Goal: Task Accomplishment & Management: Manage account settings

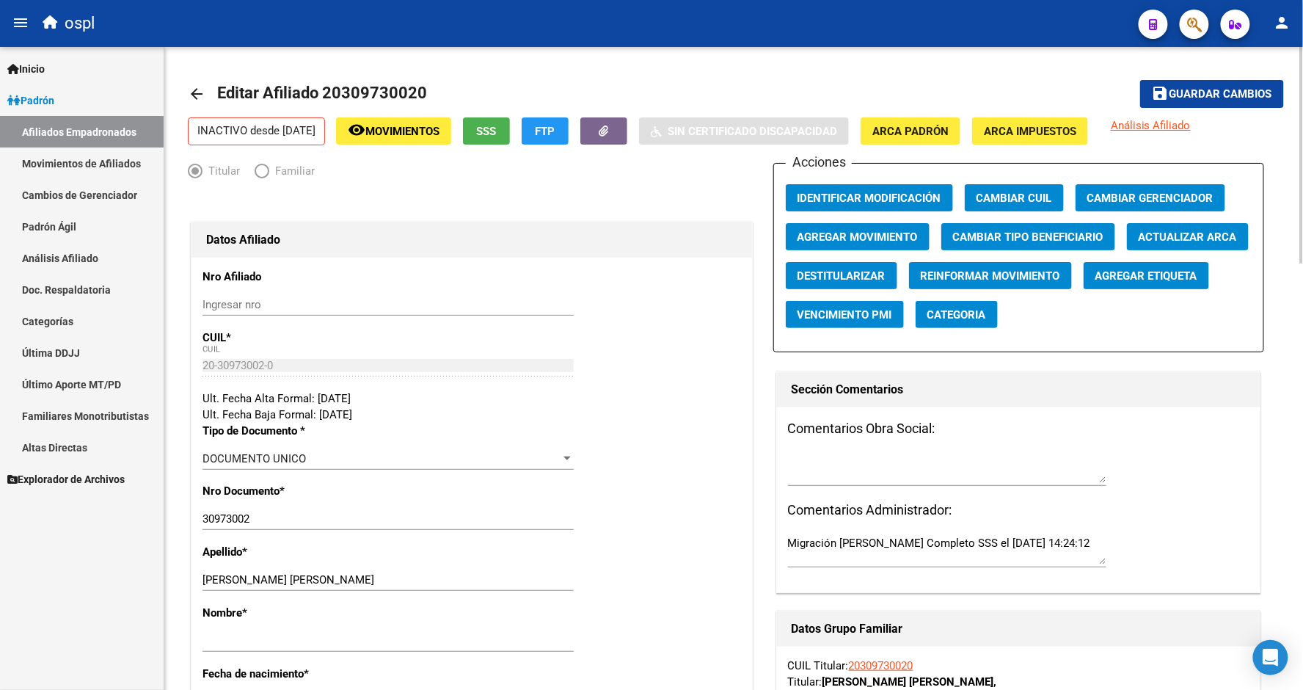
click at [437, 74] on mat-toolbar-row "arrow_back Editar Afiliado 20309730020" at bounding box center [614, 93] width 852 height 47
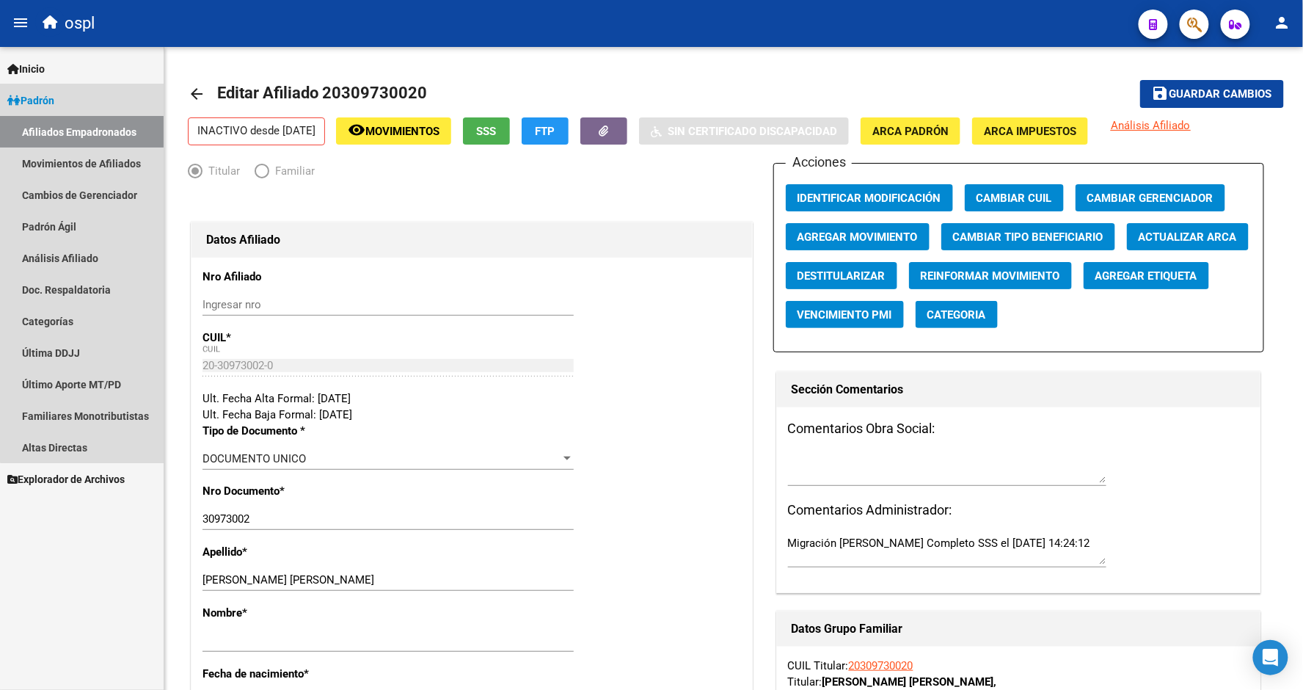
click at [84, 88] on link "Padrón" at bounding box center [82, 100] width 164 height 32
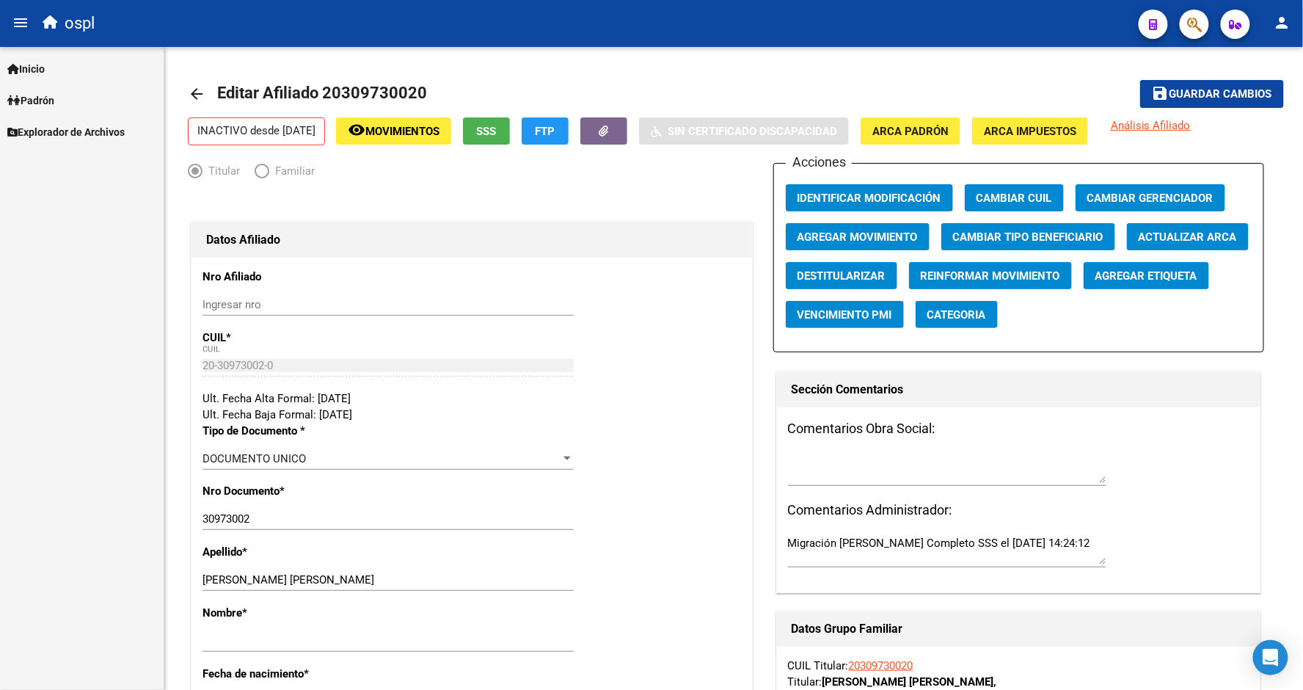
click at [71, 98] on link "Padrón" at bounding box center [82, 100] width 164 height 32
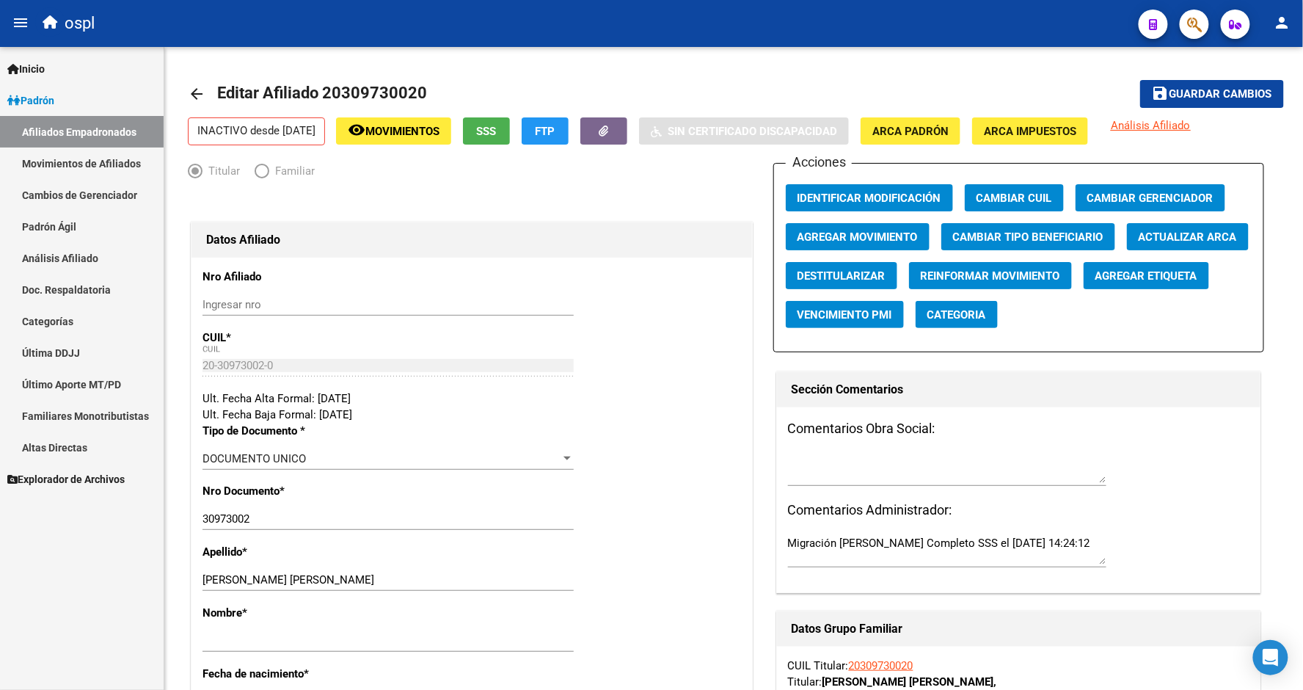
click at [74, 138] on link "Afiliados Empadronados" at bounding box center [82, 132] width 164 height 32
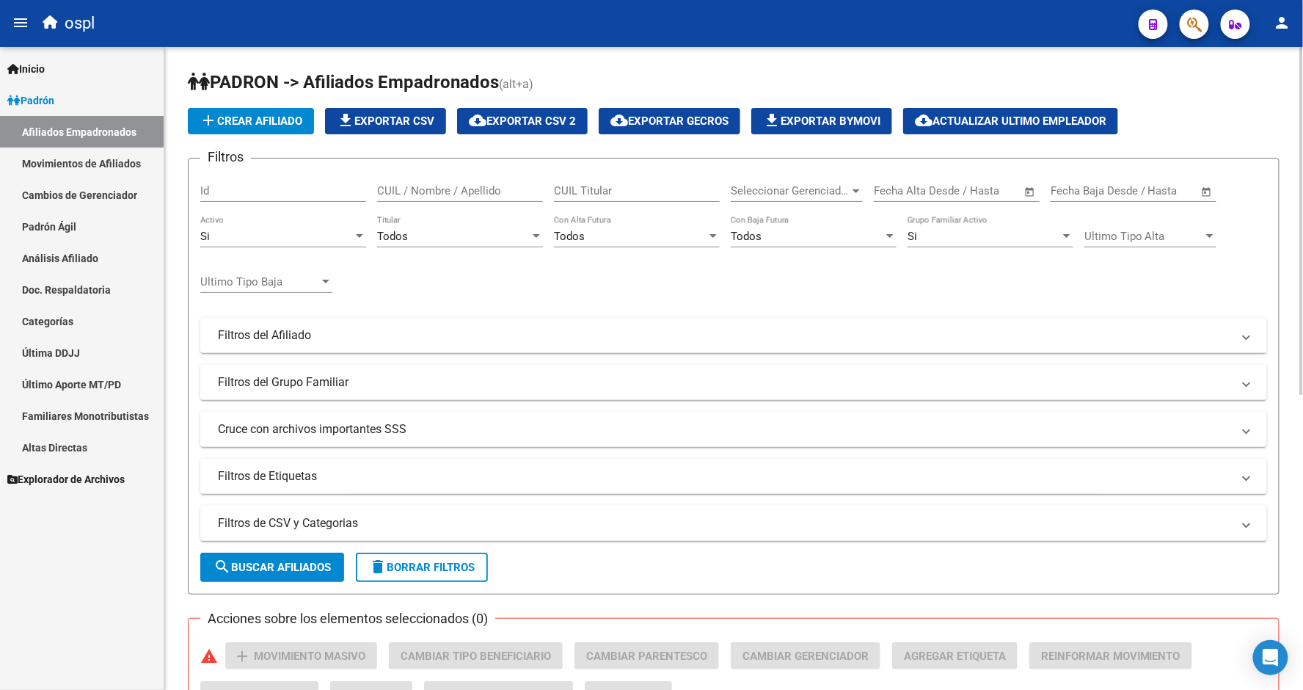
click at [428, 238] on div "Todos" at bounding box center [453, 236] width 153 height 13
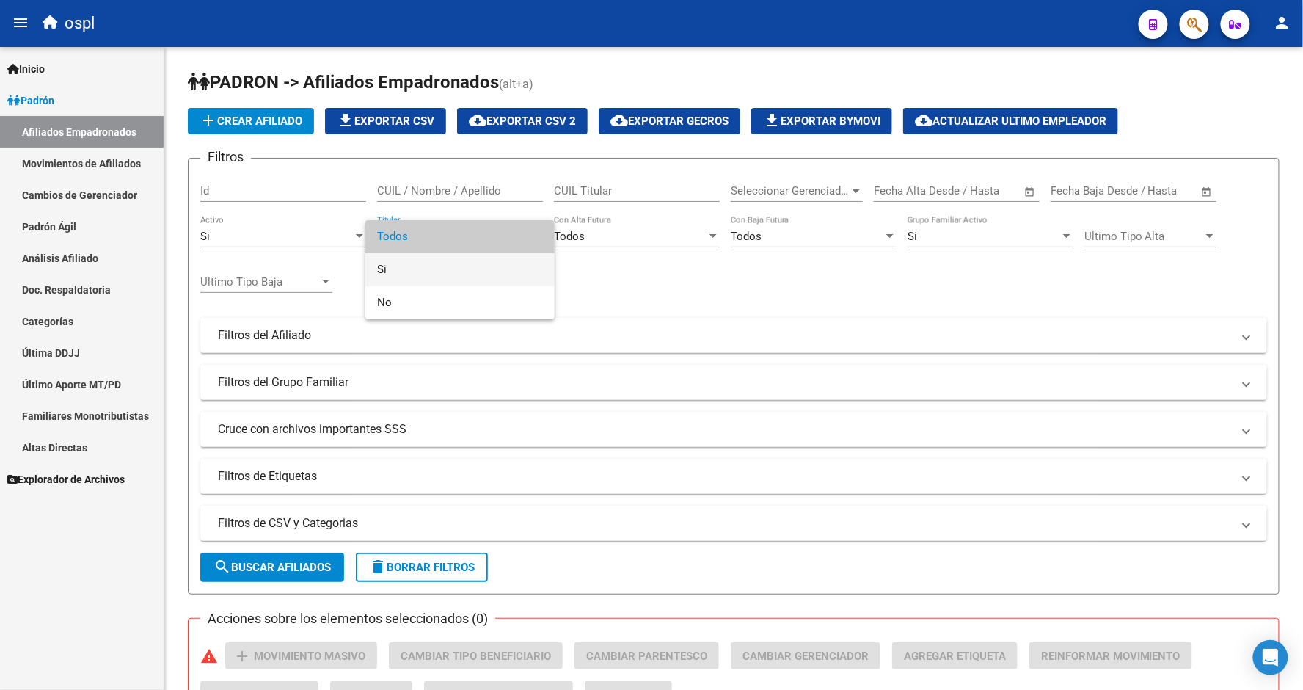
click at [424, 261] on span "Si" at bounding box center [460, 269] width 166 height 33
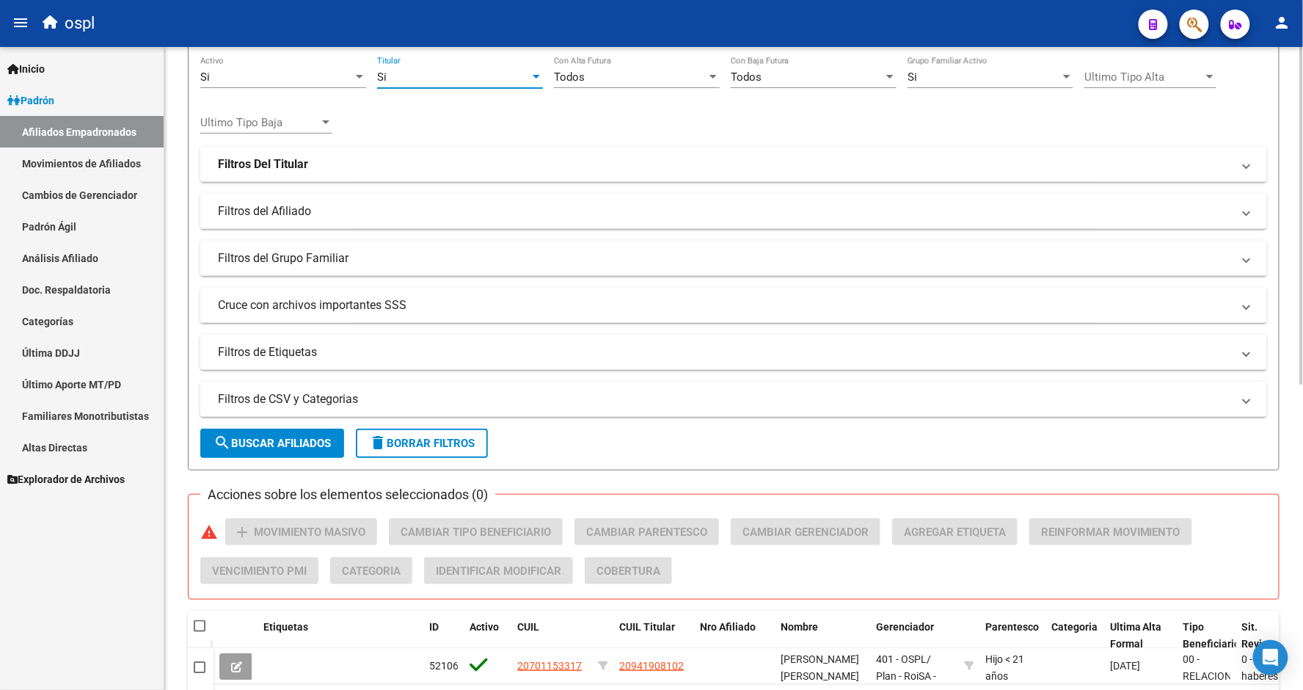
scroll to position [244, 0]
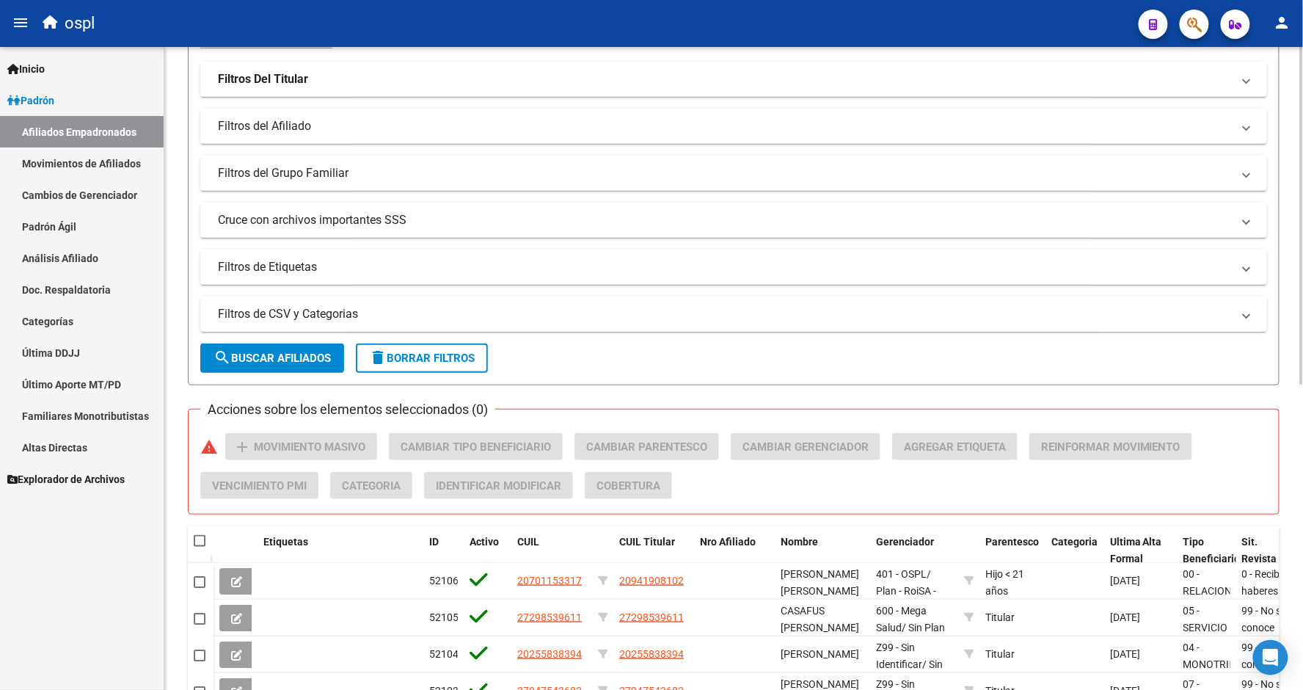
click at [358, 319] on mat-panel-title "Filtros de CSV y Categorias" at bounding box center [725, 314] width 1014 height 16
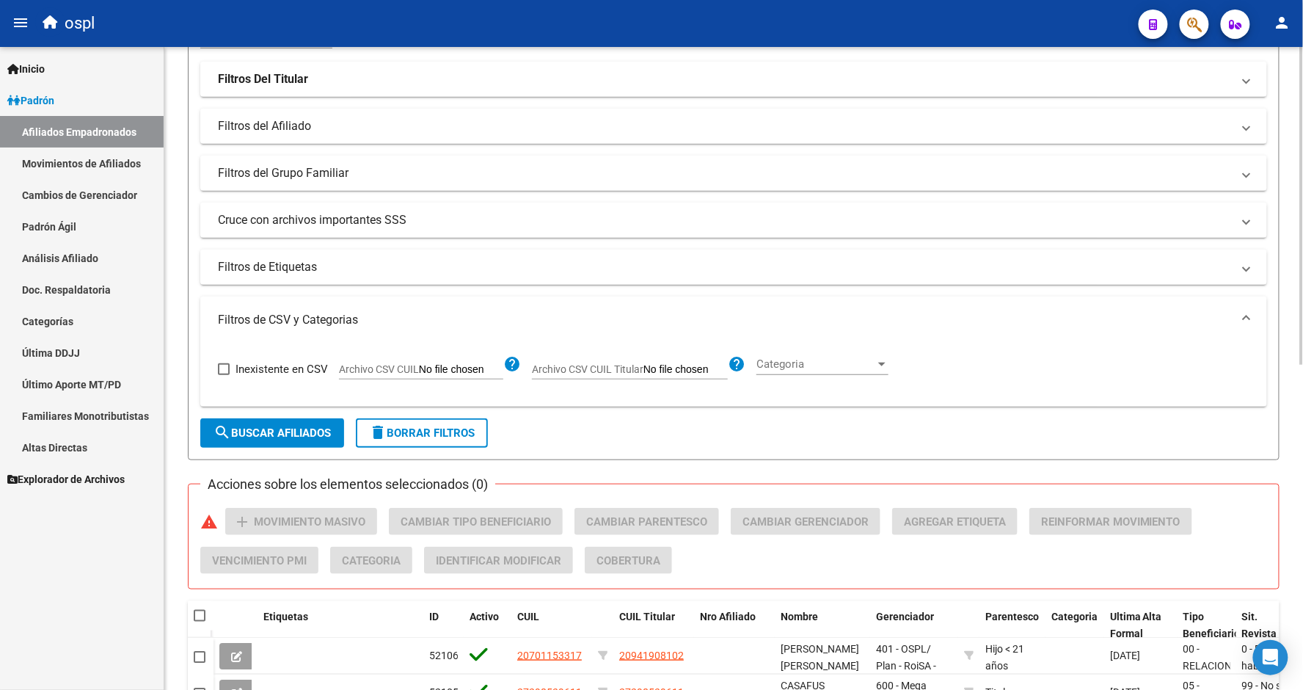
click at [390, 367] on span "Archivo CSV CUIL" at bounding box center [379, 369] width 80 height 12
click at [419, 367] on input "Archivo CSV CUIL" at bounding box center [461, 369] width 84 height 13
type input "C:\fakepath\bajas_padrón.csv"
click at [320, 435] on span "search Buscar Afiliados" at bounding box center [272, 432] width 117 height 13
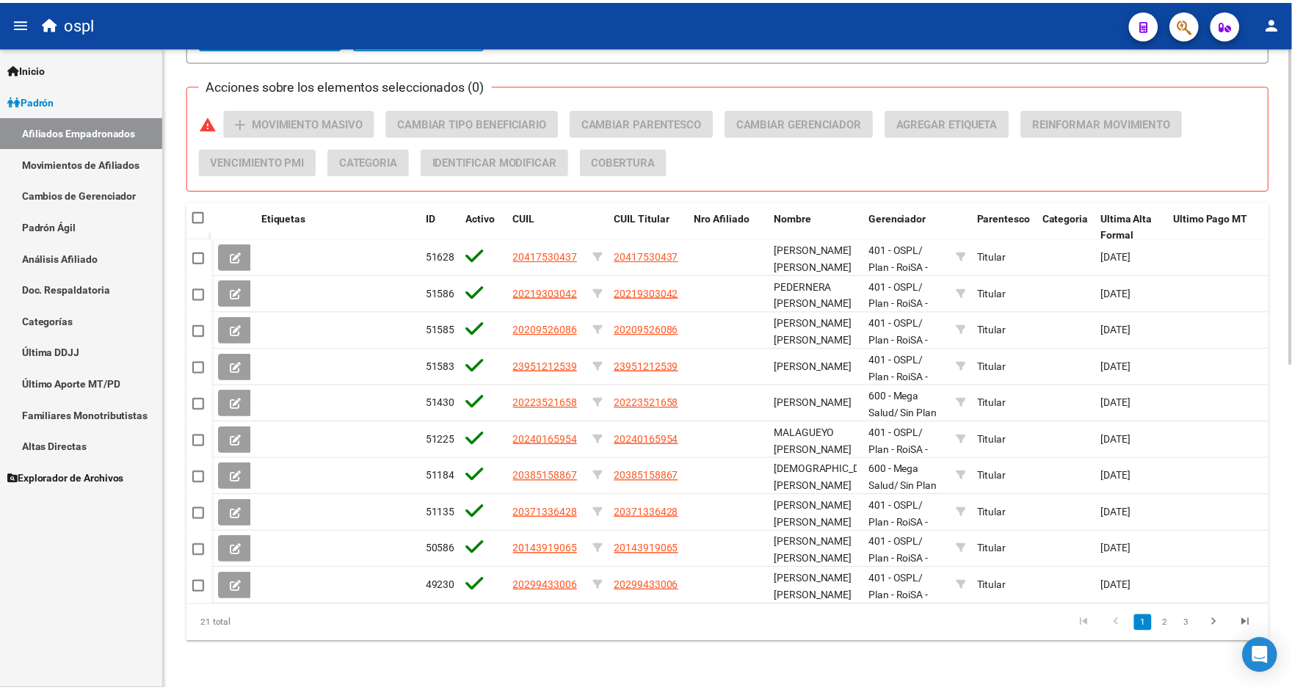
scroll to position [656, 0]
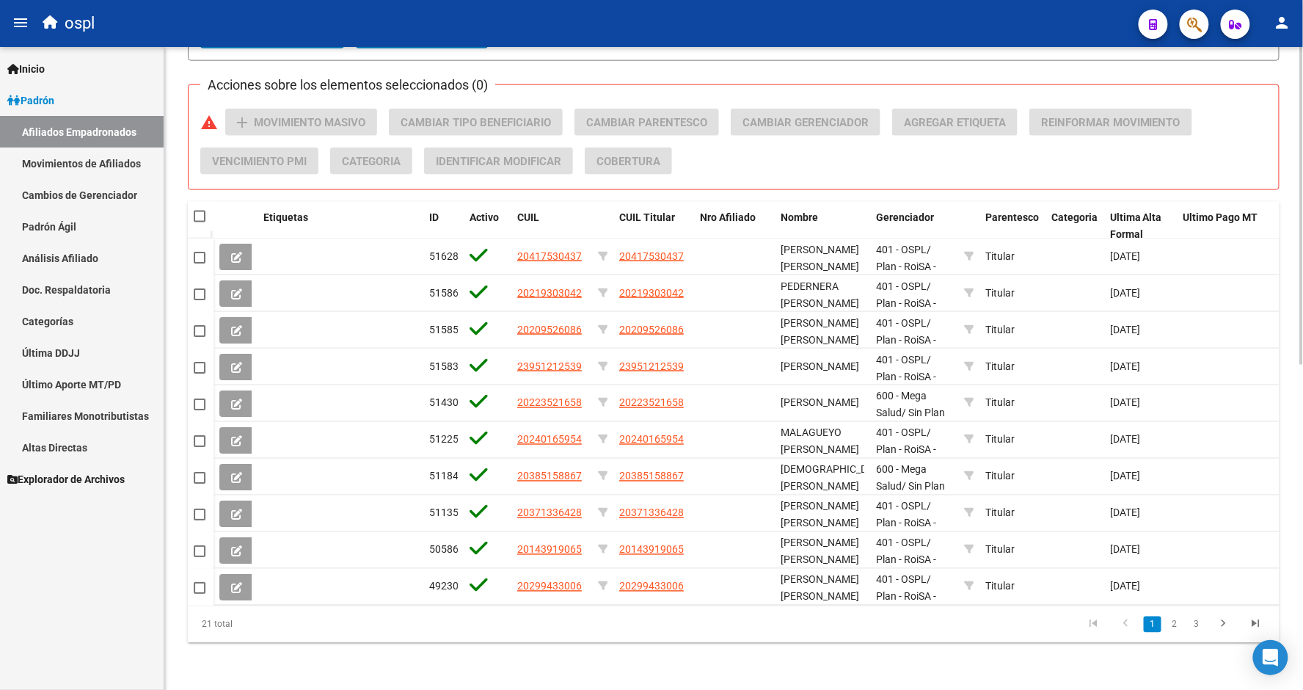
click at [203, 211] on span at bounding box center [200, 217] width 12 height 12
click at [200, 222] on input "checkbox" at bounding box center [199, 222] width 1 height 1
checkbox input "true"
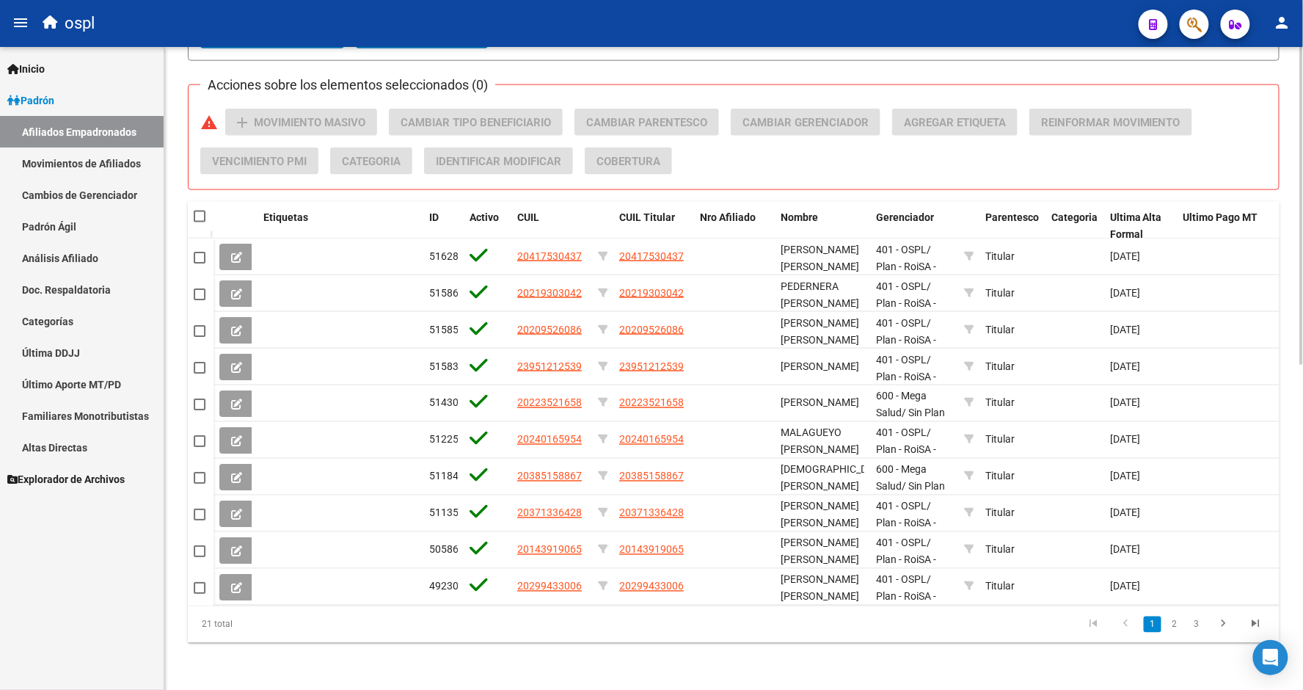
checkbox input "true"
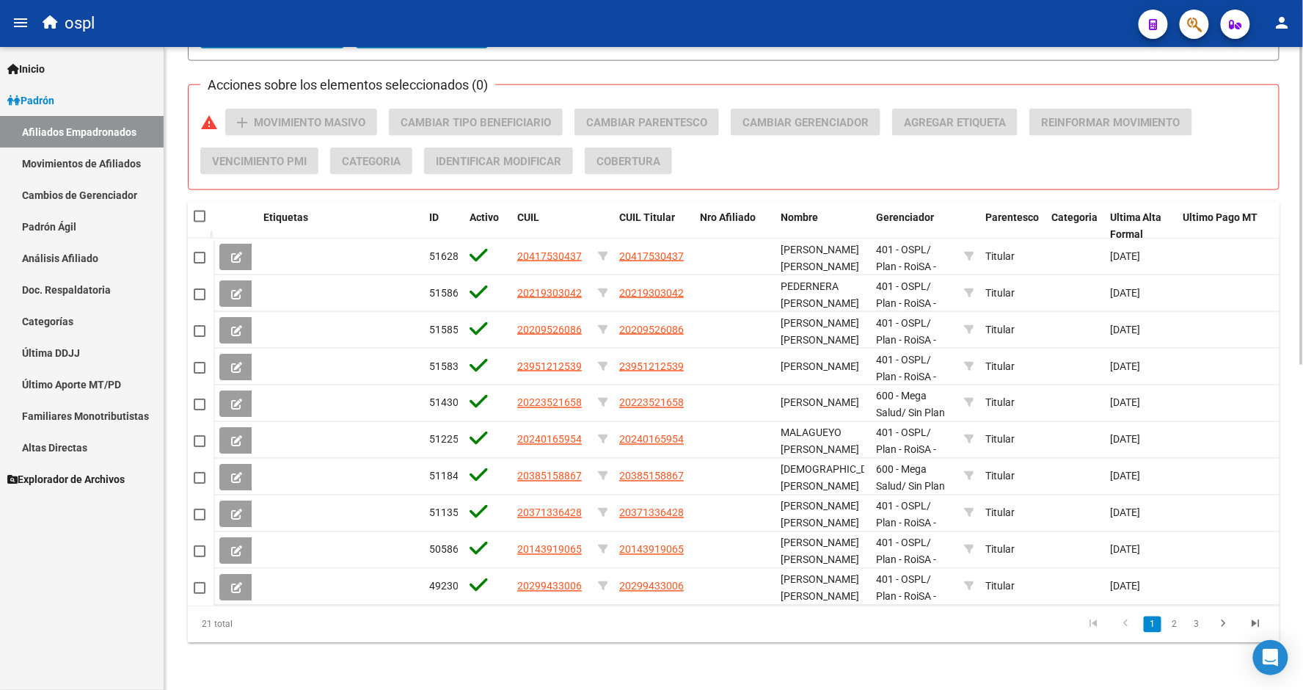
checkbox input "true"
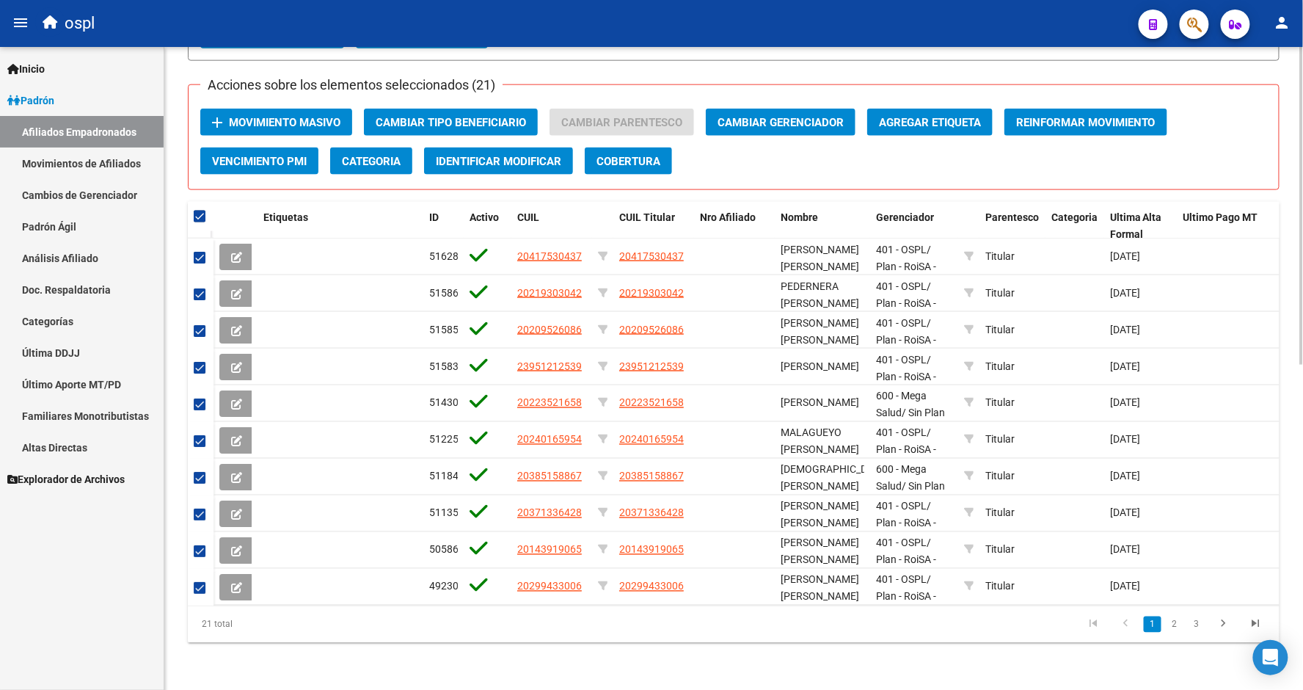
click at [298, 116] on span "Movimiento Masivo" at bounding box center [285, 122] width 112 height 13
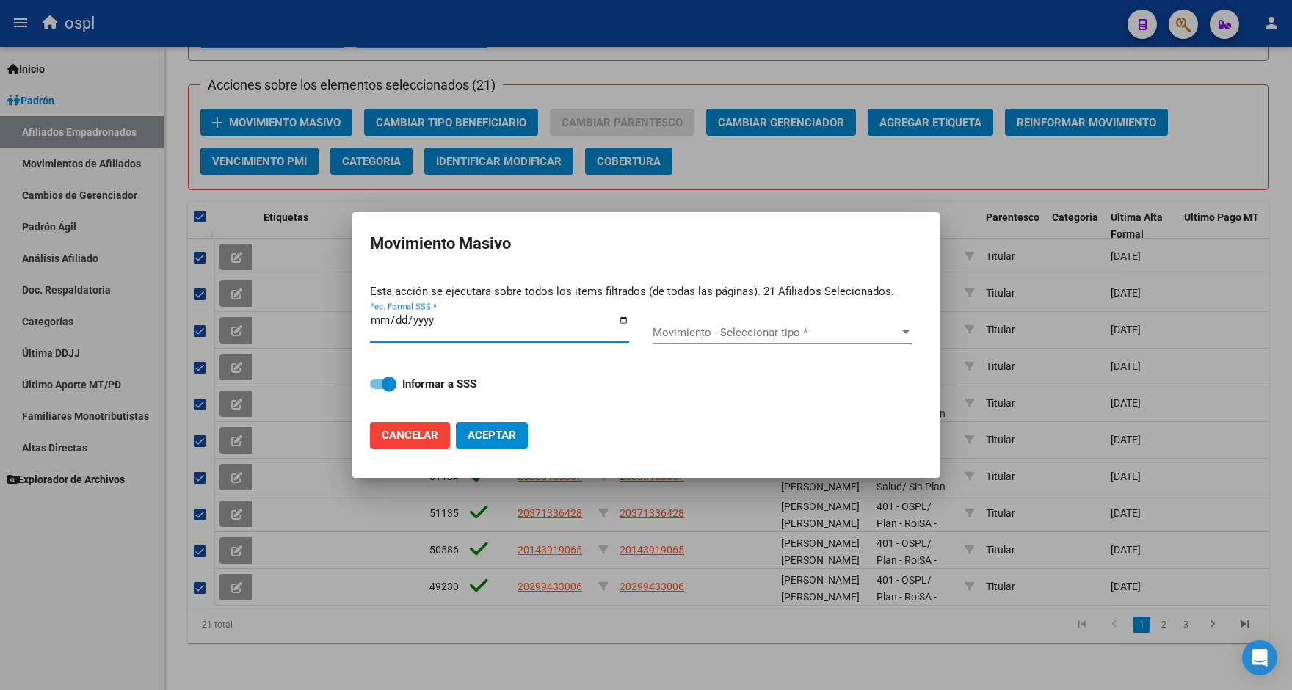
click at [622, 321] on input "Fec. Formal SSS *" at bounding box center [499, 325] width 259 height 23
type input "[DATE]"
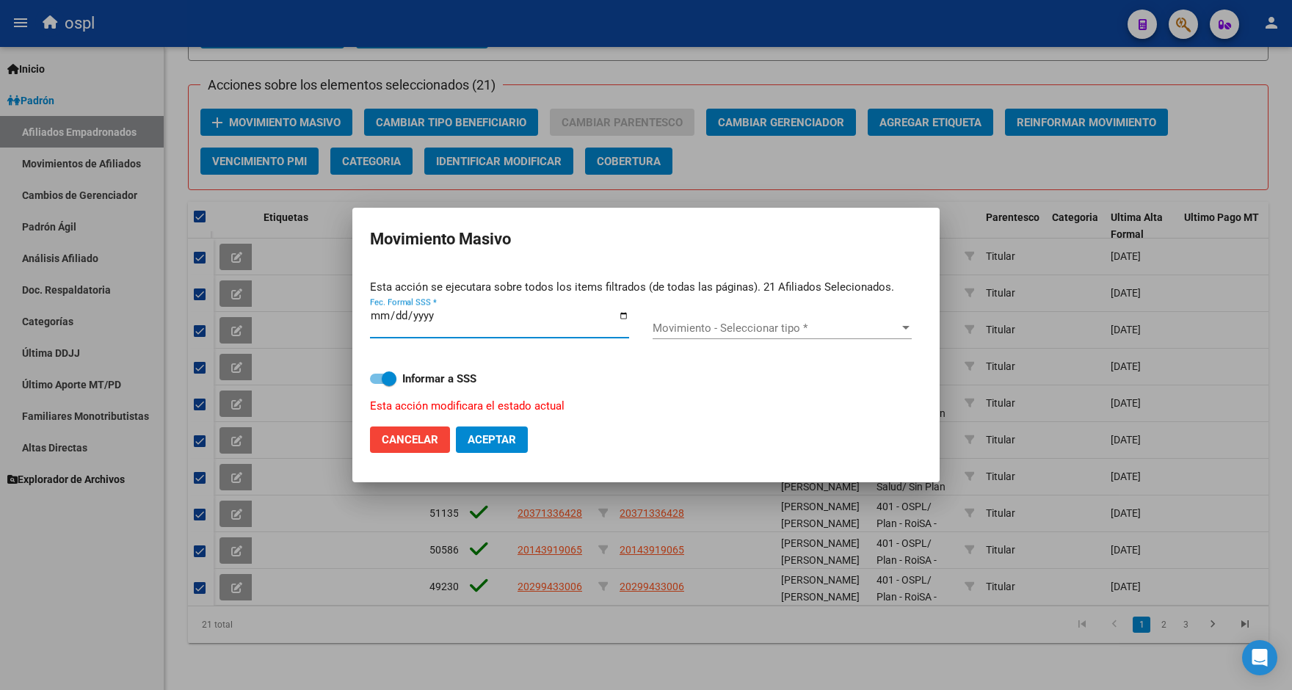
click at [680, 327] on span "Movimiento - Seleccionar tipo *" at bounding box center [775, 327] width 246 height 13
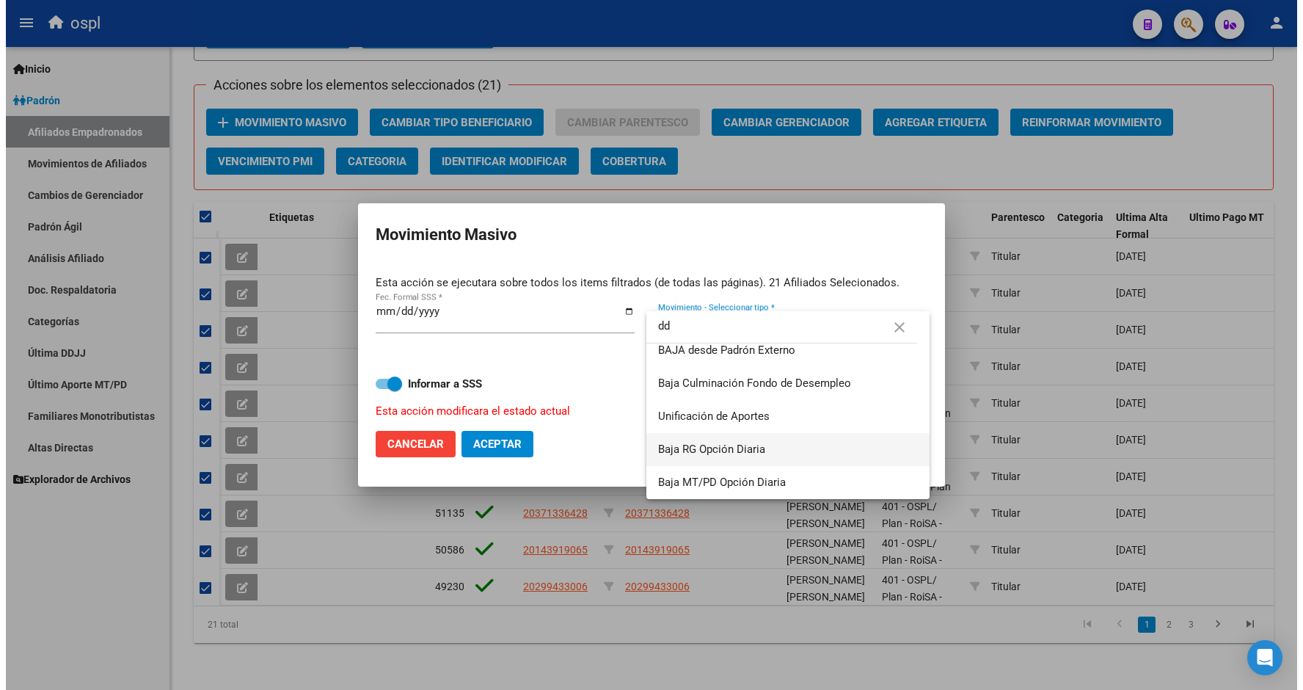
scroll to position [0, 0]
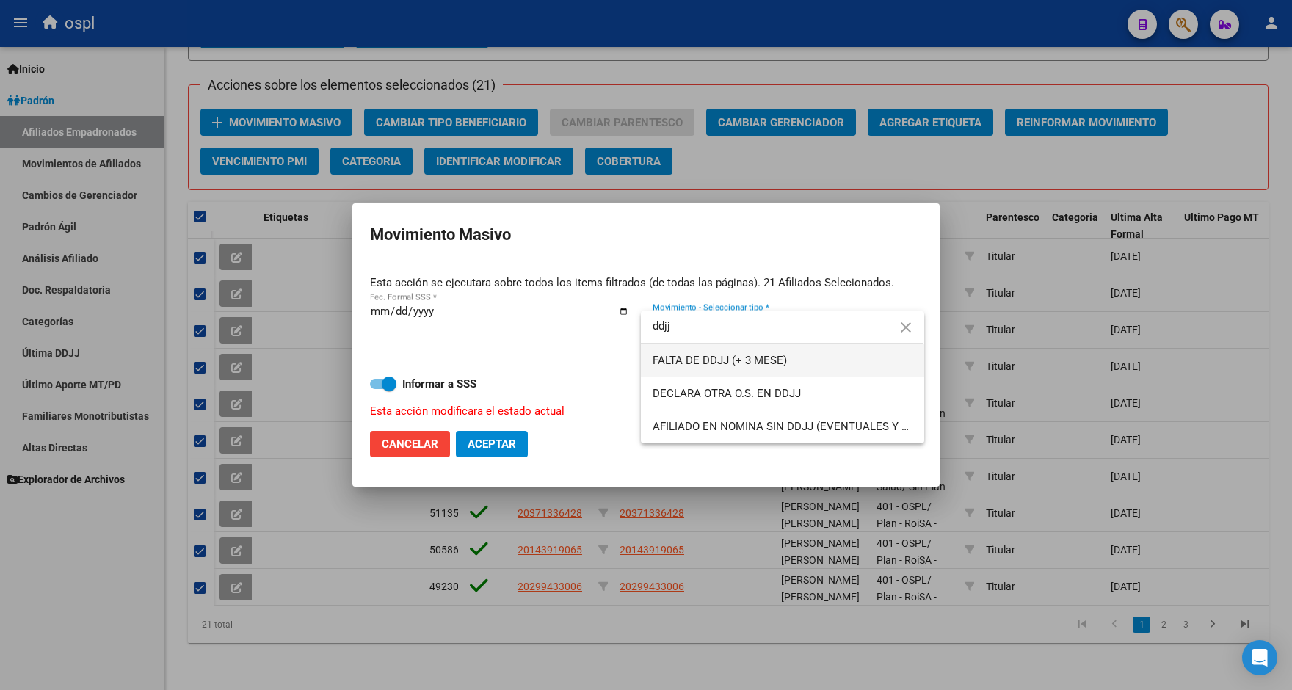
type input "ddjj"
drag, startPoint x: 843, startPoint y: 373, endPoint x: 871, endPoint y: 327, distance: 54.4
click at [865, 341] on div "ddjj close FALTA DE DDJJ (+ 3 MESE) DECLARA OTRA O.S. EN DDJJ AFILIADO EN NOMIN…" at bounding box center [782, 377] width 283 height 132
click at [854, 353] on span "FALTA DE DDJJ (+ 3 MESE)" at bounding box center [781, 360] width 259 height 33
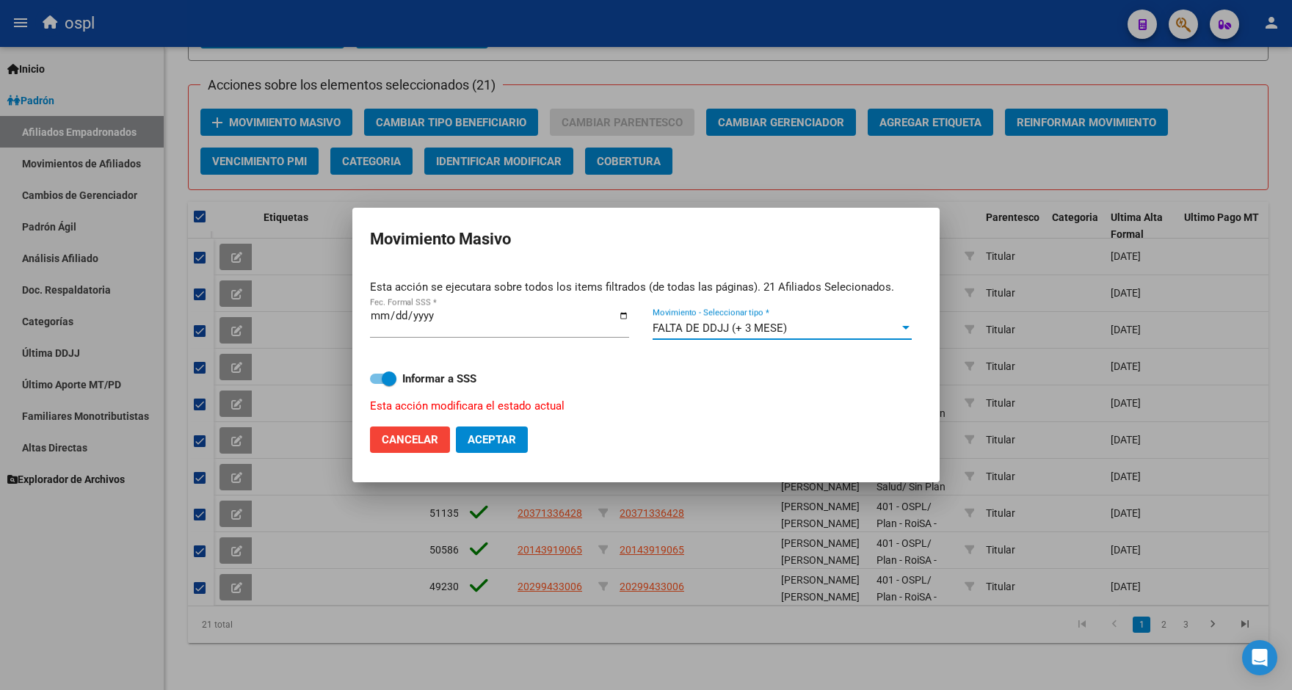
click at [393, 385] on span at bounding box center [389, 378] width 15 height 15
click at [377, 385] on input "Informar a SSS" at bounding box center [377, 384] width 1 height 1
click at [392, 374] on span at bounding box center [383, 379] width 26 height 10
click at [377, 384] on input "Informar a SSS" at bounding box center [377, 384] width 1 height 1
checkbox input "true"
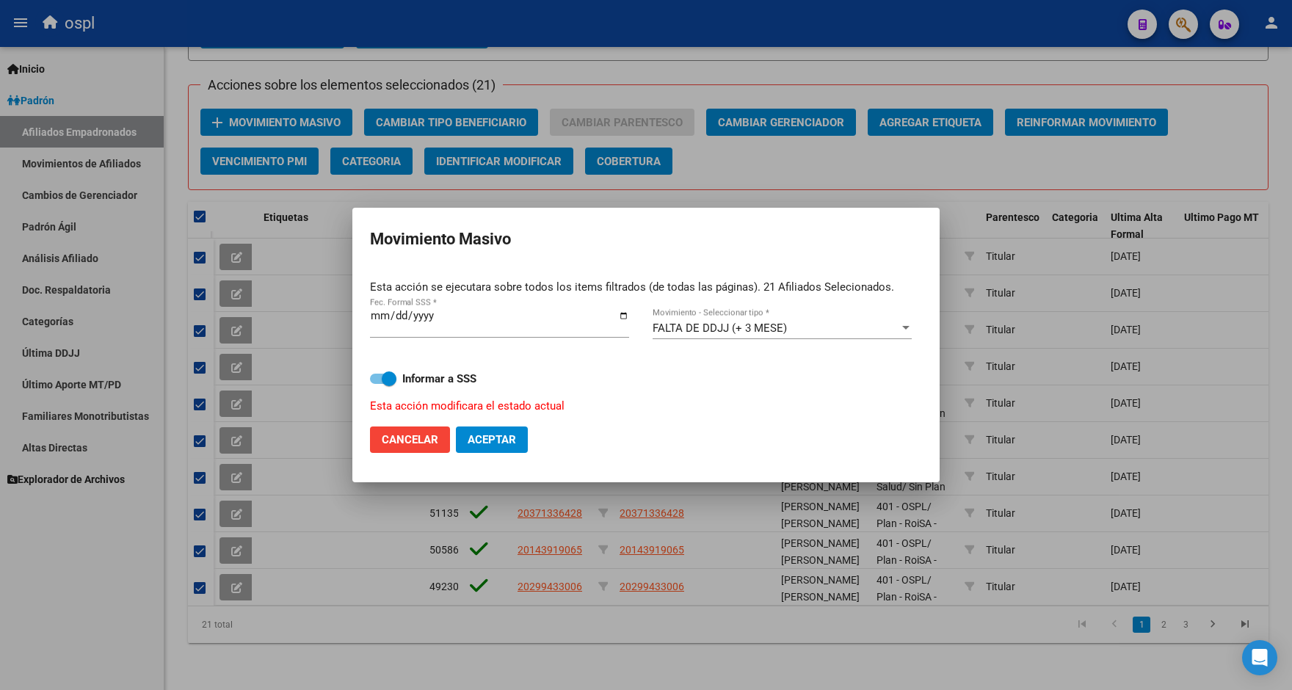
click at [473, 434] on span "Aceptar" at bounding box center [492, 439] width 48 height 13
checkbox input "false"
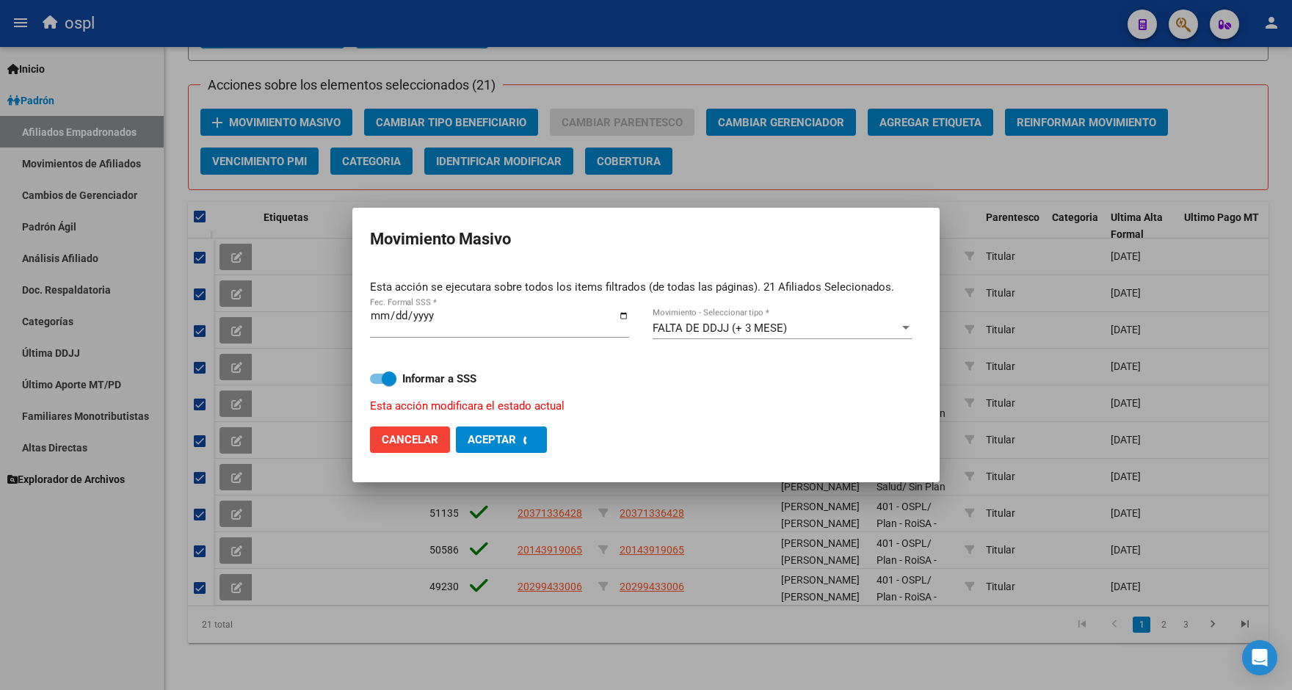
checkbox input "false"
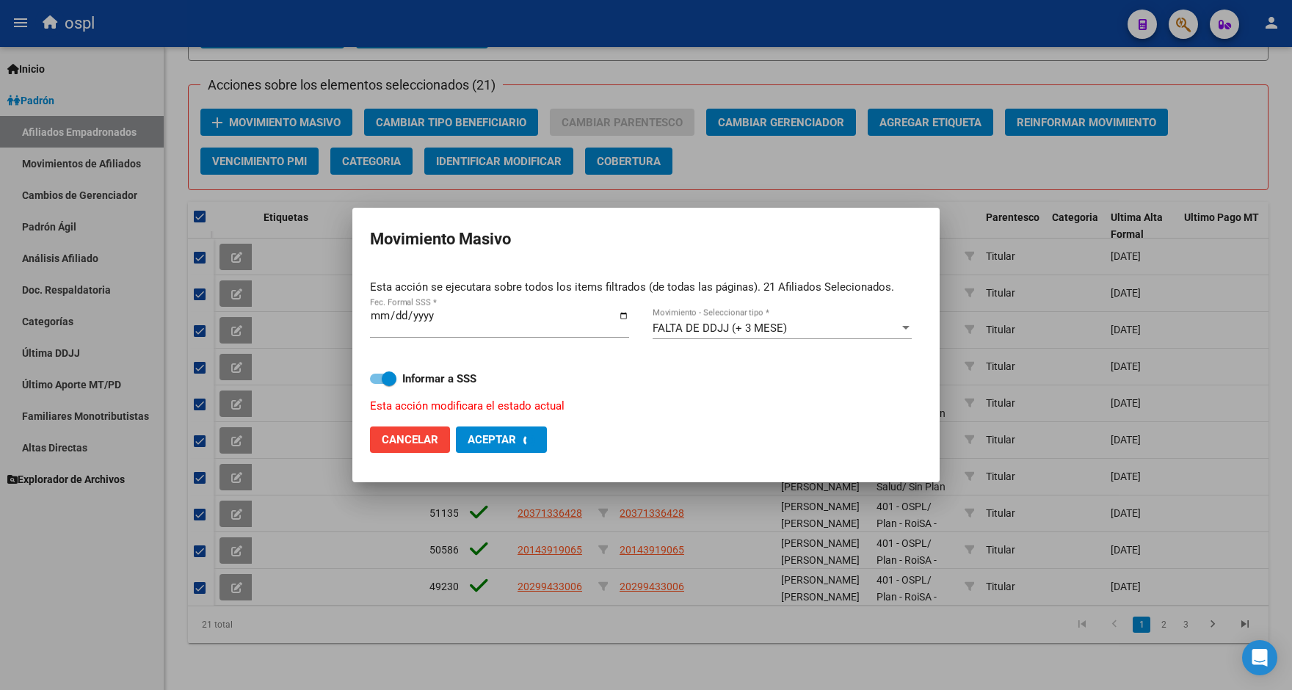
checkbox input "false"
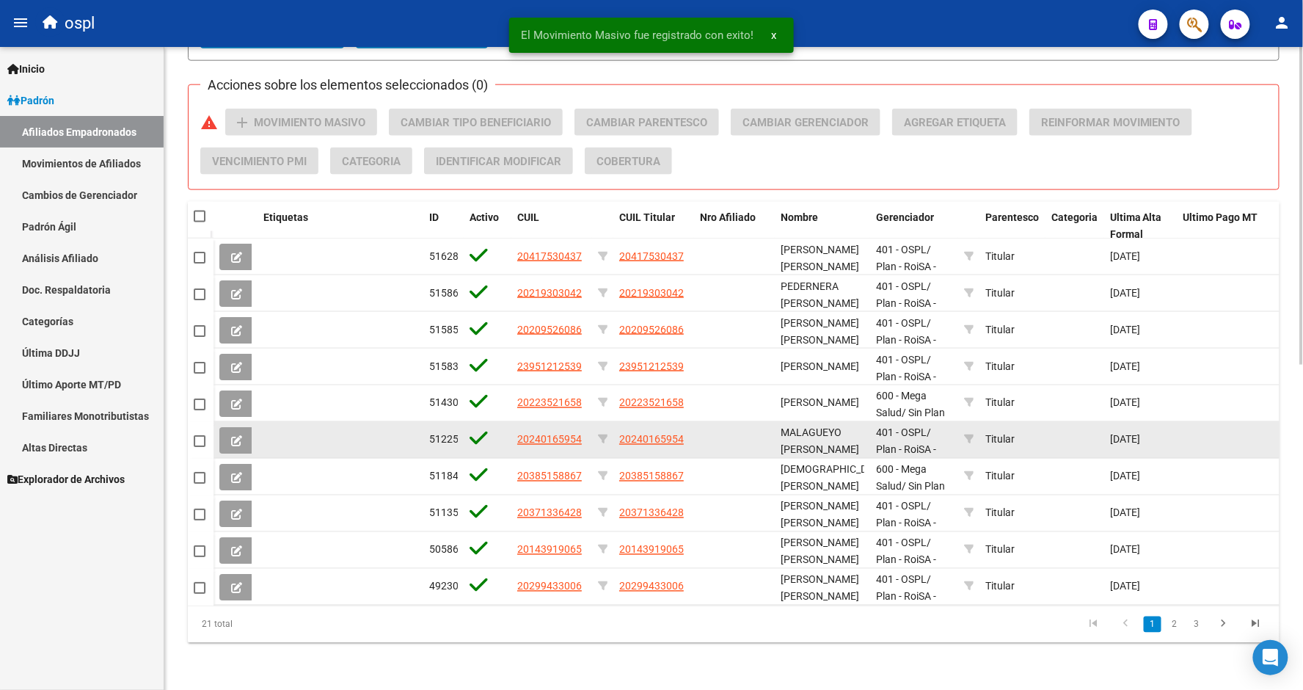
scroll to position [330, 0]
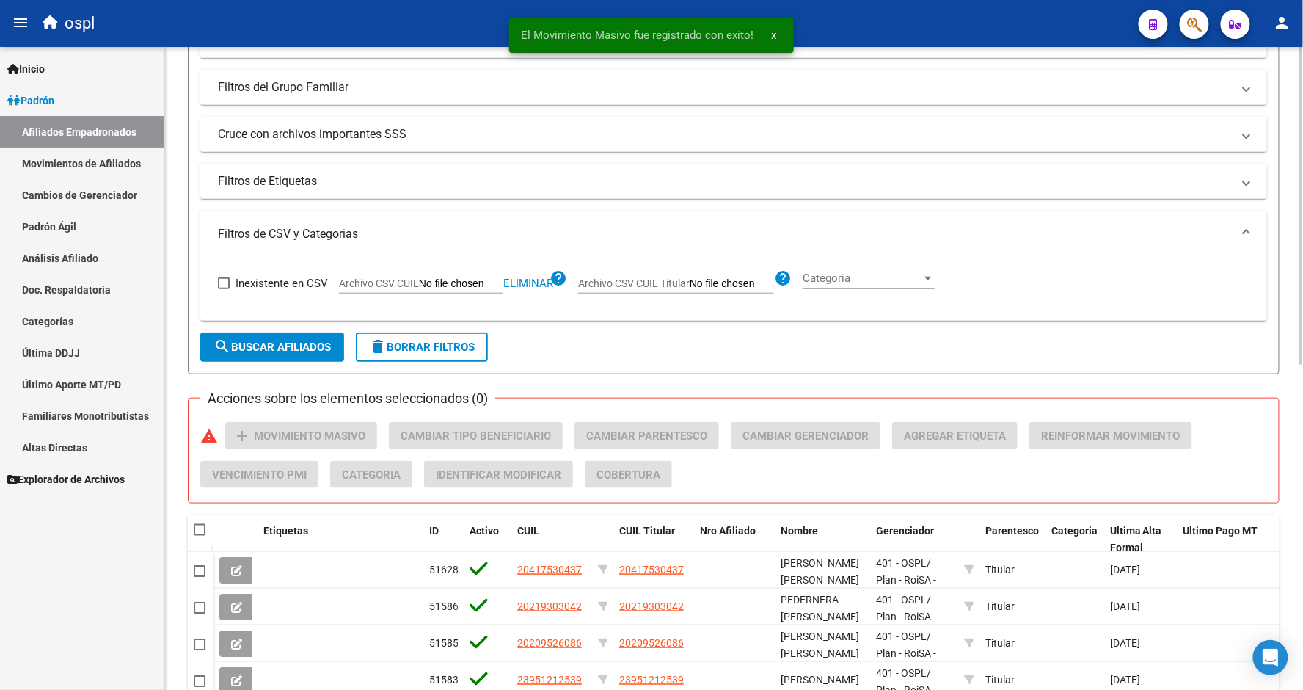
click at [296, 356] on button "search Buscar Afiliados" at bounding box center [272, 346] width 144 height 29
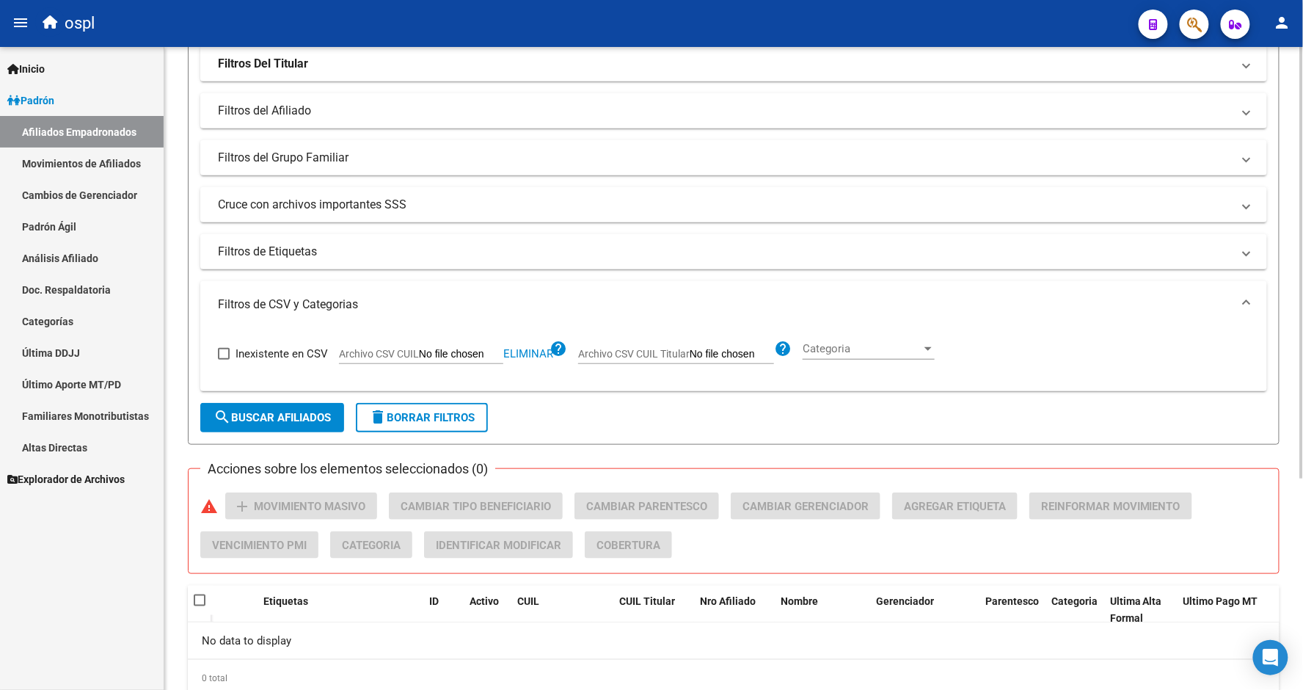
scroll to position [233, 0]
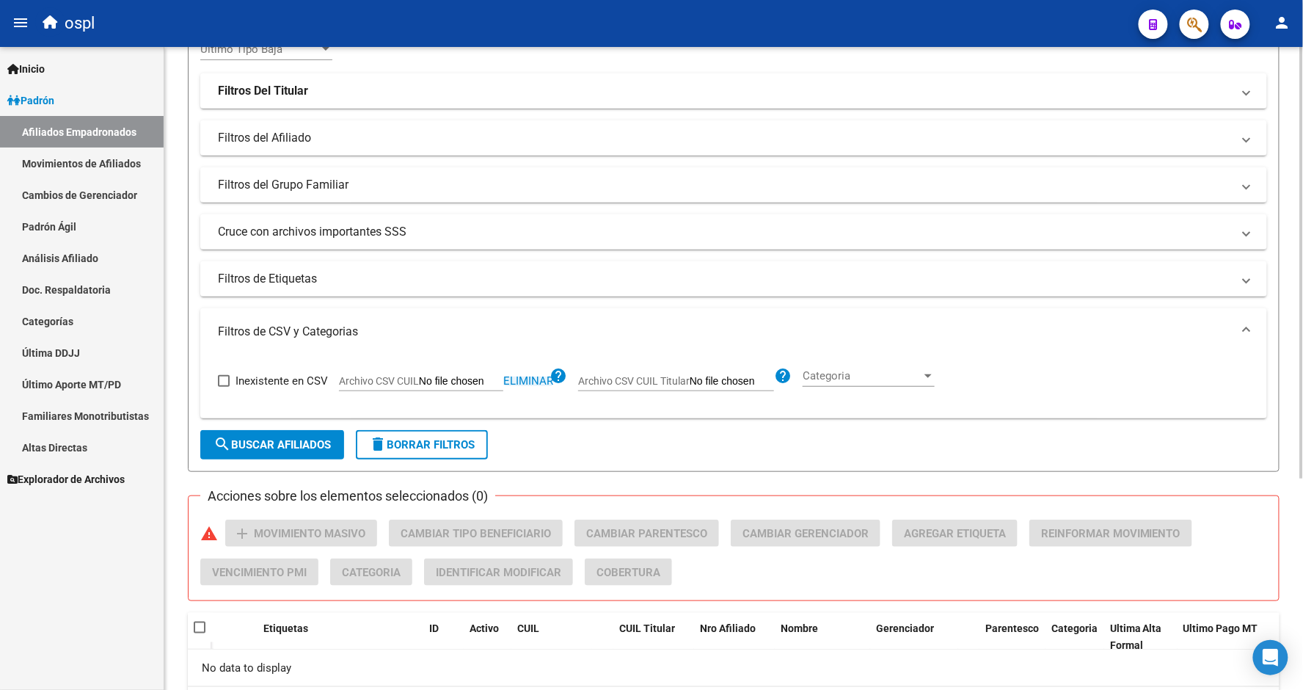
click at [517, 378] on span "Eliminar" at bounding box center [528, 380] width 50 height 13
click at [417, 384] on span "Archivo CSV CUIL" at bounding box center [379, 381] width 80 height 12
click at [419, 384] on input "Archivo CSV CUIL" at bounding box center [461, 381] width 84 height 13
type input "C:\fakepath\bajas_padrón.csv"
click at [304, 445] on span "search Buscar Afiliados" at bounding box center [272, 444] width 117 height 13
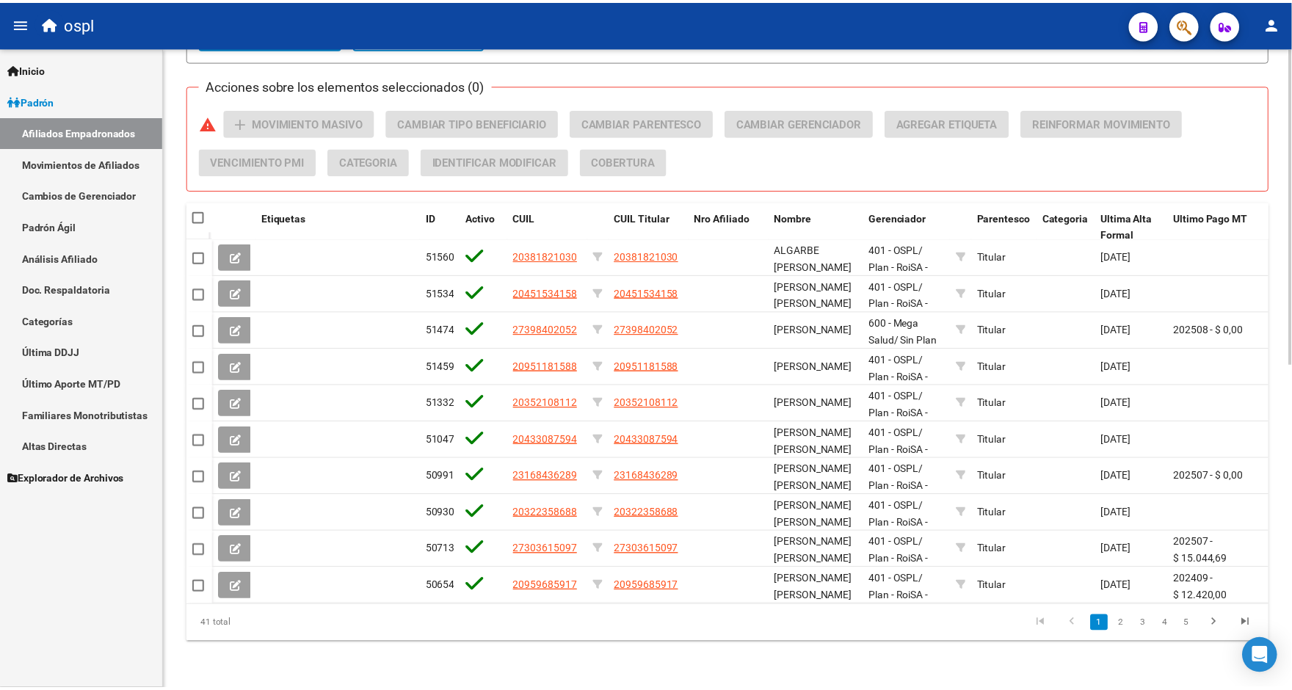
scroll to position [656, 0]
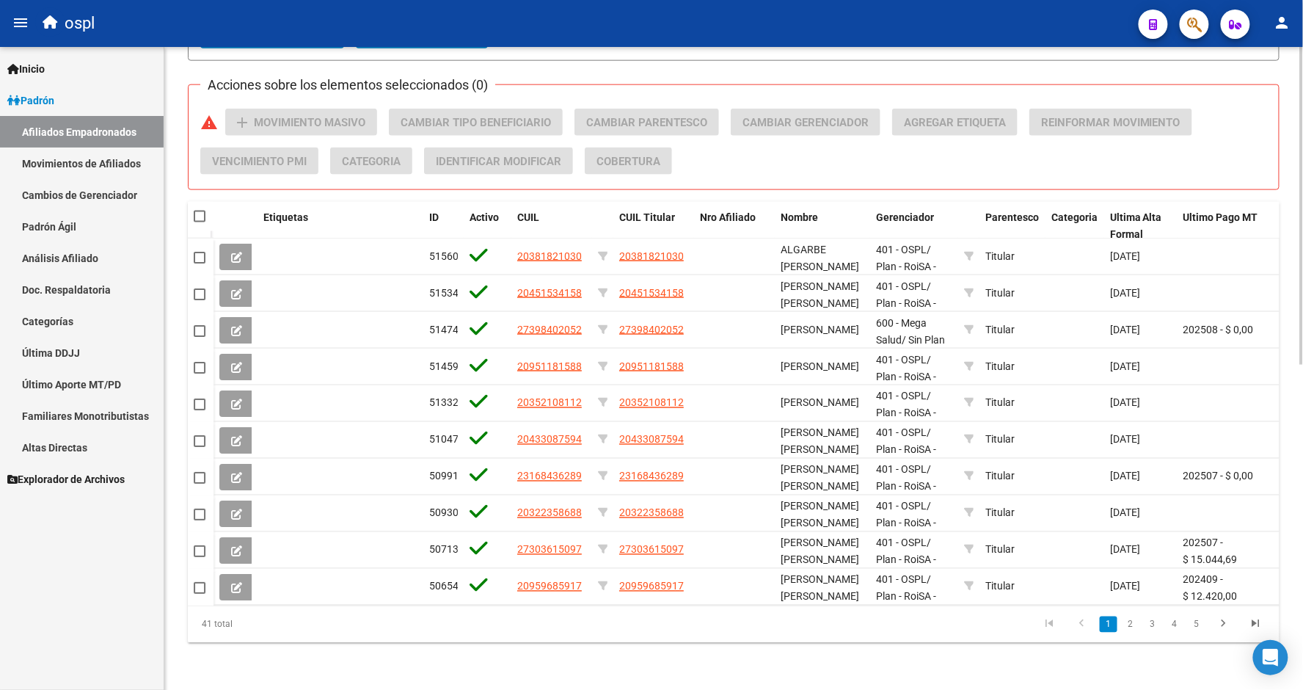
click at [198, 211] on span at bounding box center [200, 217] width 12 height 12
click at [199, 222] on input "checkbox" at bounding box center [199, 222] width 1 height 1
checkbox input "true"
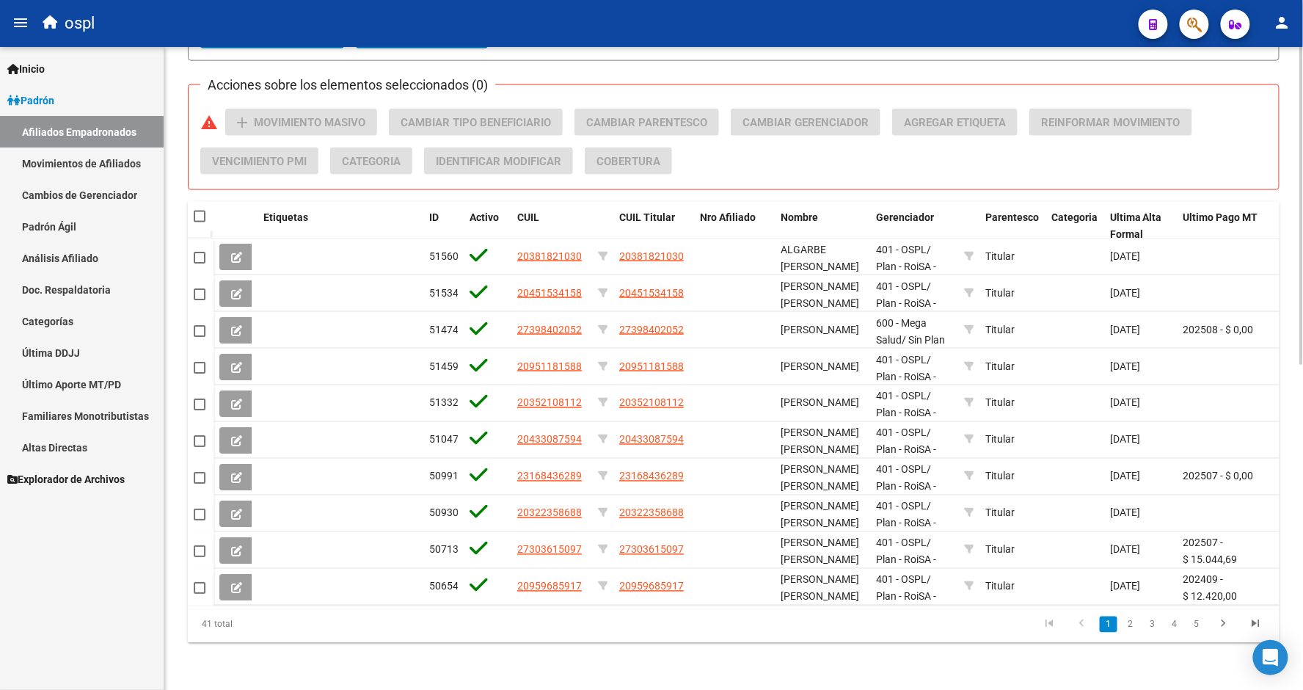
checkbox input "true"
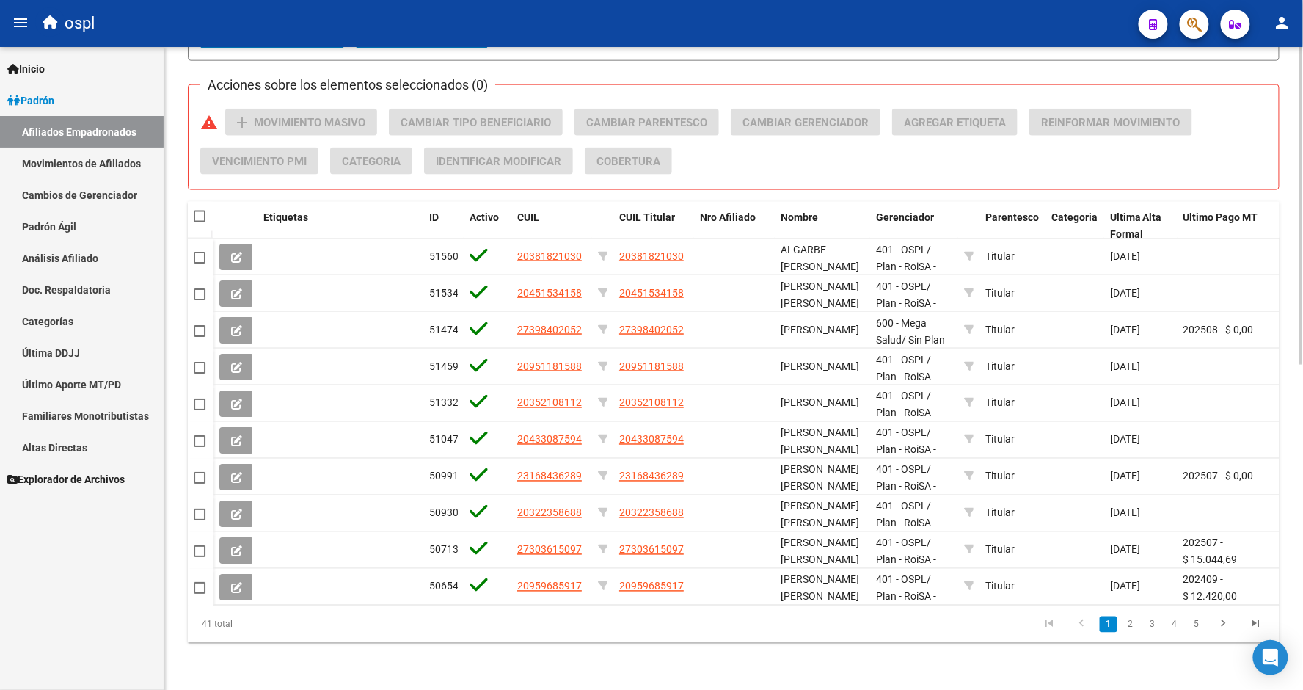
checkbox input "true"
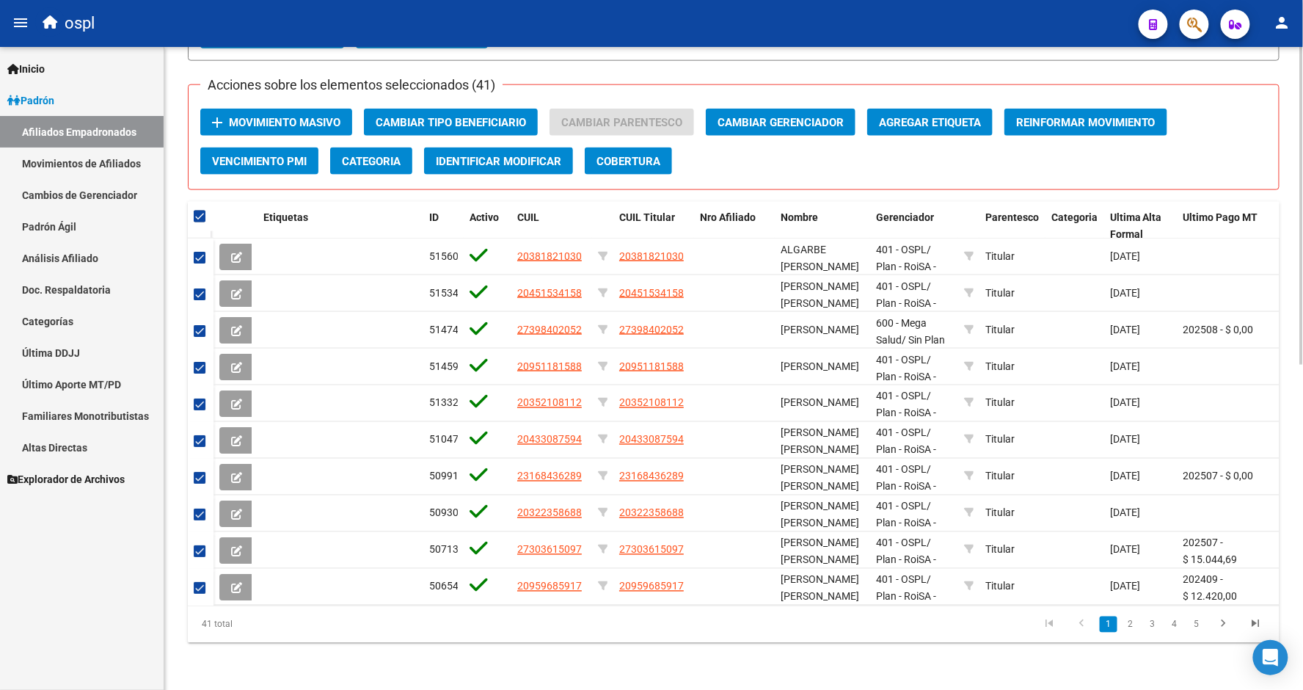
click at [299, 117] on button "add Movimiento Masivo" at bounding box center [276, 122] width 152 height 27
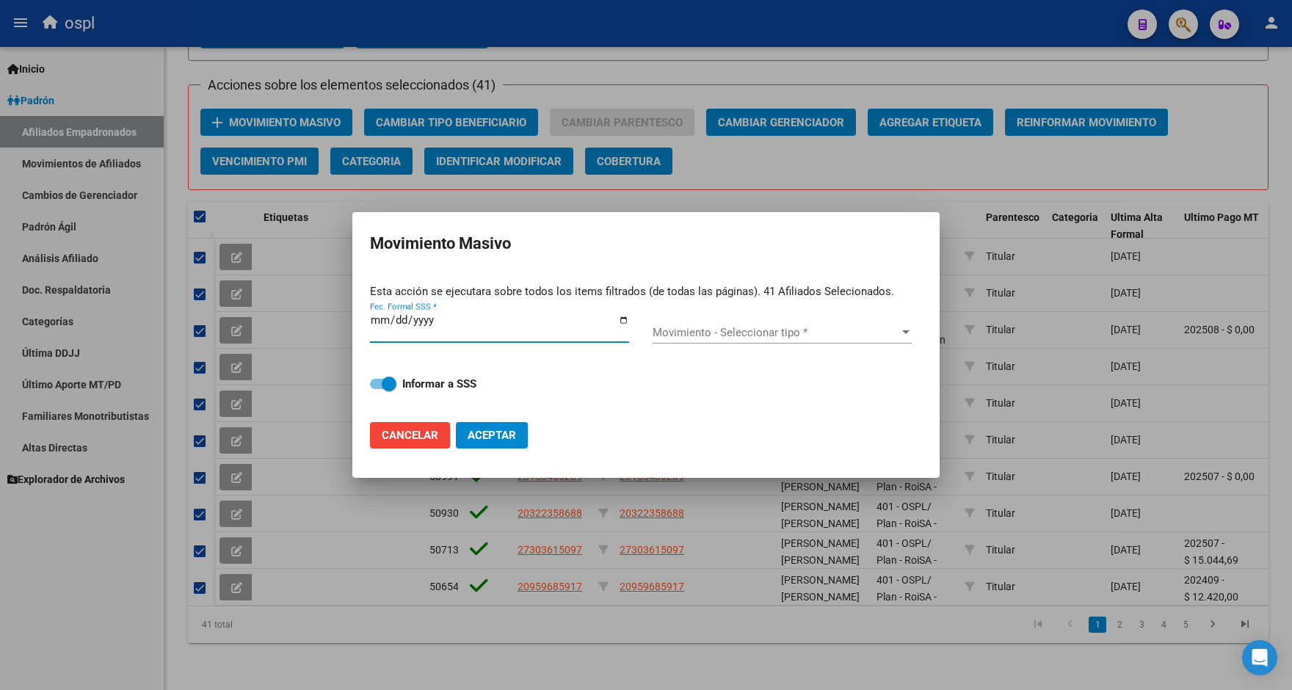
click at [625, 324] on input "Fec. Formal SSS *" at bounding box center [499, 325] width 259 height 23
type input "[DATE]"
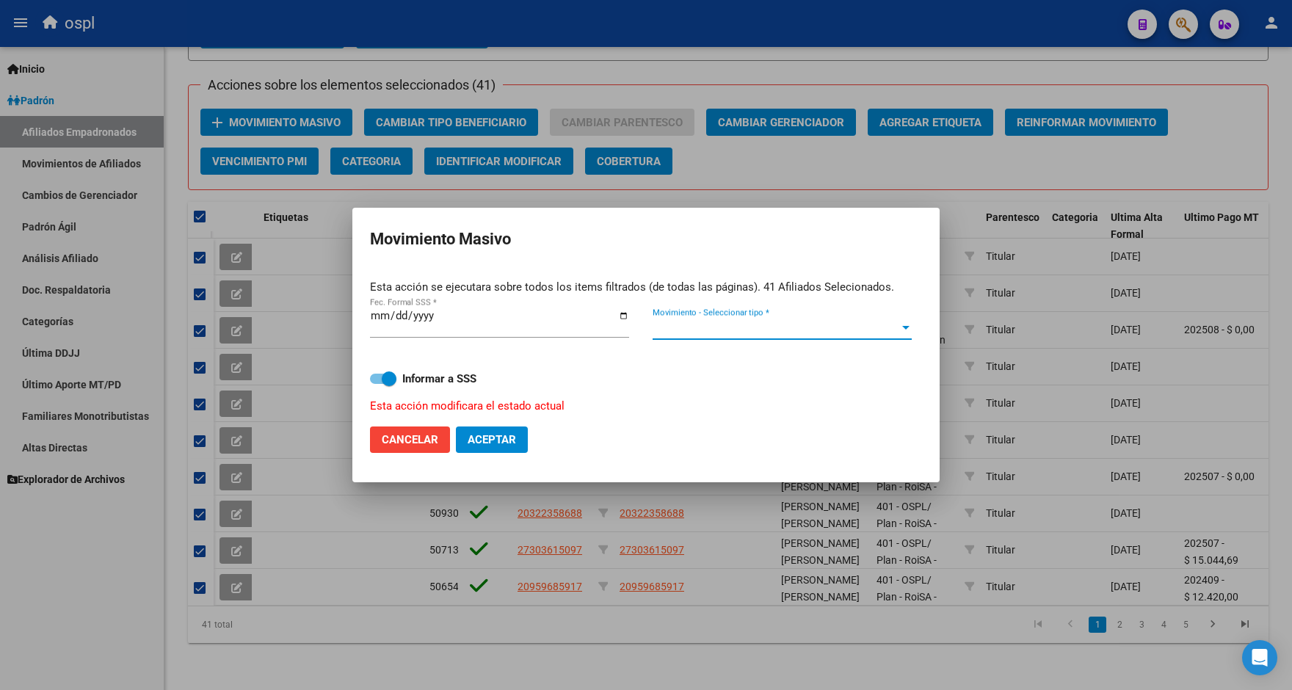
click at [713, 329] on span "Movimiento - Seleccionar tipo *" at bounding box center [775, 327] width 246 height 13
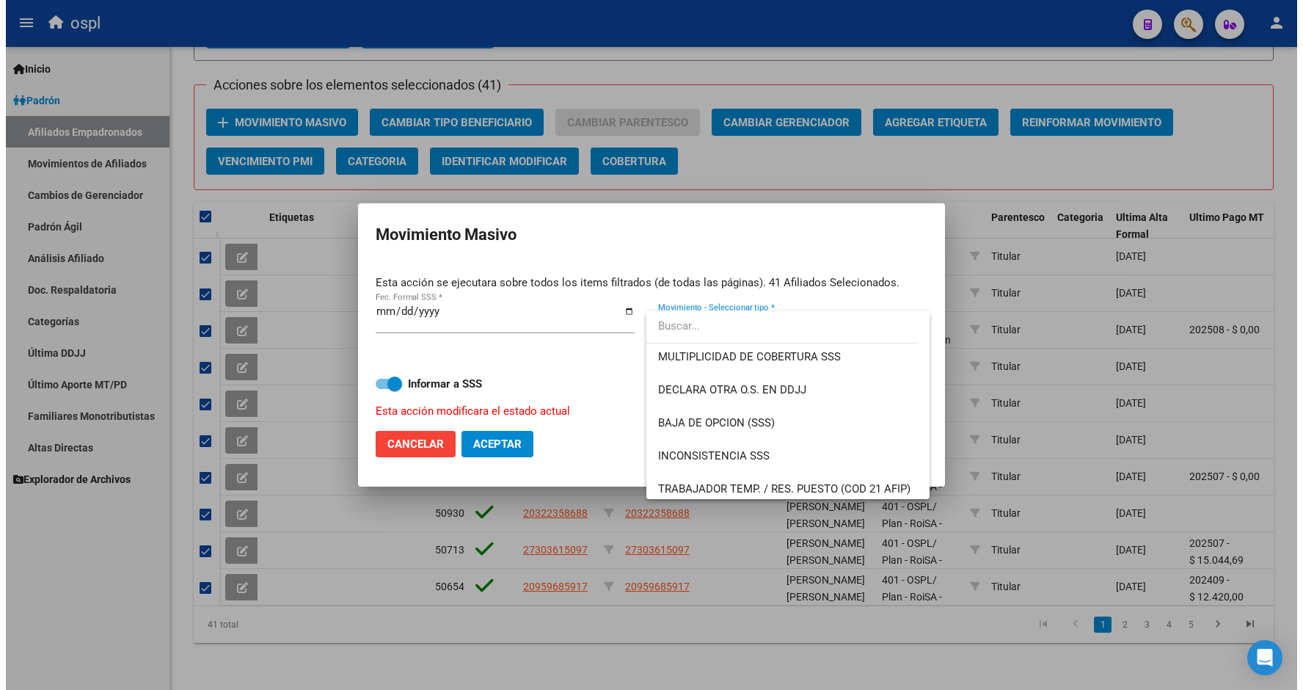
scroll to position [570, 0]
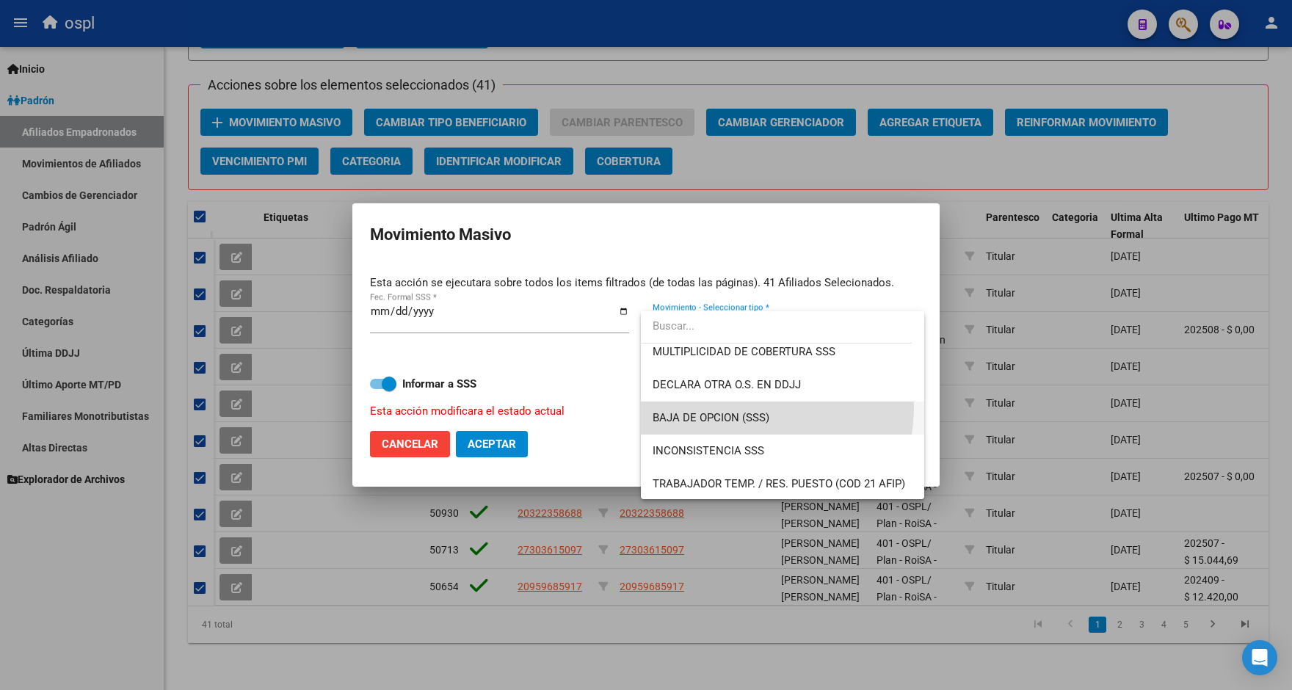
click at [727, 405] on span "BAJA DE OPCION (SSS)" at bounding box center [781, 417] width 259 height 33
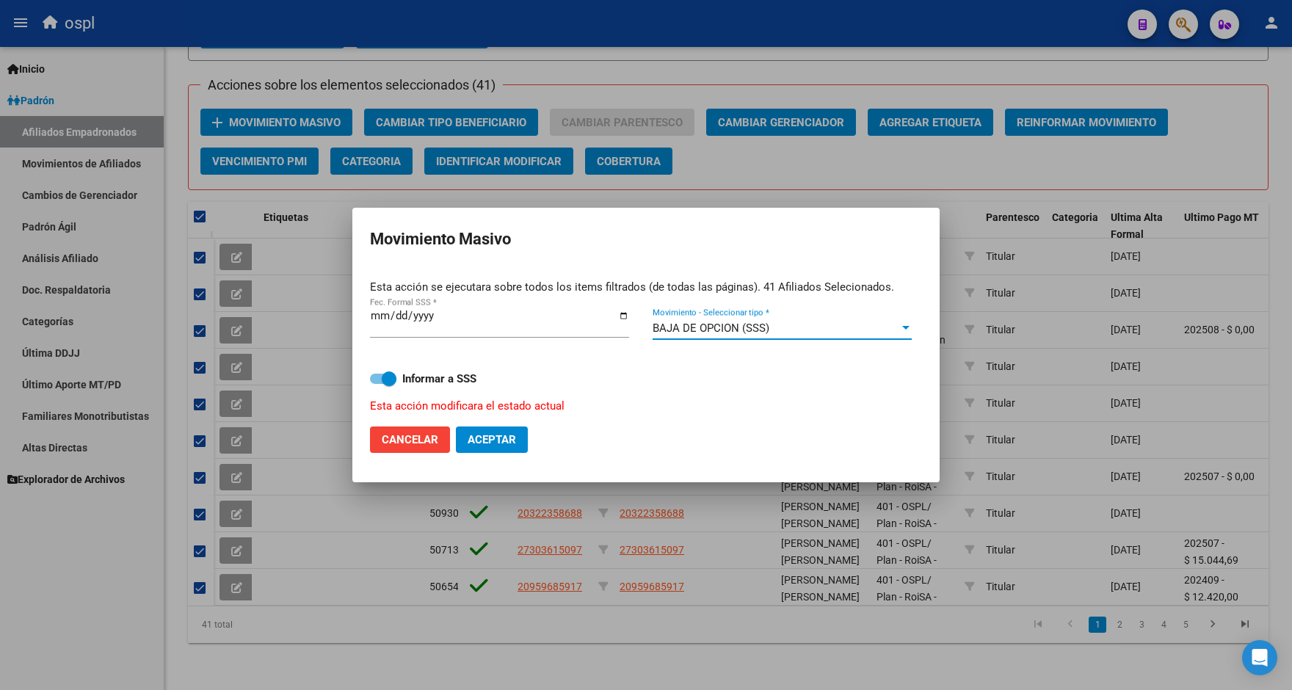
click at [382, 377] on span at bounding box center [389, 378] width 15 height 15
click at [377, 384] on input "Informar a SSS" at bounding box center [377, 384] width 1 height 1
click at [396, 379] on label "Informar a SSS" at bounding box center [646, 379] width 552 height 18
click at [377, 384] on input "Informar a SSS" at bounding box center [377, 384] width 1 height 1
click at [388, 378] on span at bounding box center [389, 378] width 15 height 15
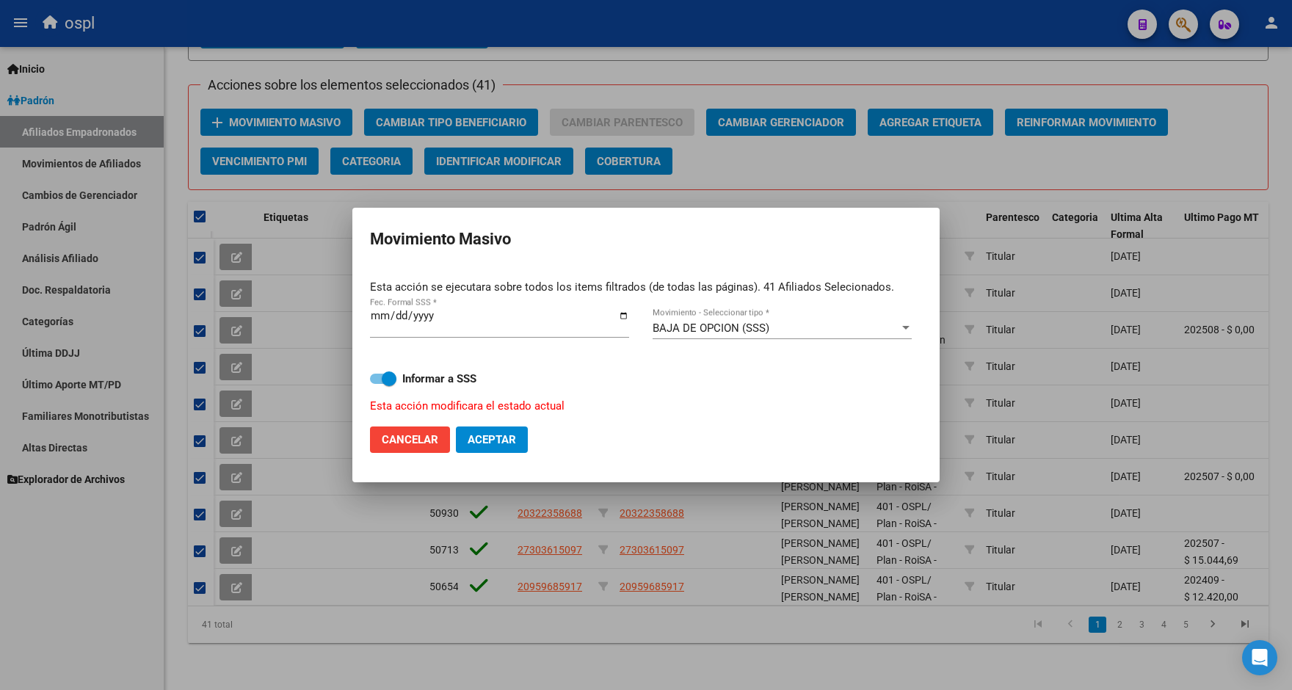
click at [377, 384] on input "Informar a SSS" at bounding box center [377, 384] width 1 height 1
checkbox input "false"
click at [473, 429] on button "Aceptar" at bounding box center [492, 439] width 72 height 26
checkbox input "false"
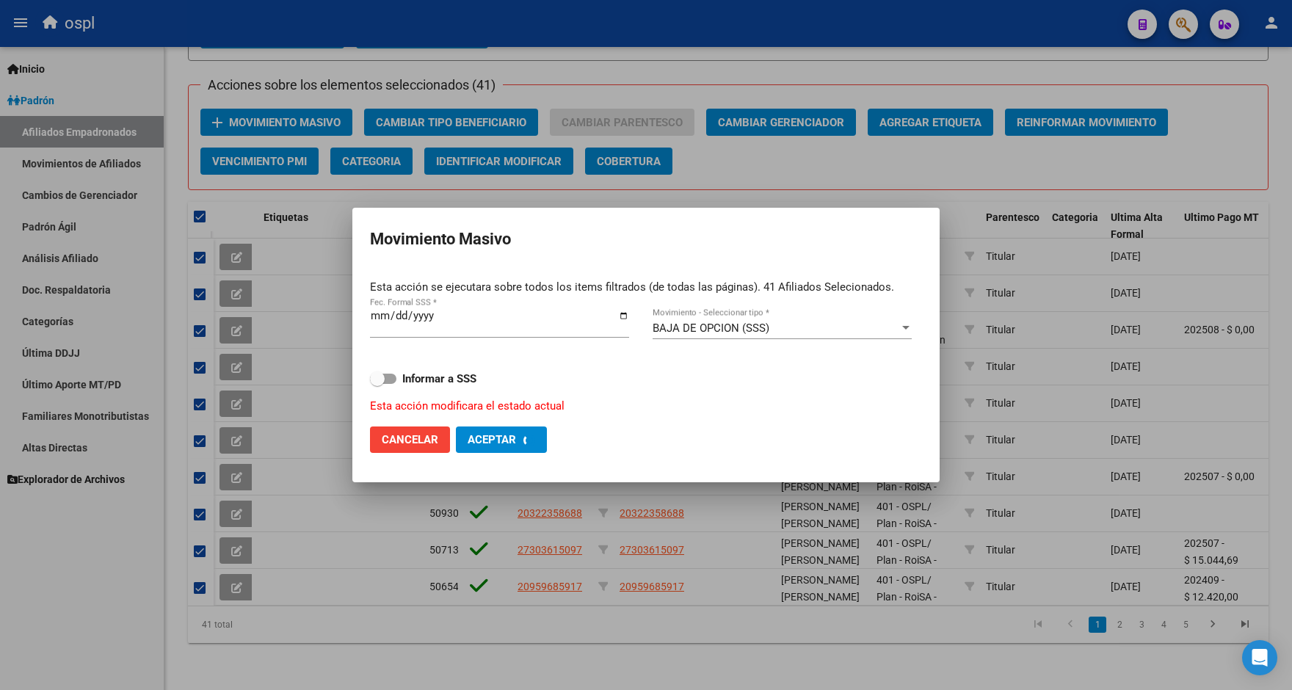
checkbox input "false"
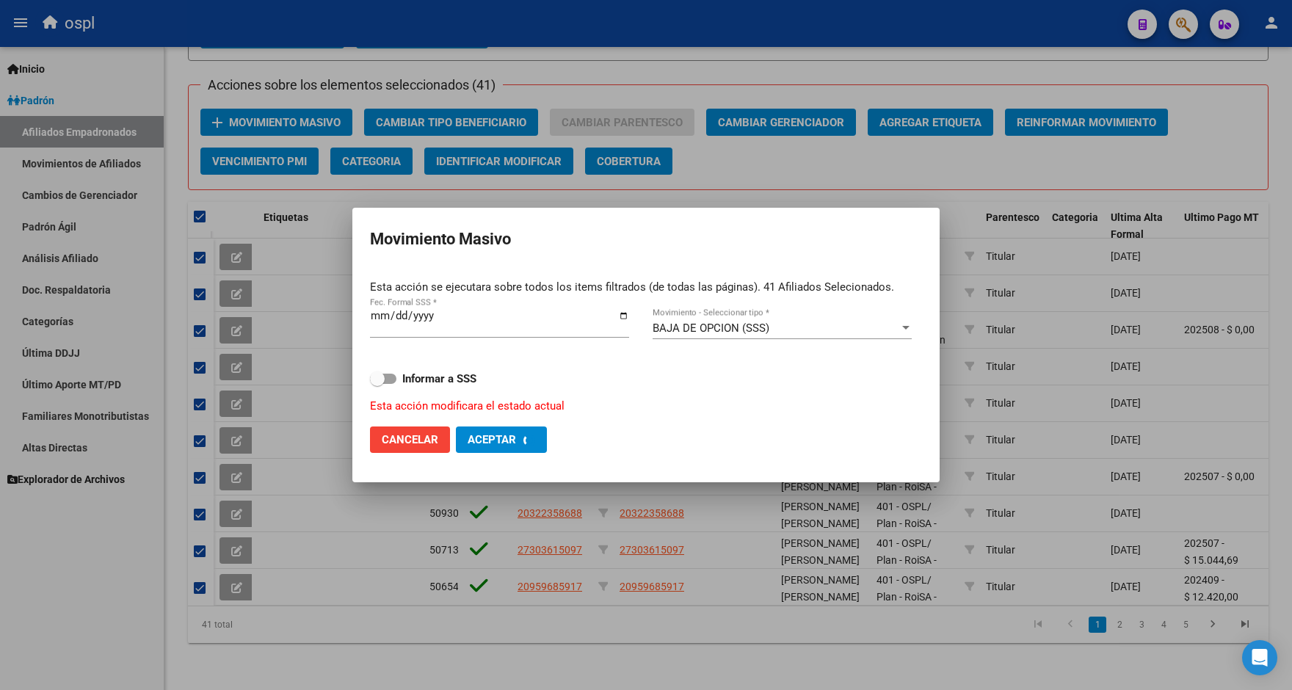
checkbox input "false"
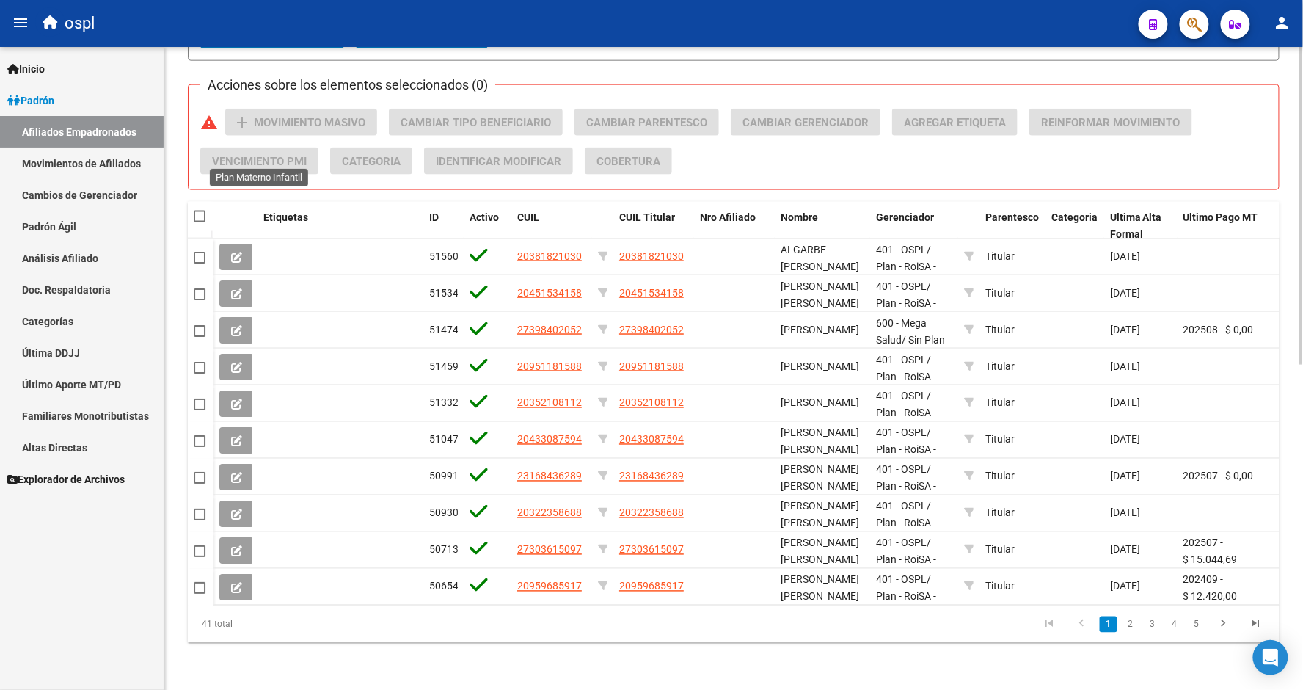
scroll to position [493, 0]
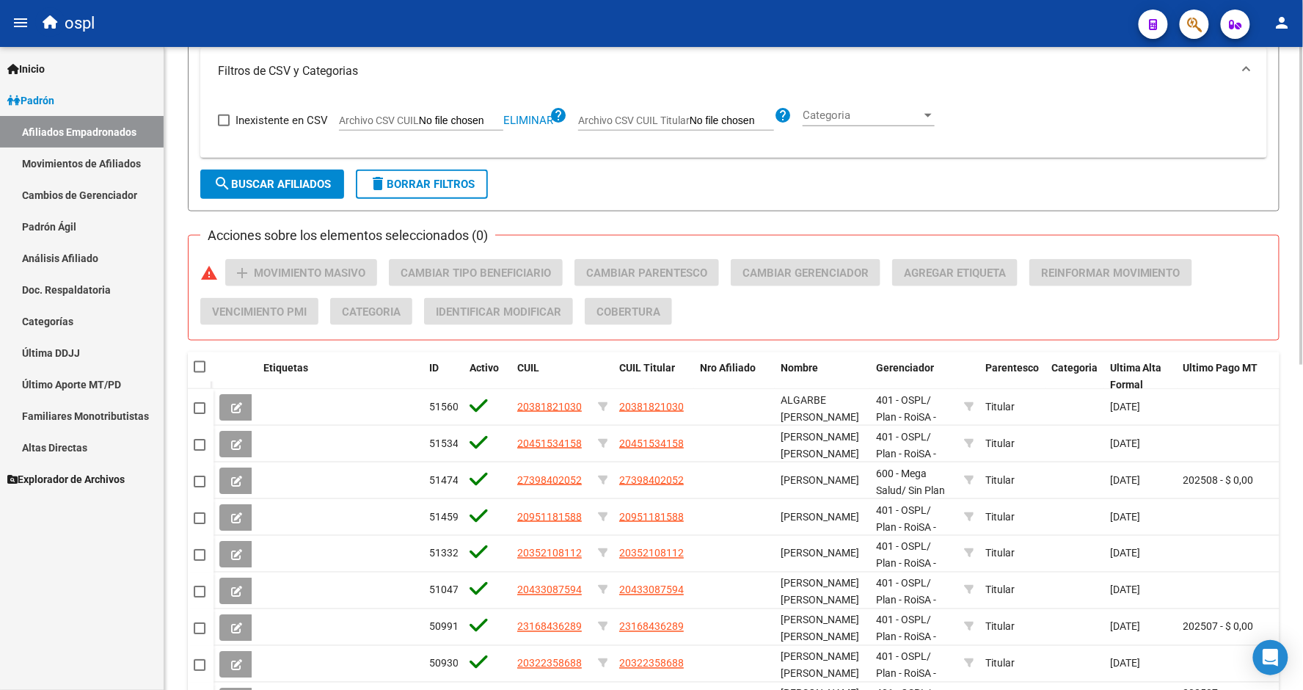
click at [288, 192] on button "search Buscar Afiliados" at bounding box center [272, 184] width 144 height 29
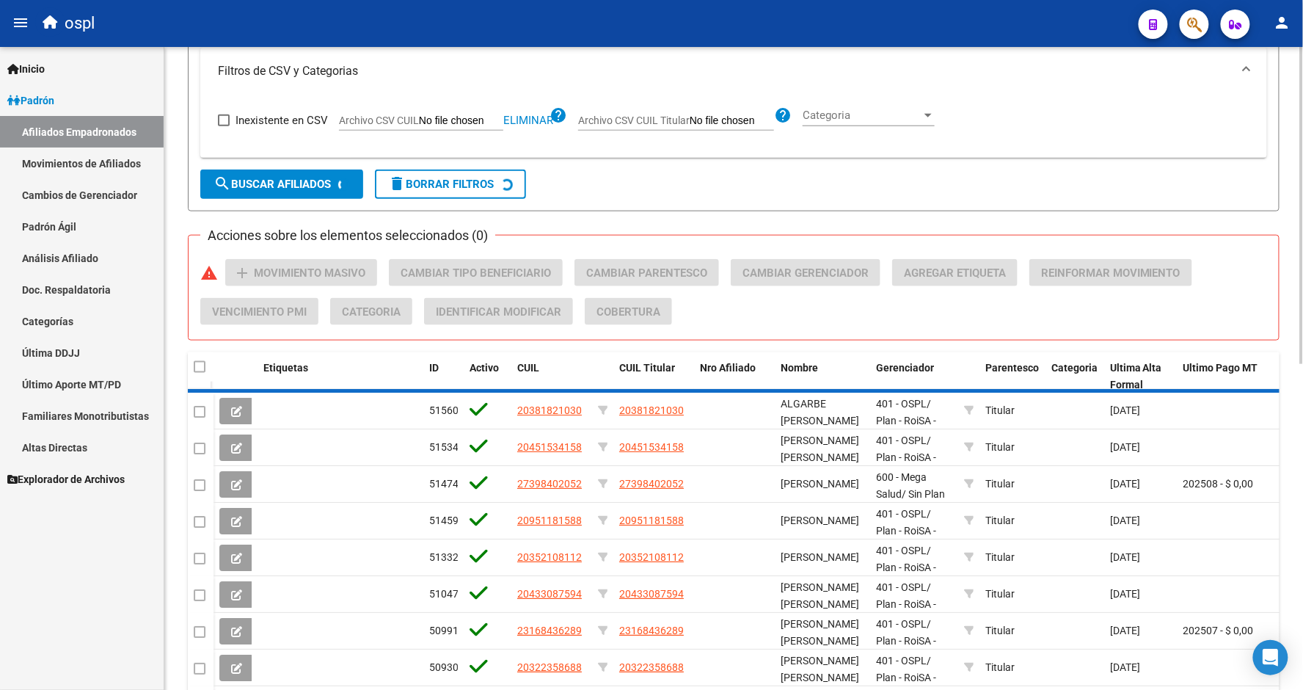
scroll to position [314, 0]
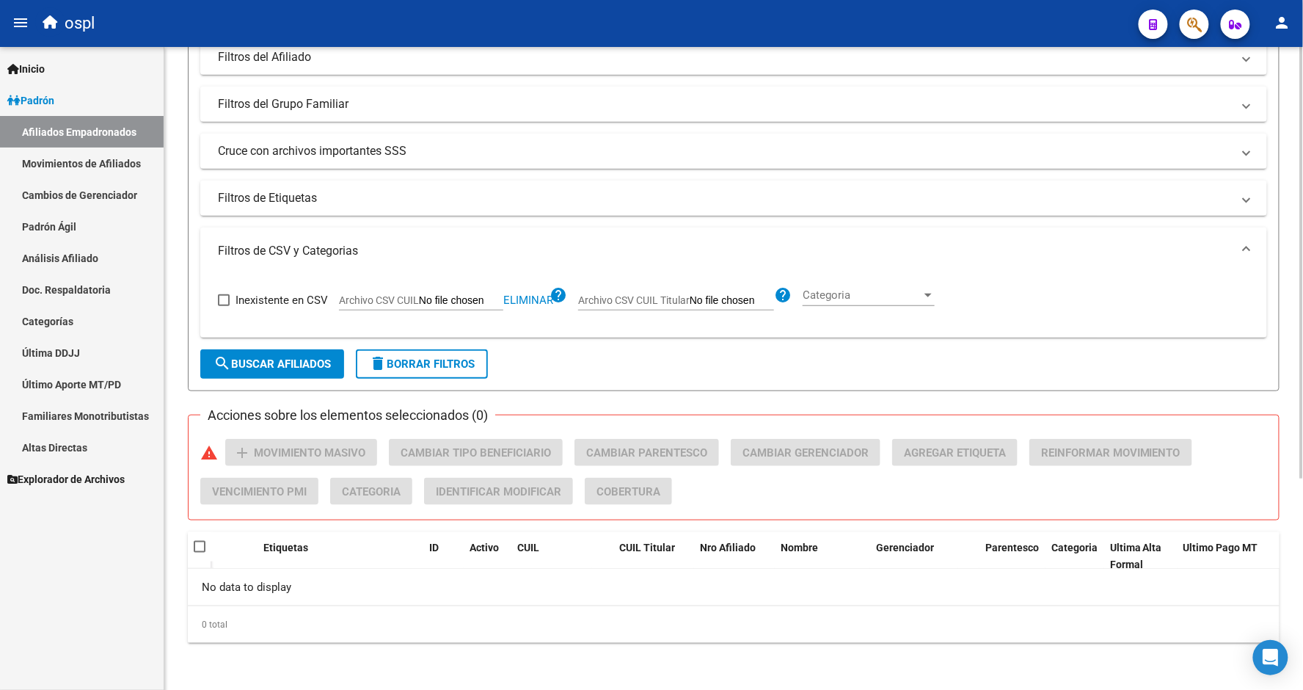
click at [534, 302] on span "Eliminar" at bounding box center [528, 300] width 50 height 13
click at [442, 302] on input "Archivo CSV CUIL" at bounding box center [461, 300] width 84 height 13
type input "C:\fakepath\bajas_padrón.csv"
click at [311, 358] on span "search Buscar Afiliados" at bounding box center [272, 363] width 117 height 13
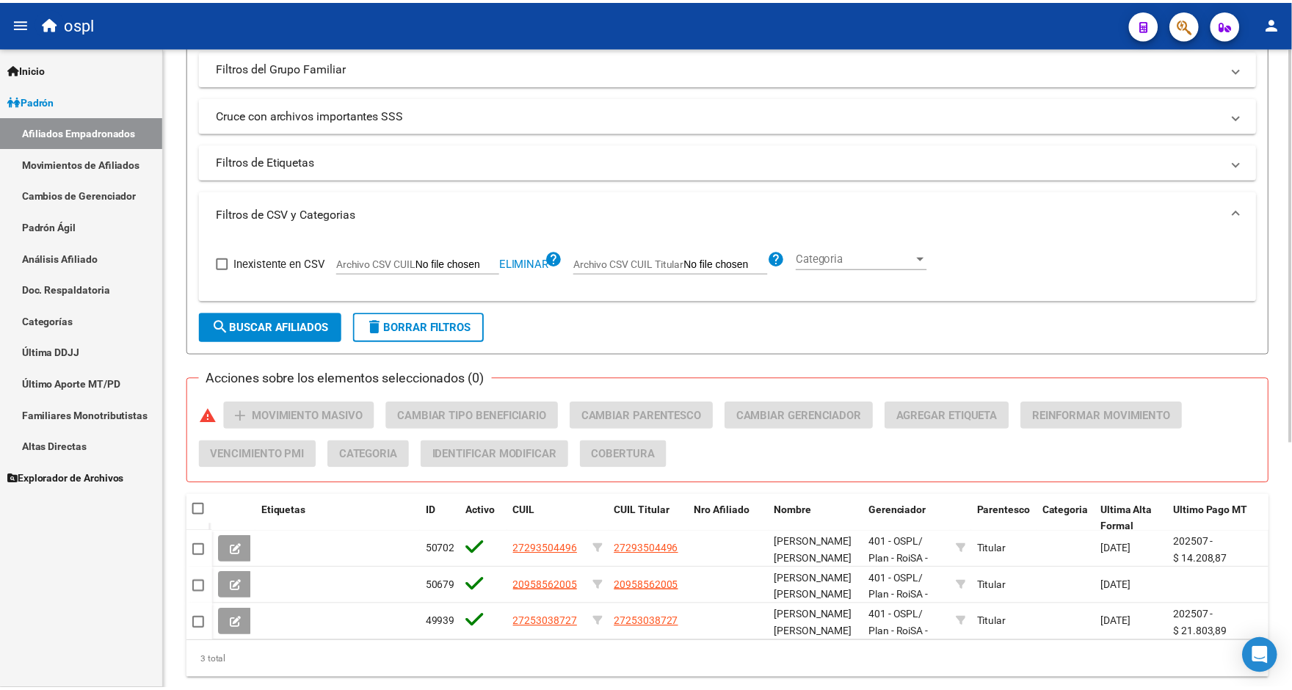
scroll to position [399, 0]
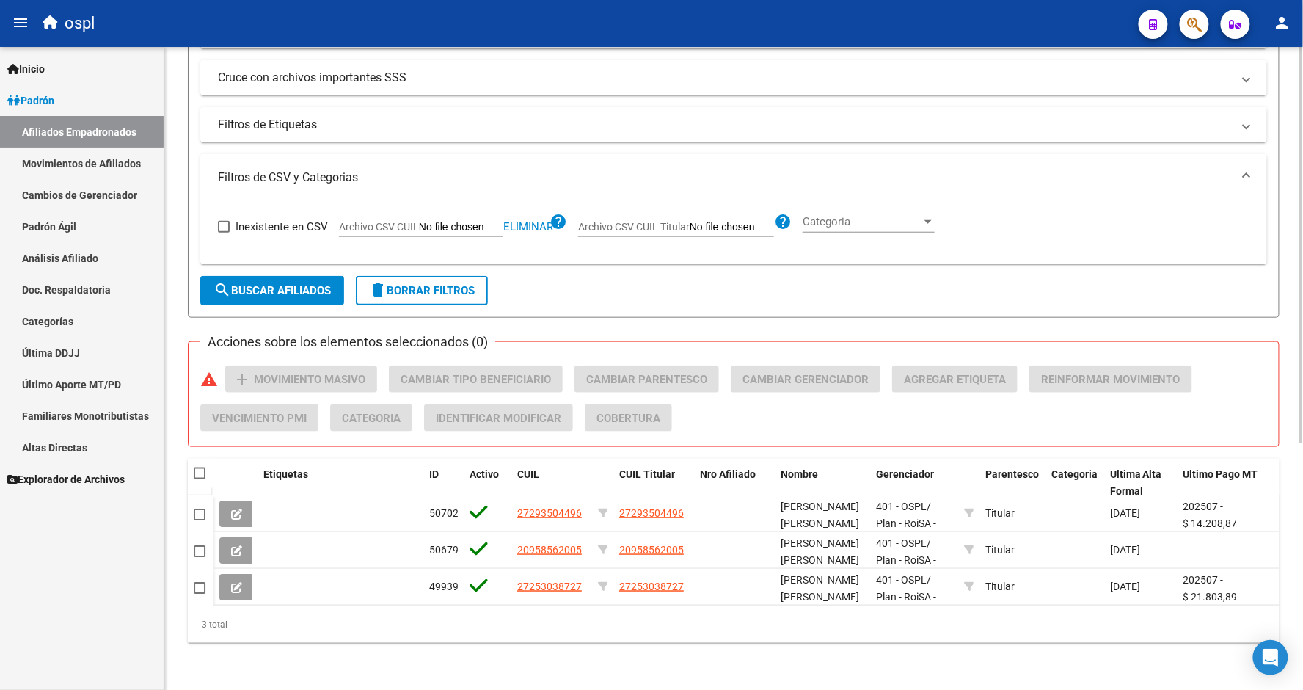
click at [202, 468] on datatable-header-cell at bounding box center [201, 473] width 26 height 29
click at [200, 468] on span at bounding box center [200, 474] width 12 height 12
click at [200, 479] on input "checkbox" at bounding box center [199, 479] width 1 height 1
checkbox input "true"
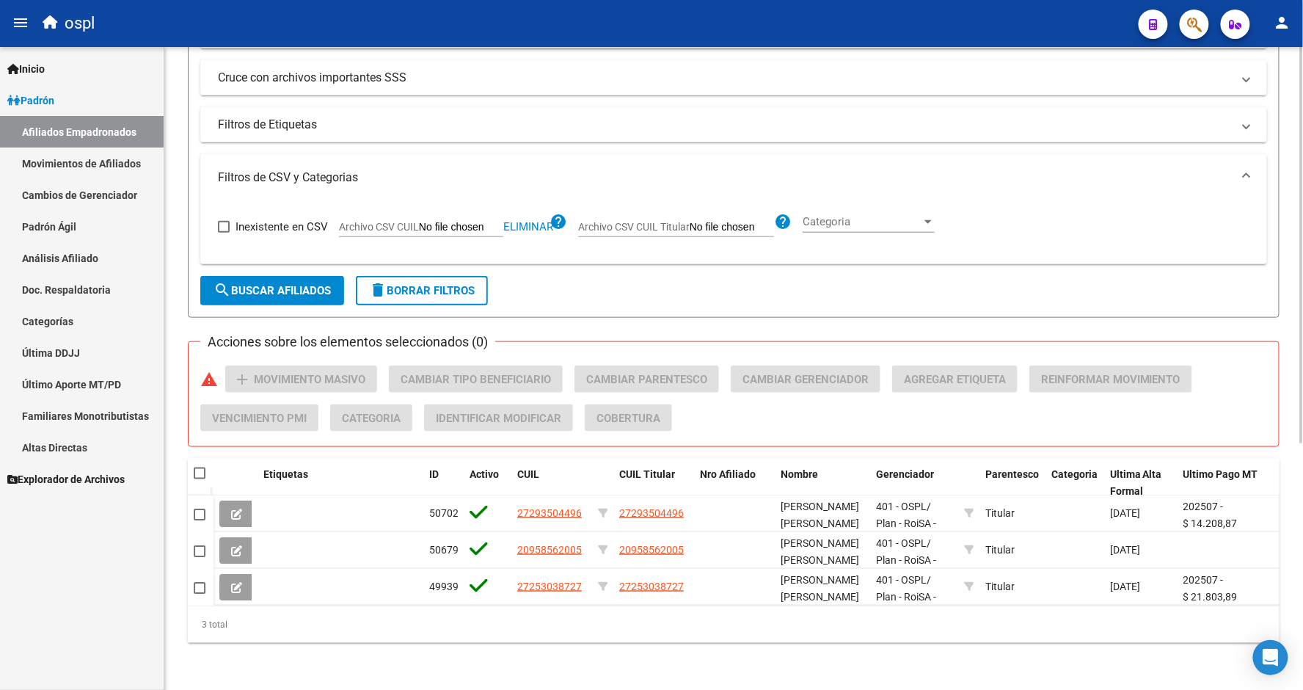
checkbox input "true"
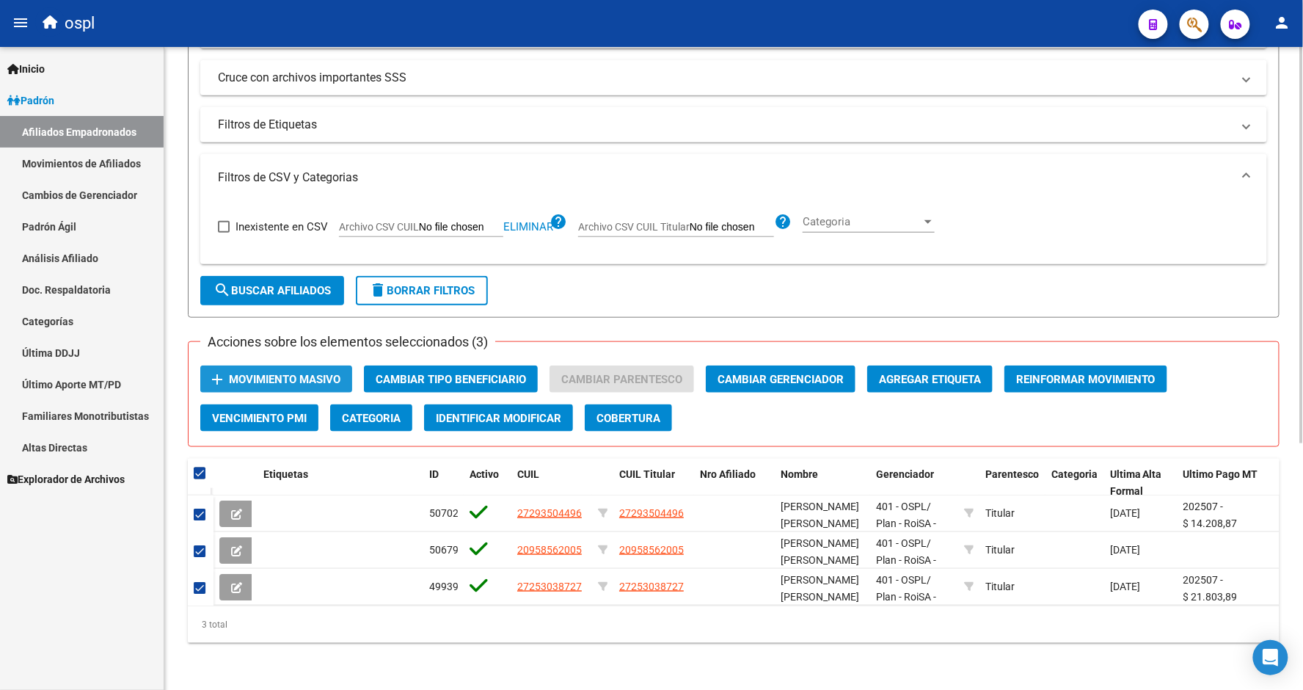
click at [296, 373] on span "Movimiento Masivo" at bounding box center [285, 379] width 112 height 13
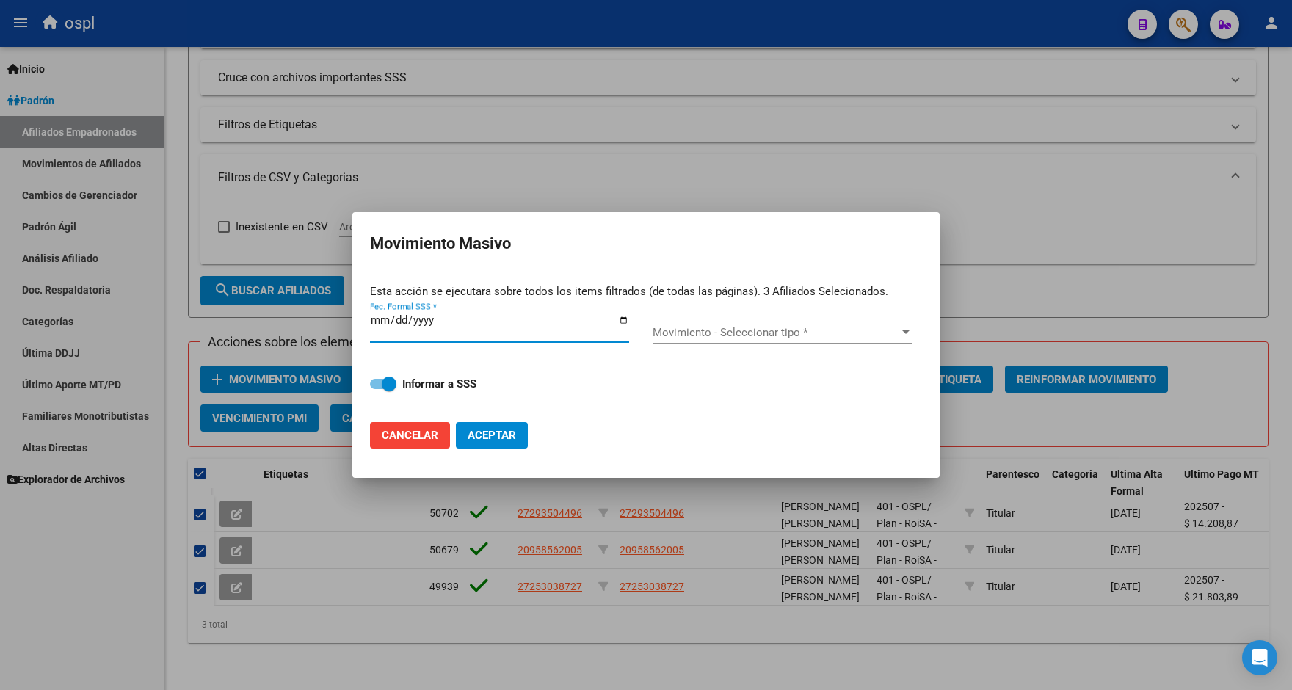
click at [620, 311] on div "Fec. Formal SSS *" at bounding box center [499, 327] width 259 height 32
click at [456, 422] on button "Aceptar" at bounding box center [492, 435] width 72 height 26
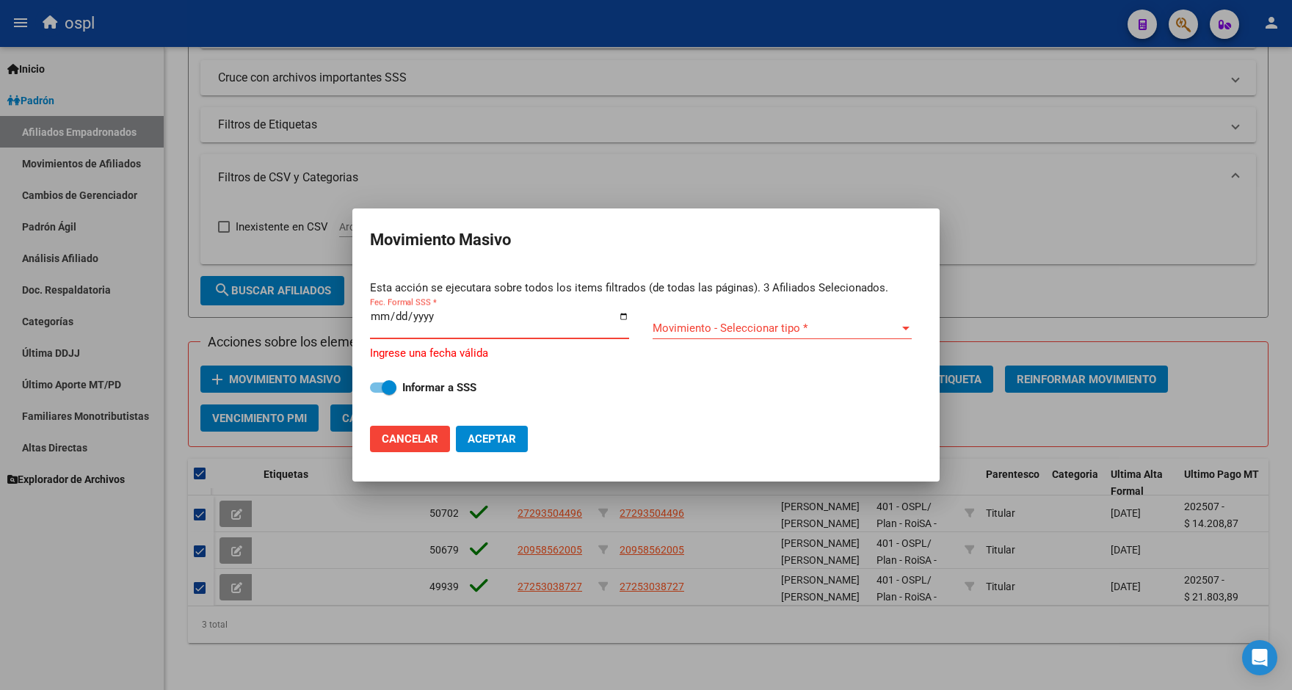
click at [619, 321] on input "Fec. Formal SSS *" at bounding box center [499, 321] width 259 height 23
type input "[DATE]"
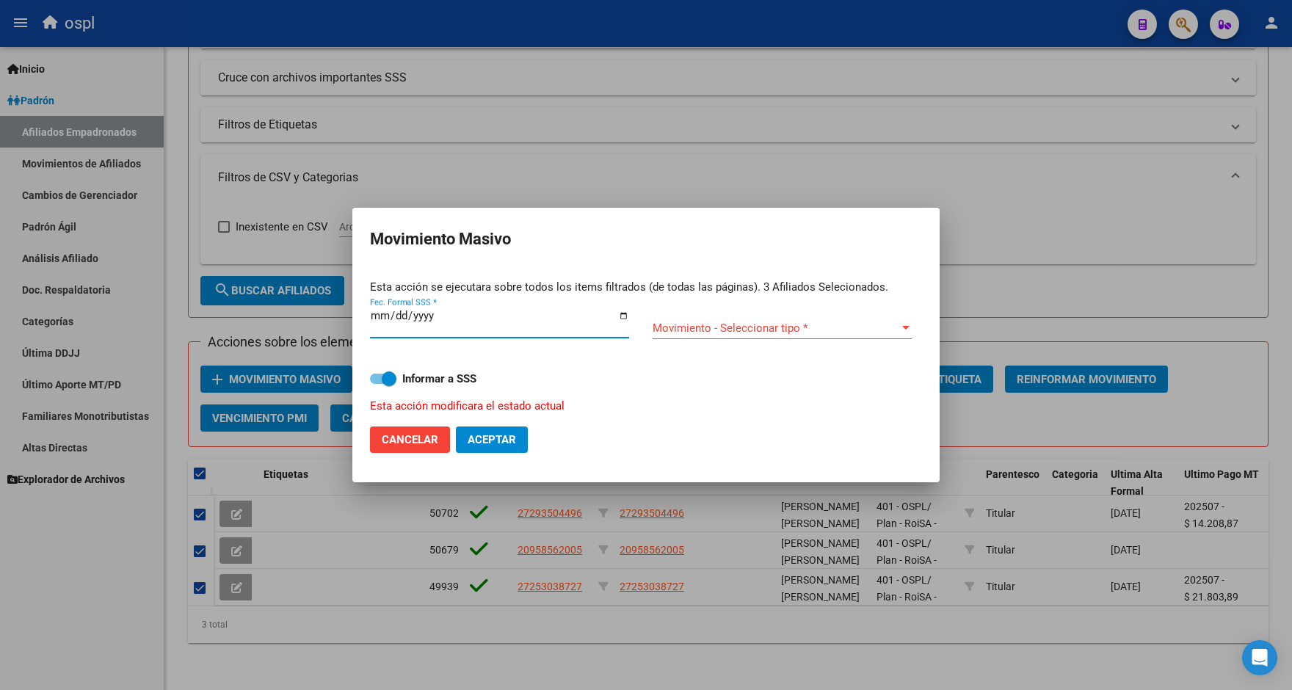
click at [710, 328] on span "Movimiento - Seleccionar tipo *" at bounding box center [775, 327] width 246 height 13
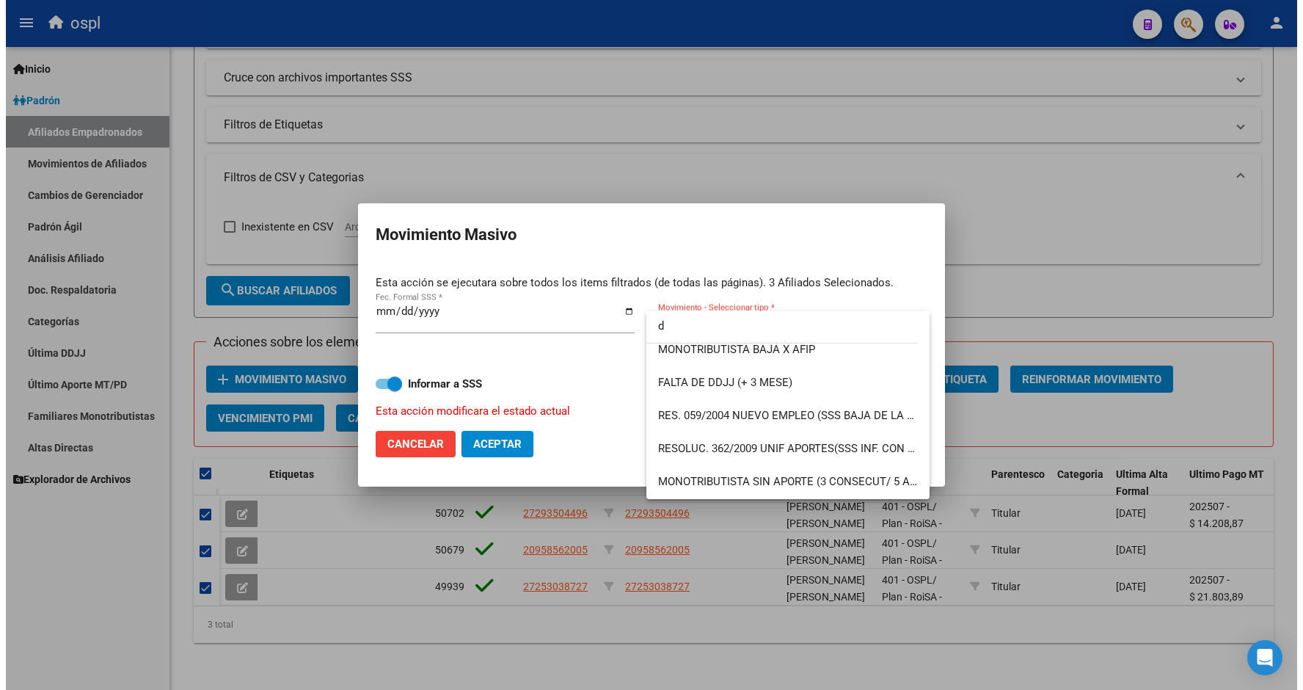
scroll to position [0, 0]
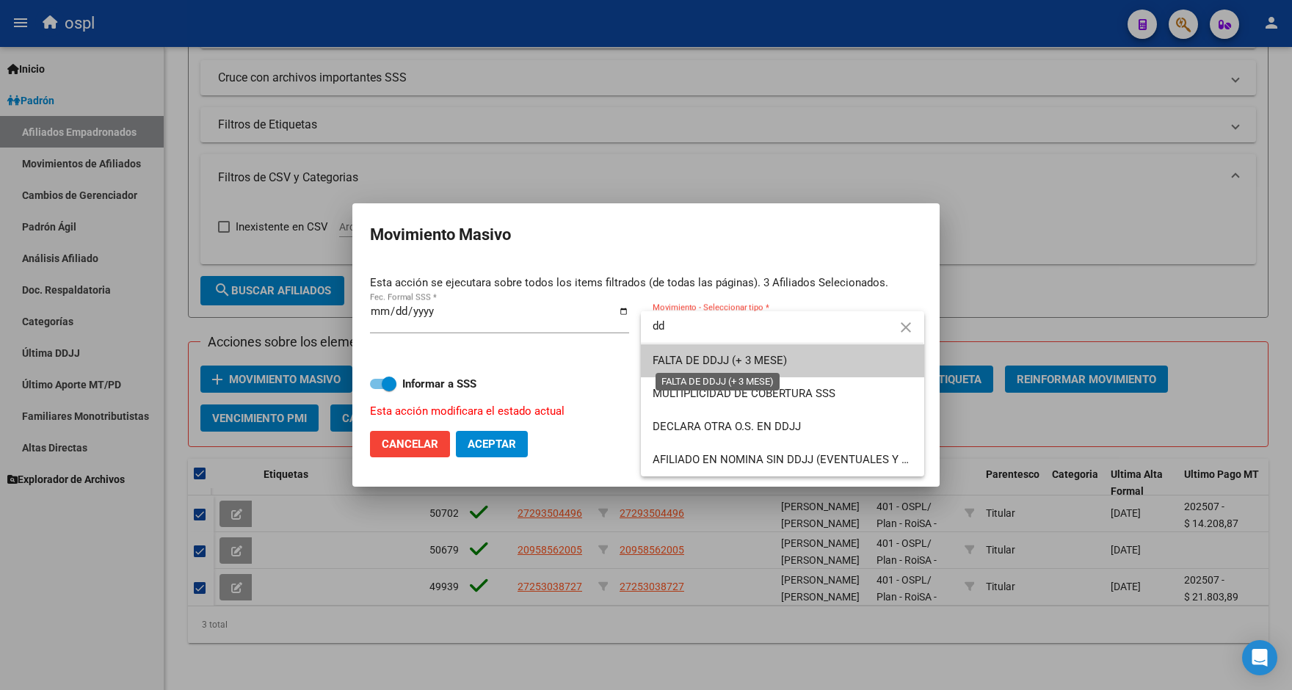
type input "d"
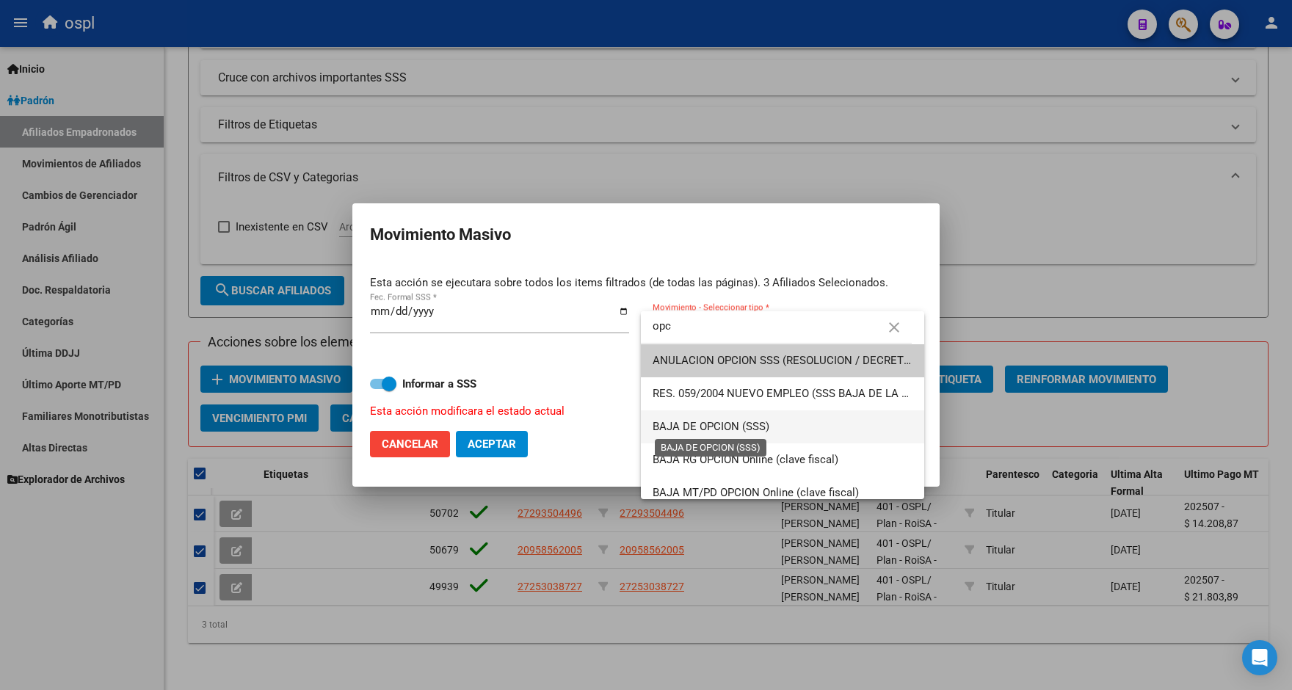
type input "opc"
click at [759, 426] on span "BAJA DE OPCION (SSS)" at bounding box center [710, 426] width 117 height 13
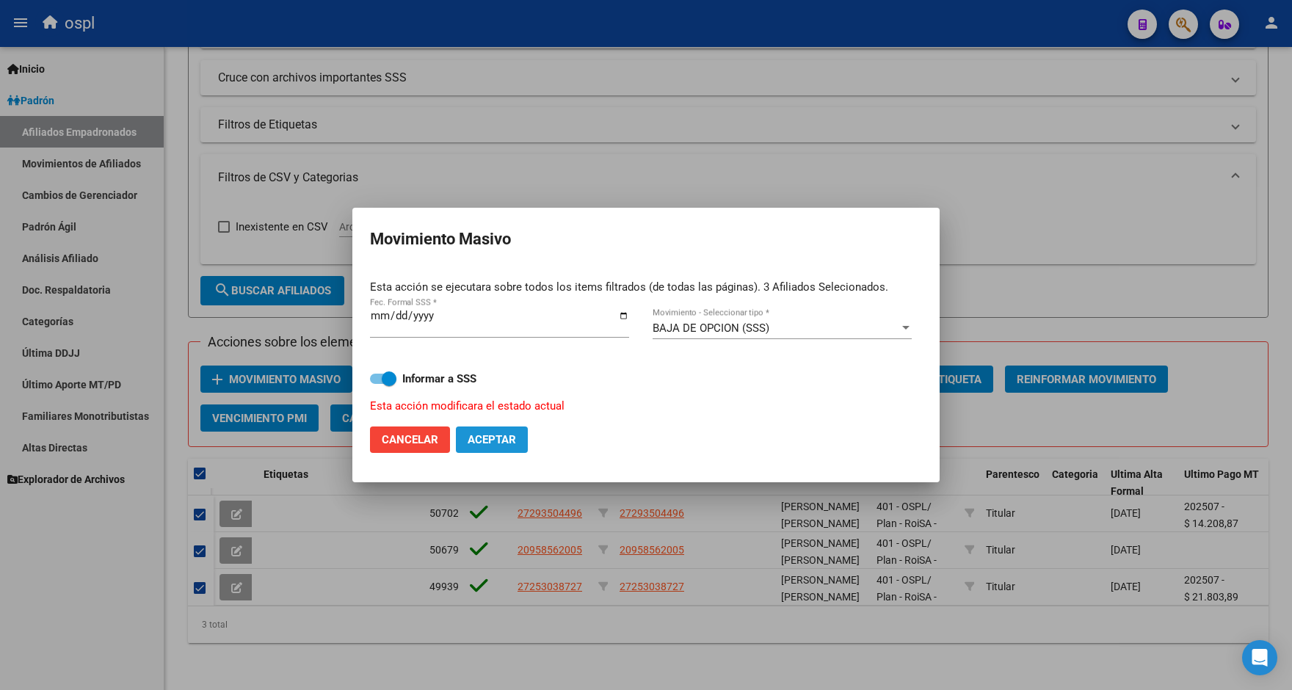
click at [504, 437] on span "Aceptar" at bounding box center [492, 439] width 48 height 13
checkbox input "false"
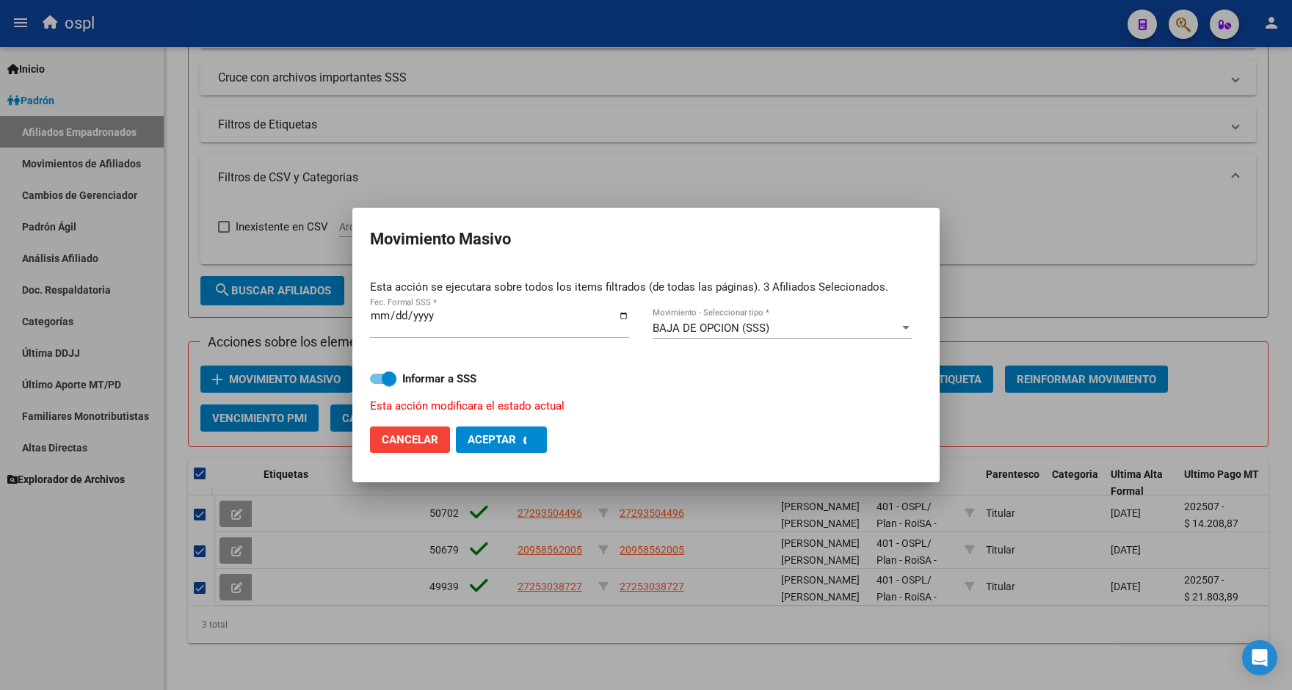
checkbox input "false"
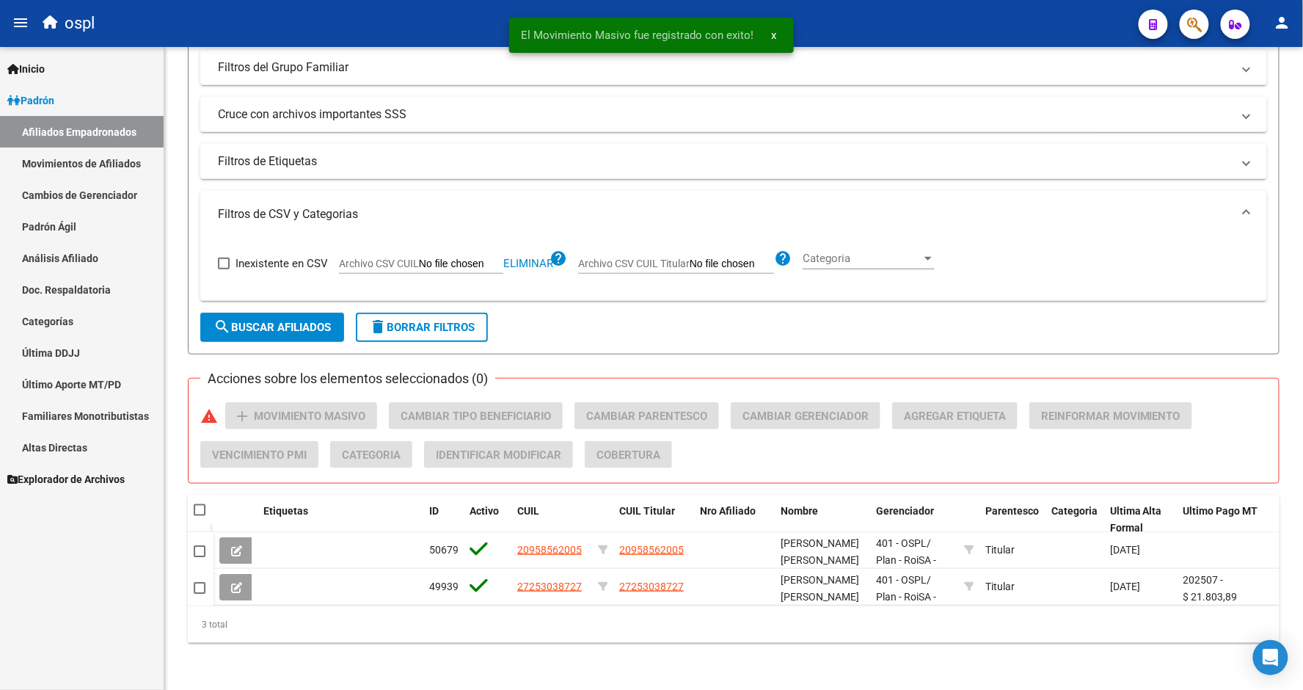
scroll to position [363, 0]
click at [269, 321] on span "search Buscar Afiliados" at bounding box center [272, 327] width 117 height 13
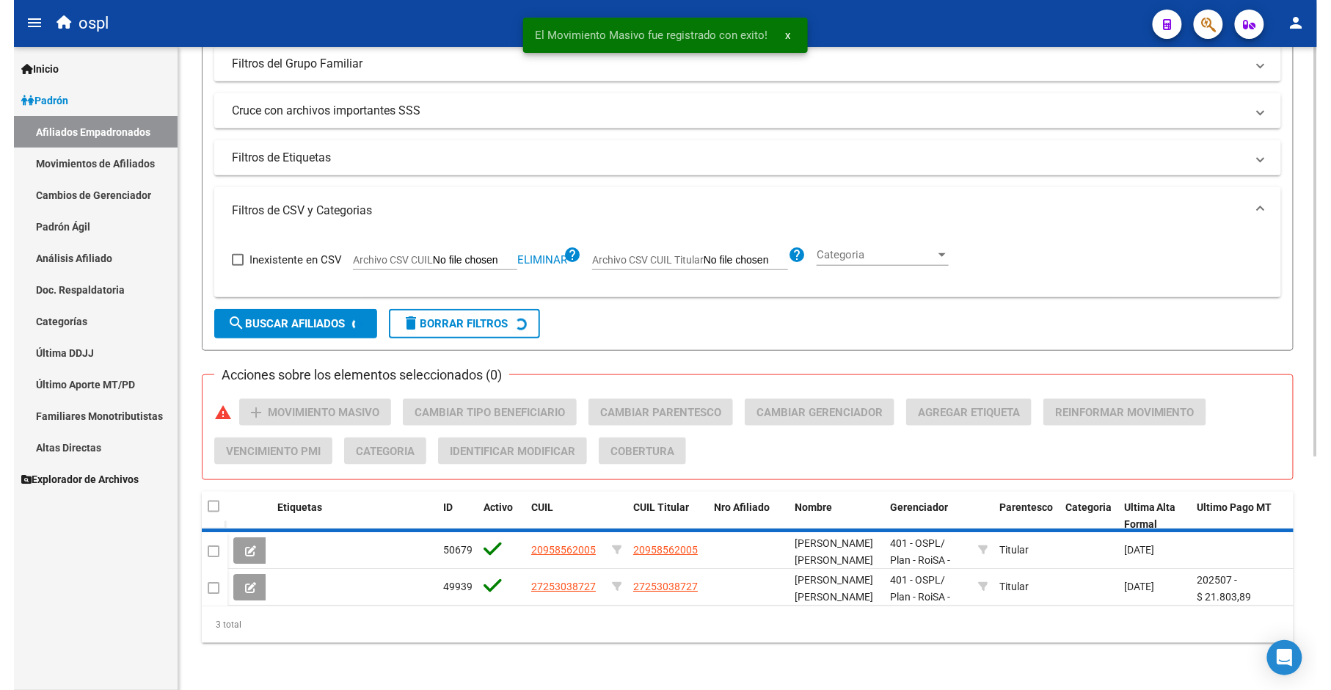
scroll to position [314, 0]
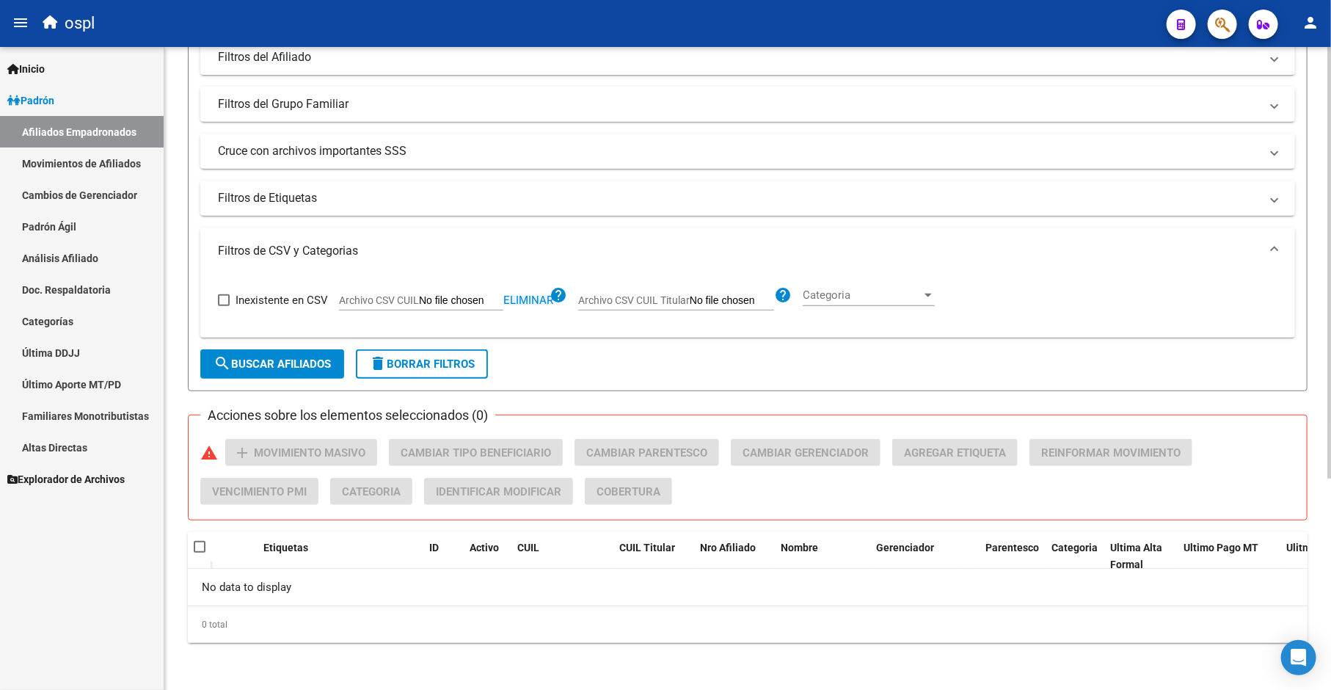
click at [520, 298] on span "Eliminar" at bounding box center [528, 300] width 50 height 13
click at [417, 299] on span "Archivo CSV CUIL" at bounding box center [379, 300] width 80 height 12
click at [419, 299] on input "Archivo CSV CUIL" at bounding box center [461, 300] width 84 height 13
type input "C:\fakepath\bajas_padrón.csv"
click at [292, 368] on span "search Buscar Afiliados" at bounding box center [272, 363] width 117 height 13
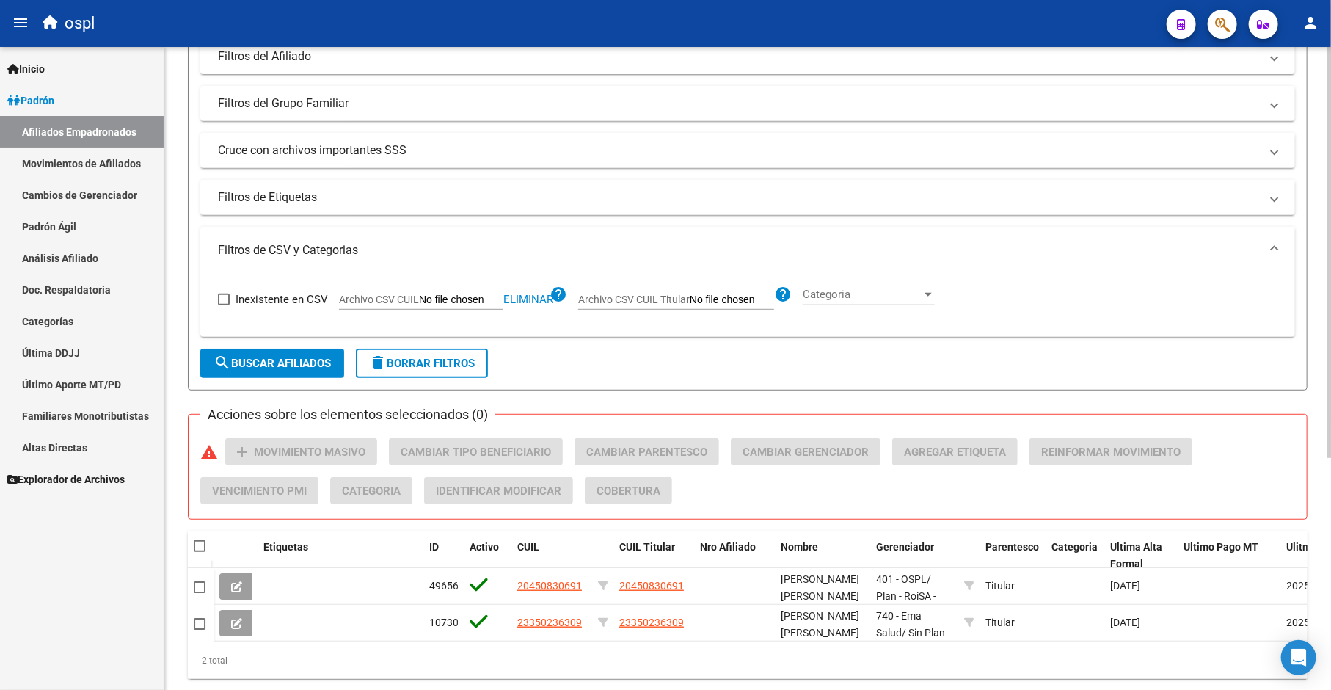
scroll to position [363, 0]
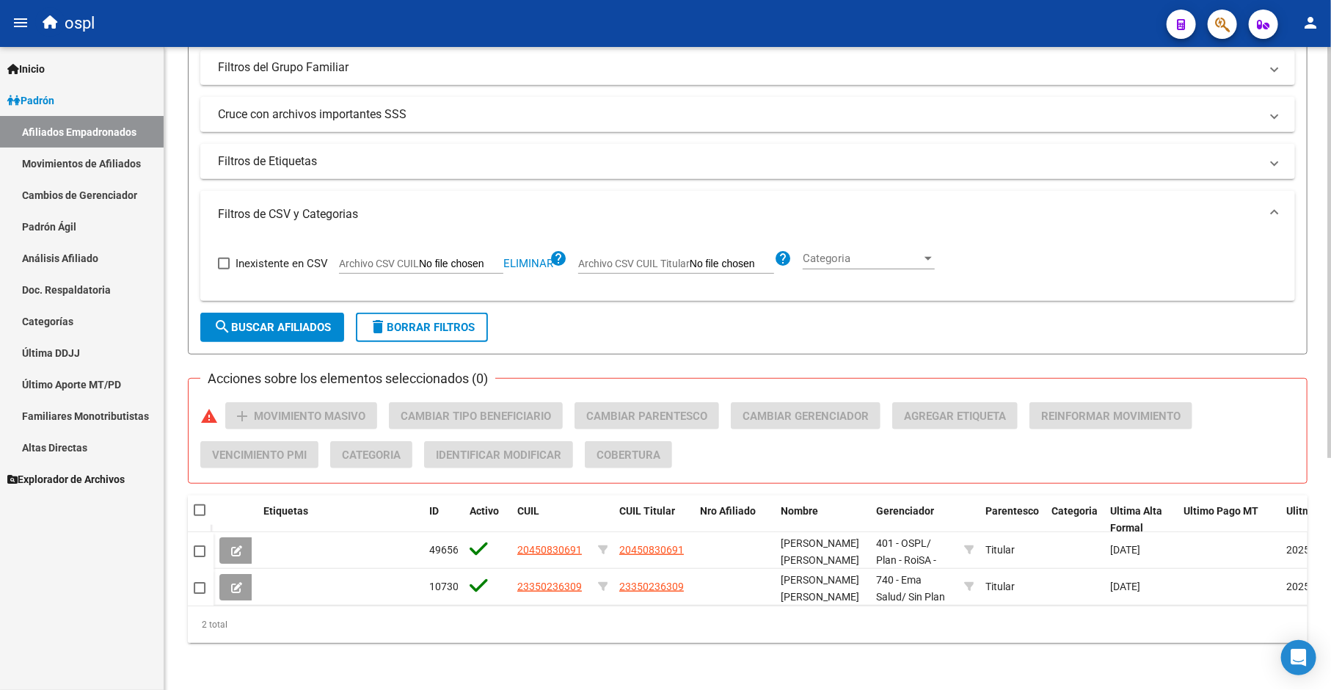
click at [192, 495] on datatable-header-cell at bounding box center [201, 509] width 26 height 29
click at [201, 504] on span at bounding box center [200, 510] width 12 height 12
click at [200, 516] on input "checkbox" at bounding box center [199, 516] width 1 height 1
checkbox input "true"
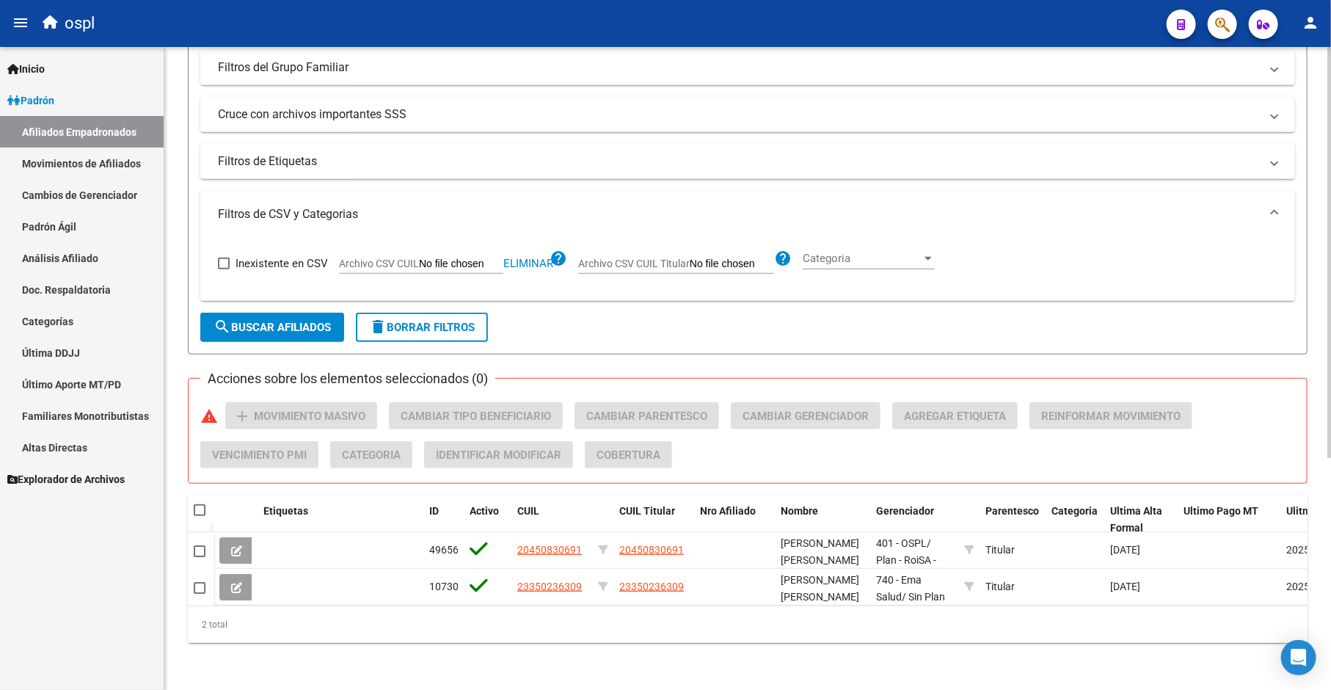
checkbox input "true"
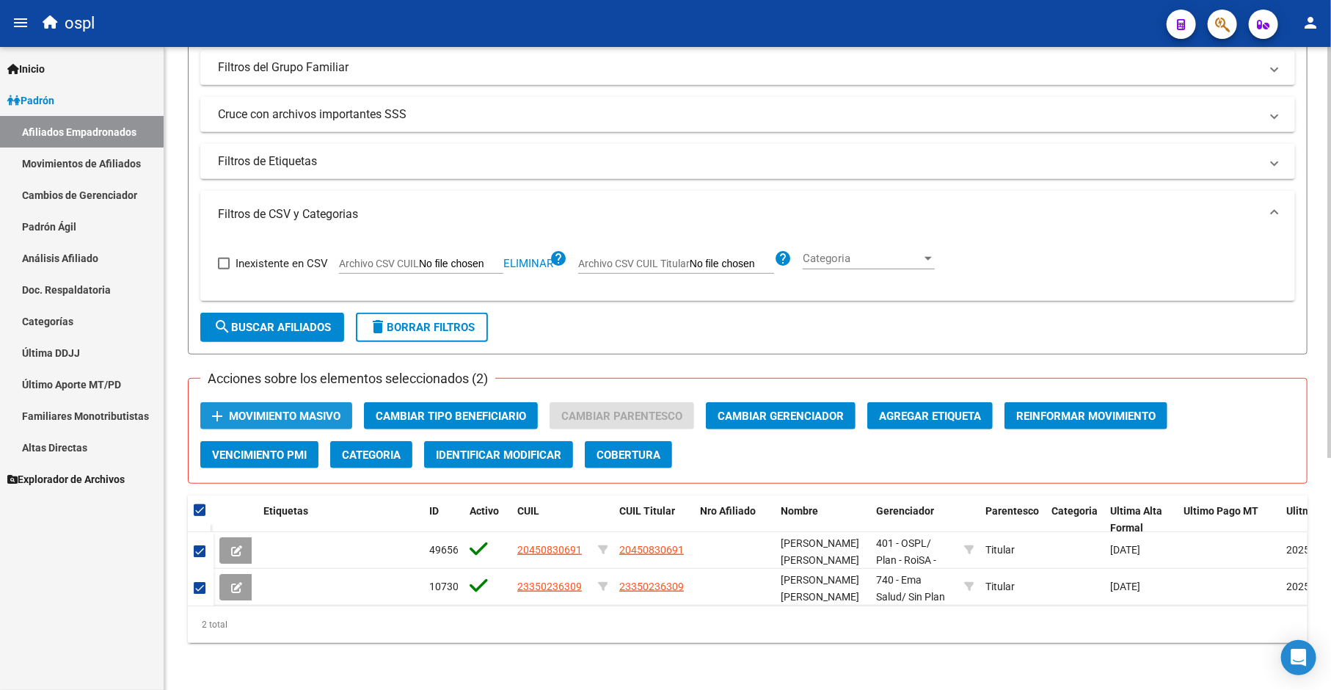
click at [272, 410] on span "Movimiento Masivo" at bounding box center [285, 416] width 112 height 13
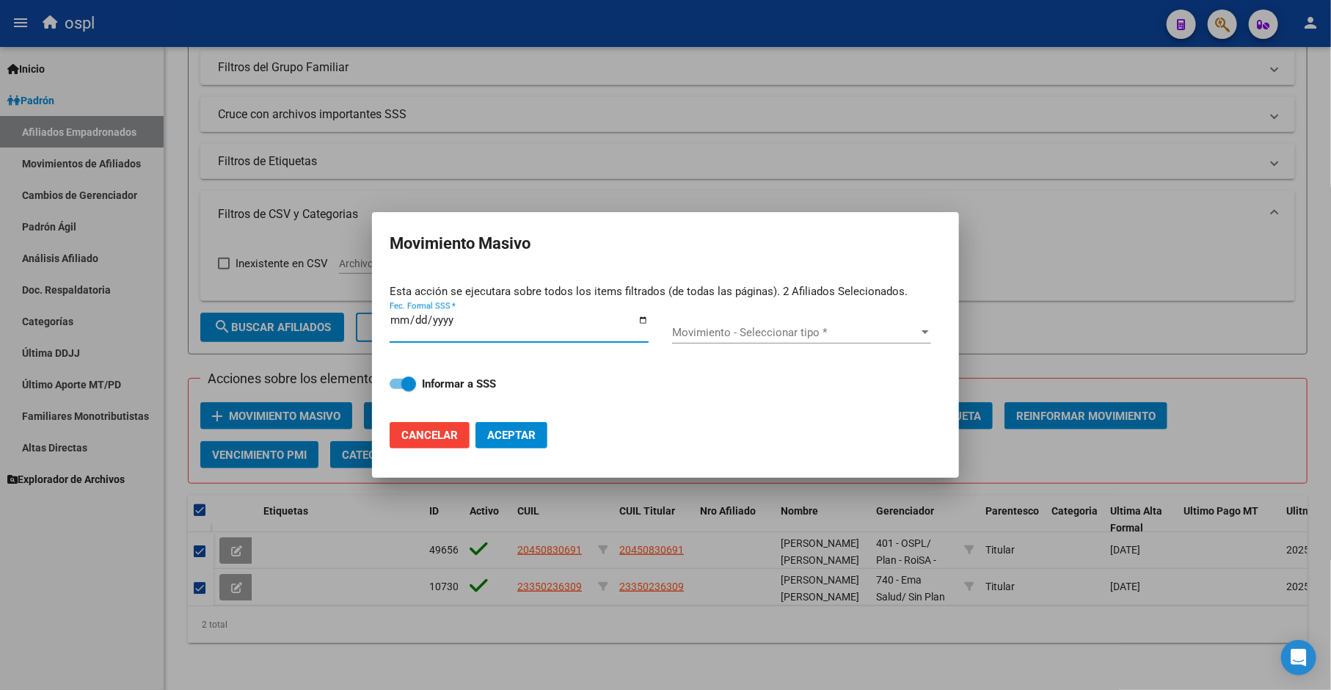
click at [644, 314] on input "Fec. Formal SSS *" at bounding box center [519, 325] width 259 height 23
click at [640, 319] on input "Fec. Formal SSS *" at bounding box center [519, 325] width 259 height 23
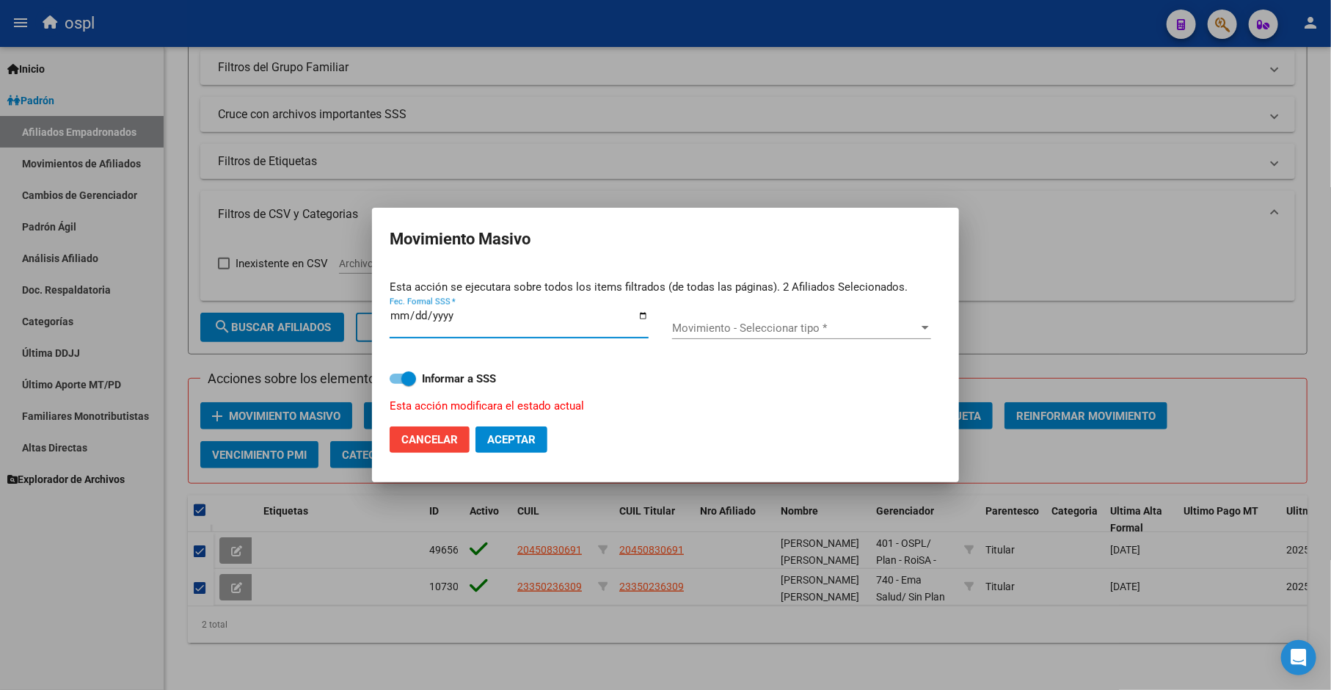
type input "[DATE]"
drag, startPoint x: 732, startPoint y: 324, endPoint x: 743, endPoint y: 324, distance: 11.0
click at [743, 324] on span "Movimiento - Seleccionar tipo *" at bounding box center [795, 327] width 246 height 13
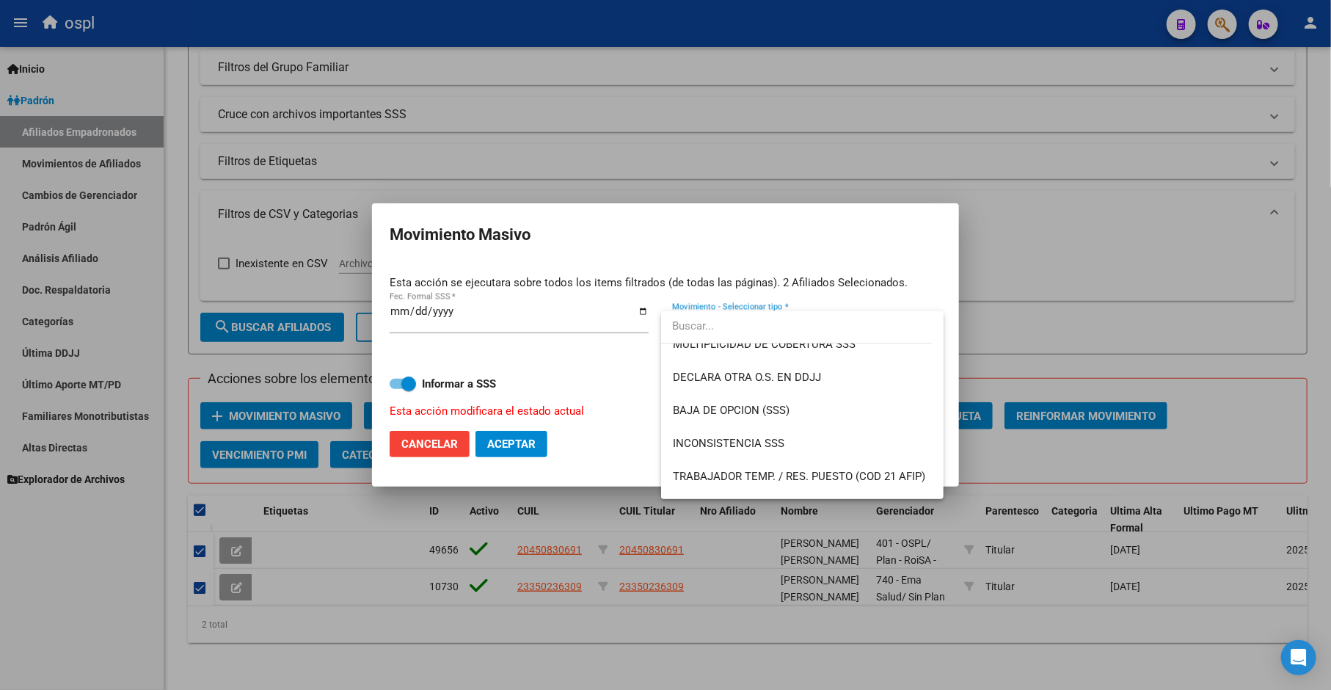
scroll to position [496, 0]
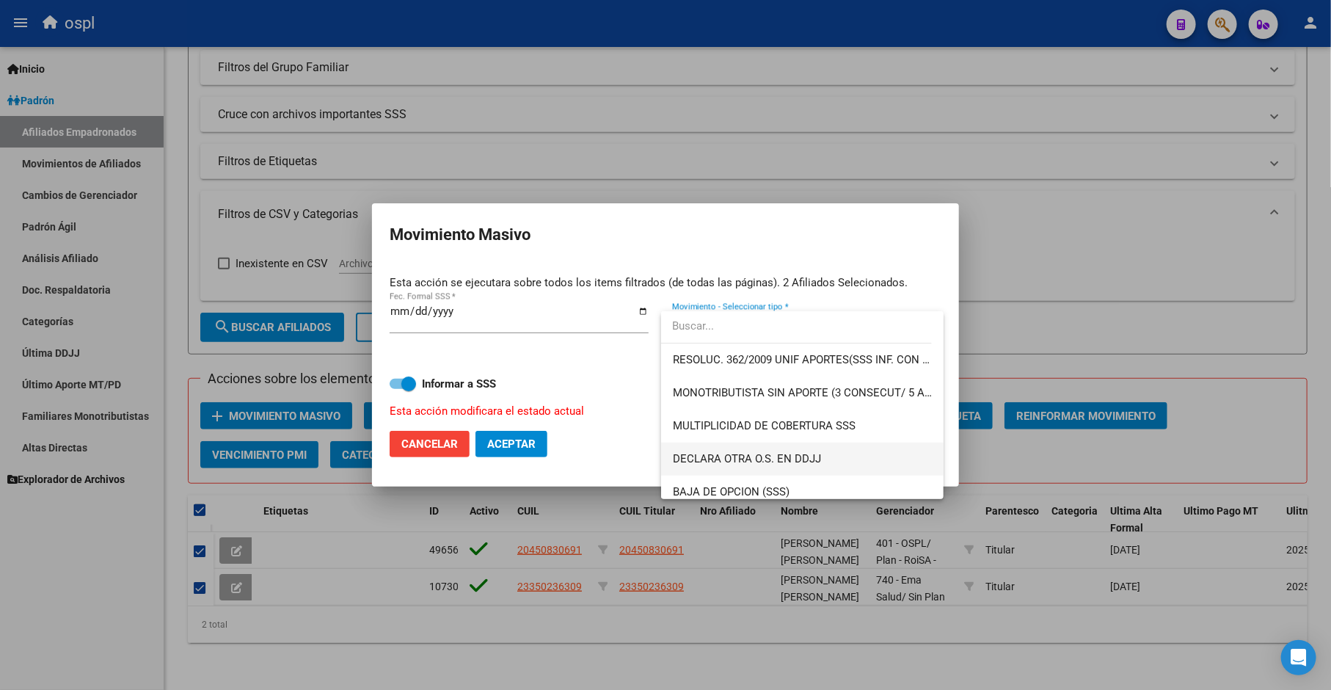
click at [845, 451] on span "DECLARA OTRA O.S. EN DDJJ" at bounding box center [802, 459] width 259 height 33
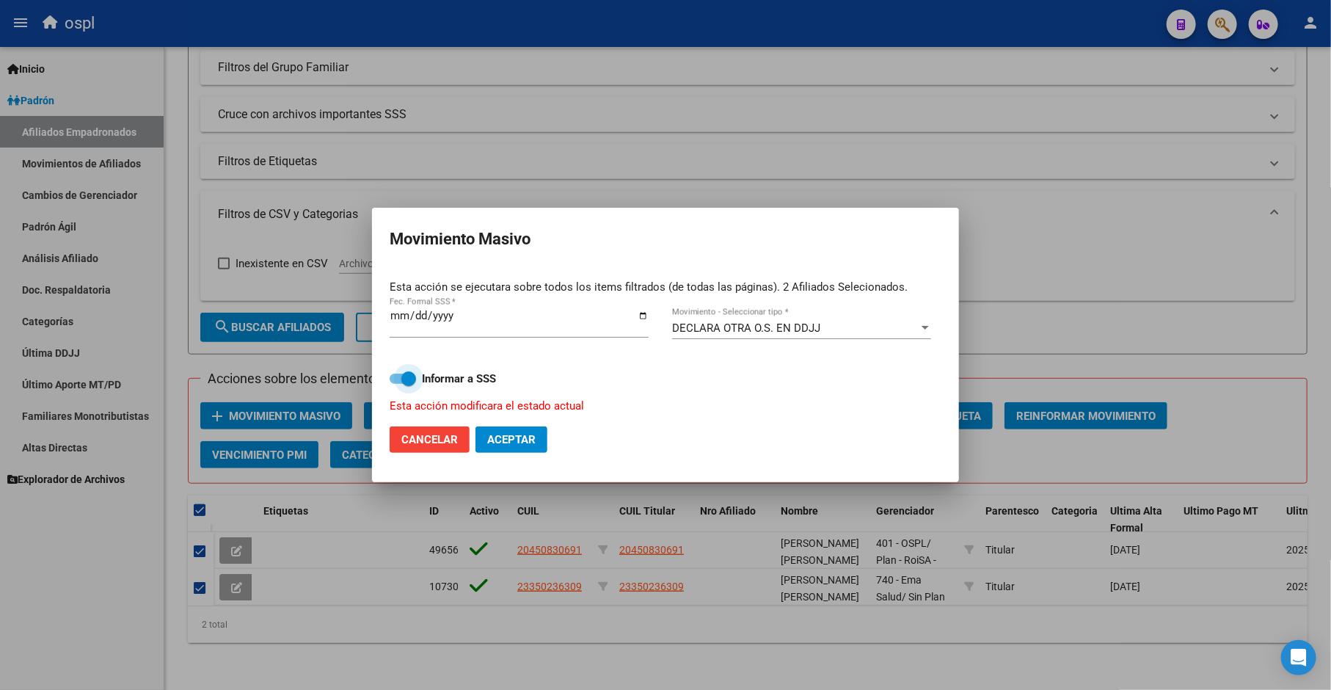
drag, startPoint x: 404, startPoint y: 370, endPoint x: 412, endPoint y: 379, distance: 12.0
click at [405, 371] on label "Informar a SSS" at bounding box center [666, 379] width 552 height 18
click at [397, 384] on input "Informar a SSS" at bounding box center [396, 384] width 1 height 1
checkbox input "false"
click at [637, 318] on input "[DATE]" at bounding box center [519, 321] width 259 height 23
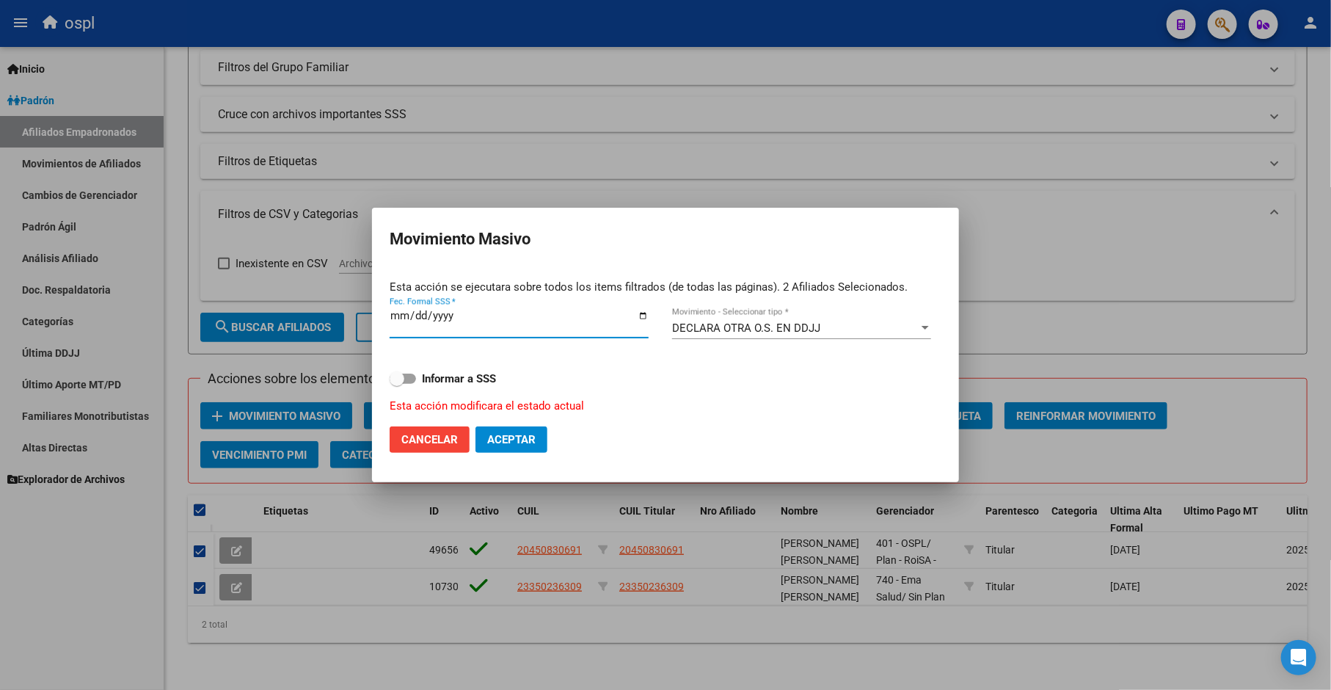
click at [637, 318] on input "[DATE]" at bounding box center [519, 321] width 259 height 23
type input "[DATE]"
click at [526, 437] on span "Aceptar" at bounding box center [511, 439] width 48 height 13
checkbox input "false"
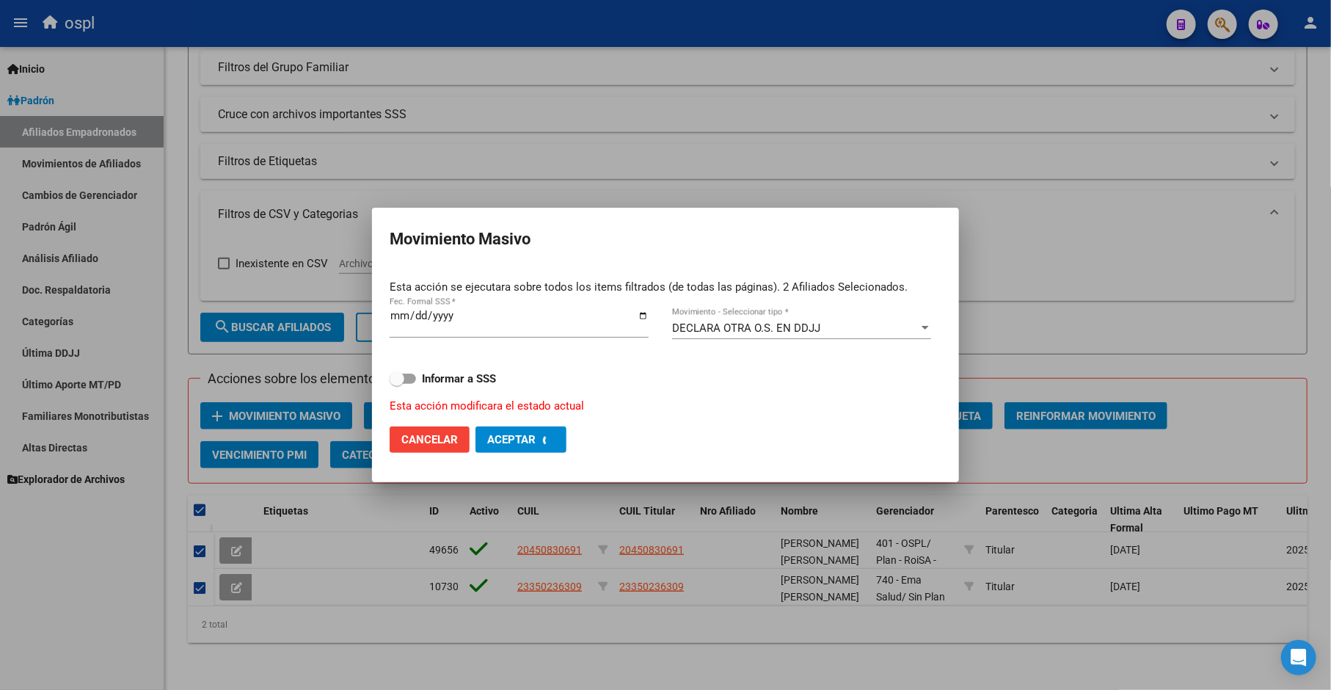
checkbox input "false"
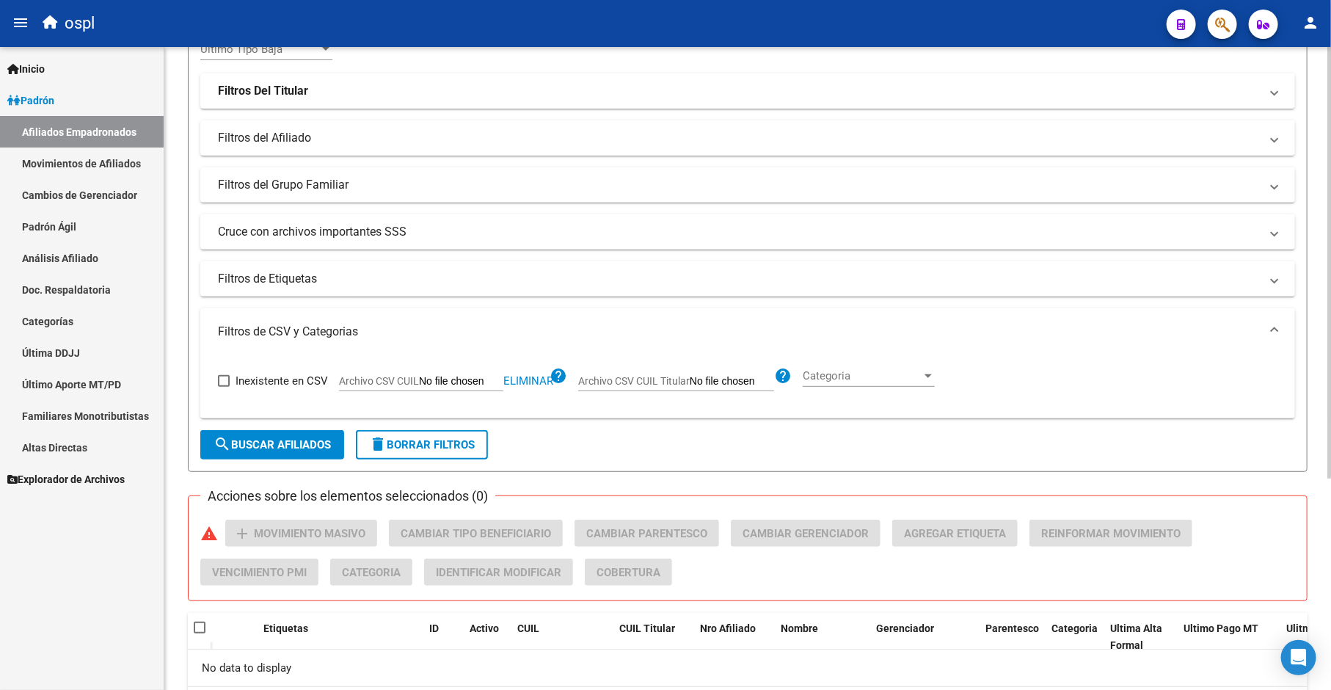
scroll to position [313, 0]
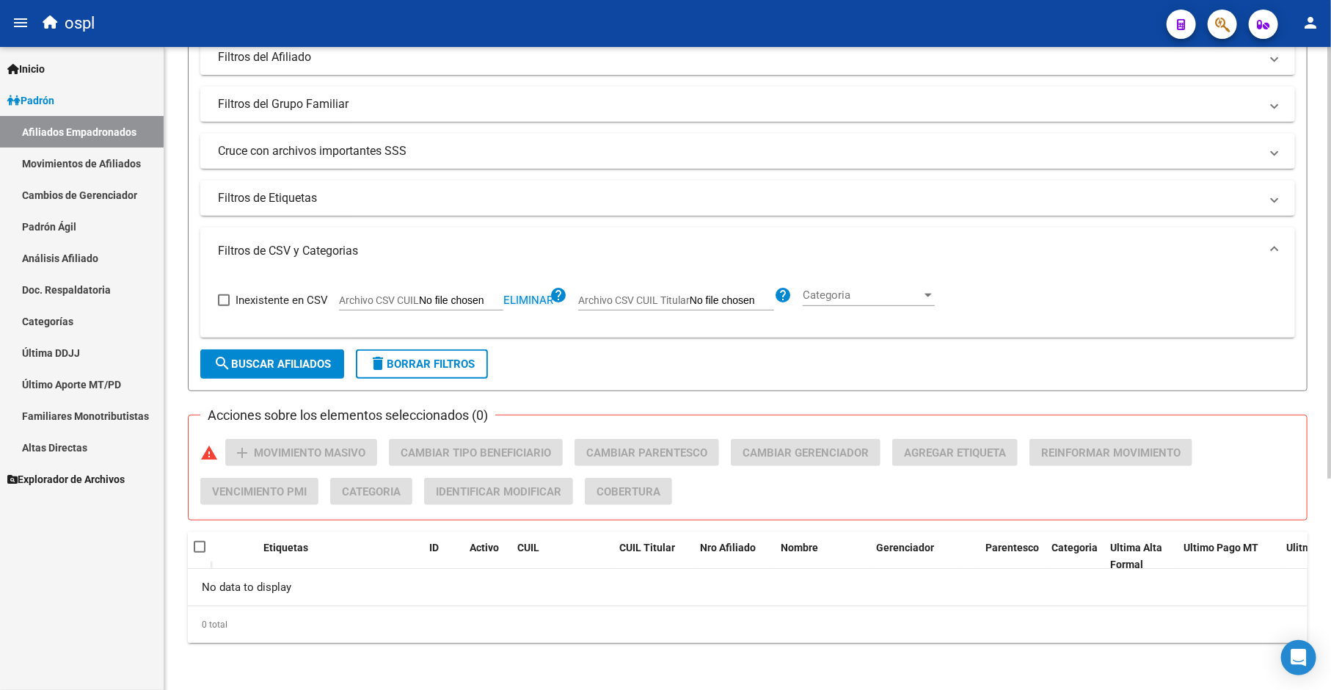
click at [539, 297] on span "Eliminar" at bounding box center [528, 300] width 50 height 13
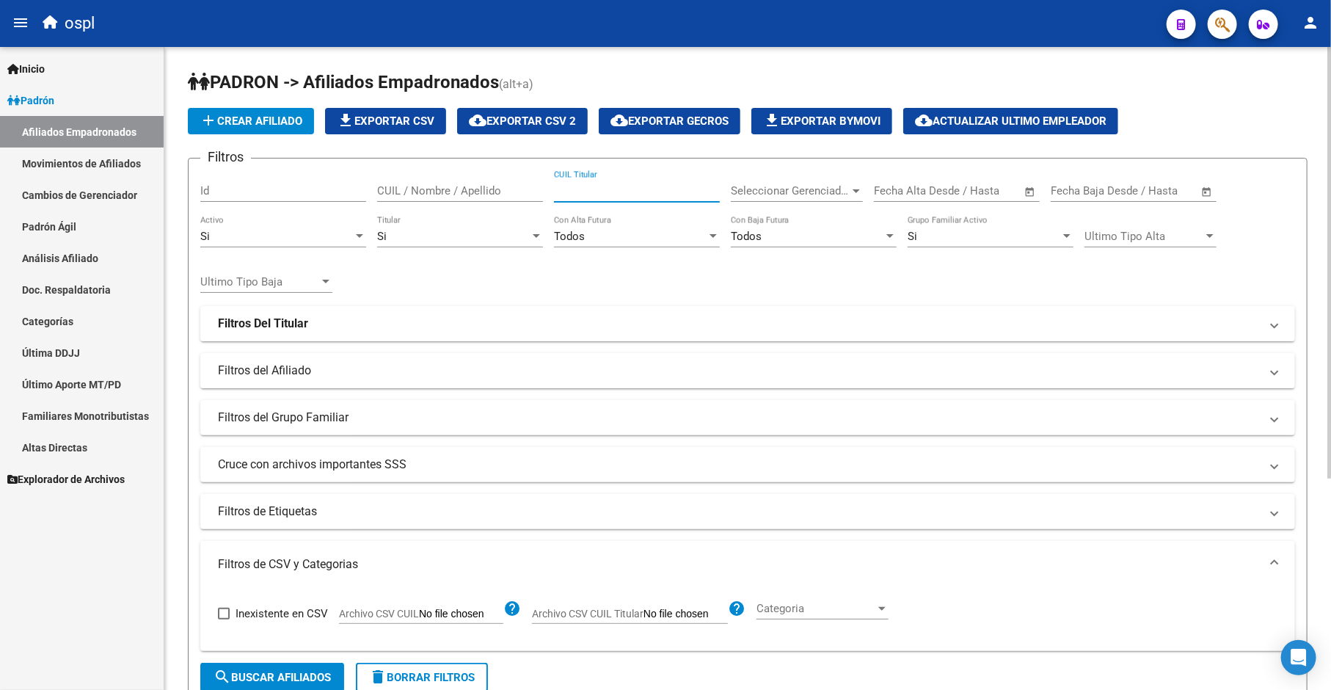
click at [589, 189] on input "CUIL Titular" at bounding box center [637, 190] width 166 height 13
paste input "20185631053"
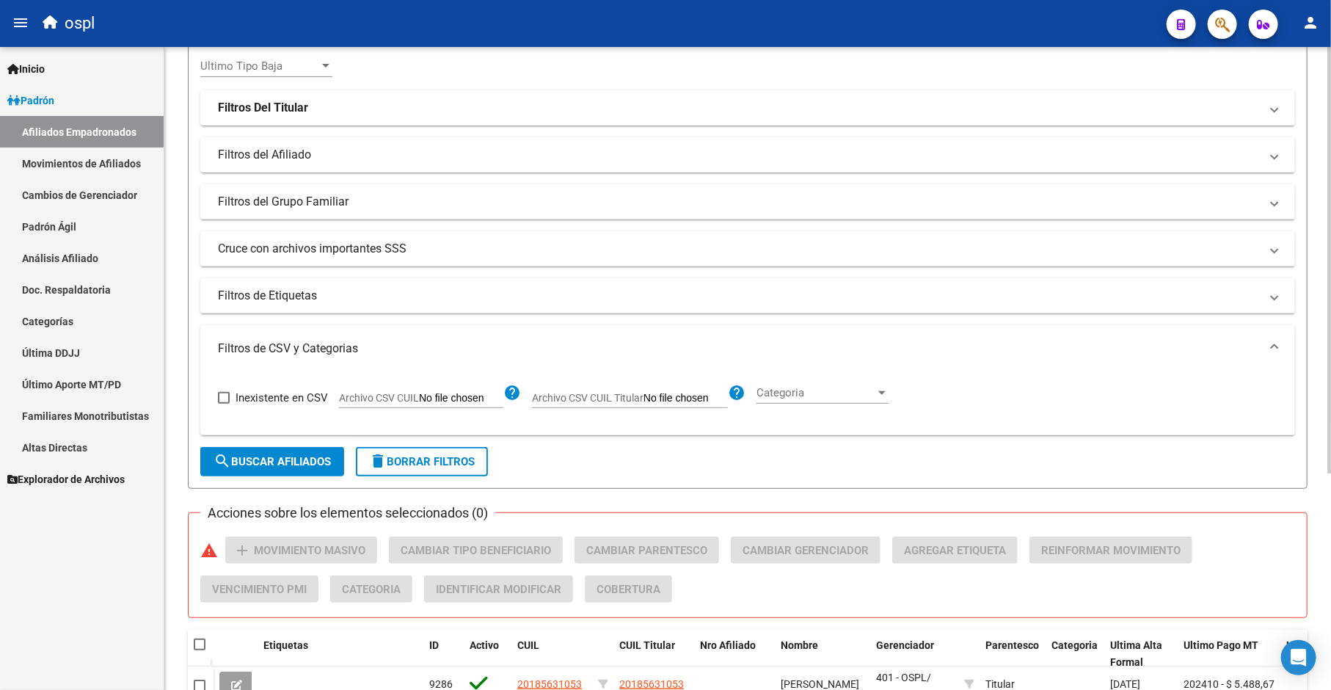
scroll to position [326, 0]
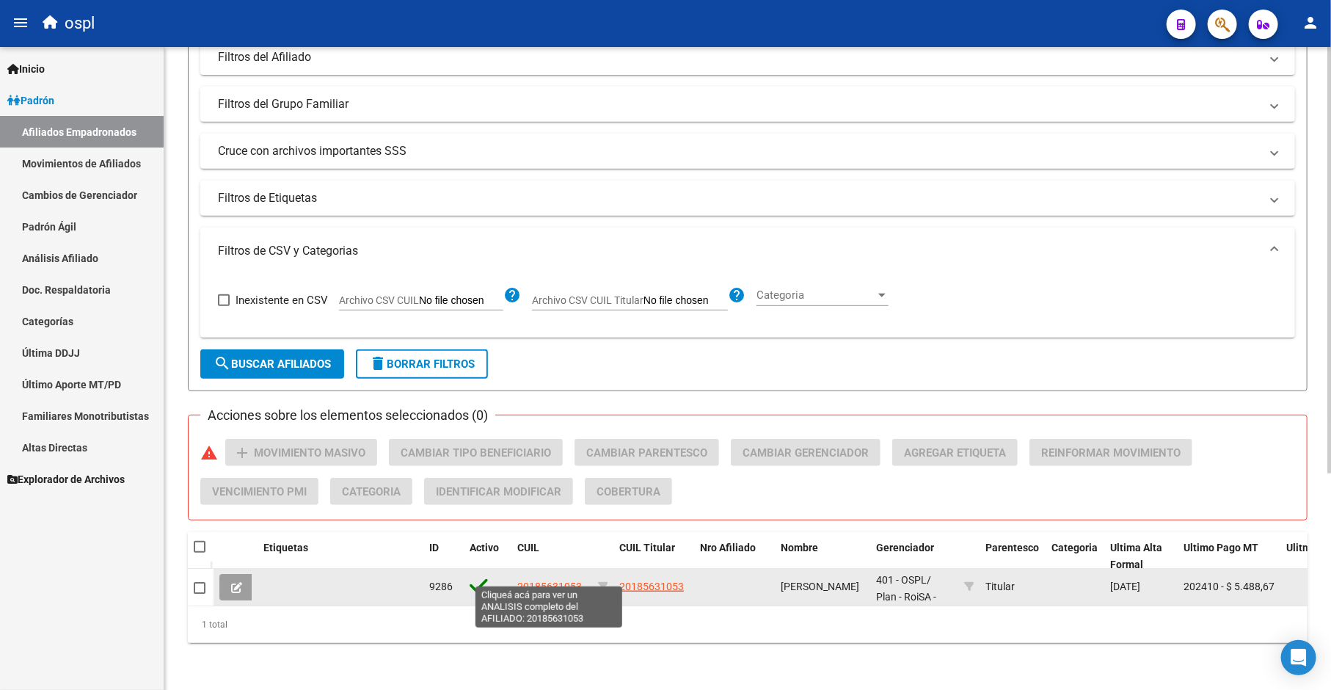
type input "20185631053"
click at [556, 581] on span "20185631053" at bounding box center [549, 587] width 65 height 12
type textarea "20185631053"
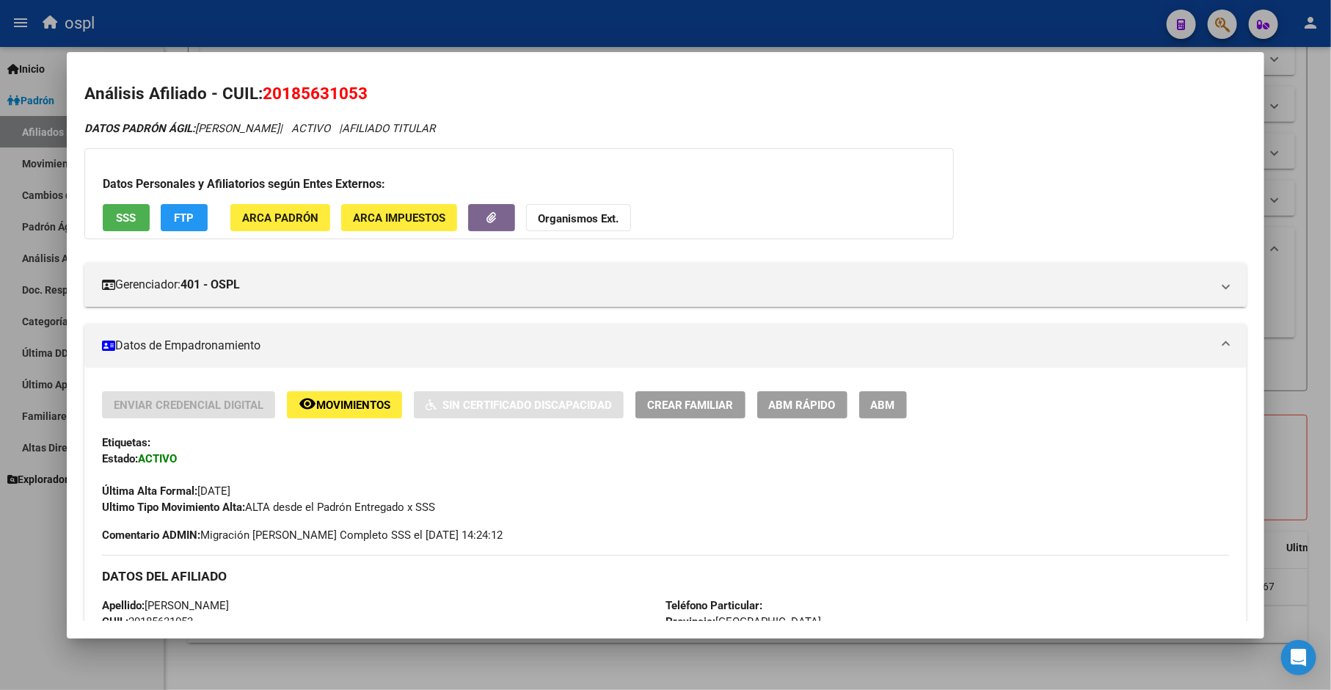
scroll to position [0, 0]
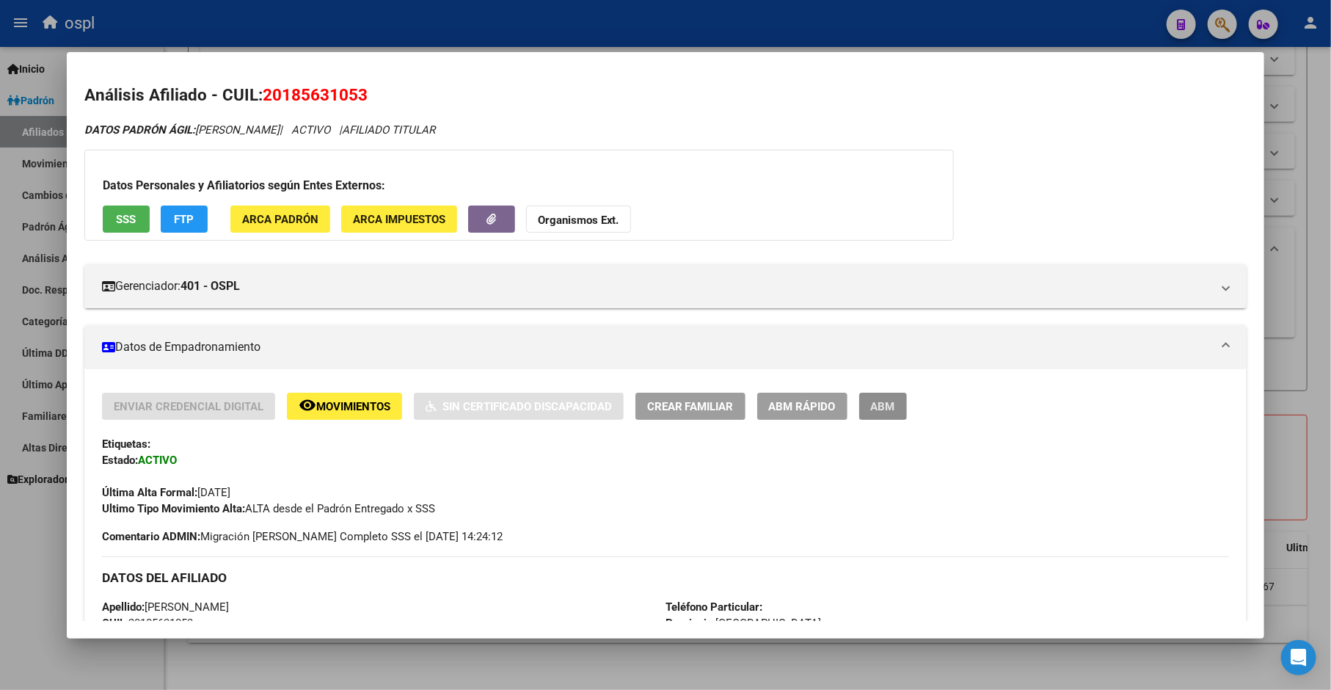
click at [887, 410] on span "ABM" at bounding box center [883, 406] width 24 height 13
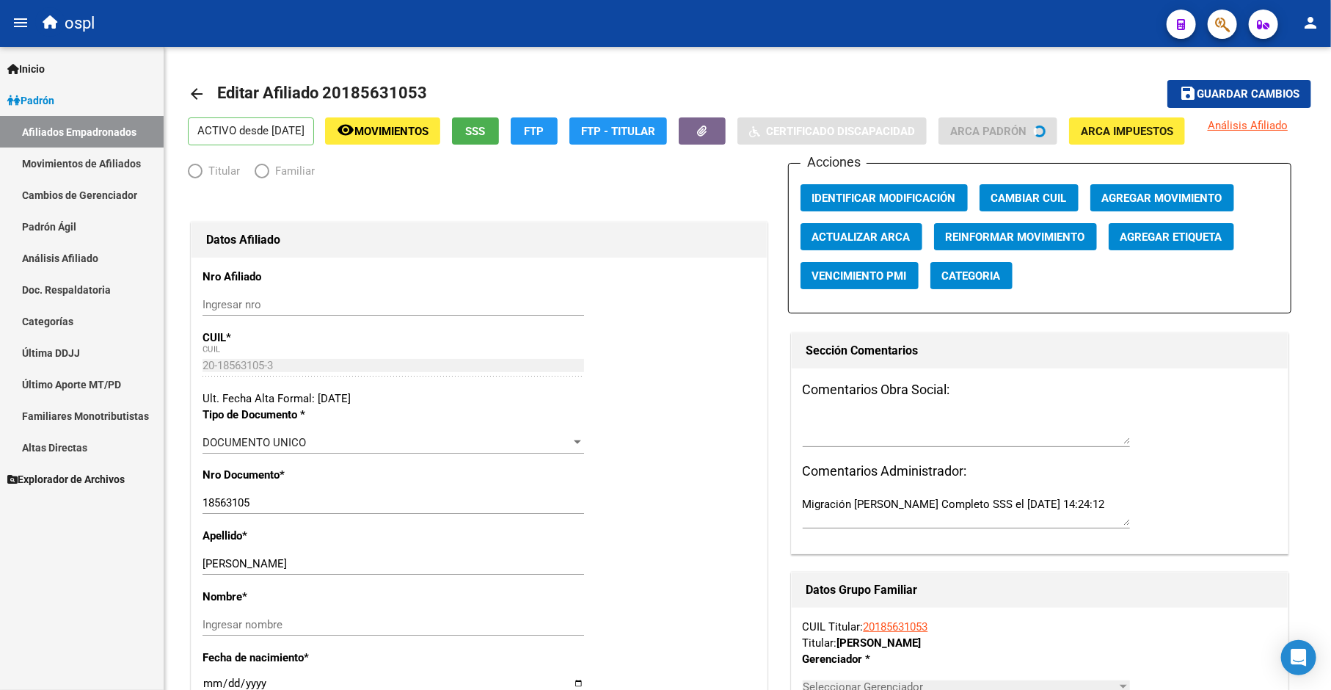
radio input "true"
type input "20-18563105-3"
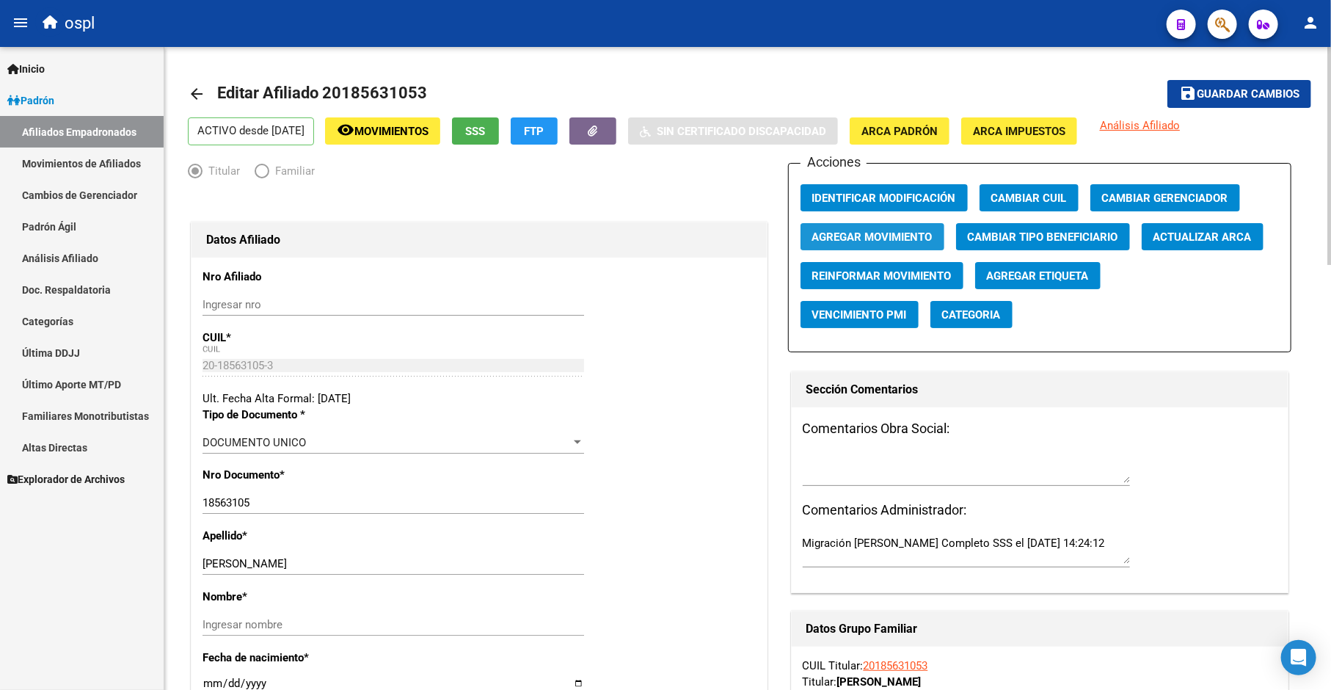
click at [881, 238] on span "Agregar Movimiento" at bounding box center [872, 236] width 120 height 13
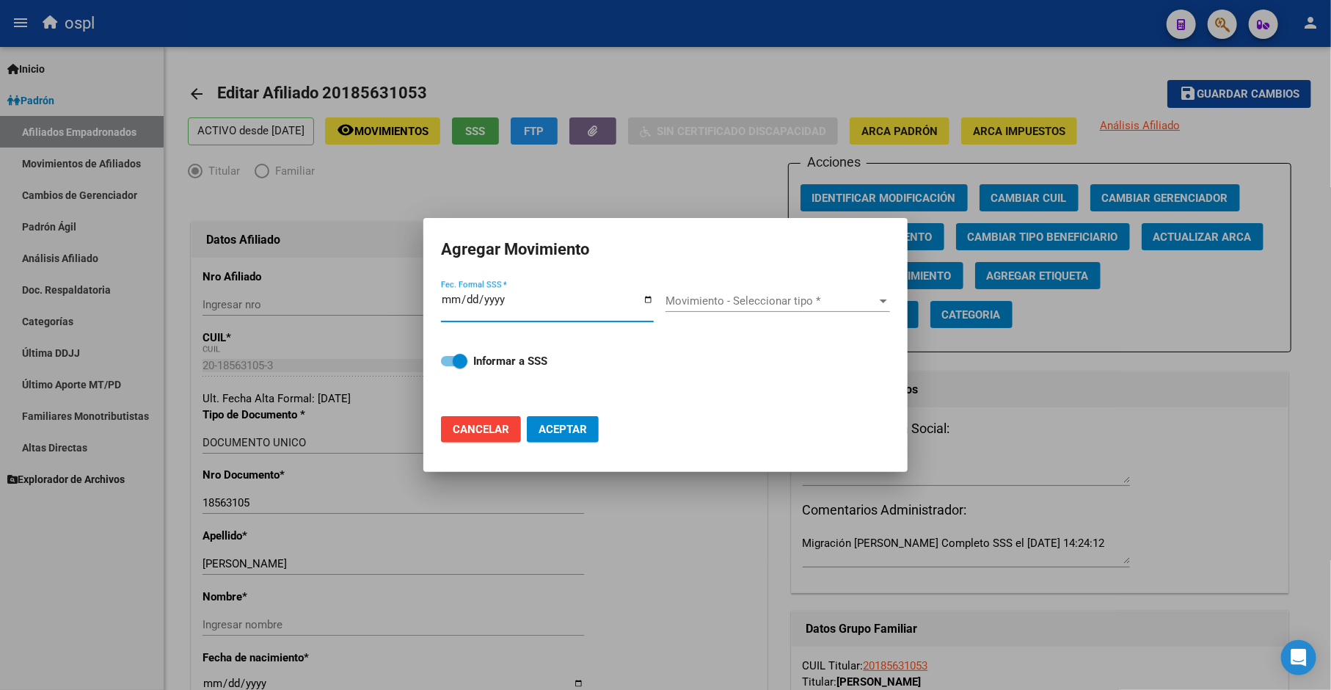
click at [644, 299] on input "Fec. Formal SSS *" at bounding box center [547, 305] width 213 height 23
type input "[DATE]"
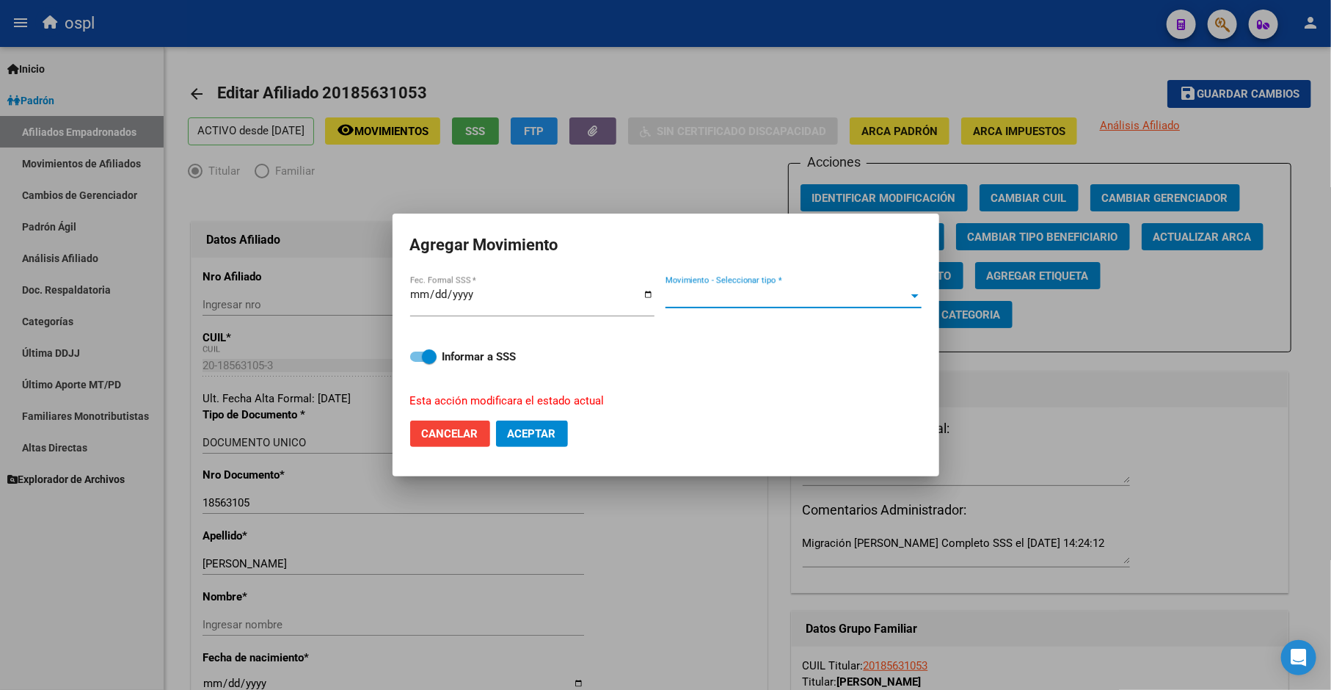
click at [735, 298] on span "Movimiento - Seleccionar tipo *" at bounding box center [787, 296] width 243 height 13
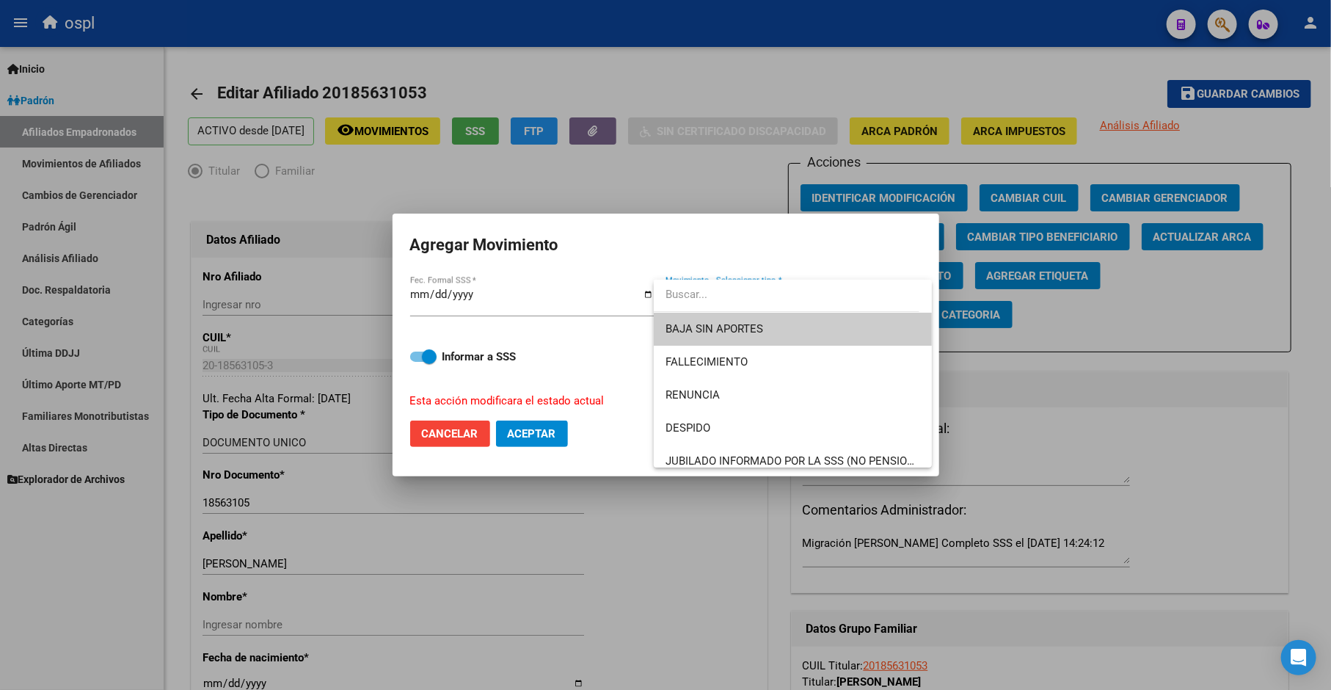
click at [793, 331] on span "BAJA SIN APORTES" at bounding box center [793, 329] width 255 height 33
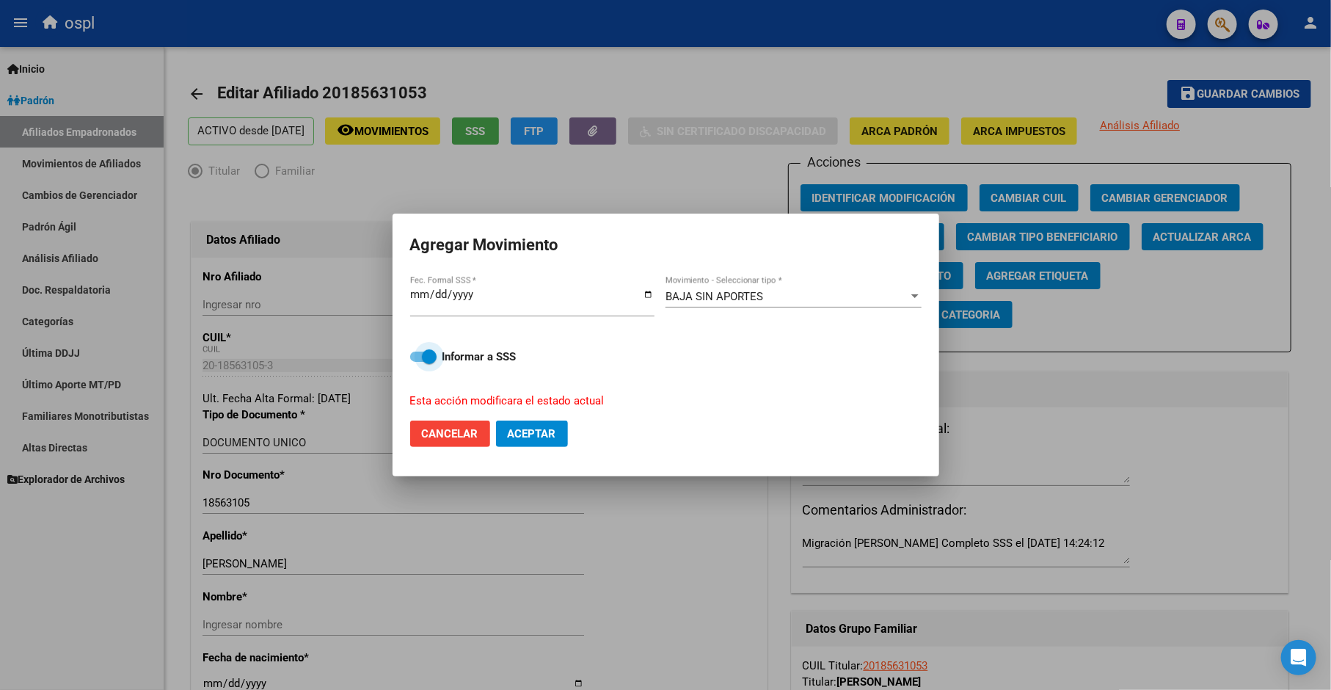
click at [429, 355] on span at bounding box center [429, 356] width 15 height 15
click at [418, 362] on input "Informar a SSS" at bounding box center [417, 362] width 1 height 1
checkbox input "false"
click at [536, 434] on span "Aceptar" at bounding box center [532, 433] width 48 height 13
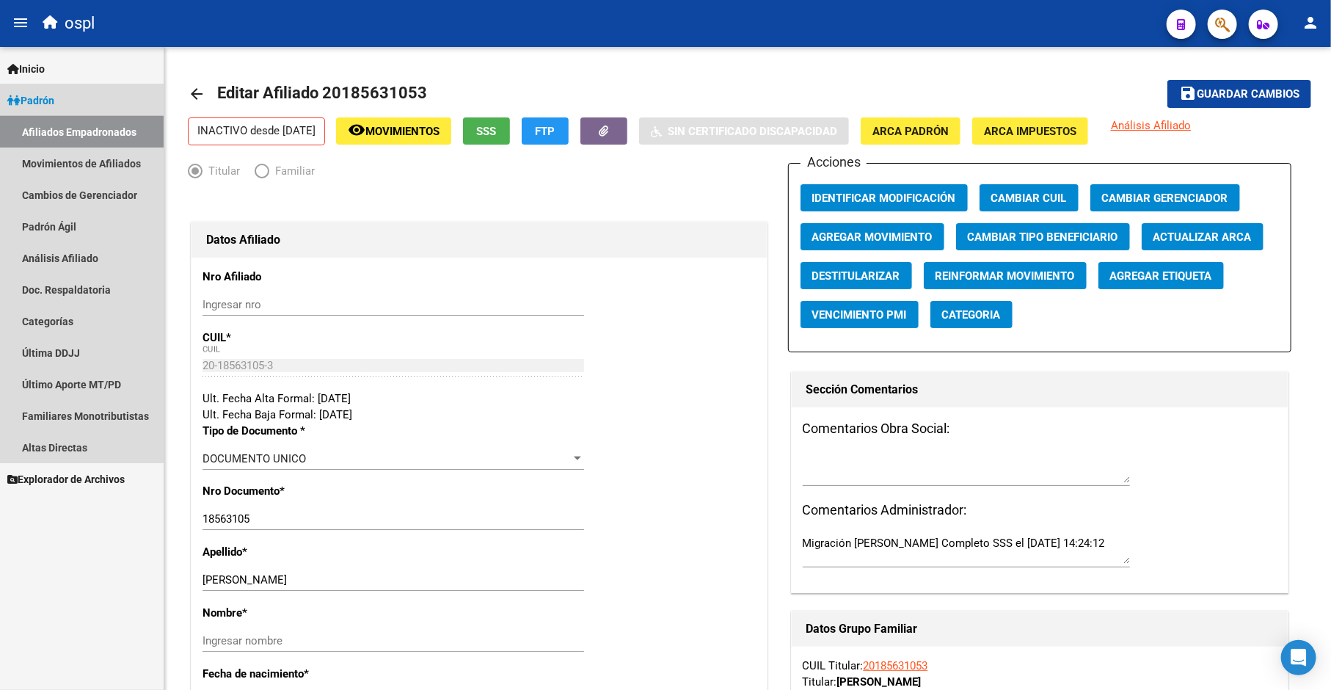
click at [52, 135] on link "Afiliados Empadronados" at bounding box center [82, 132] width 164 height 32
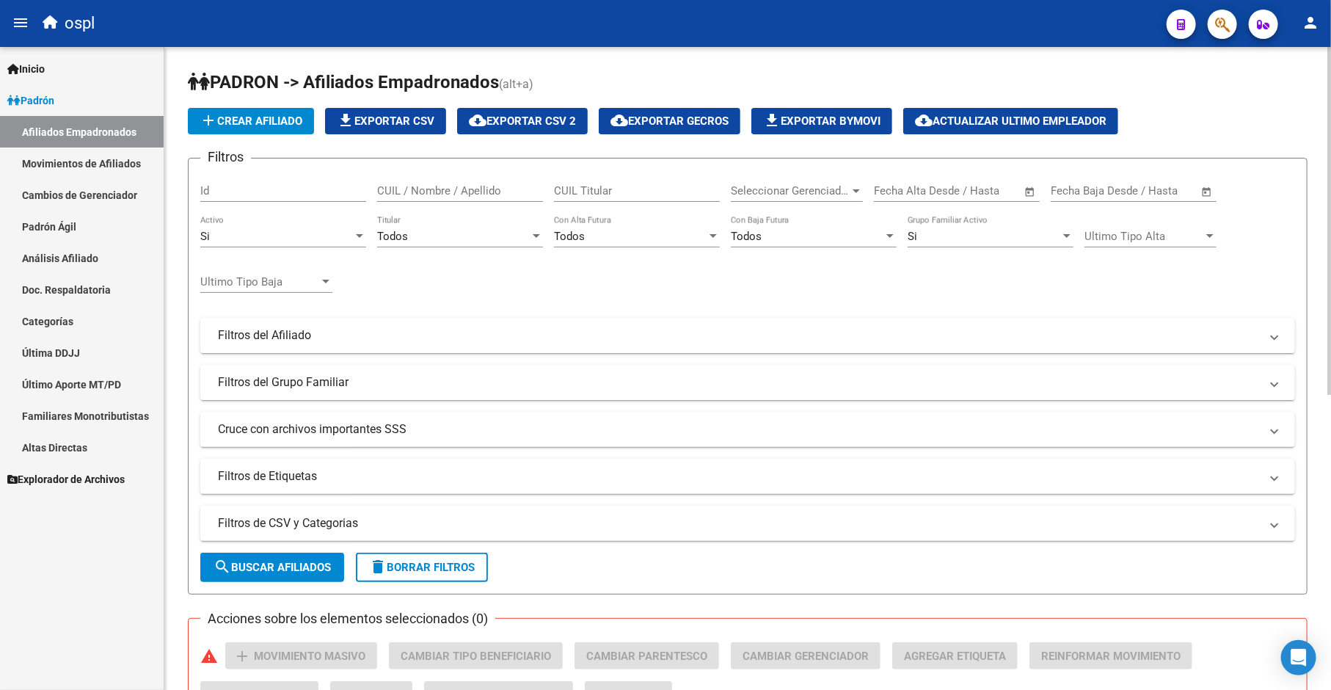
click at [410, 236] on div "Todos" at bounding box center [453, 236] width 153 height 13
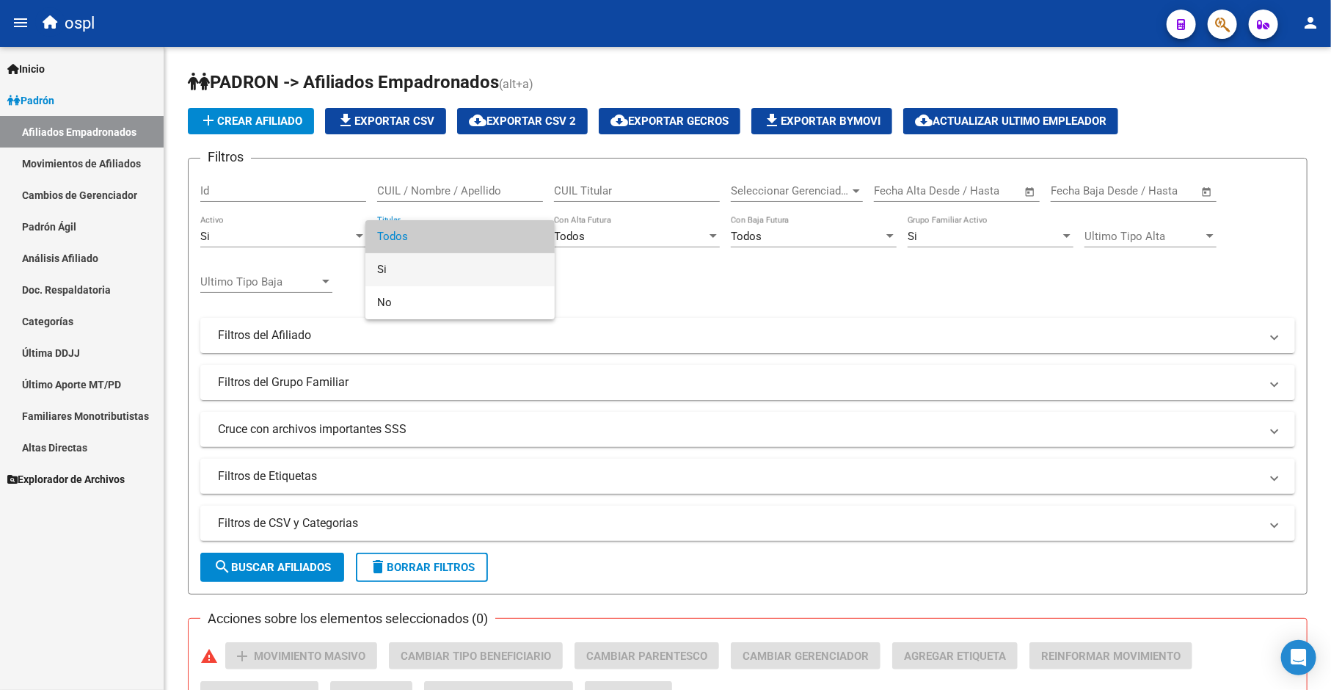
click at [404, 277] on span "Si" at bounding box center [460, 269] width 166 height 33
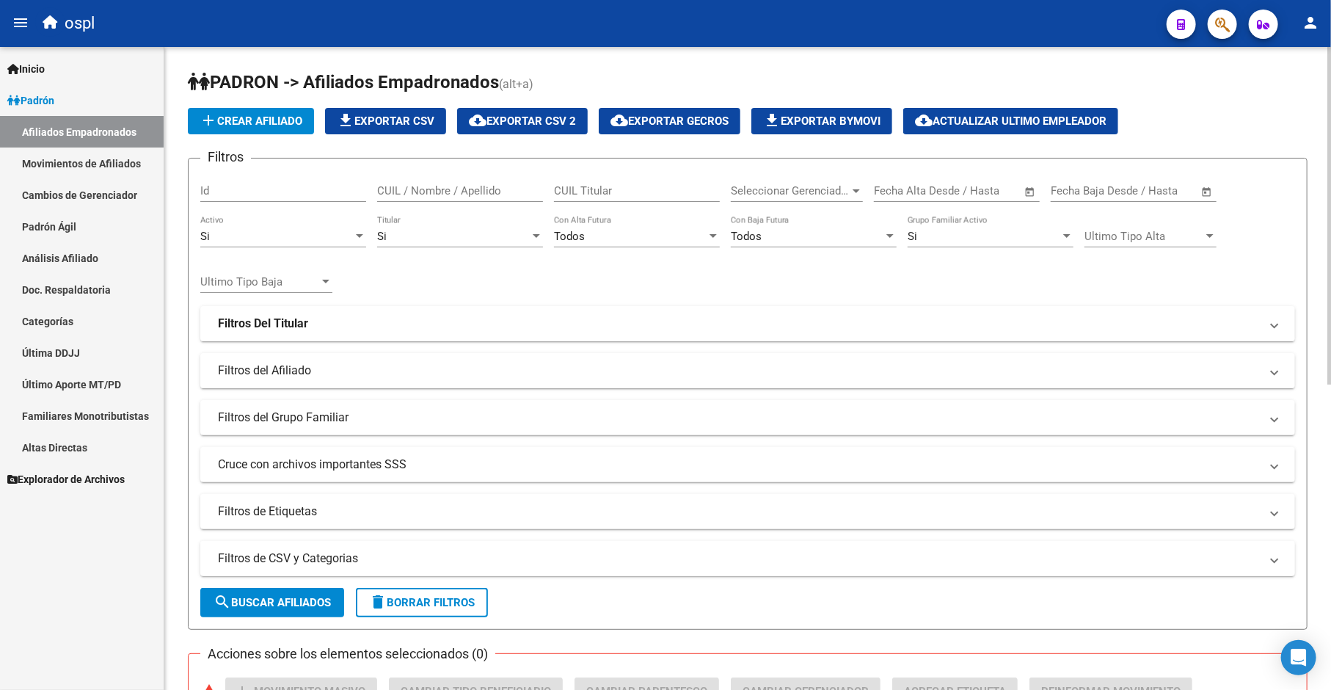
click at [286, 567] on mat-panel-title "Filtros de CSV y Categorias" at bounding box center [739, 558] width 1042 height 16
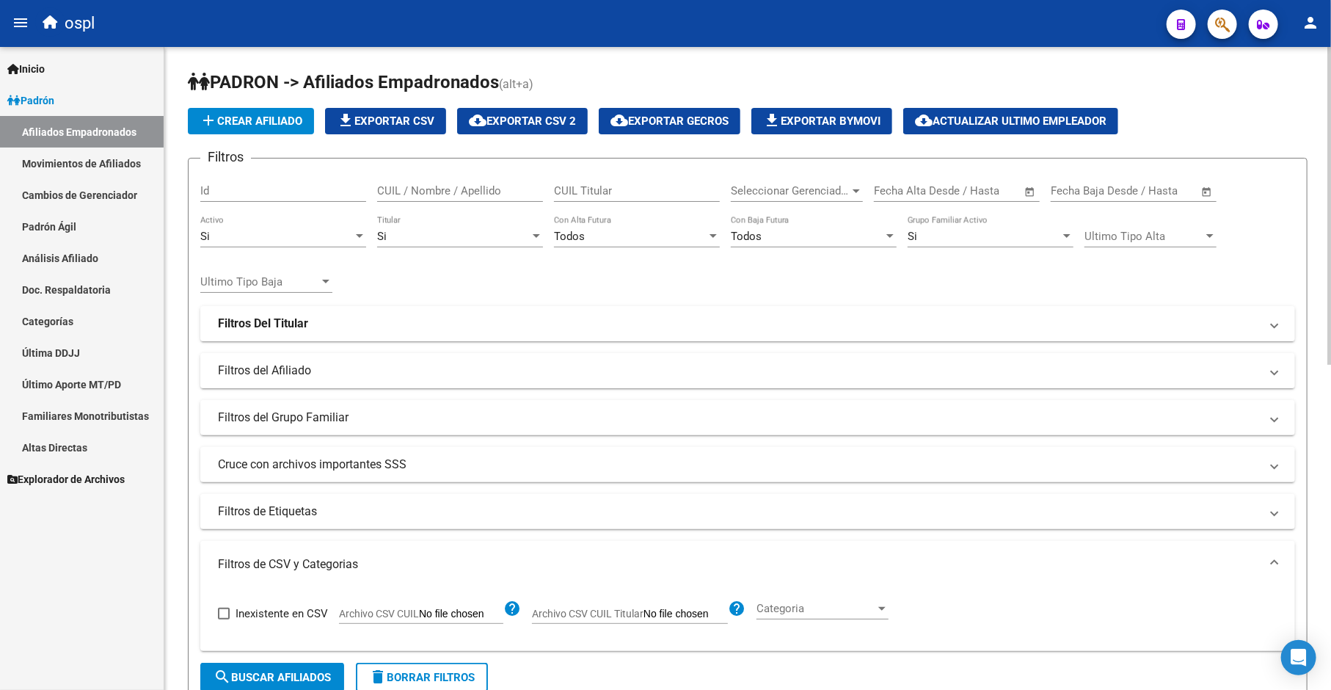
click at [402, 610] on span "Archivo CSV CUIL" at bounding box center [379, 614] width 80 height 12
click at [419, 610] on input "Archivo CSV CUIL" at bounding box center [461, 614] width 84 height 13
type input "C:\fakepath\bajas_padrón.csv"
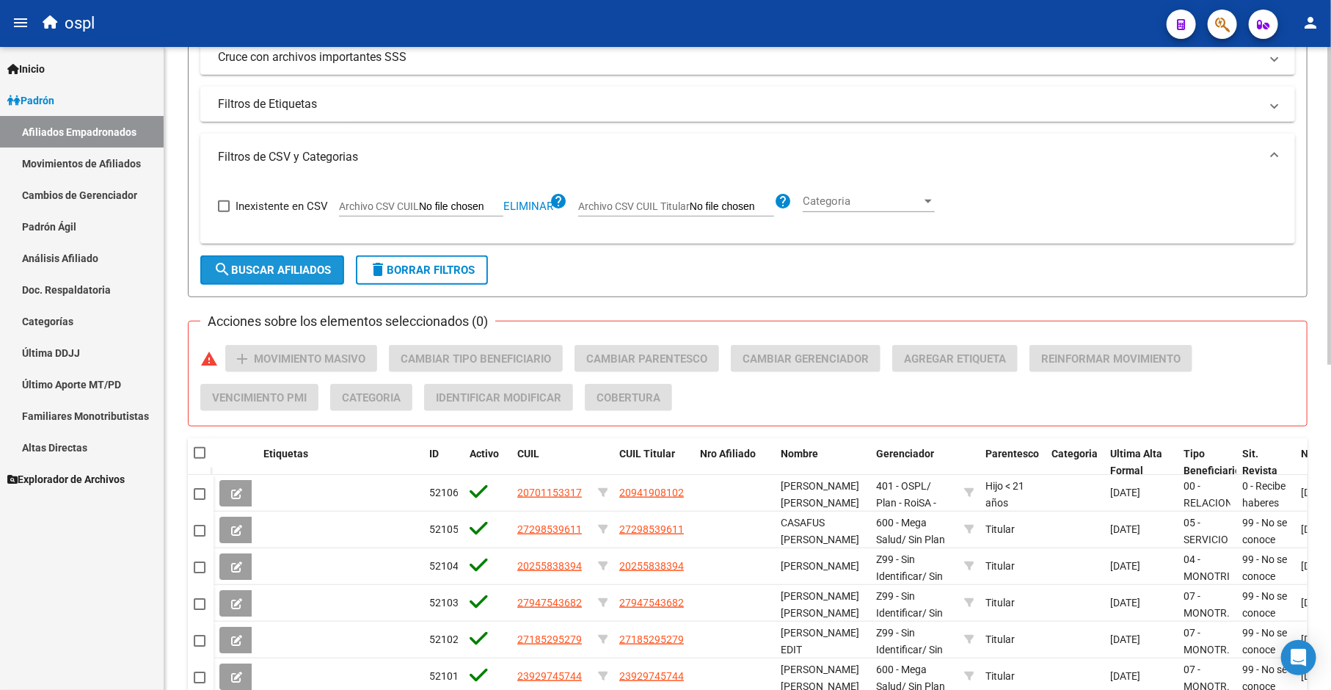
click at [299, 255] on button "search Buscar Afiliados" at bounding box center [272, 269] width 144 height 29
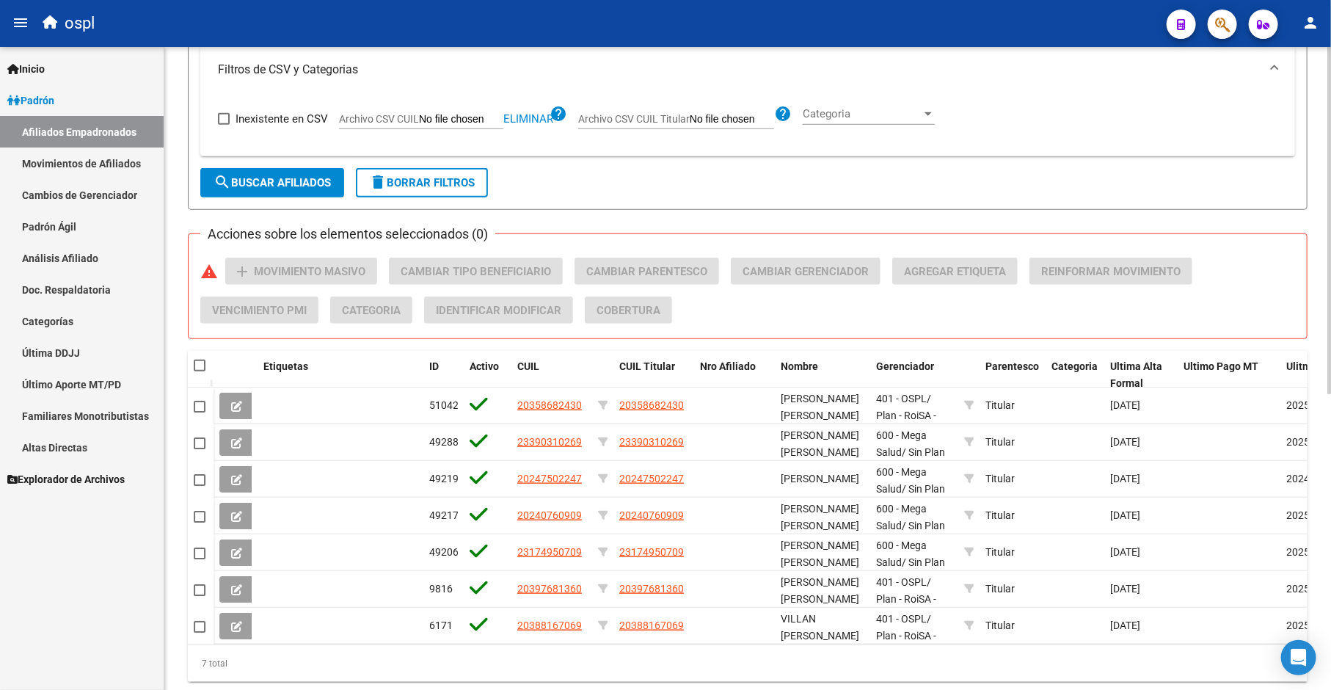
scroll to position [546, 0]
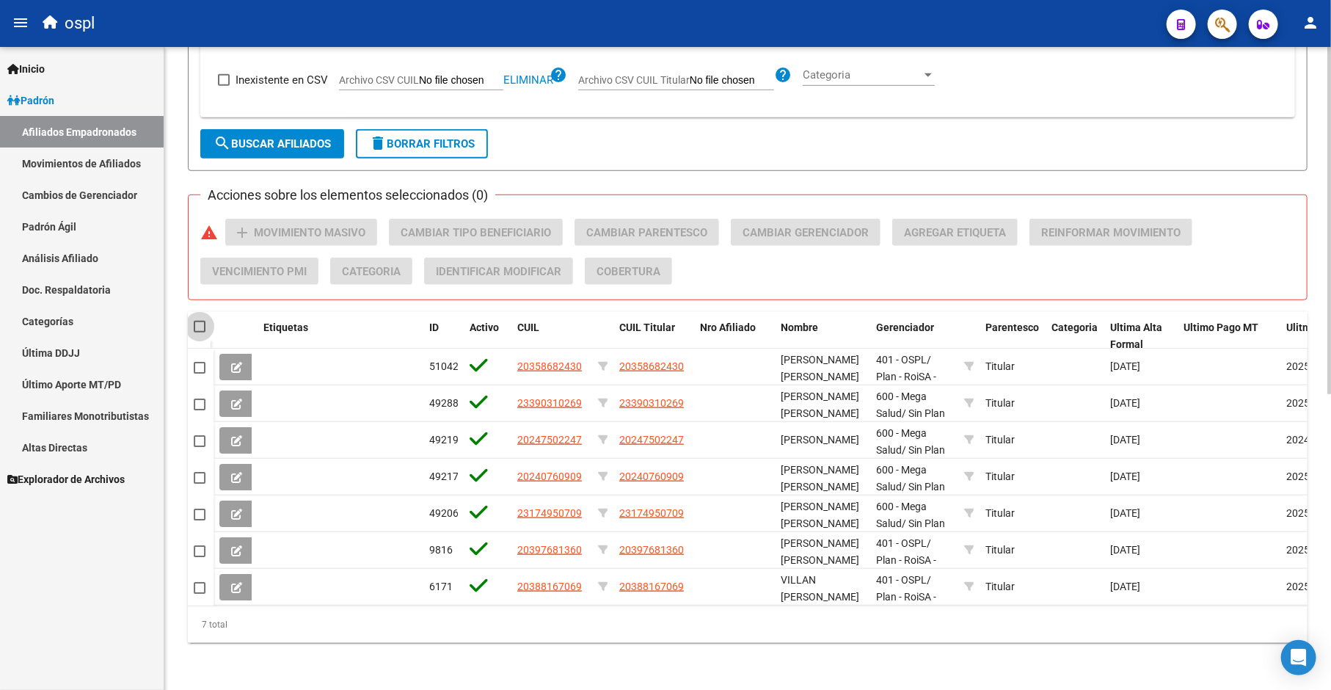
click at [196, 321] on span at bounding box center [200, 327] width 12 height 12
click at [199, 332] on input "checkbox" at bounding box center [199, 332] width 1 height 1
checkbox input "true"
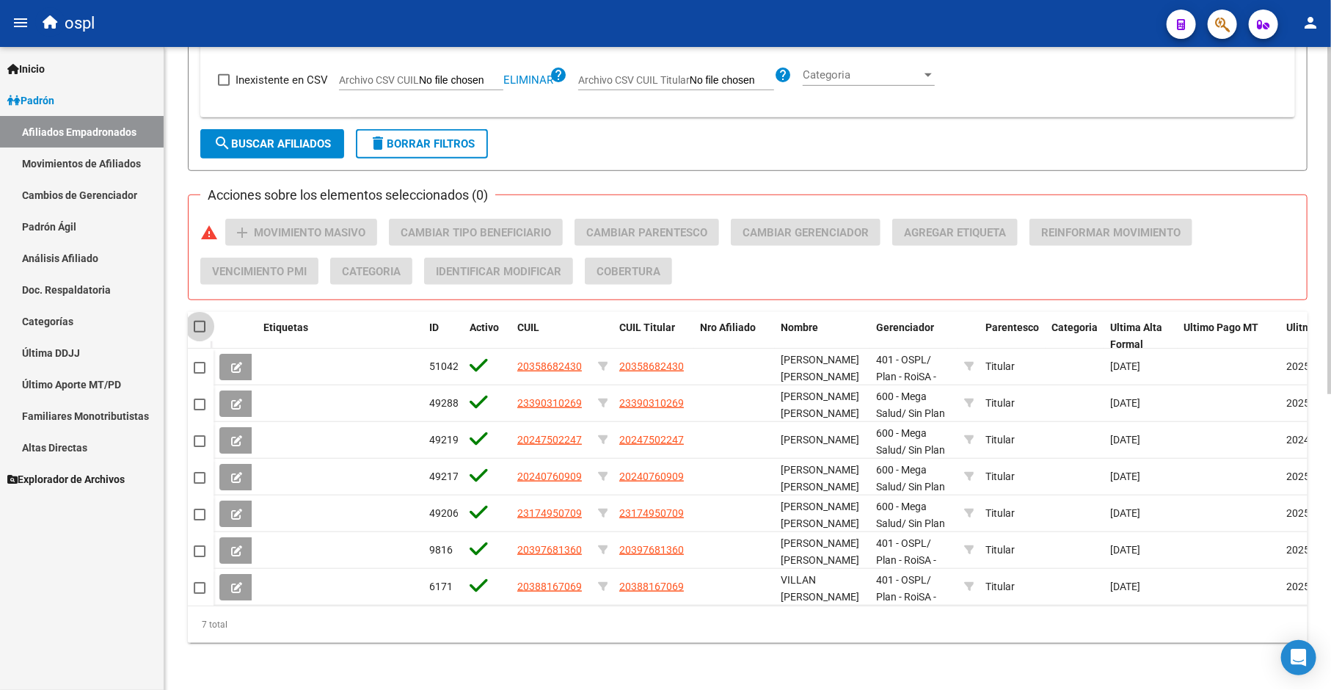
checkbox input "true"
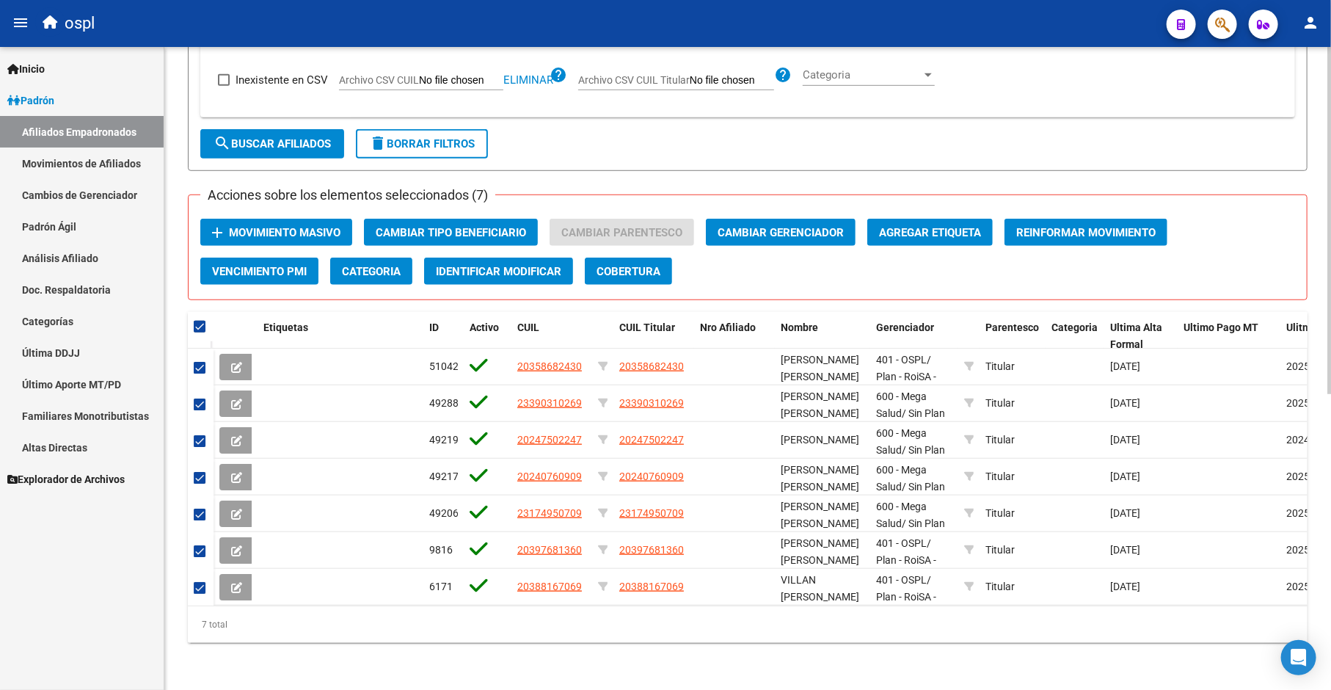
click at [280, 226] on span "Movimiento Masivo" at bounding box center [285, 232] width 112 height 13
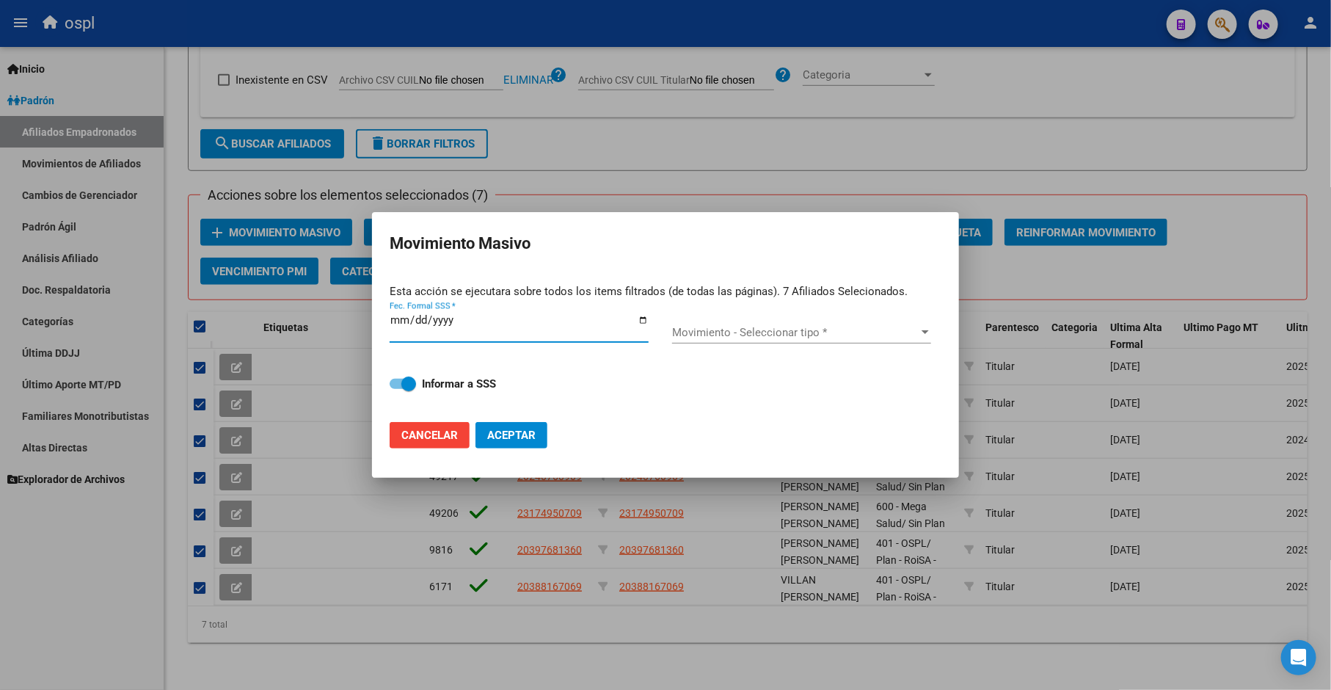
click at [646, 324] on input "Fec. Formal SSS *" at bounding box center [519, 325] width 259 height 23
type input "[DATE]"
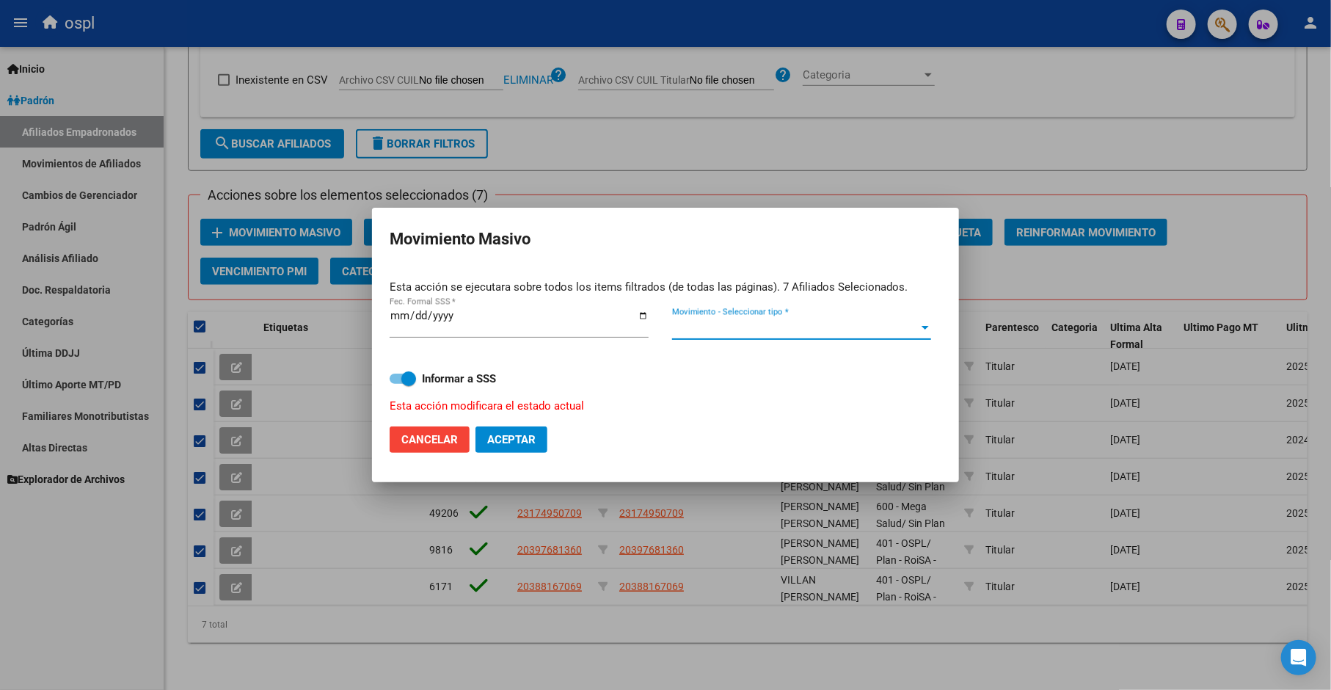
click at [732, 326] on span "Movimiento - Seleccionar tipo *" at bounding box center [795, 327] width 246 height 13
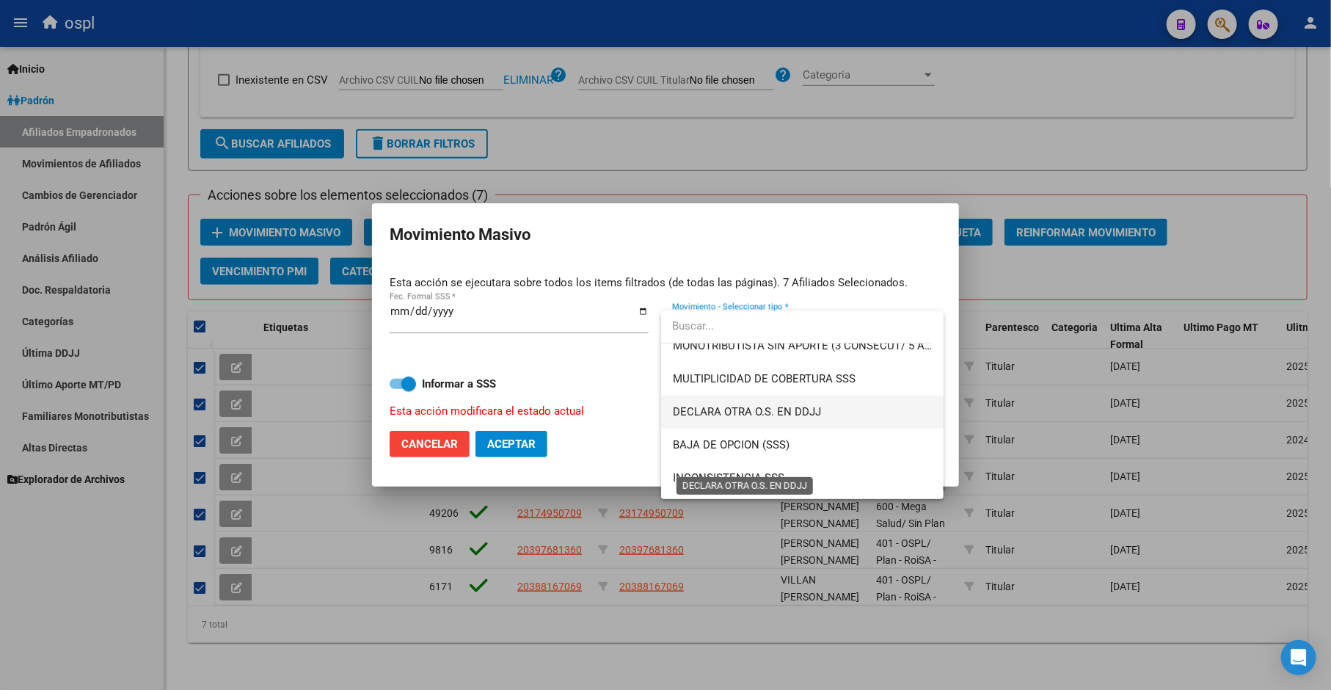
scroll to position [570, 0]
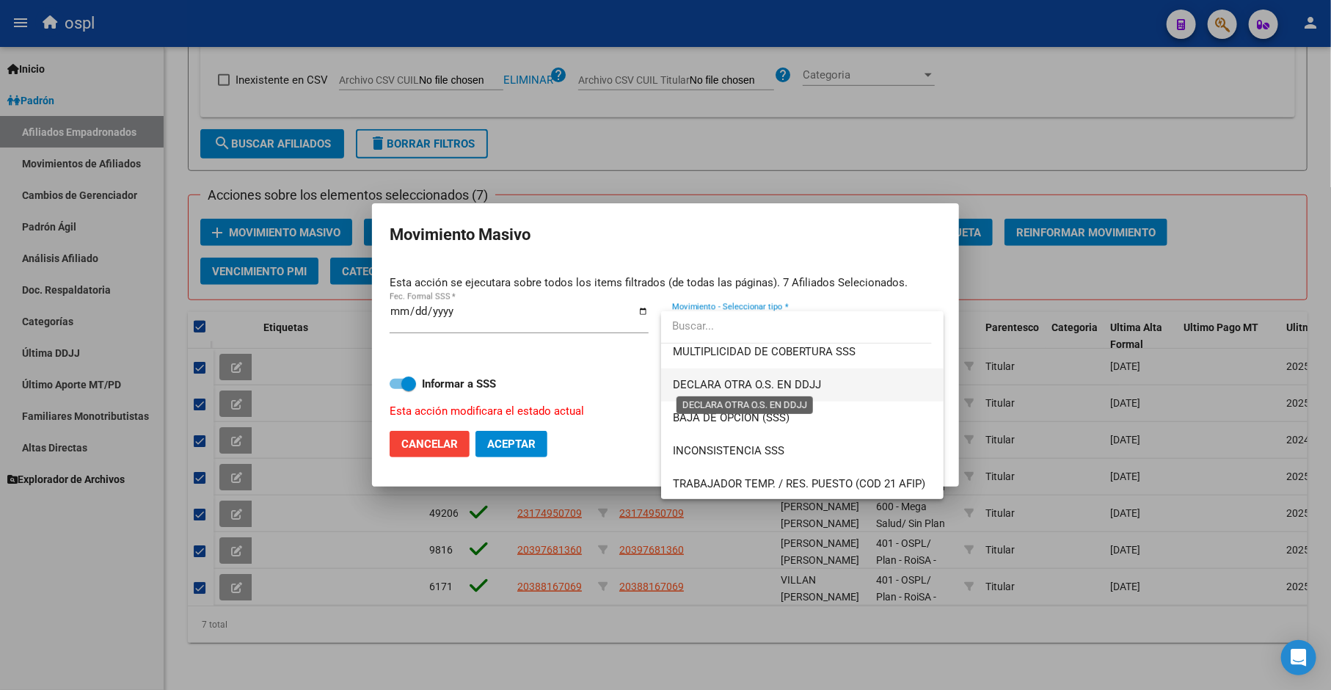
click at [783, 385] on span "DECLARA OTRA O.S. EN DDJJ" at bounding box center [747, 384] width 148 height 13
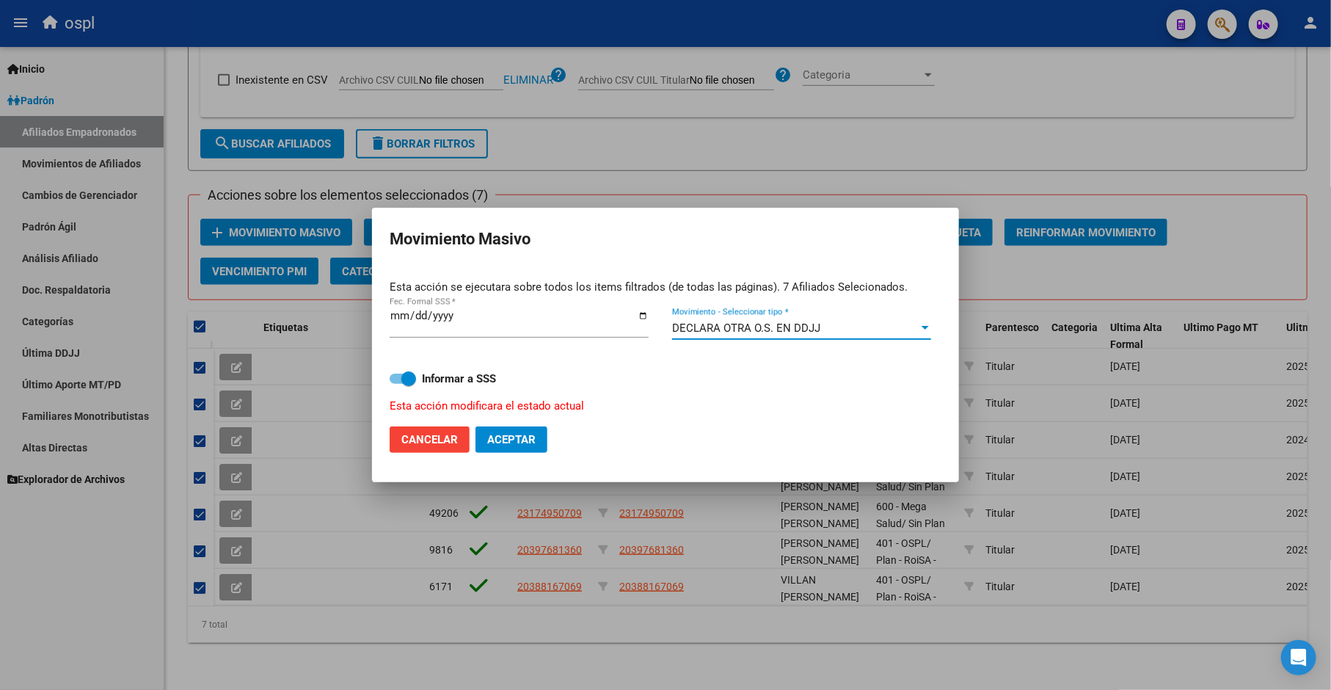
click at [401, 389] on div "Informar a SSS Esta acción modificara el estado actual" at bounding box center [666, 383] width 552 height 62
click at [412, 377] on span at bounding box center [408, 378] width 15 height 15
click at [397, 384] on input "Informar a SSS" at bounding box center [396, 384] width 1 height 1
checkbox input "false"
click at [493, 437] on span "Aceptar" at bounding box center [511, 439] width 48 height 13
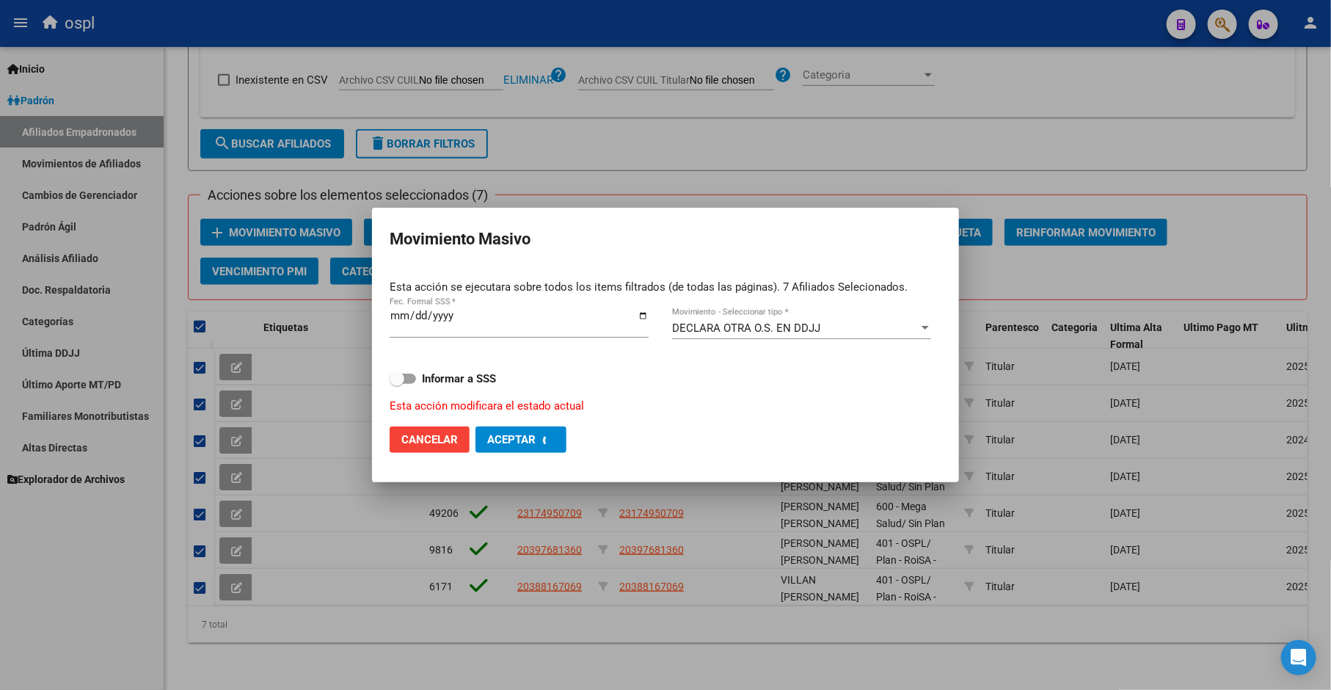
checkbox input "false"
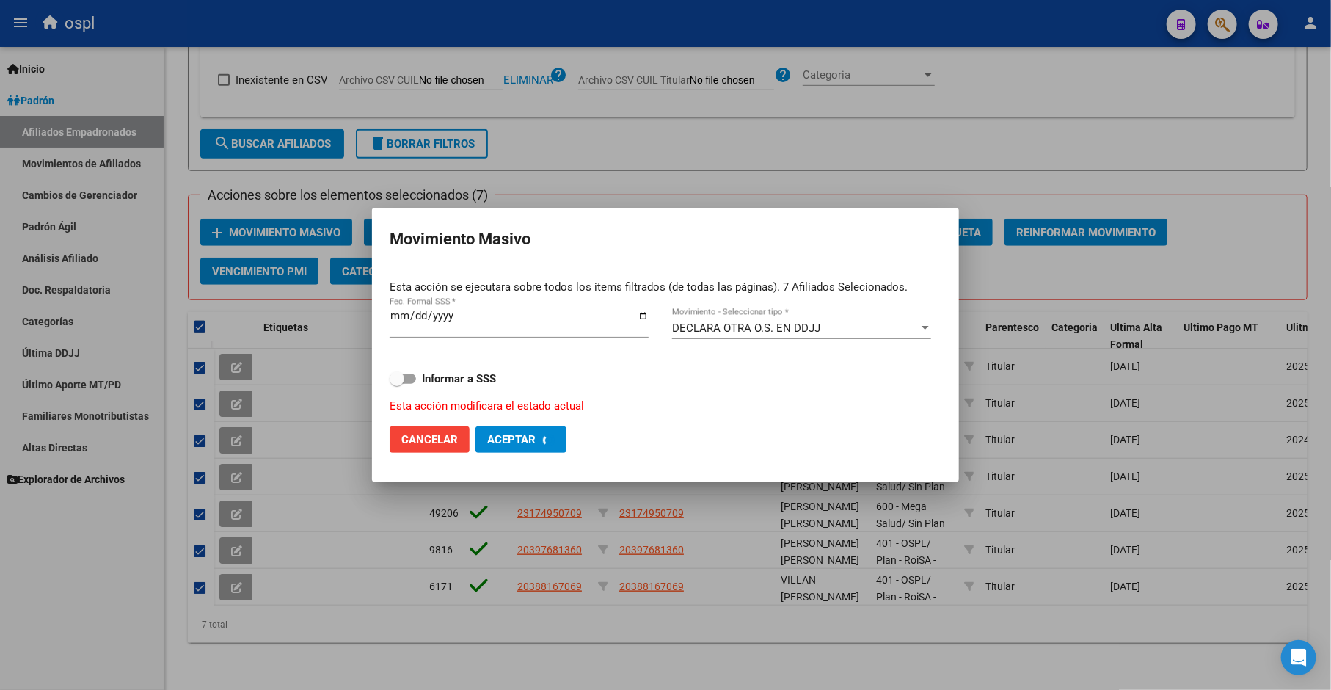
checkbox input "false"
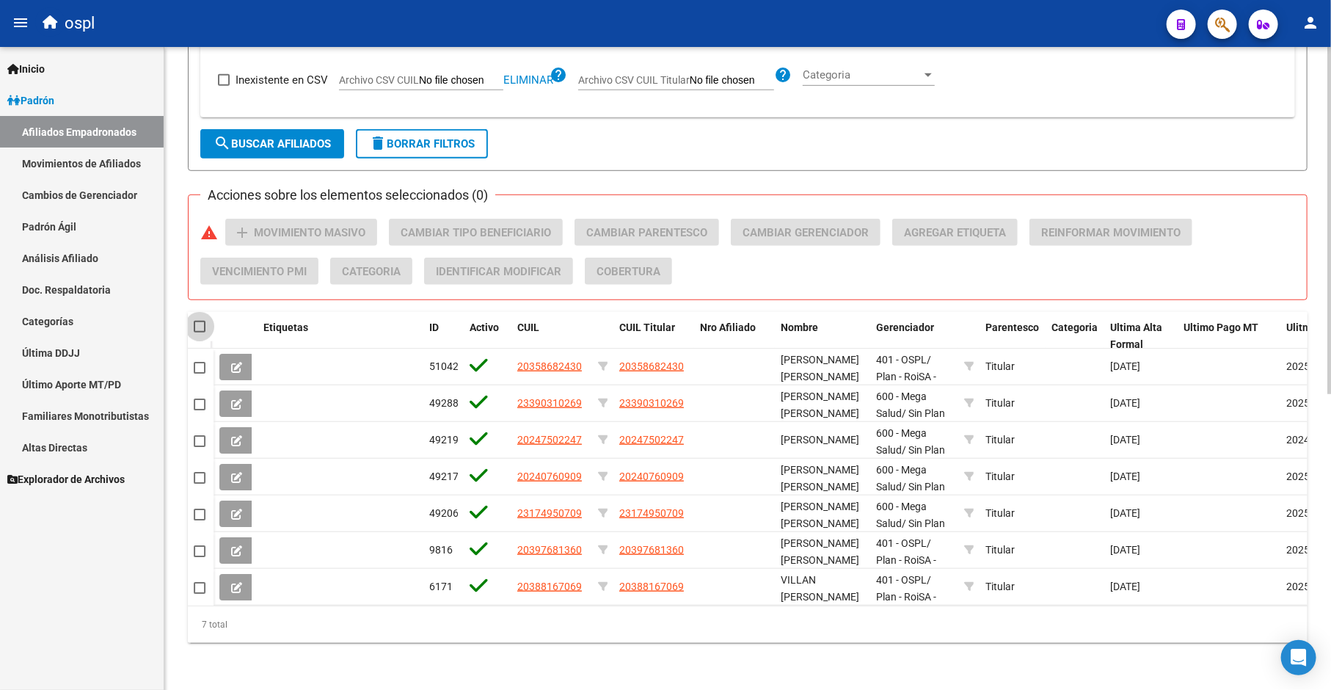
click at [200, 321] on span at bounding box center [200, 327] width 12 height 12
click at [200, 332] on input "checkbox" at bounding box center [199, 332] width 1 height 1
checkbox input "true"
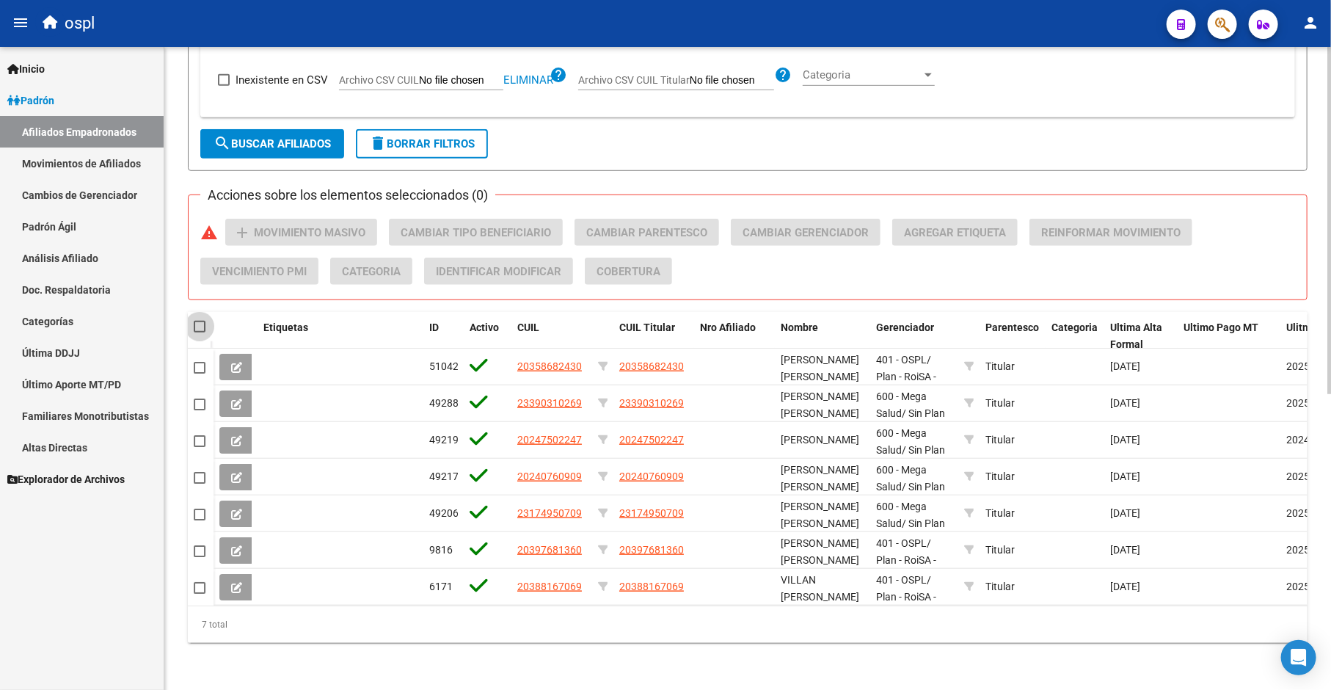
checkbox input "true"
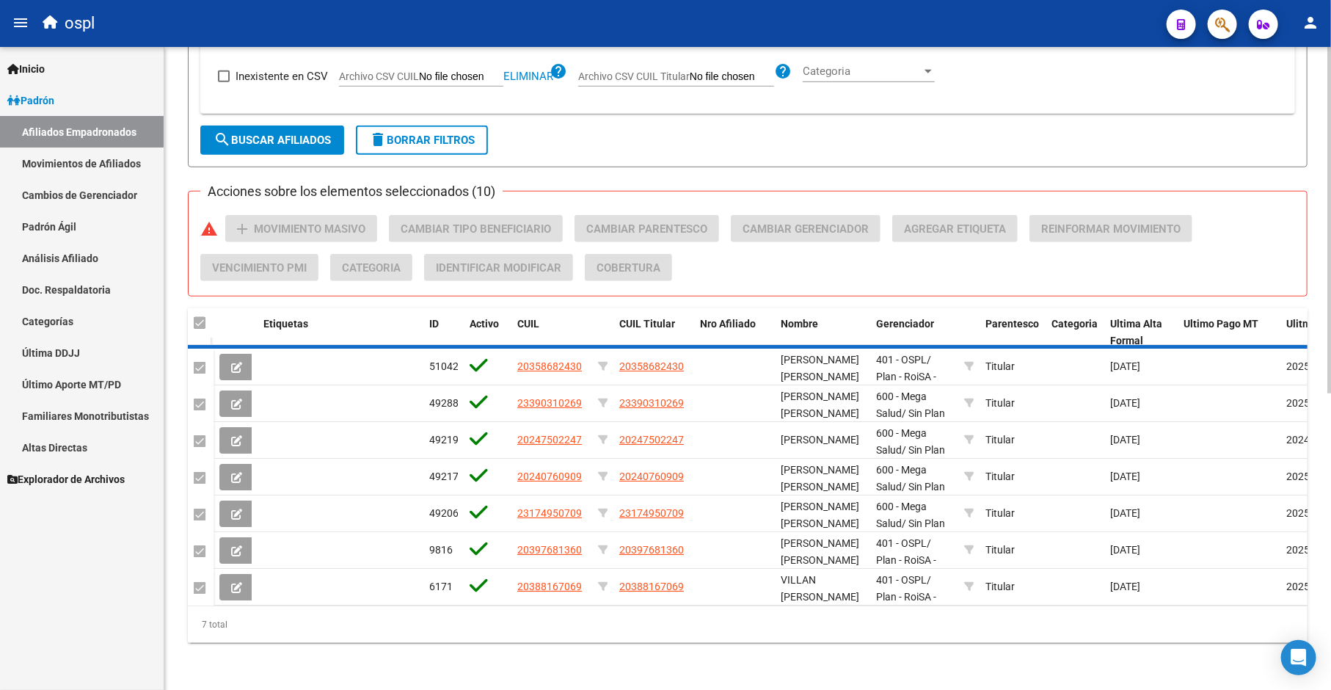
checkbox input "false"
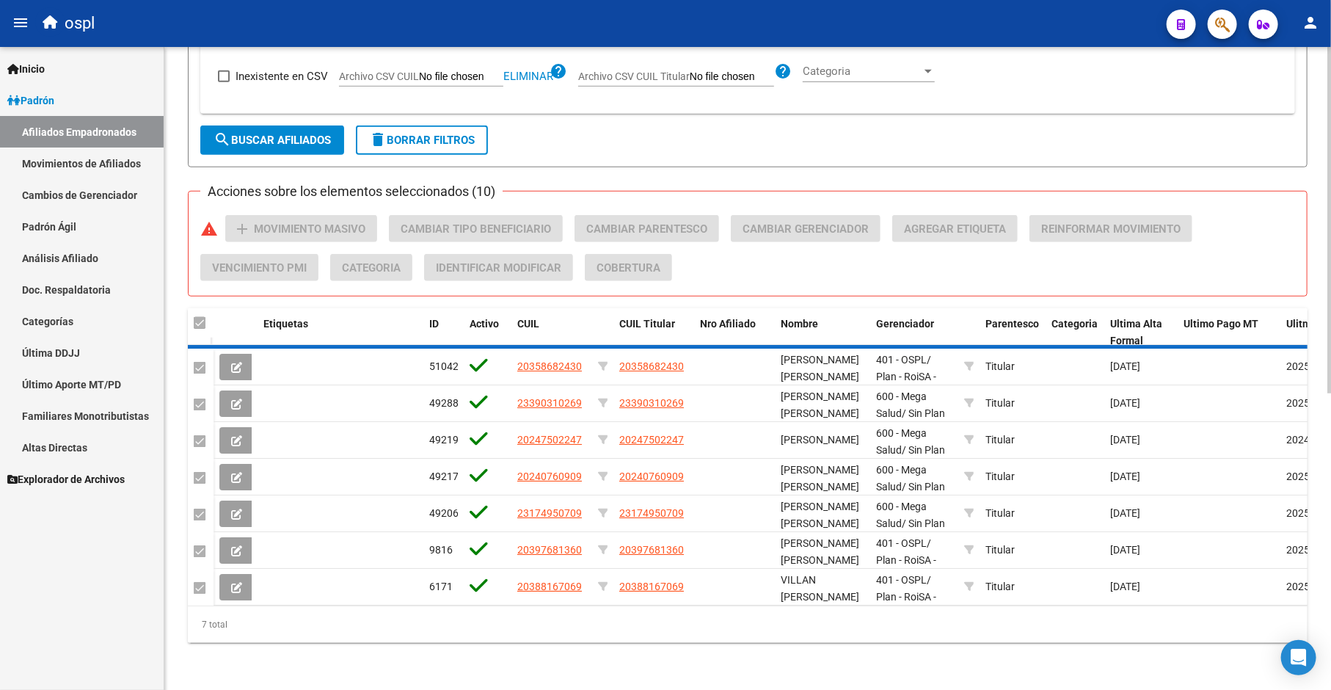
checkbox input "false"
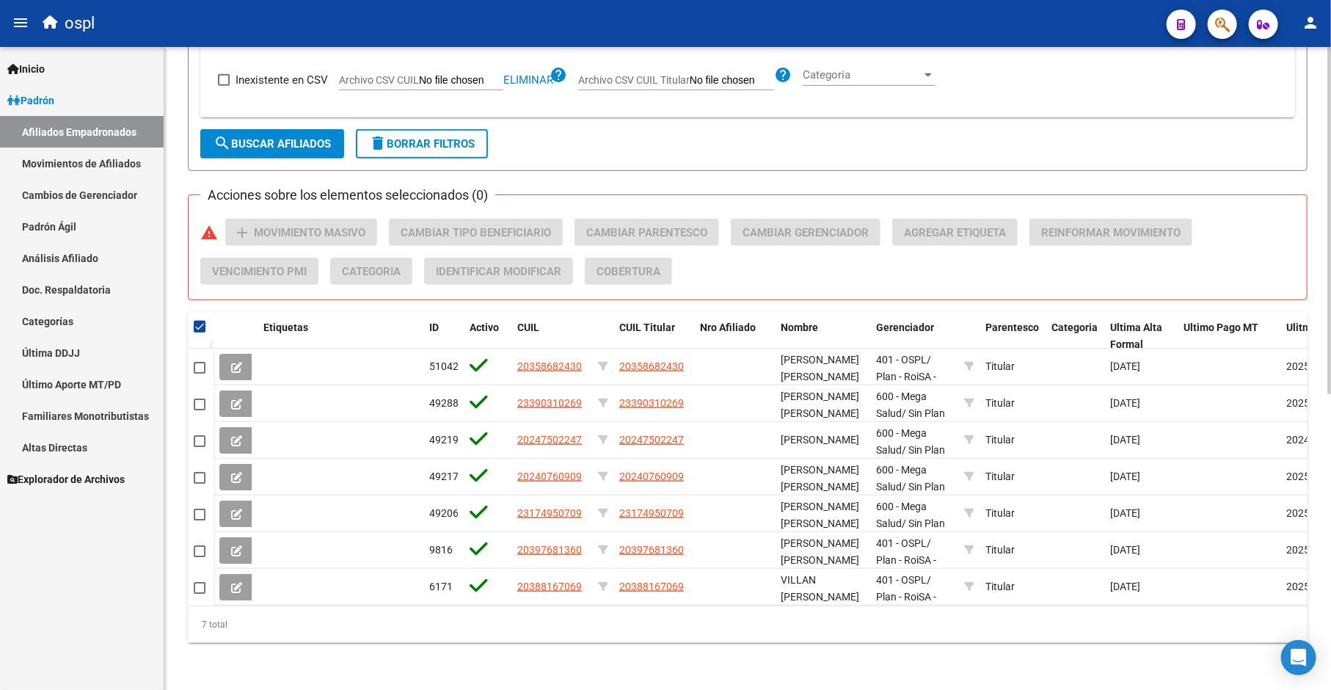
click at [192, 318] on datatable-header-cell at bounding box center [201, 326] width 26 height 29
click at [208, 316] on span at bounding box center [211, 326] width 6 height 29
click at [201, 321] on span at bounding box center [200, 327] width 12 height 12
click at [200, 332] on input "checkbox" at bounding box center [199, 332] width 1 height 1
checkbox input "false"
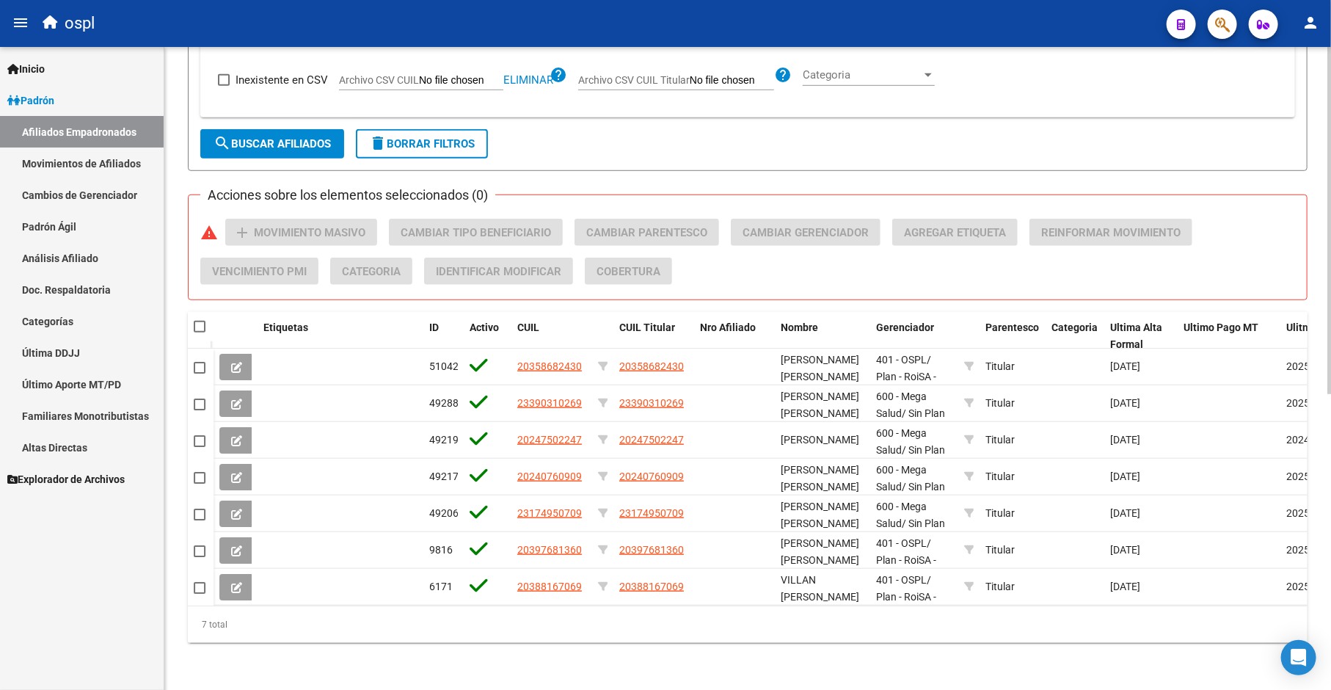
click at [242, 137] on span "search Buscar Afiliados" at bounding box center [272, 143] width 117 height 13
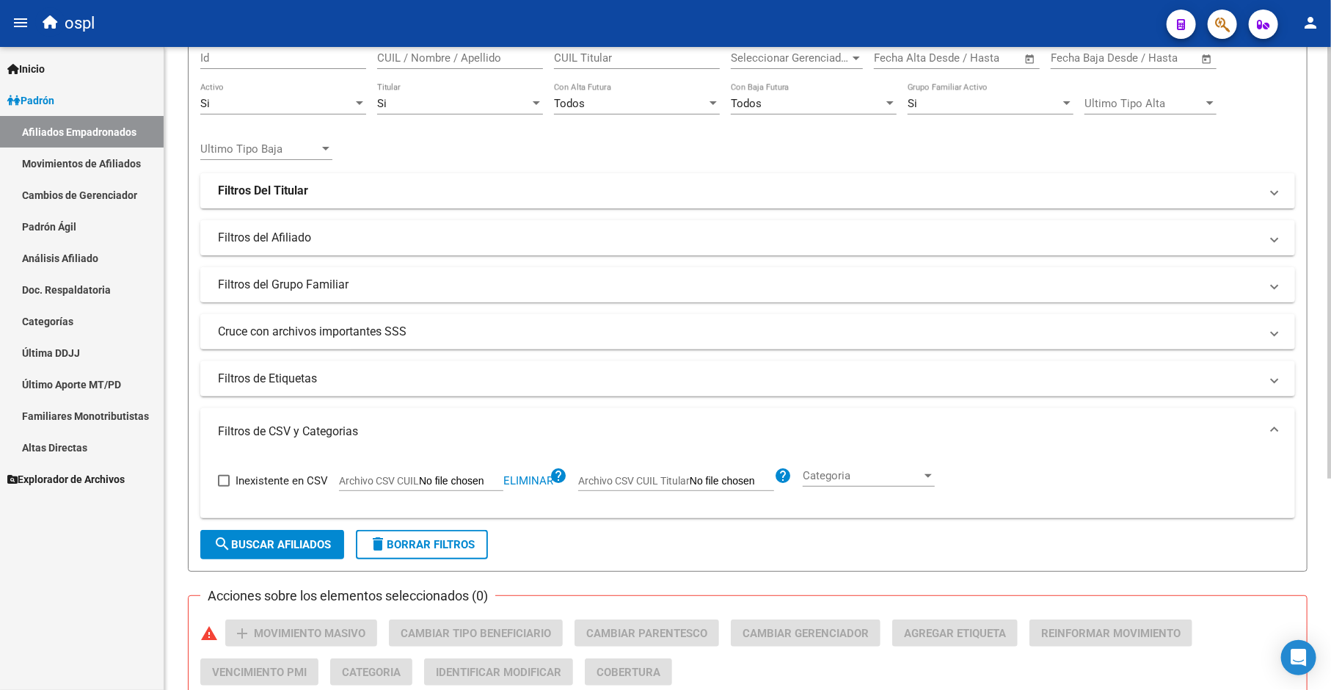
scroll to position [0, 0]
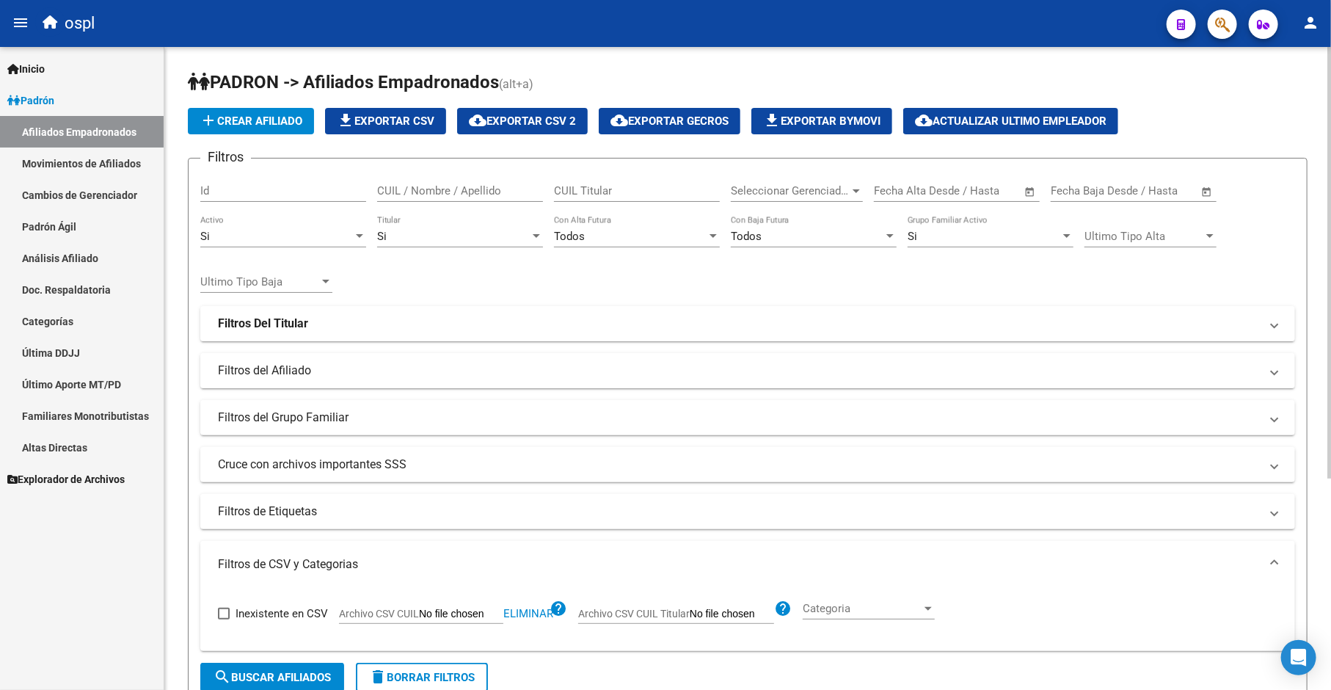
click at [514, 613] on span "Eliminar" at bounding box center [528, 613] width 50 height 13
click at [473, 614] on input "Archivo CSV CUIL" at bounding box center [461, 614] width 84 height 13
type input "C:\fakepath\bajas_padrón.csv"
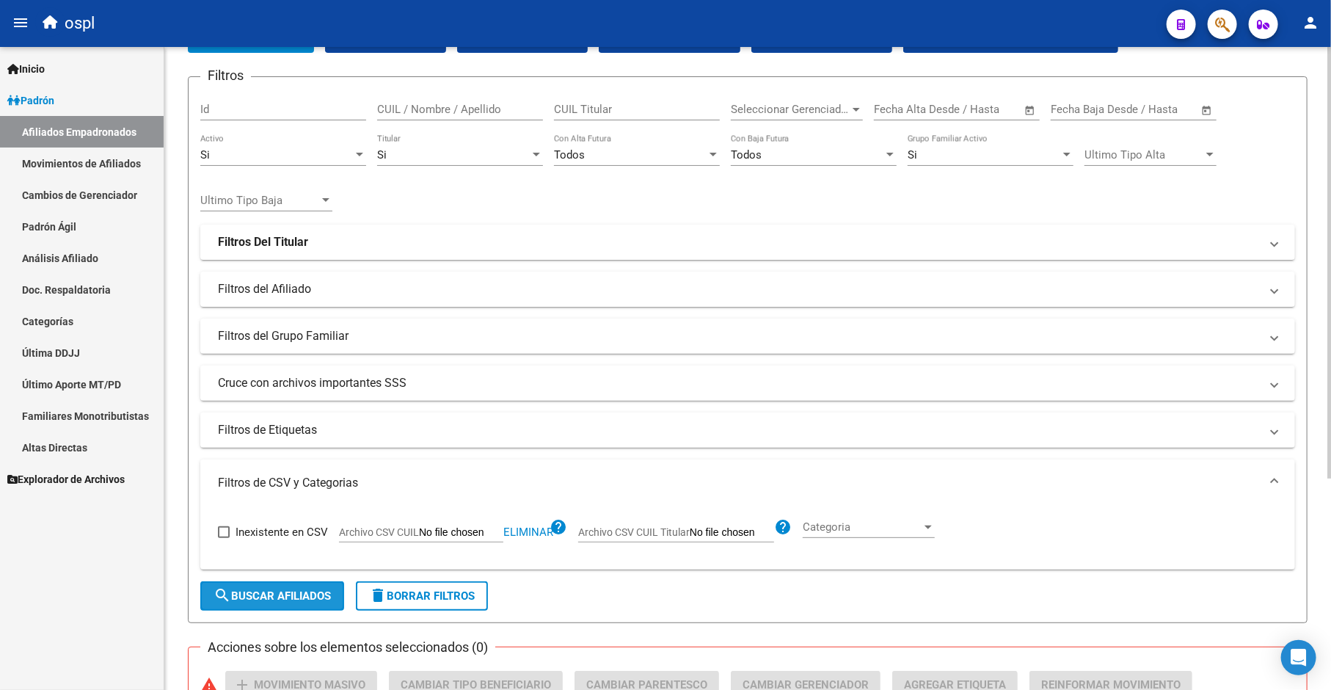
click at [275, 594] on span "search Buscar Afiliados" at bounding box center [272, 595] width 117 height 13
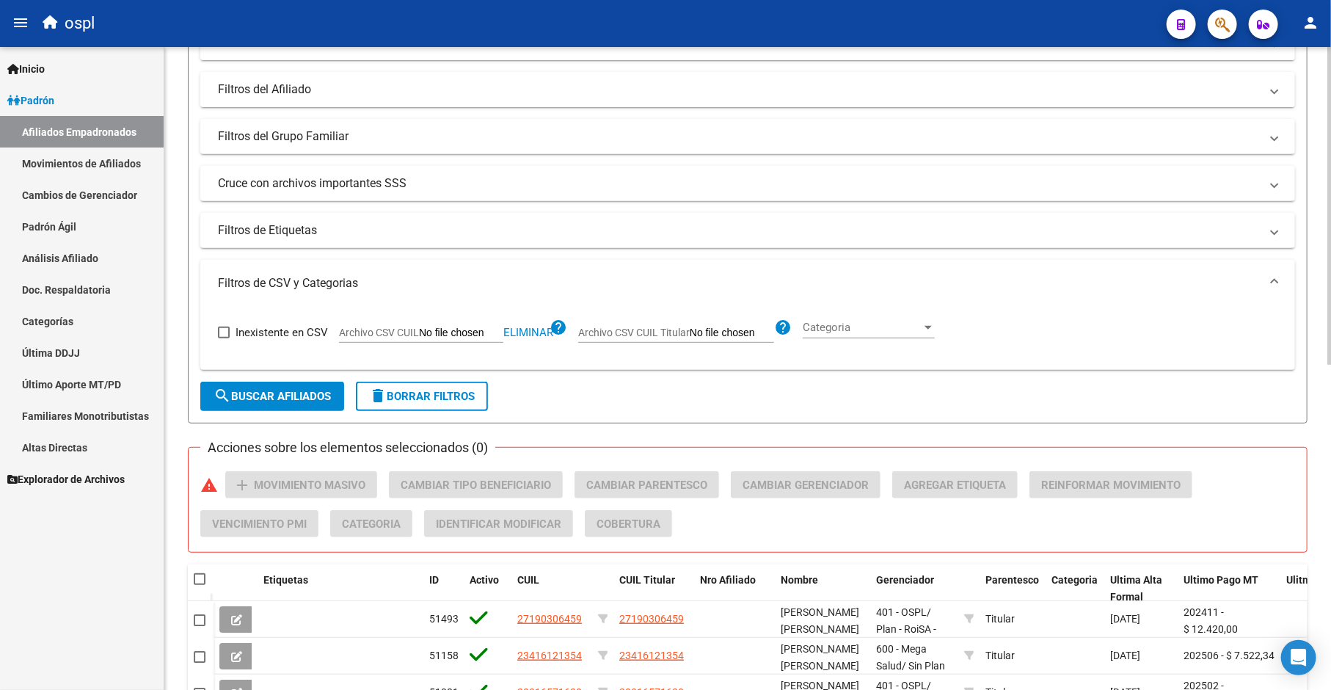
scroll to position [656, 0]
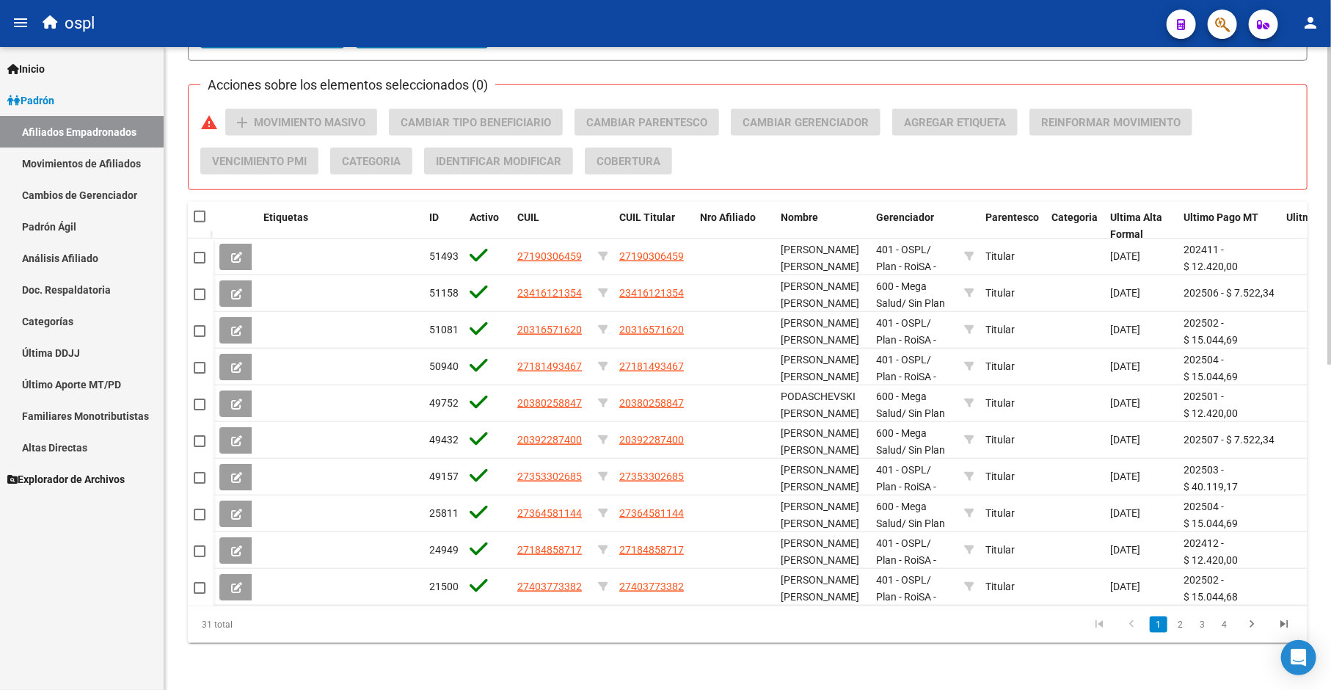
click at [197, 213] on datatable-header-cell at bounding box center [201, 216] width 26 height 29
click at [207, 209] on div at bounding box center [201, 216] width 14 height 15
click at [195, 211] on span at bounding box center [200, 217] width 12 height 12
click at [199, 222] on input "checkbox" at bounding box center [199, 222] width 1 height 1
checkbox input "true"
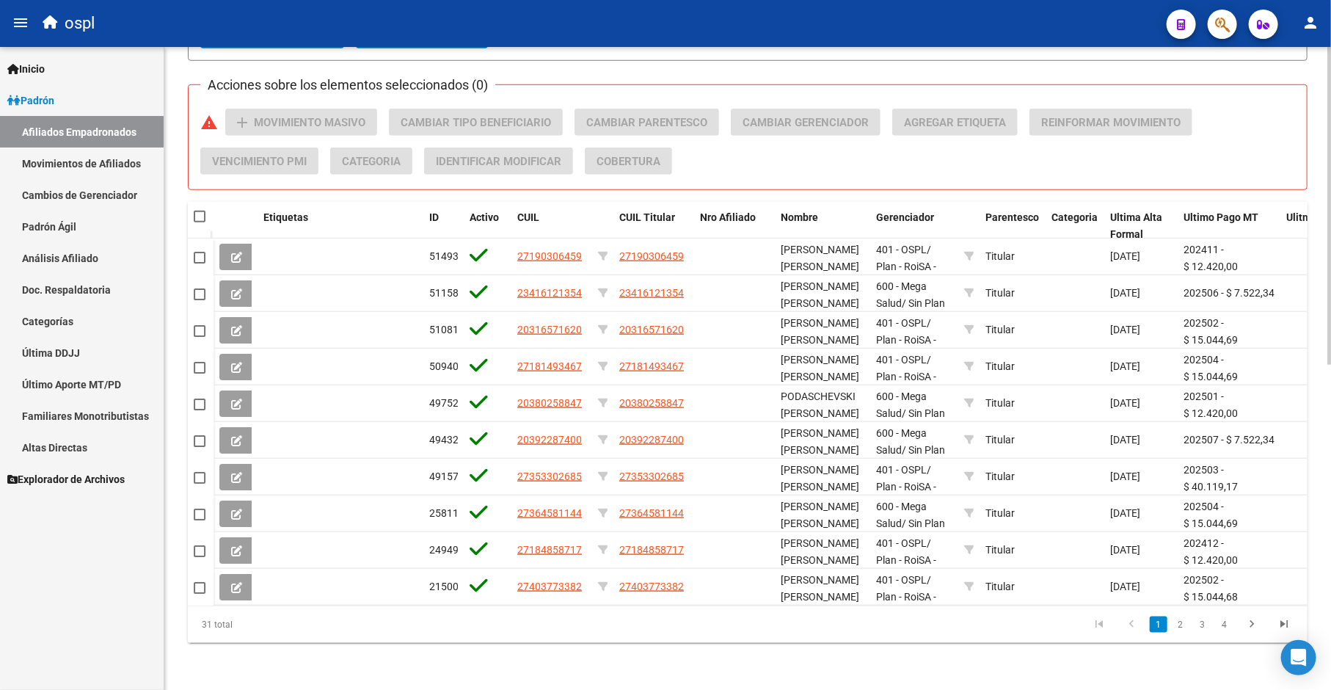
checkbox input "true"
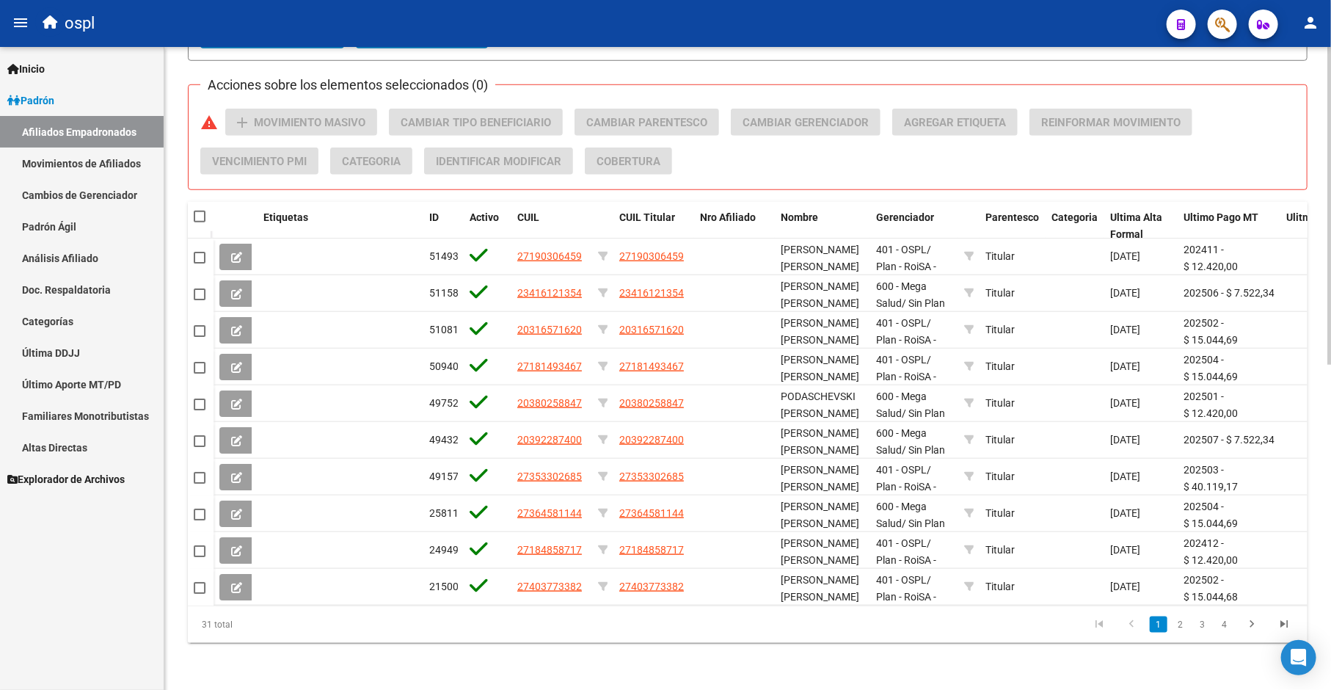
checkbox input "true"
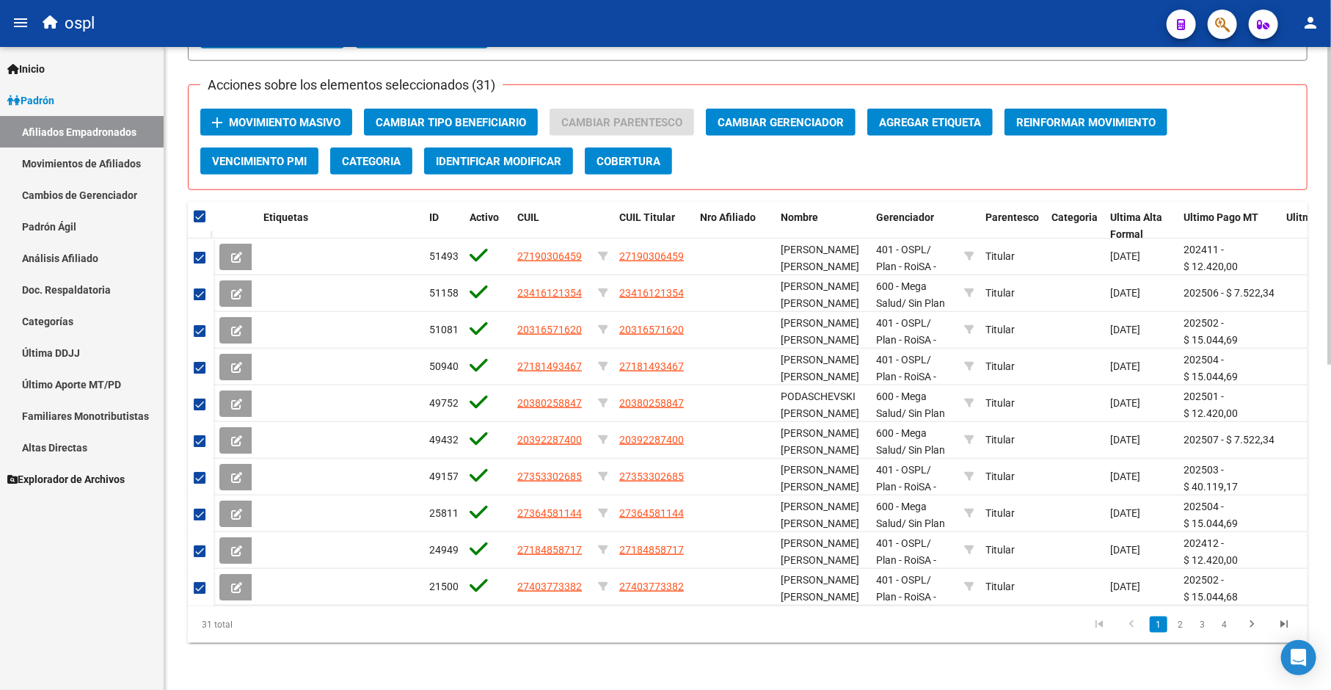
click at [294, 116] on span "Movimiento Masivo" at bounding box center [285, 122] width 112 height 13
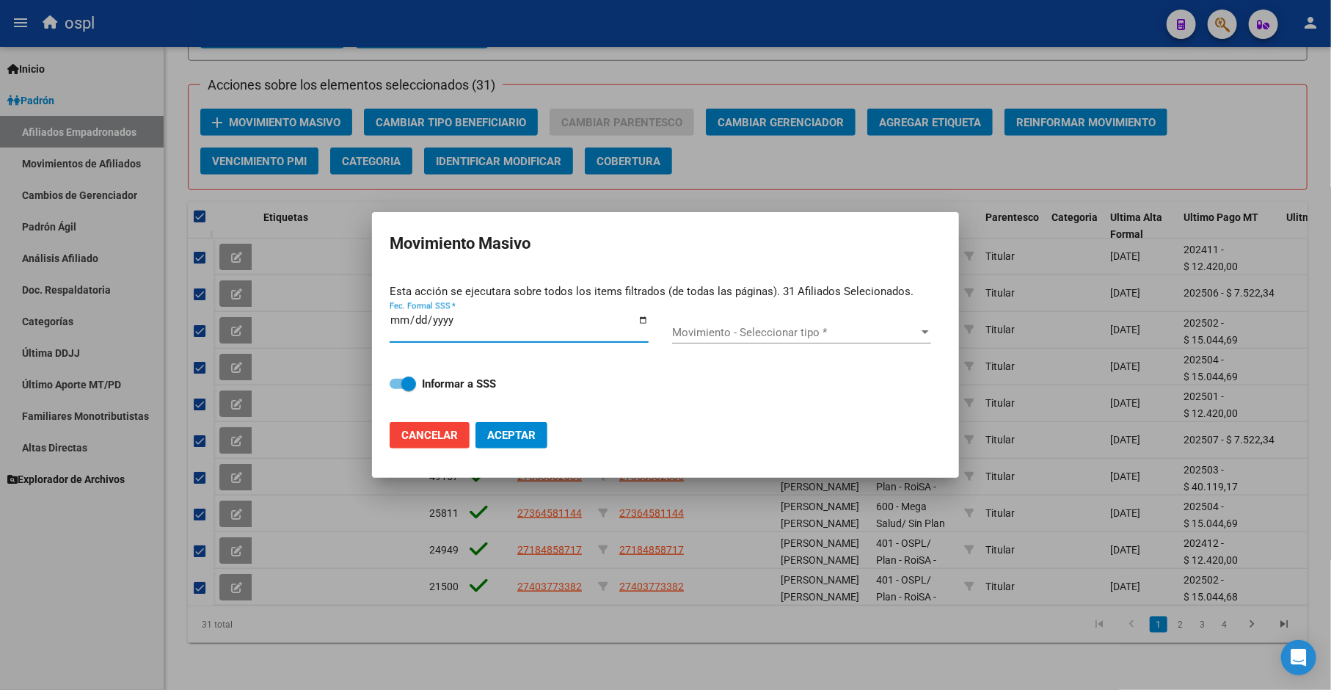
click at [644, 316] on input "Fec. Formal SSS *" at bounding box center [519, 325] width 259 height 23
type input "[DATE]"
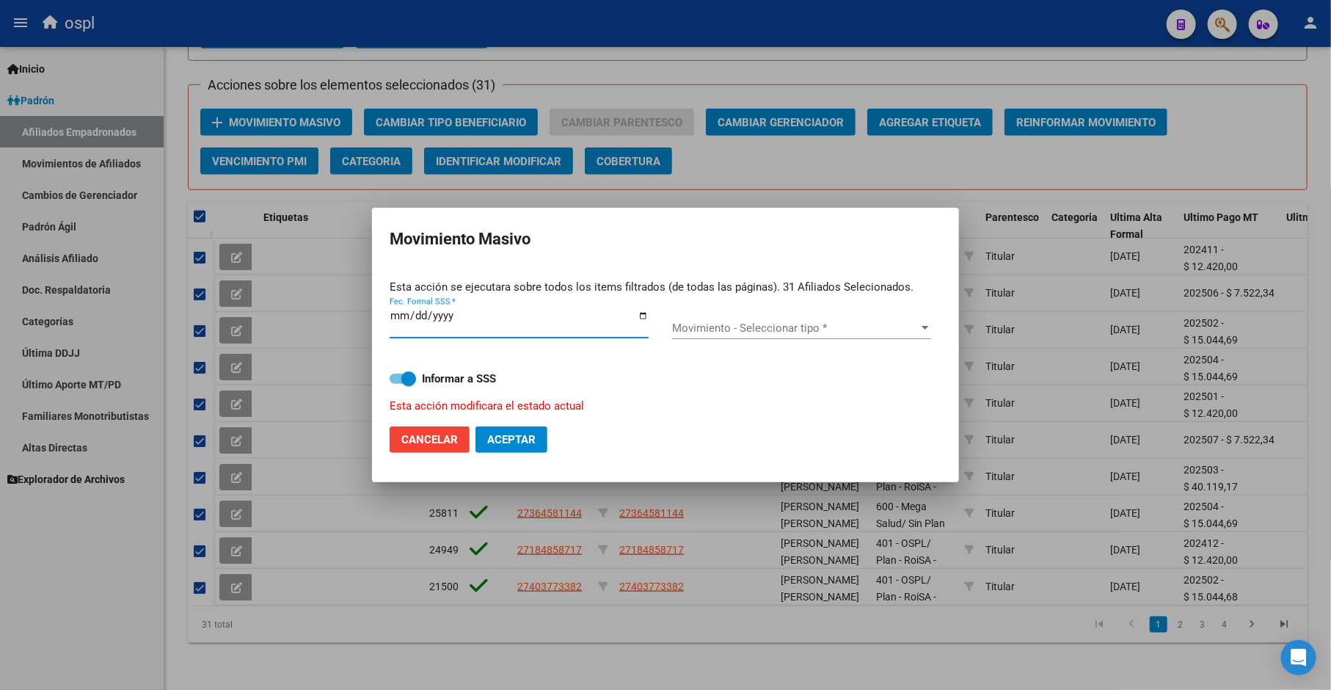
click at [749, 329] on span "Movimiento - Seleccionar tipo *" at bounding box center [795, 327] width 246 height 13
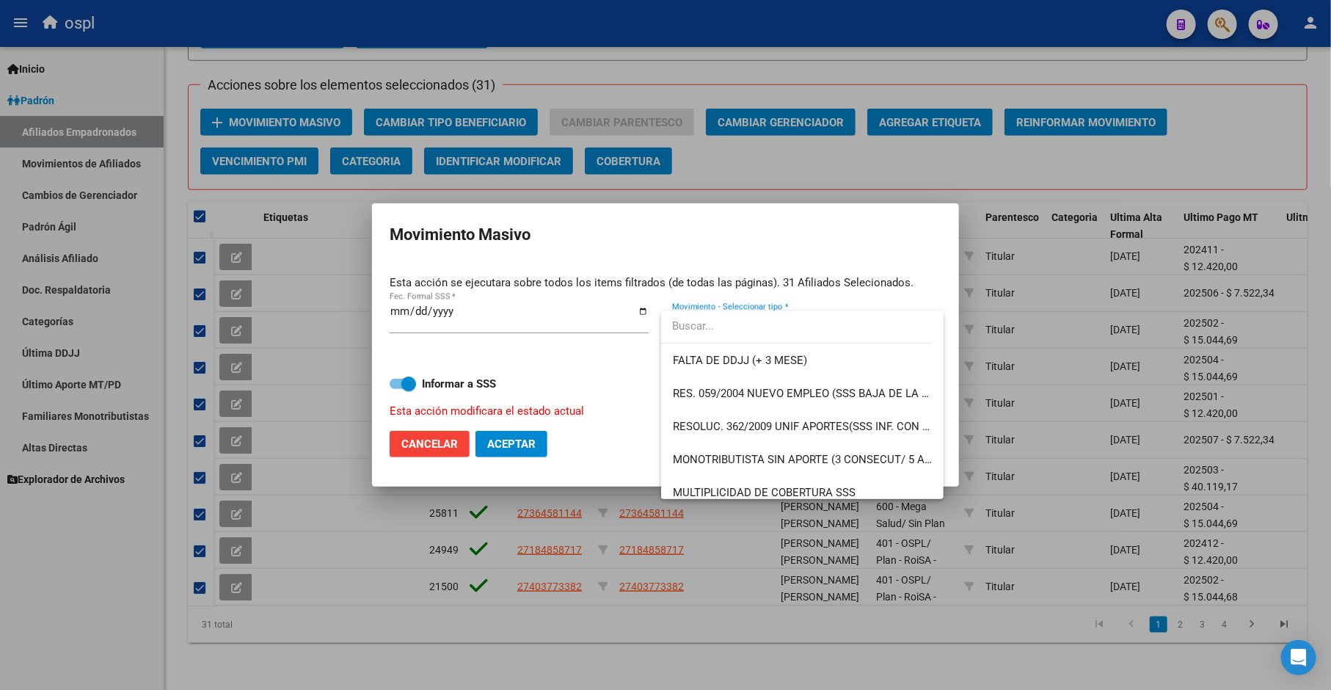
scroll to position [407, 0]
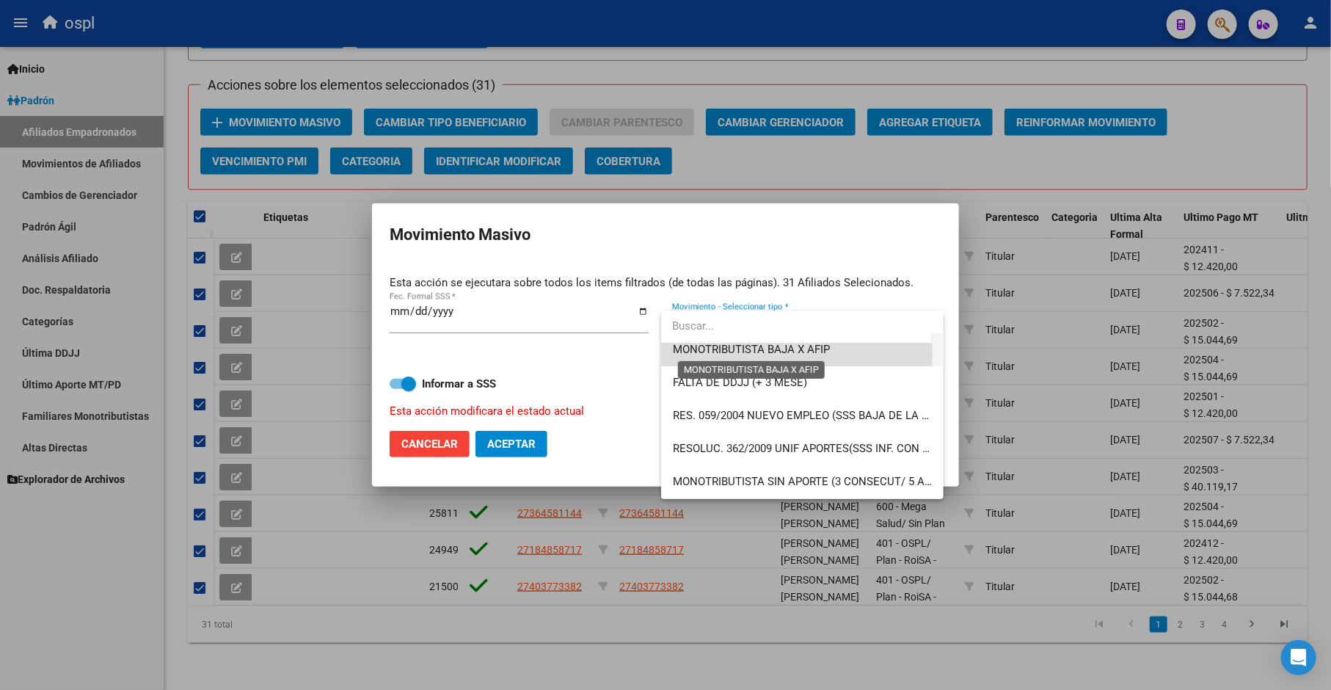
click at [762, 352] on span "MONOTRIBUTISTA BAJA X AFIP" at bounding box center [751, 349] width 157 height 13
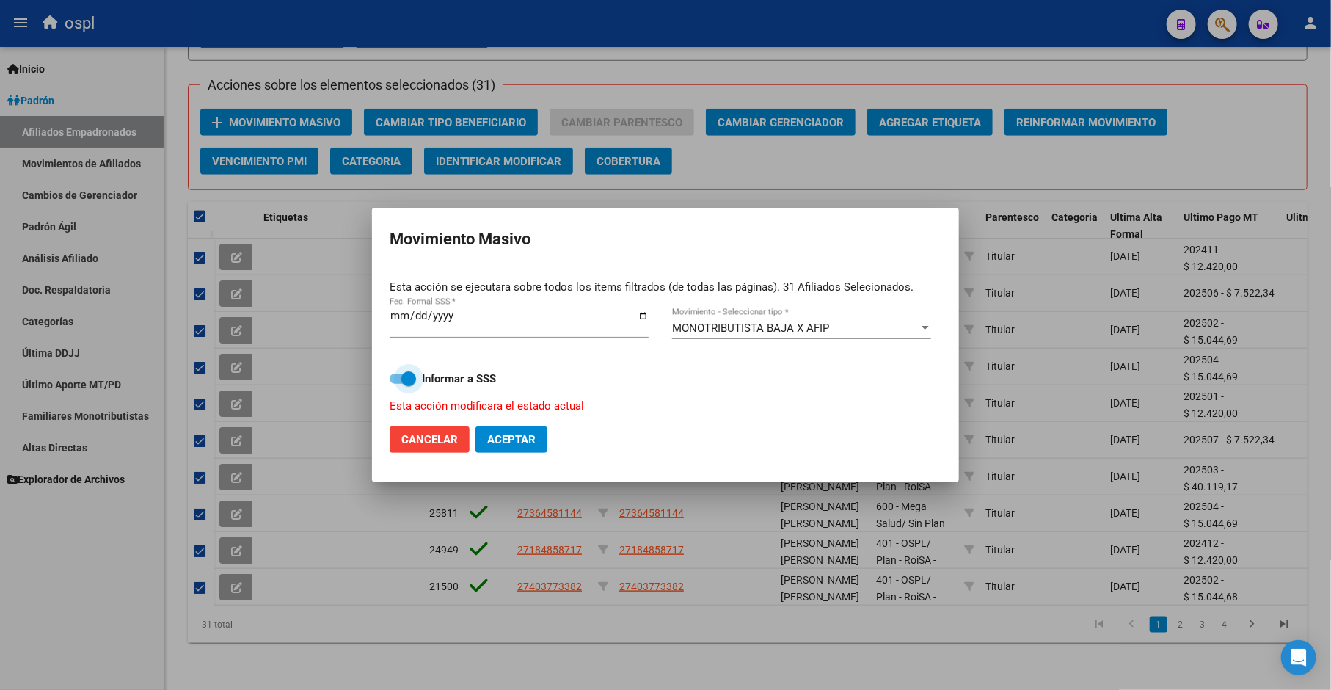
click at [415, 373] on span at bounding box center [408, 378] width 15 height 15
click at [397, 384] on input "Informar a SSS" at bounding box center [396, 384] width 1 height 1
checkbox input "false"
click at [533, 444] on span "Aceptar" at bounding box center [511, 439] width 48 height 13
checkbox input "false"
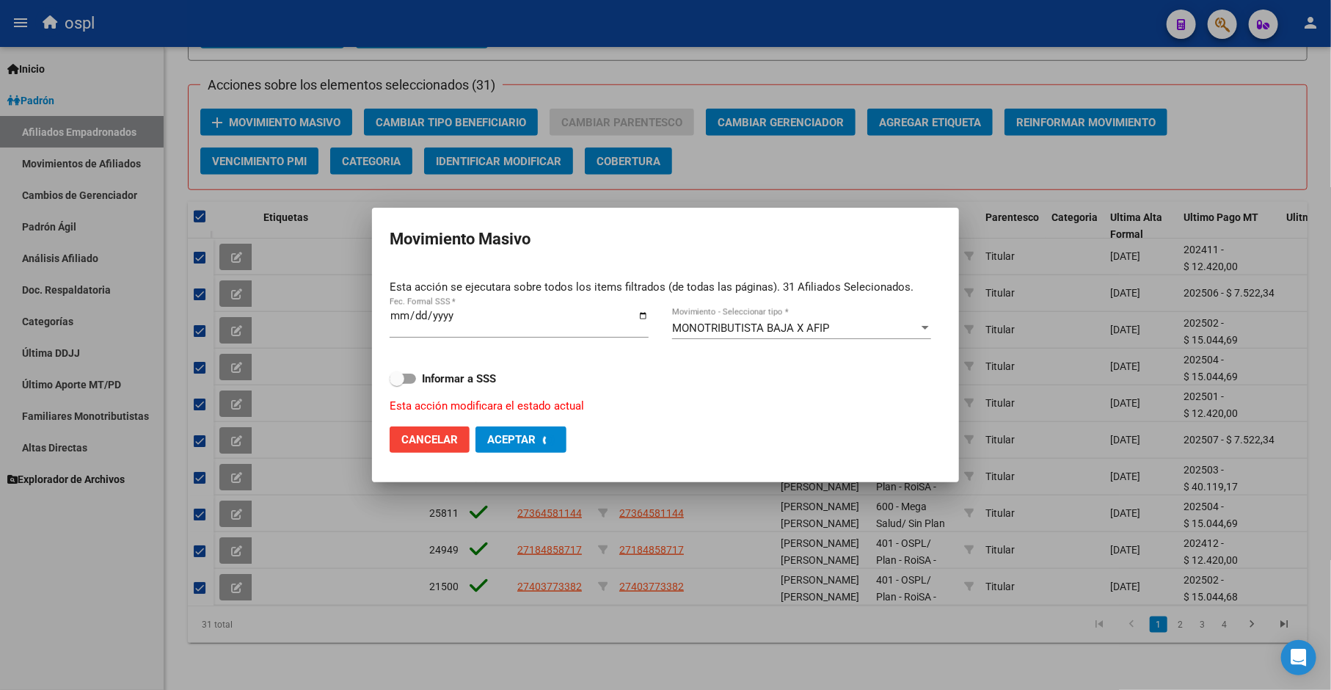
checkbox input "false"
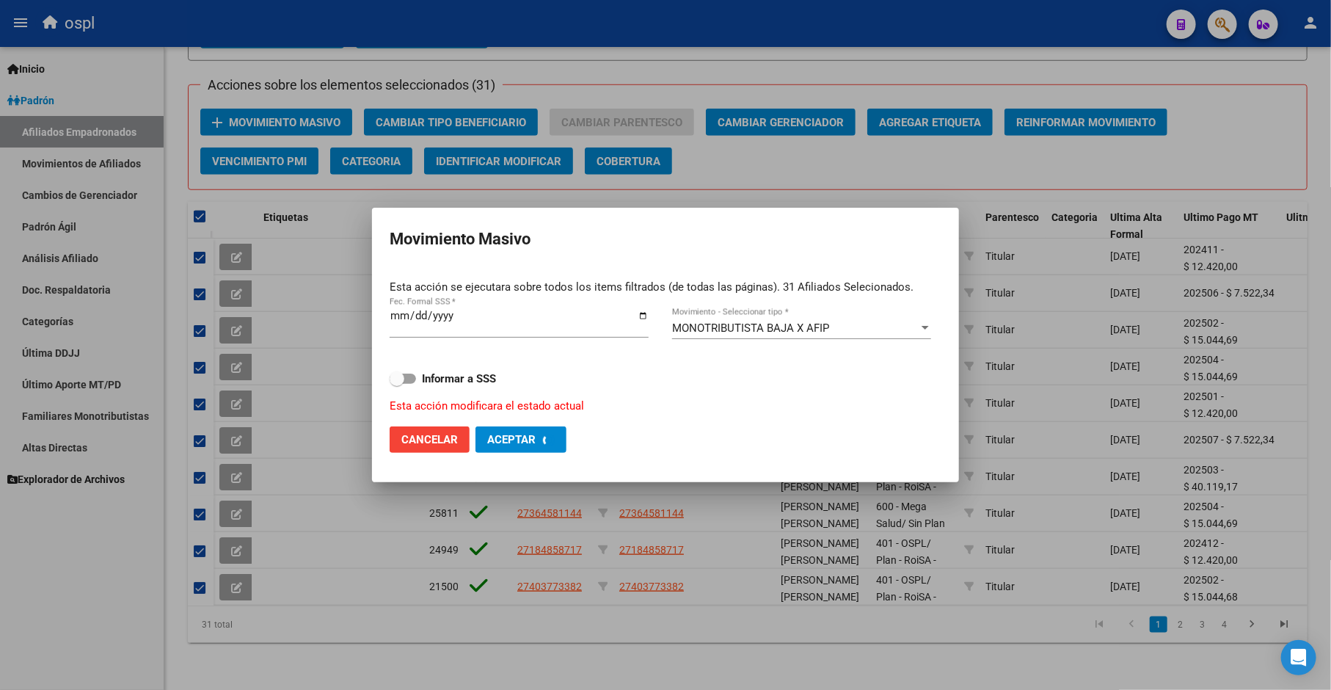
checkbox input "false"
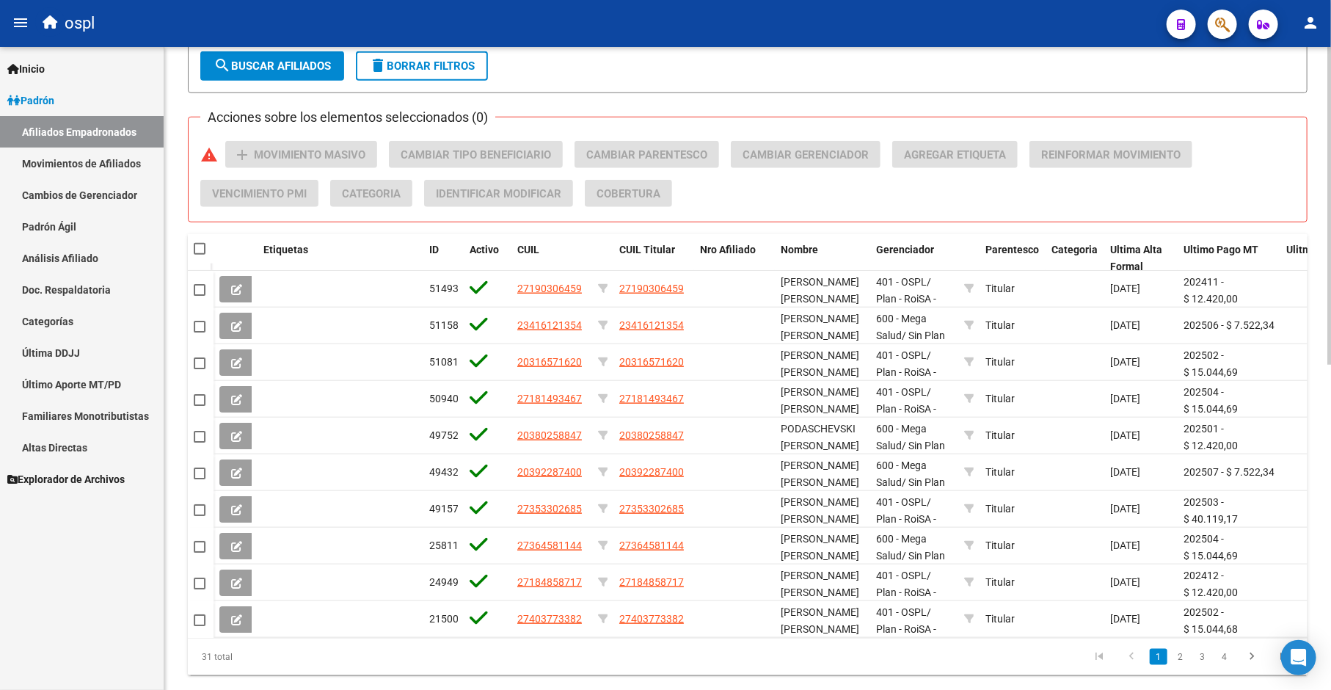
scroll to position [575, 0]
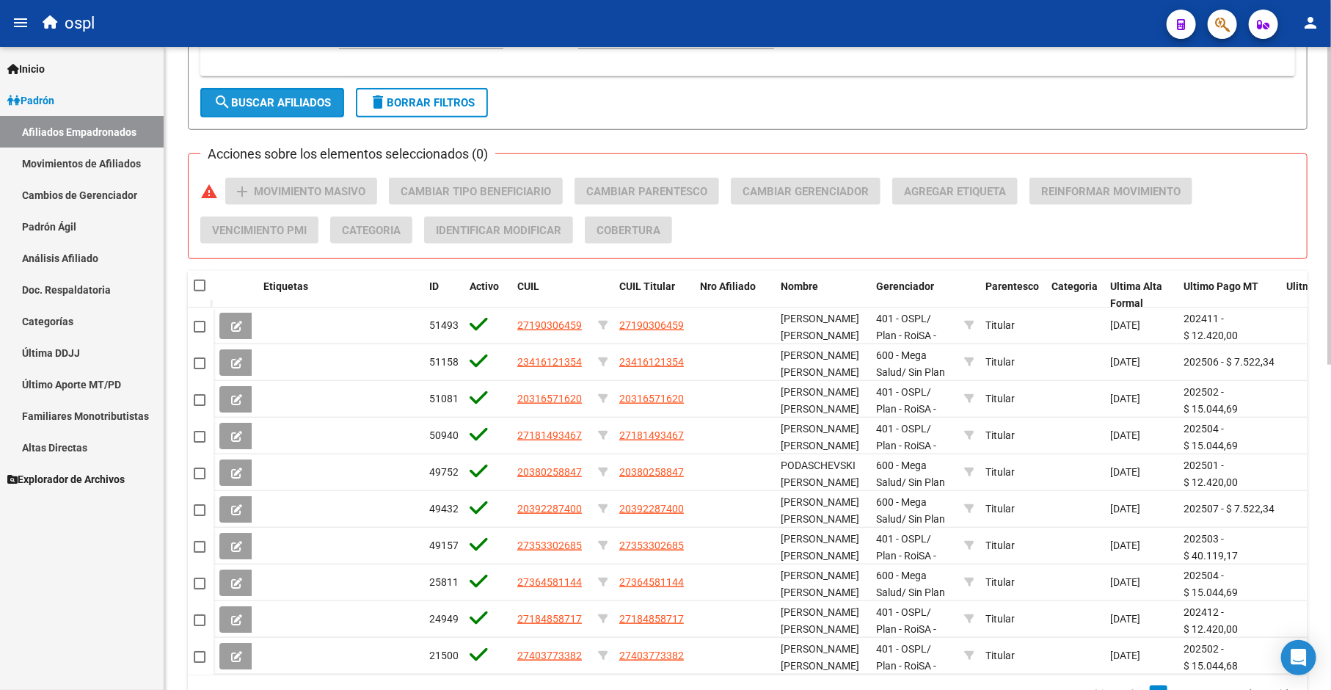
click at [289, 105] on span "search Buscar Afiliados" at bounding box center [272, 102] width 117 height 13
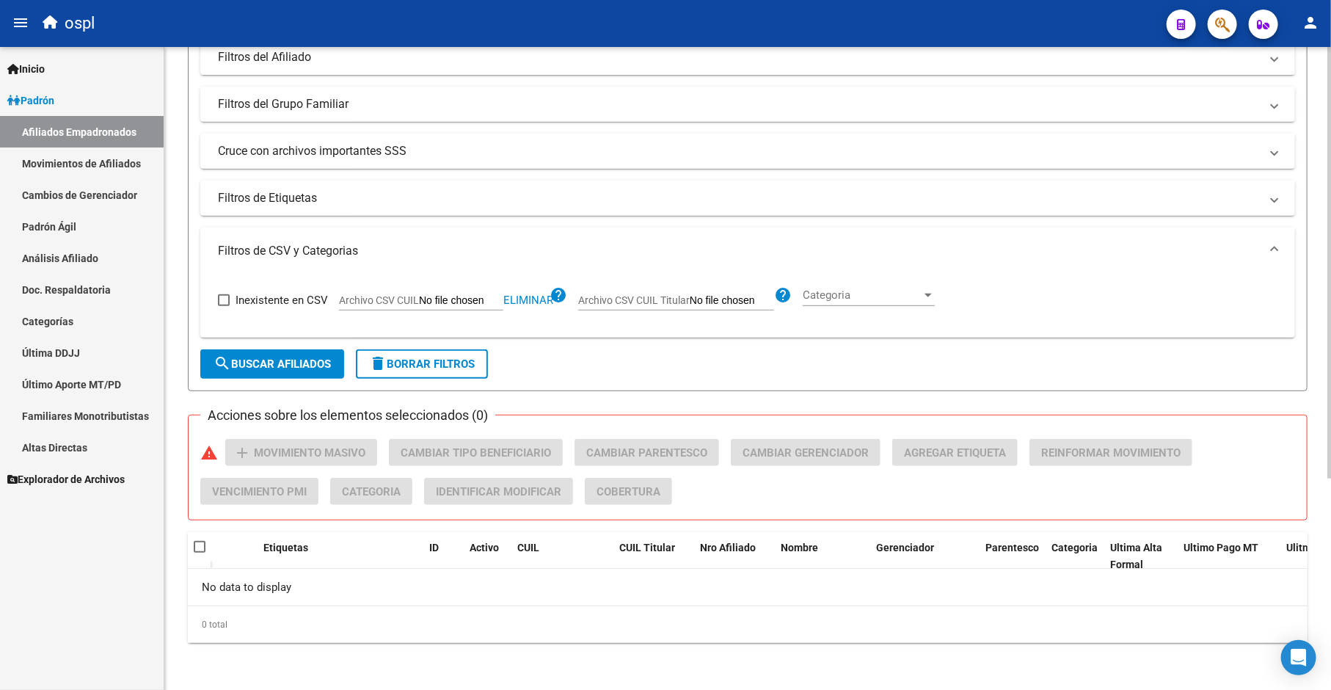
scroll to position [313, 0]
click at [533, 280] on div "Inexistente en CSV Archivo CSV CUIL Eliminar help Archivo CSV CUIL Titular help…" at bounding box center [748, 299] width 1060 height 51
click at [534, 297] on span "Eliminar" at bounding box center [528, 300] width 50 height 13
click at [479, 302] on input "Archivo CSV CUIL" at bounding box center [461, 300] width 84 height 13
type input "C:\fakepath\bajas_padrón.csv"
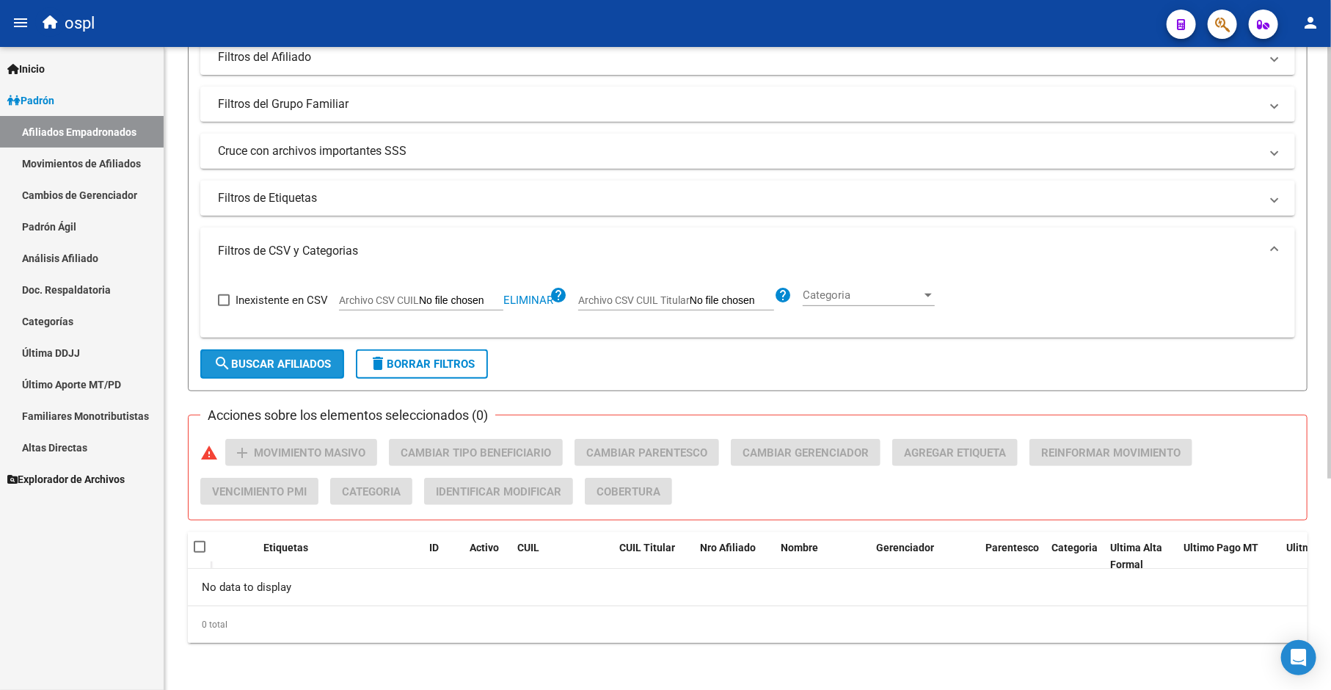
click at [260, 360] on span "search Buscar Afiliados" at bounding box center [272, 363] width 117 height 13
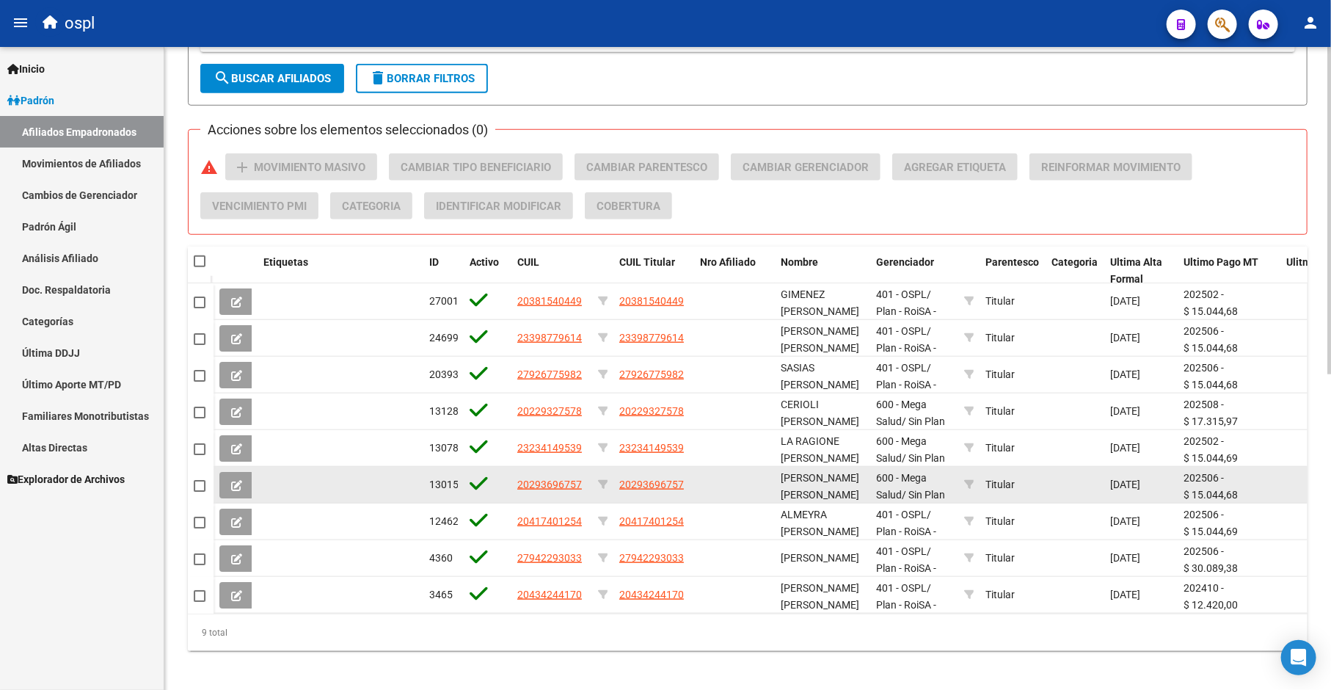
scroll to position [619, 0]
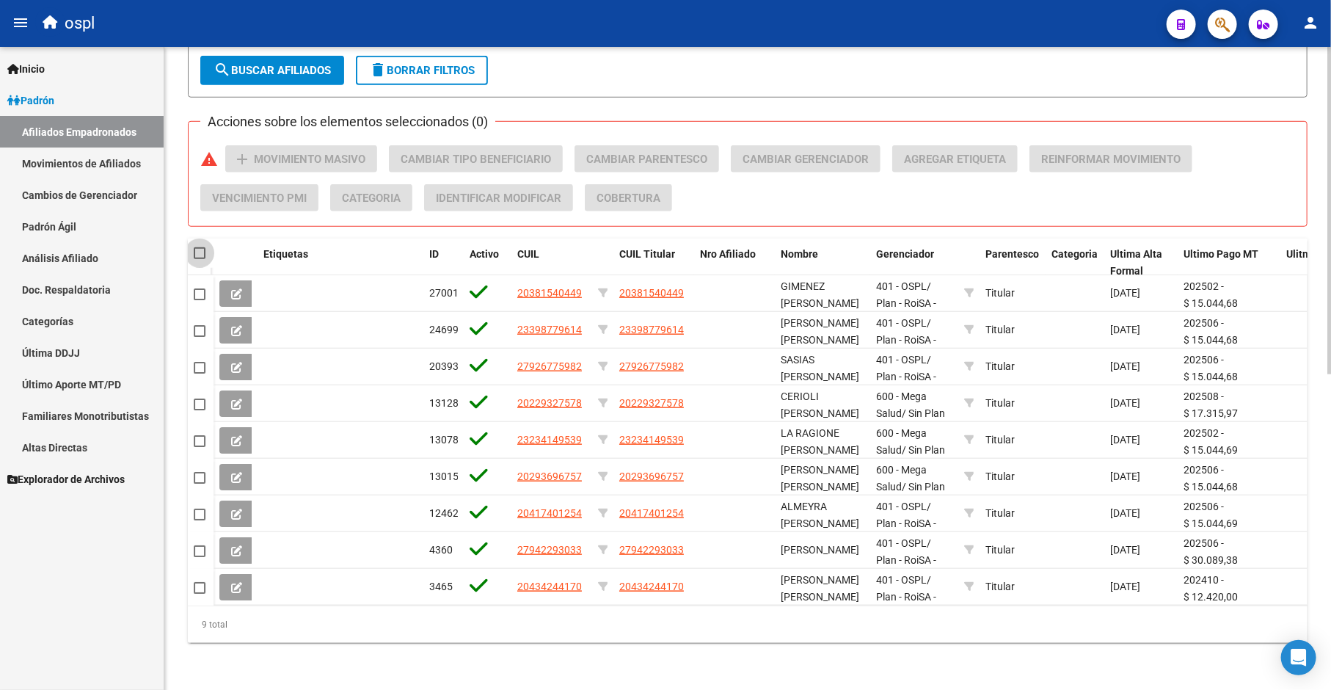
click at [200, 247] on span at bounding box center [200, 253] width 12 height 12
click at [200, 259] on input "checkbox" at bounding box center [199, 259] width 1 height 1
checkbox input "true"
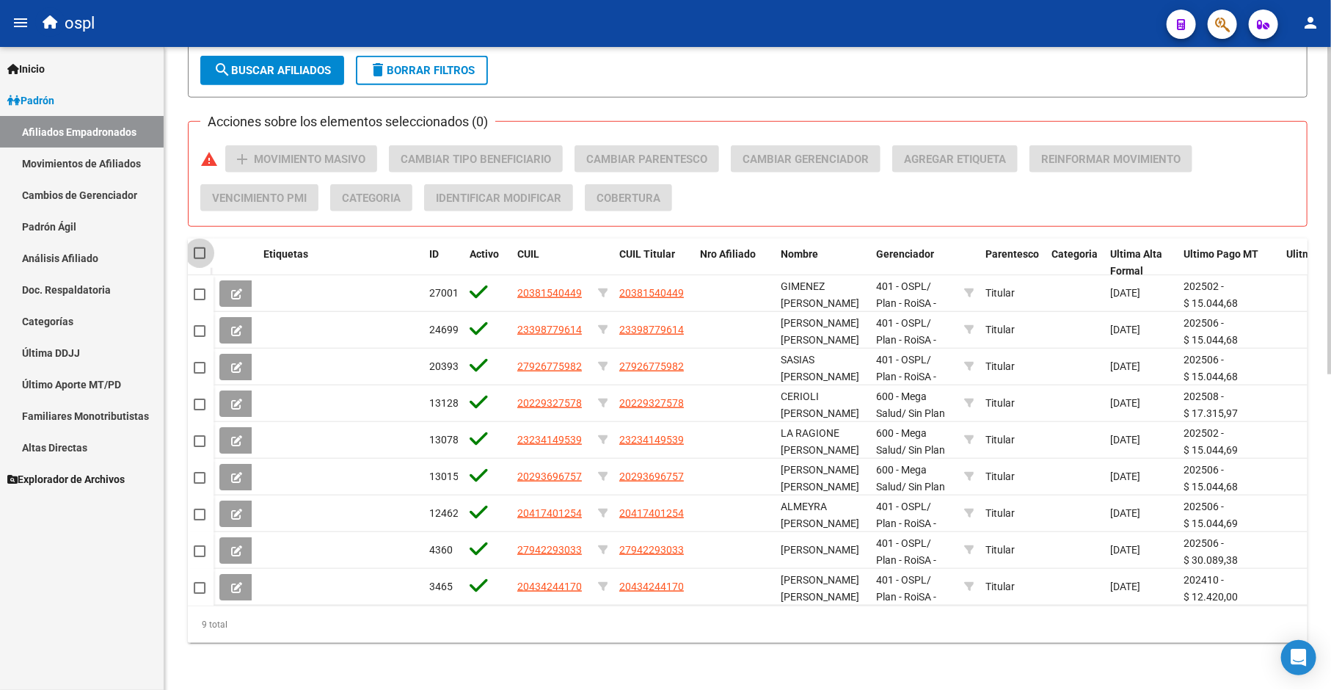
checkbox input "true"
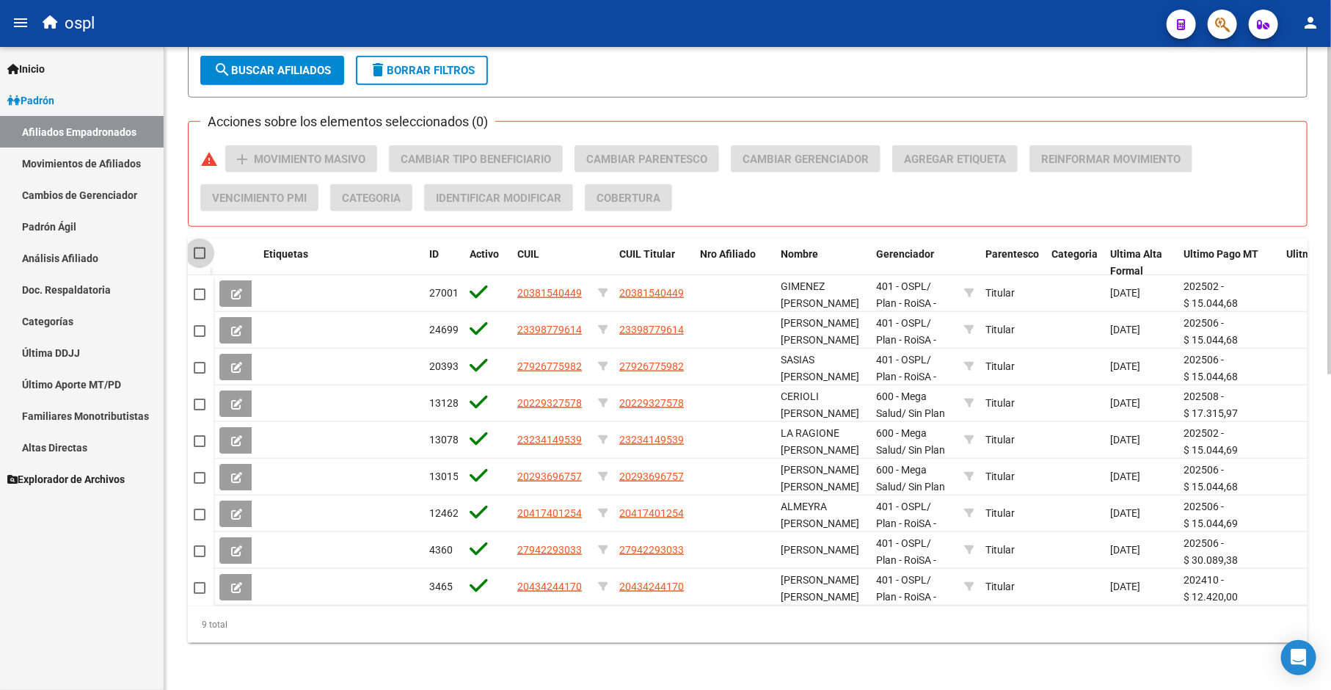
checkbox input "true"
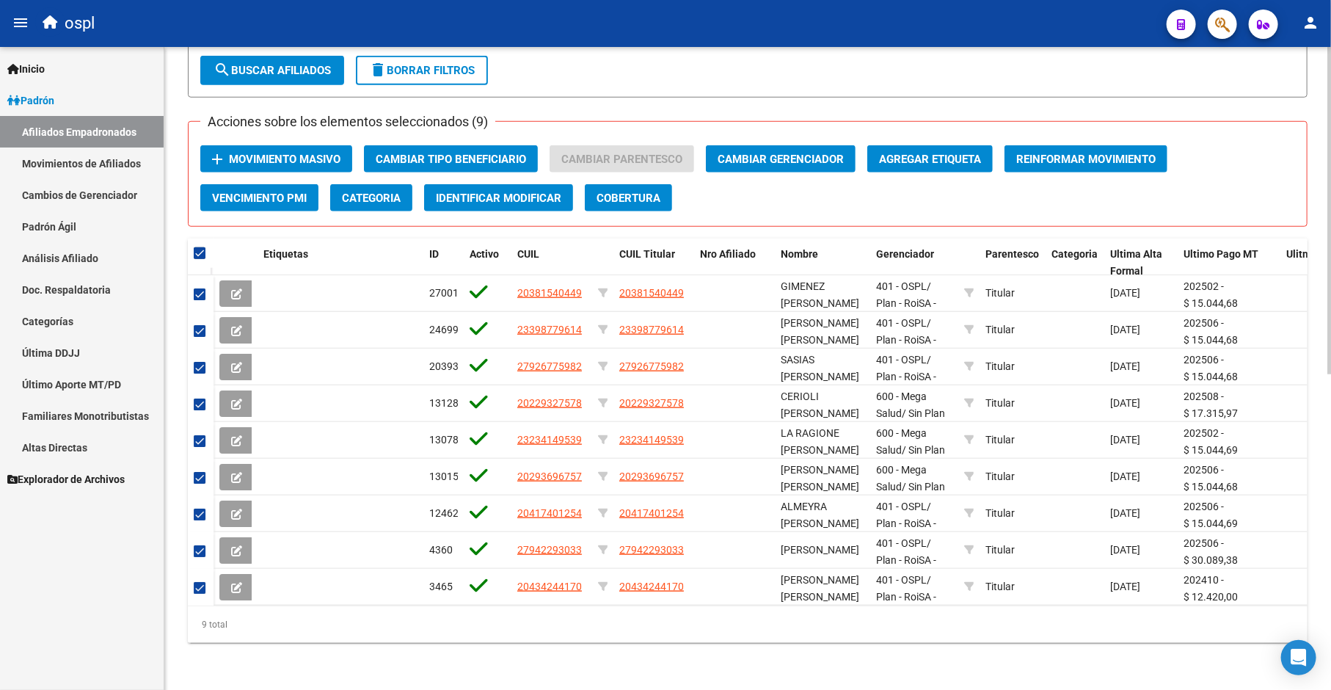
click at [316, 153] on span "Movimiento Masivo" at bounding box center [285, 159] width 112 height 13
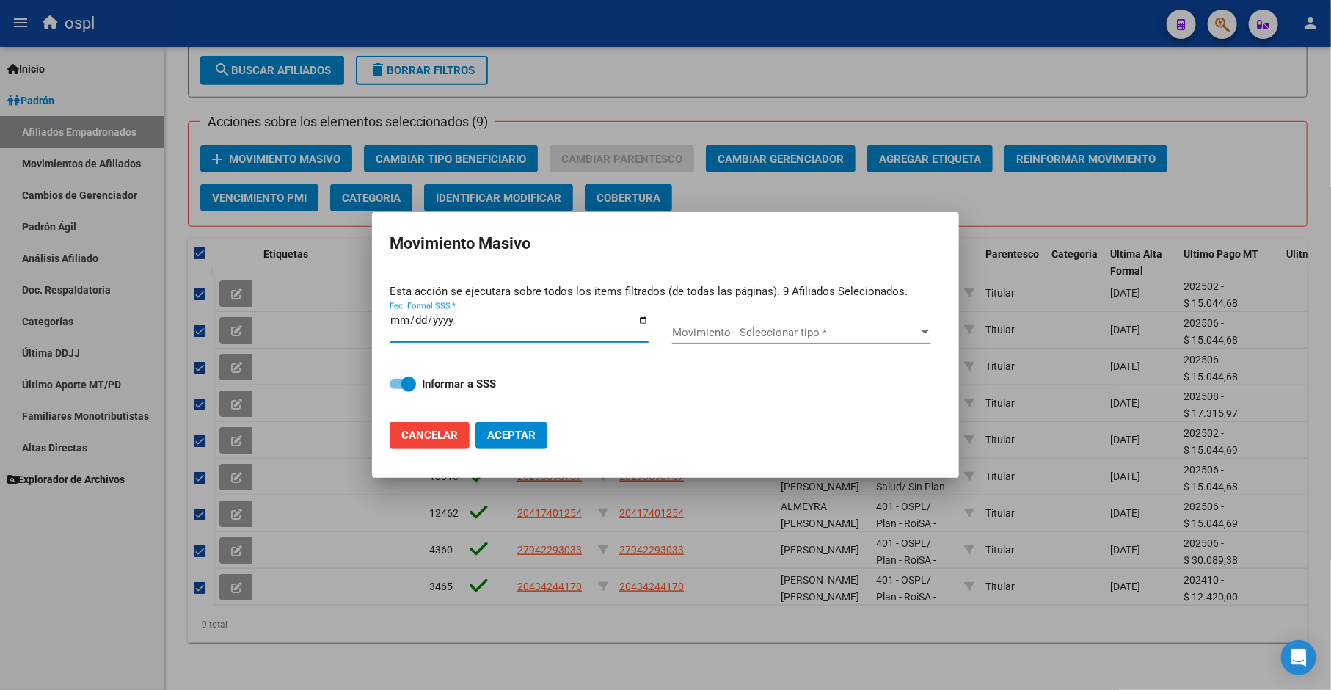
click at [643, 311] on div "Fec. Formal SSS *" at bounding box center [519, 327] width 259 height 32
click at [644, 327] on input "Fec. Formal SSS *" at bounding box center [519, 325] width 259 height 23
click at [644, 314] on input "Fec. Formal SSS *" at bounding box center [519, 325] width 259 height 23
type input "[DATE]"
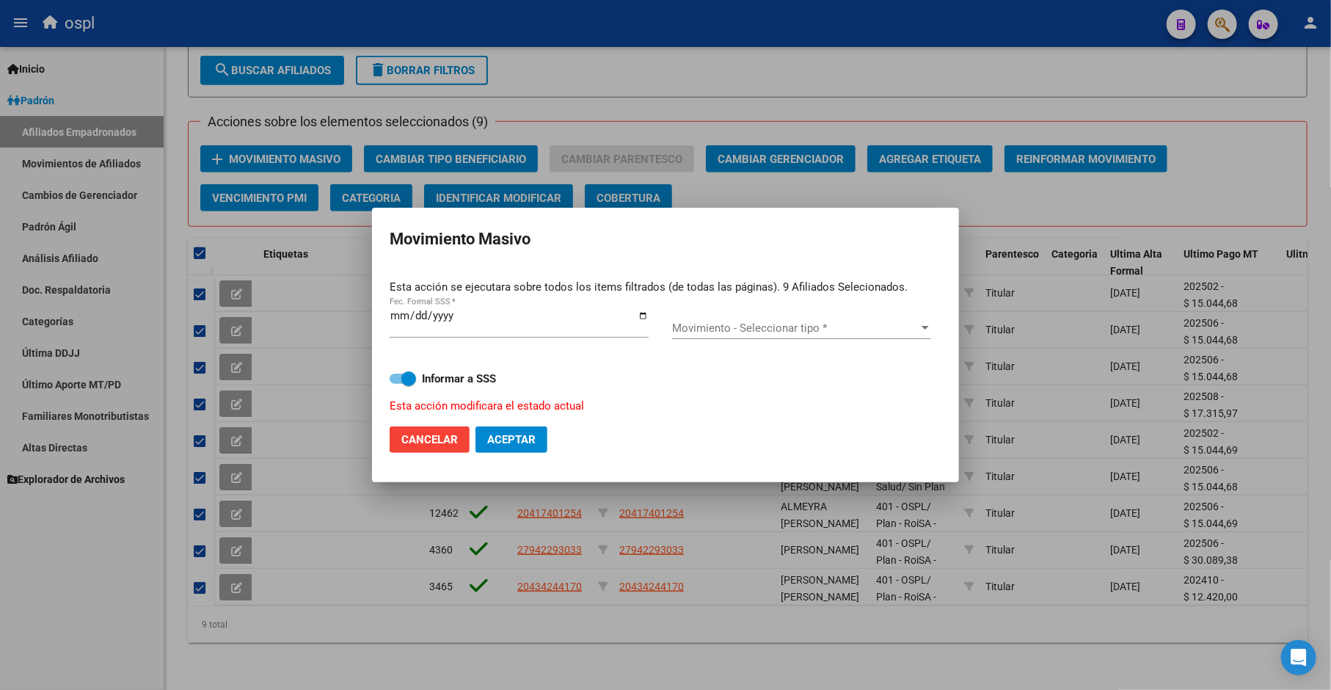
click at [737, 317] on div "Movimiento - Seleccionar tipo * Movimiento - Seleccionar tipo *" at bounding box center [801, 328] width 259 height 22
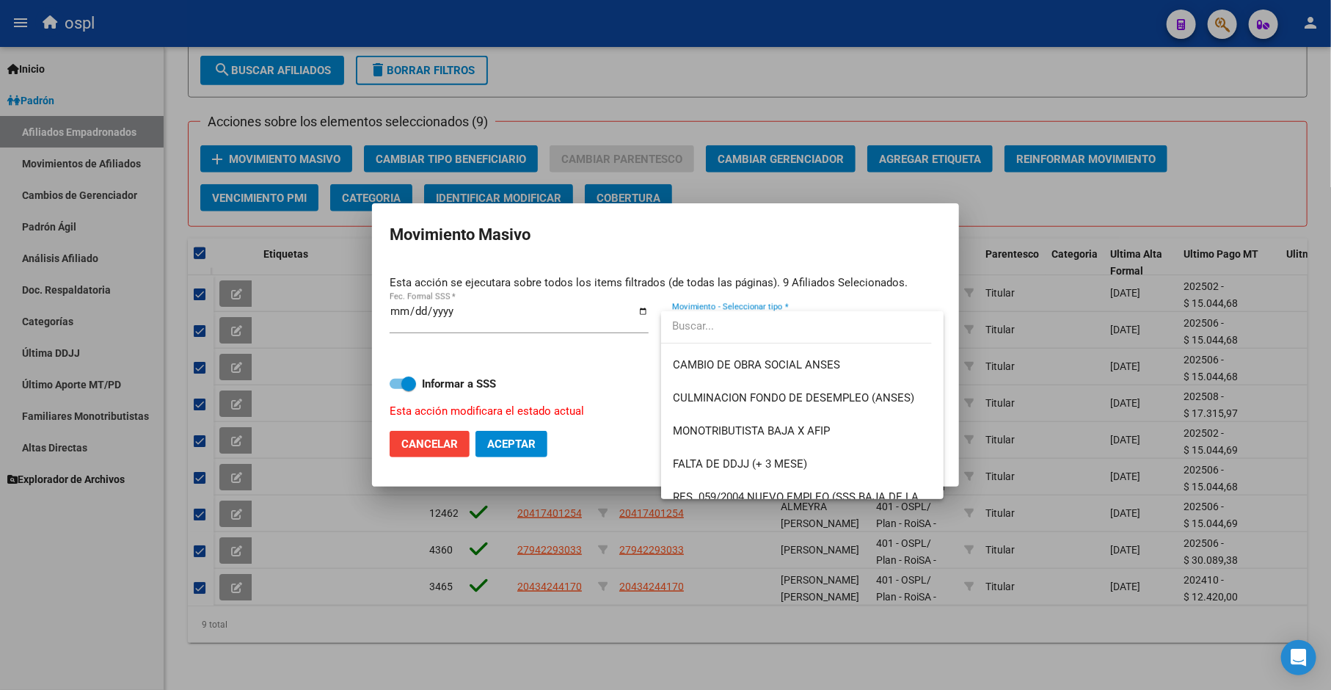
scroll to position [407, 0]
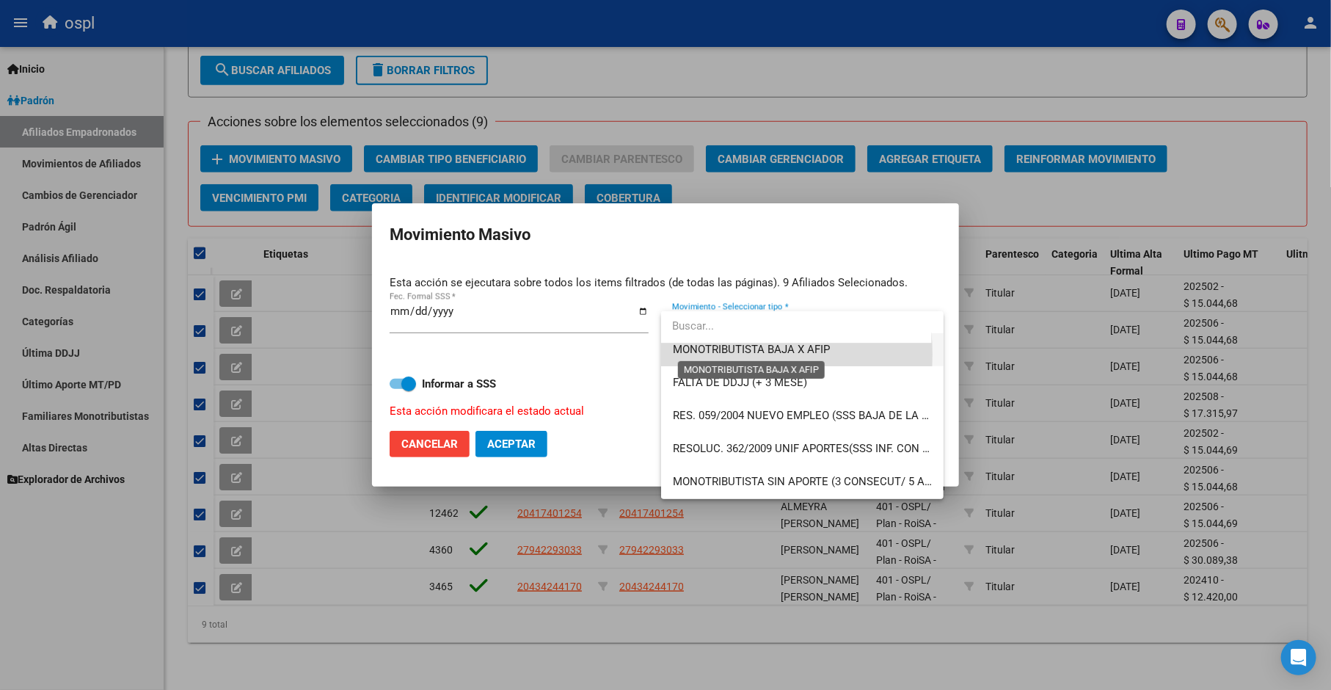
click at [715, 354] on span "MONOTRIBUTISTA BAJA X AFIP" at bounding box center [751, 349] width 157 height 13
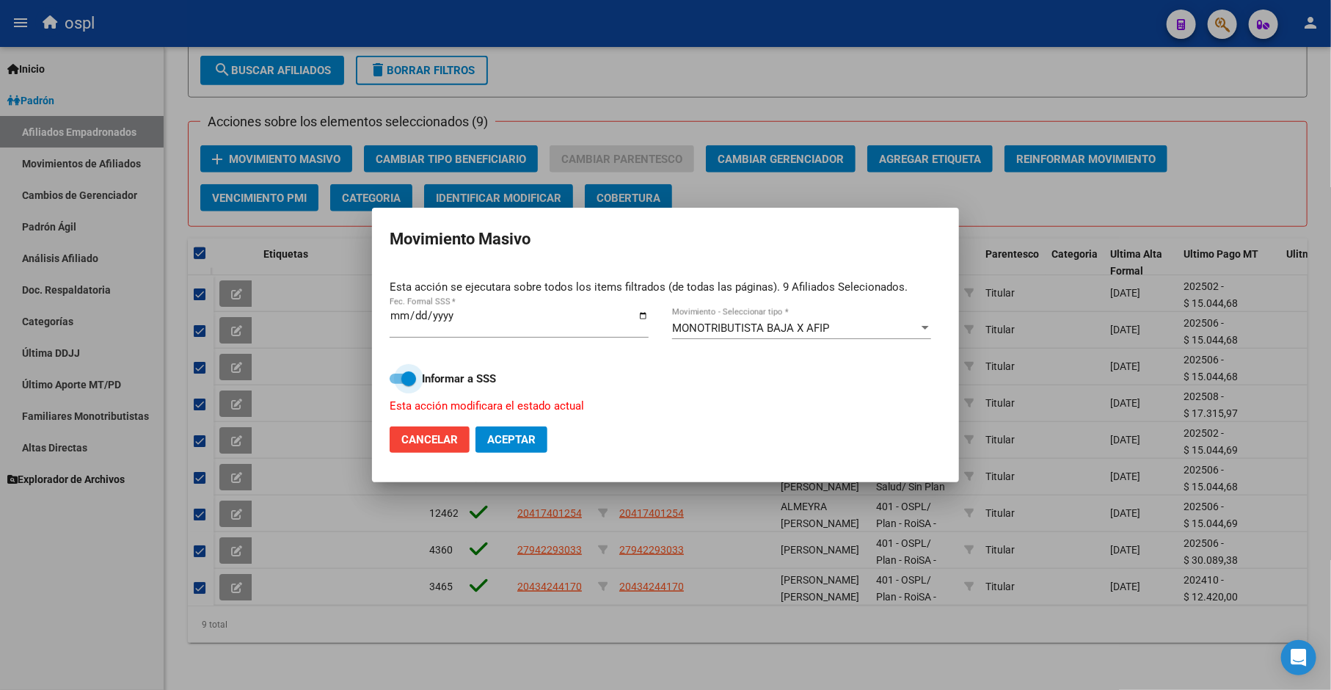
click at [404, 378] on span at bounding box center [408, 378] width 15 height 15
click at [397, 384] on input "Informar a SSS" at bounding box center [396, 384] width 1 height 1
checkbox input "false"
click at [503, 442] on span "Aceptar" at bounding box center [511, 439] width 48 height 13
checkbox input "false"
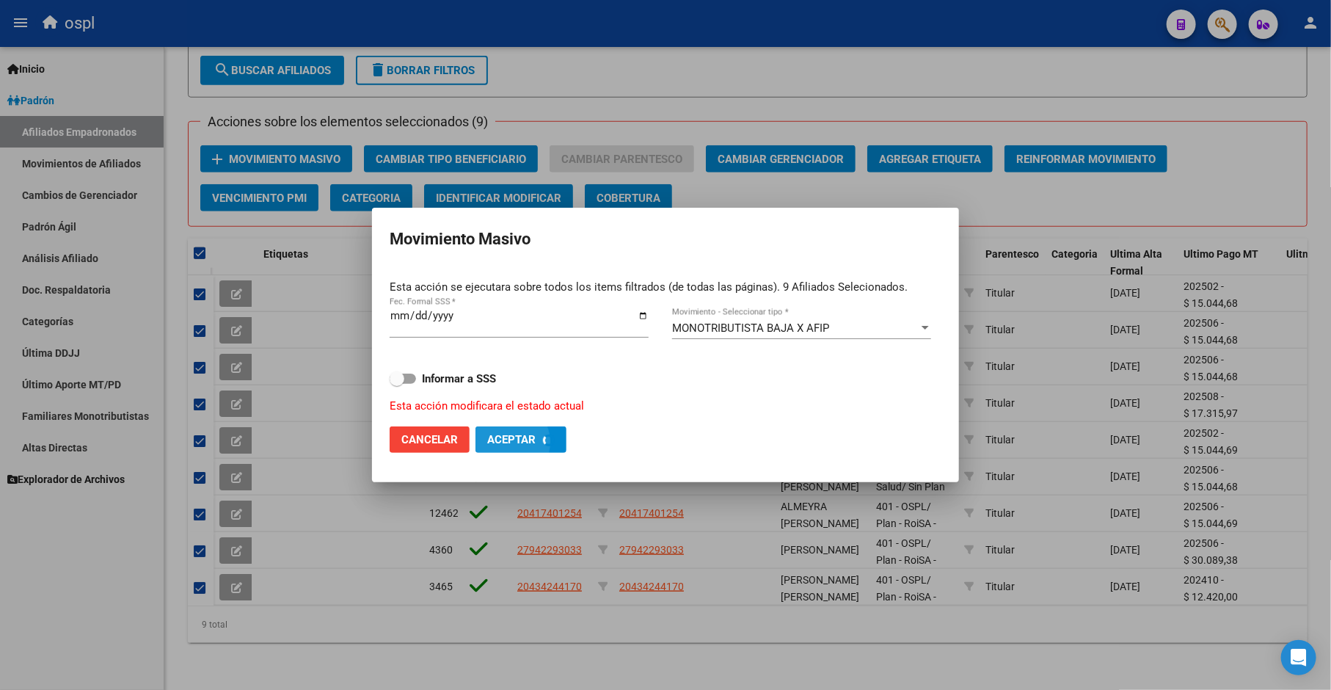
checkbox input "false"
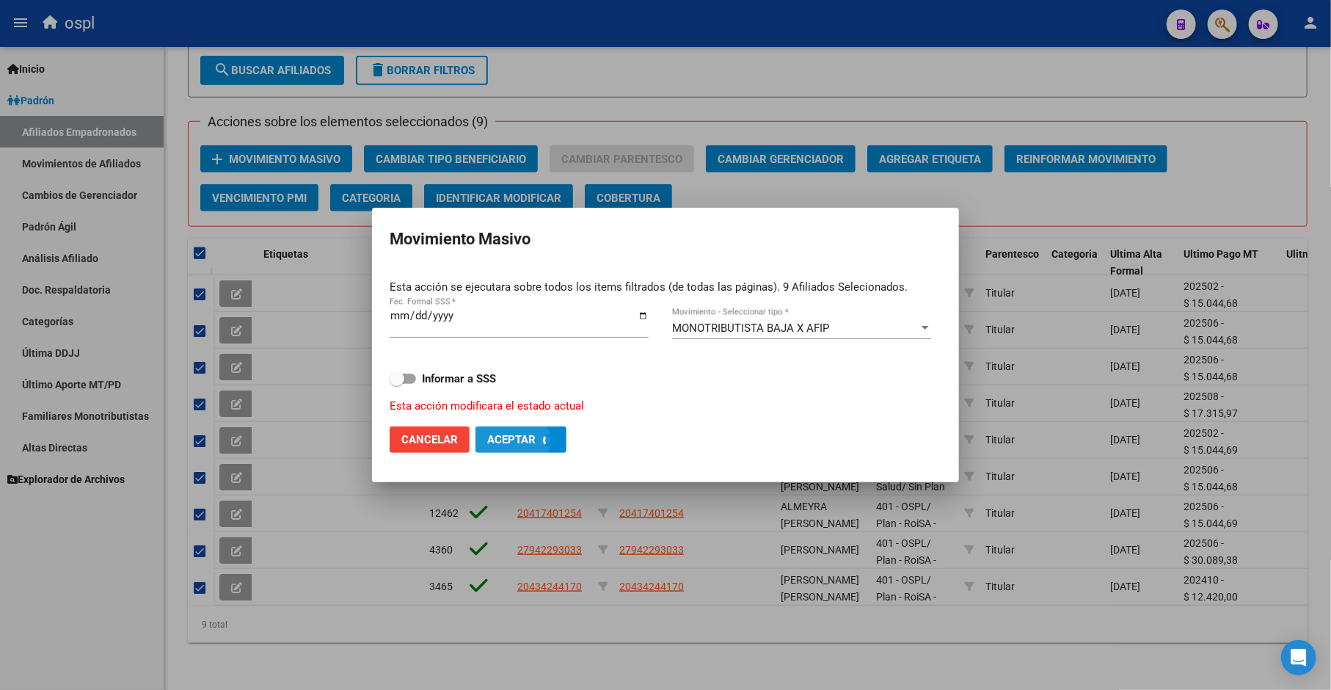
checkbox input "false"
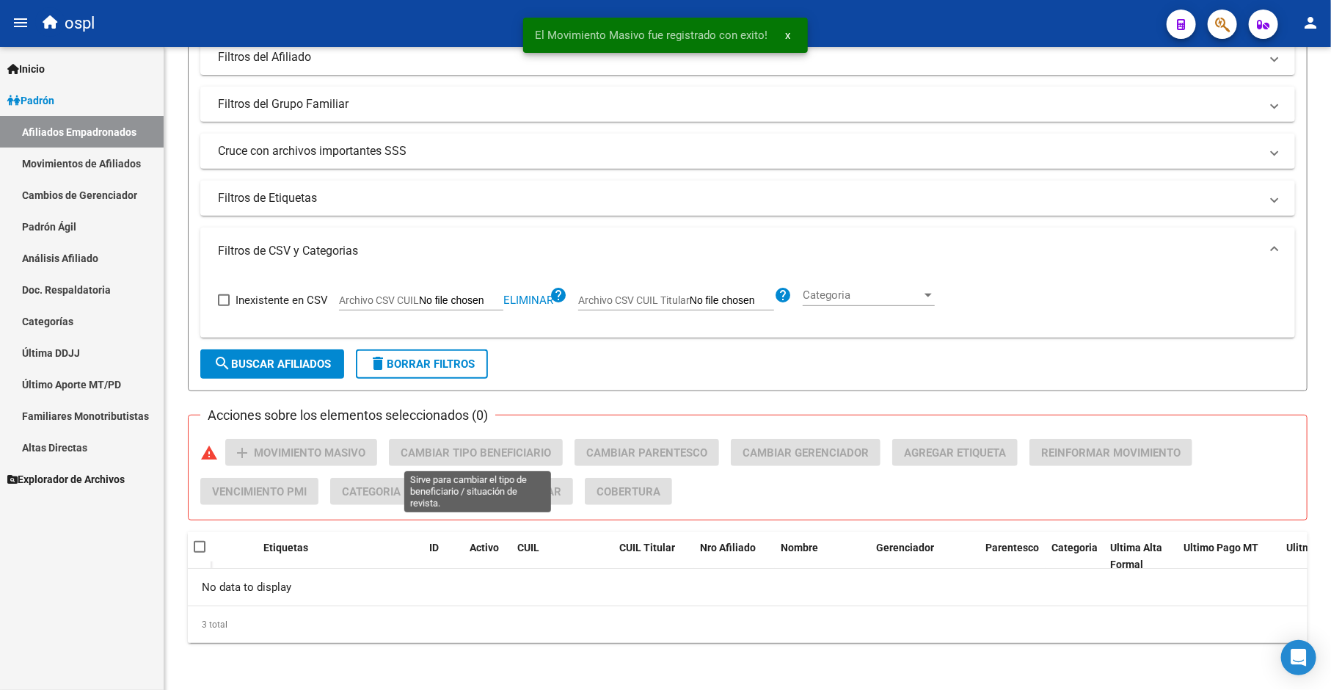
scroll to position [314, 0]
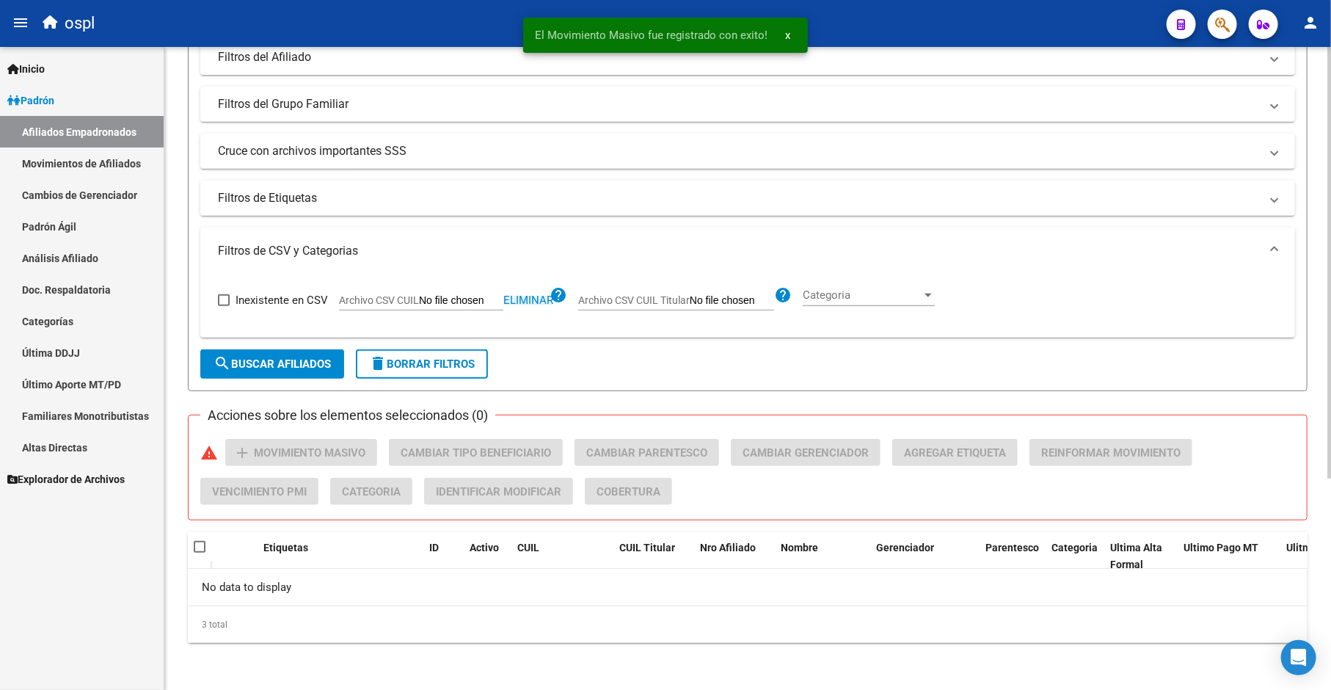
click at [507, 294] on span "Eliminar" at bounding box center [528, 300] width 50 height 13
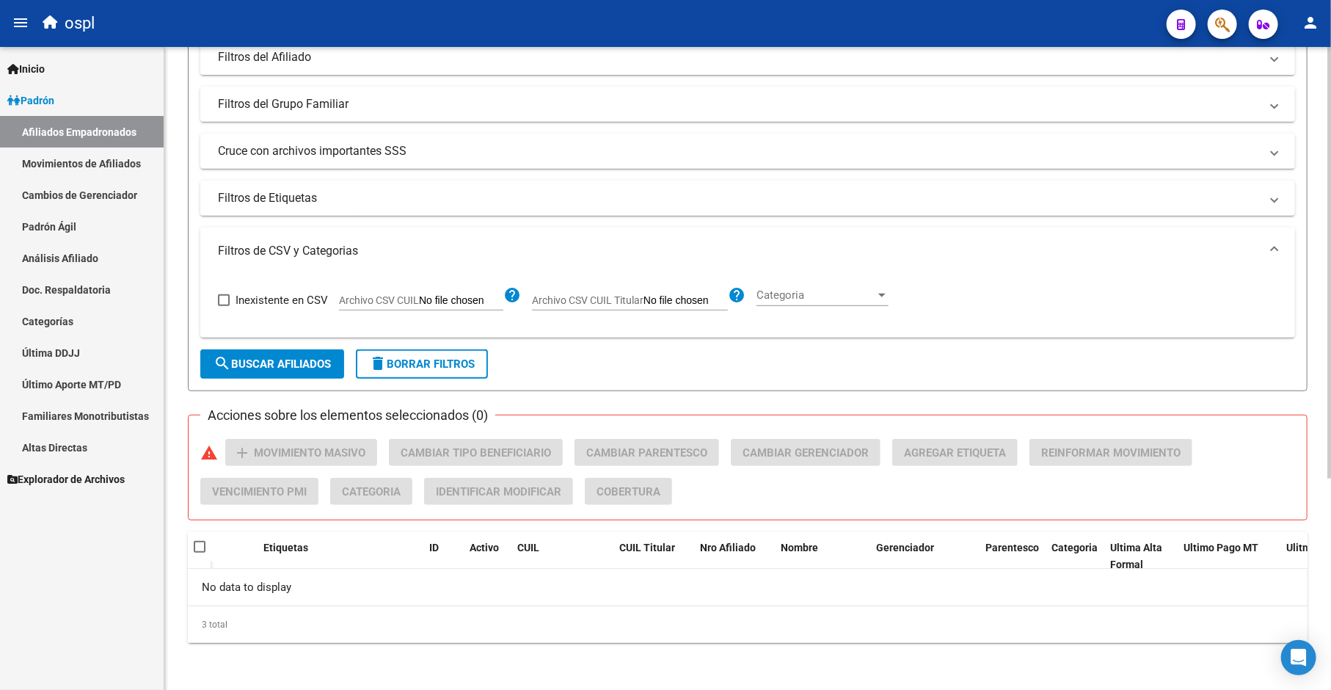
click at [480, 298] on input "Archivo CSV CUIL" at bounding box center [461, 300] width 84 height 13
type input "C:\fakepath\bajas_padrón.csv"
click at [259, 365] on span "search Buscar Afiliados" at bounding box center [272, 363] width 117 height 13
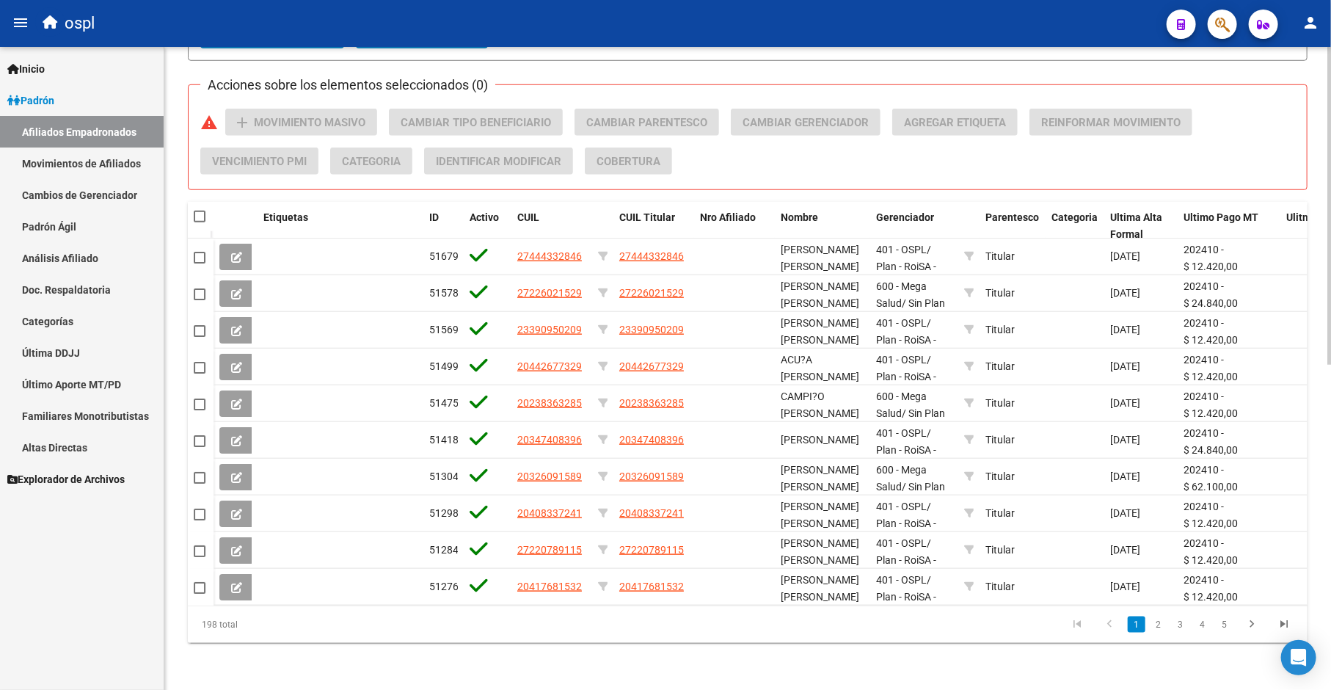
scroll to position [656, 0]
click at [200, 211] on span at bounding box center [200, 217] width 12 height 12
click at [200, 222] on input "checkbox" at bounding box center [199, 222] width 1 height 1
checkbox input "true"
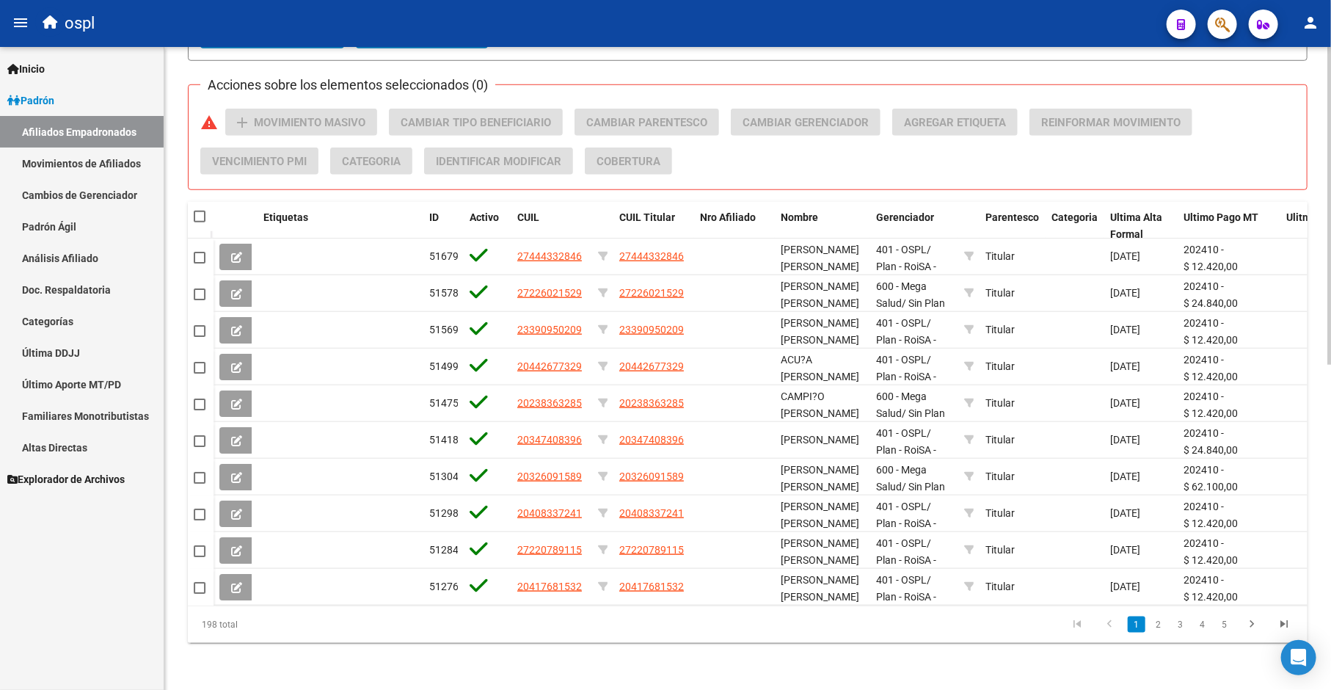
checkbox input "true"
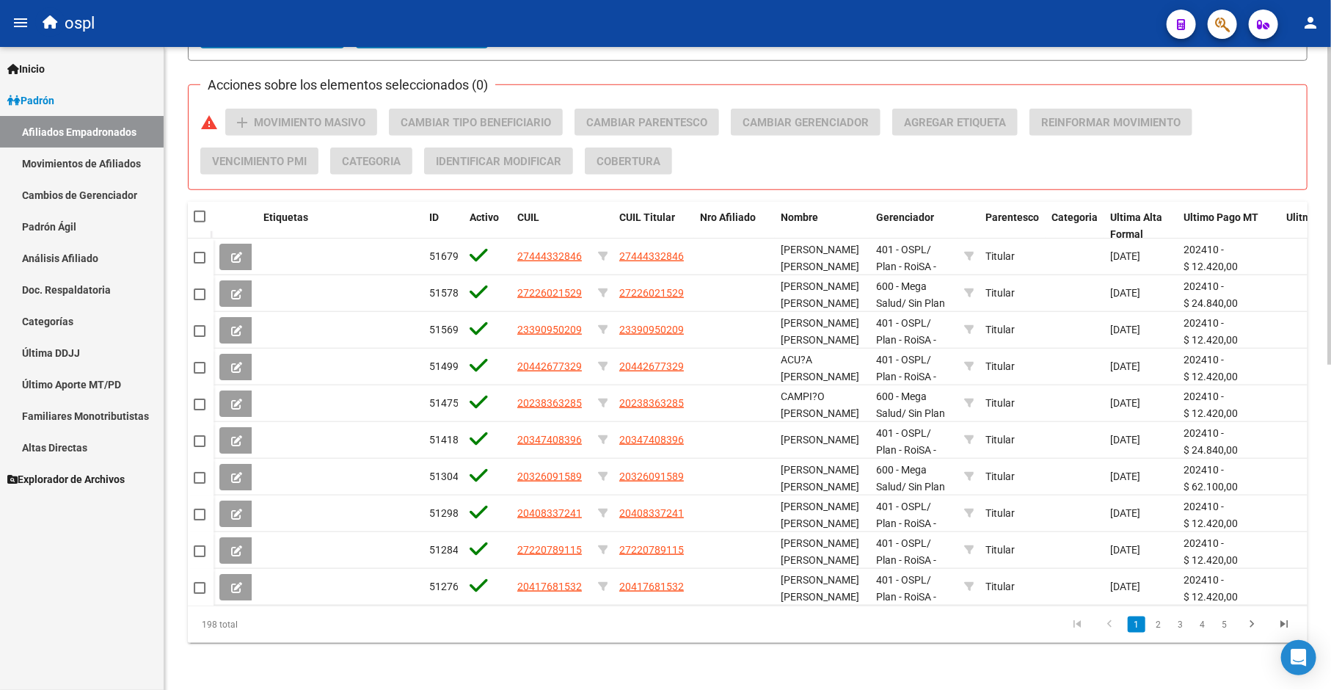
checkbox input "true"
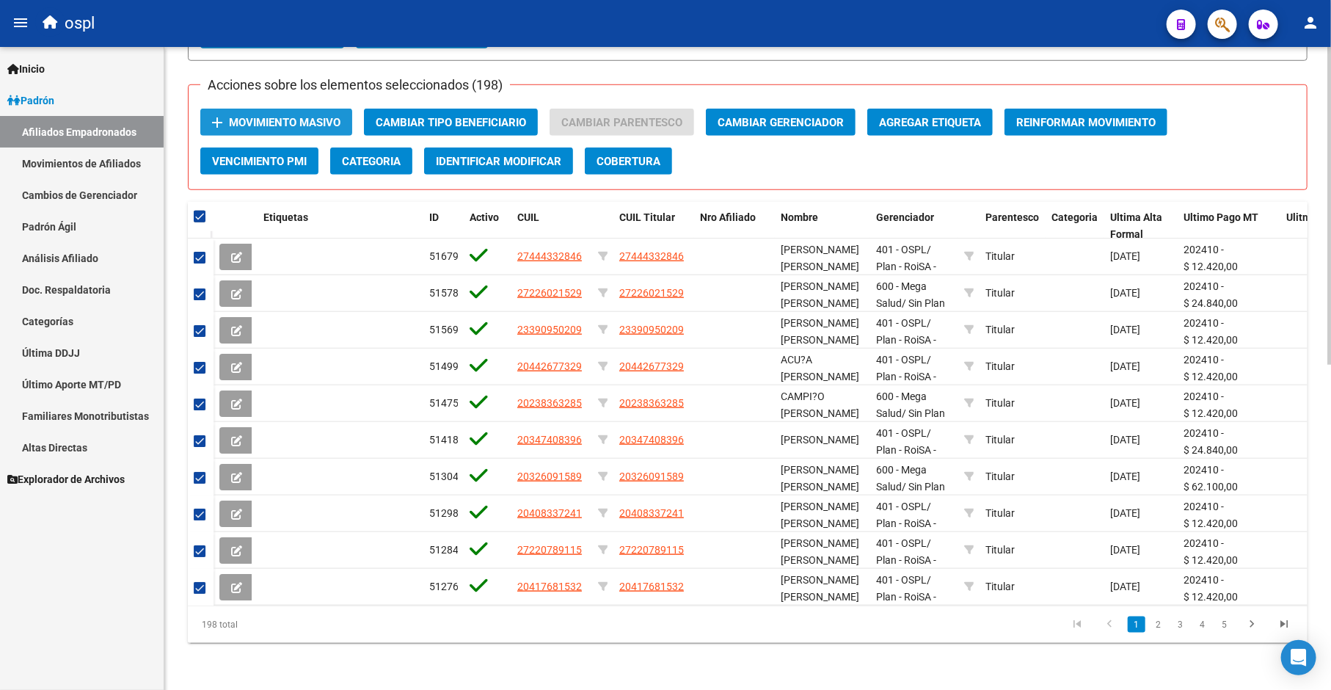
click at [303, 116] on span "Movimiento Masivo" at bounding box center [285, 122] width 112 height 13
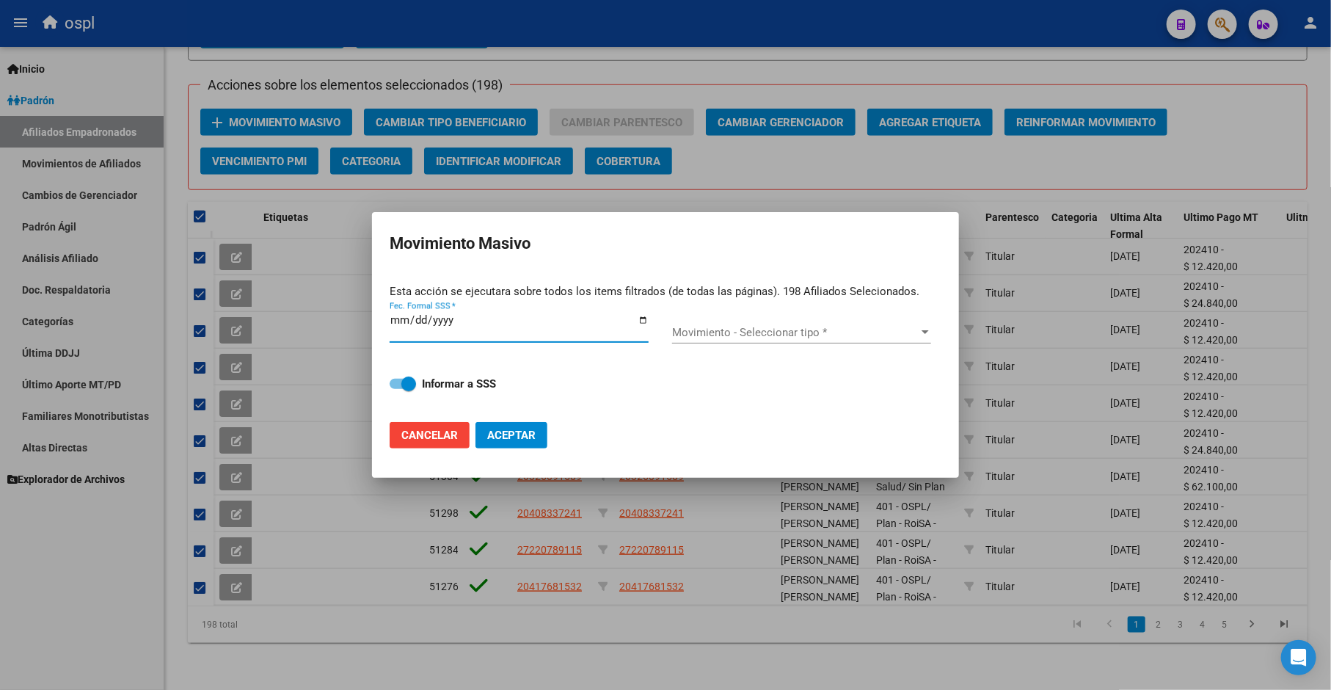
click at [640, 319] on input "Fec. Formal SSS *" at bounding box center [519, 325] width 259 height 23
type input "[DATE]"
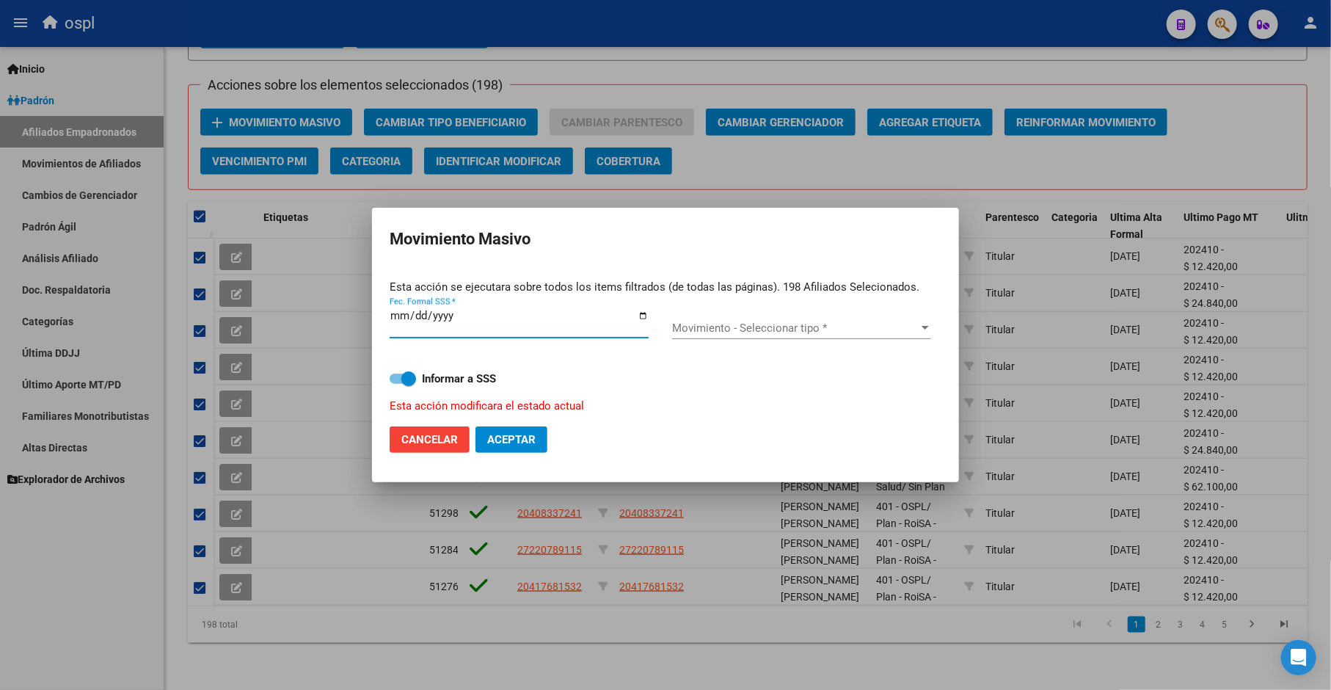
click at [813, 329] on span "Movimiento - Seleccionar tipo *" at bounding box center [795, 327] width 246 height 13
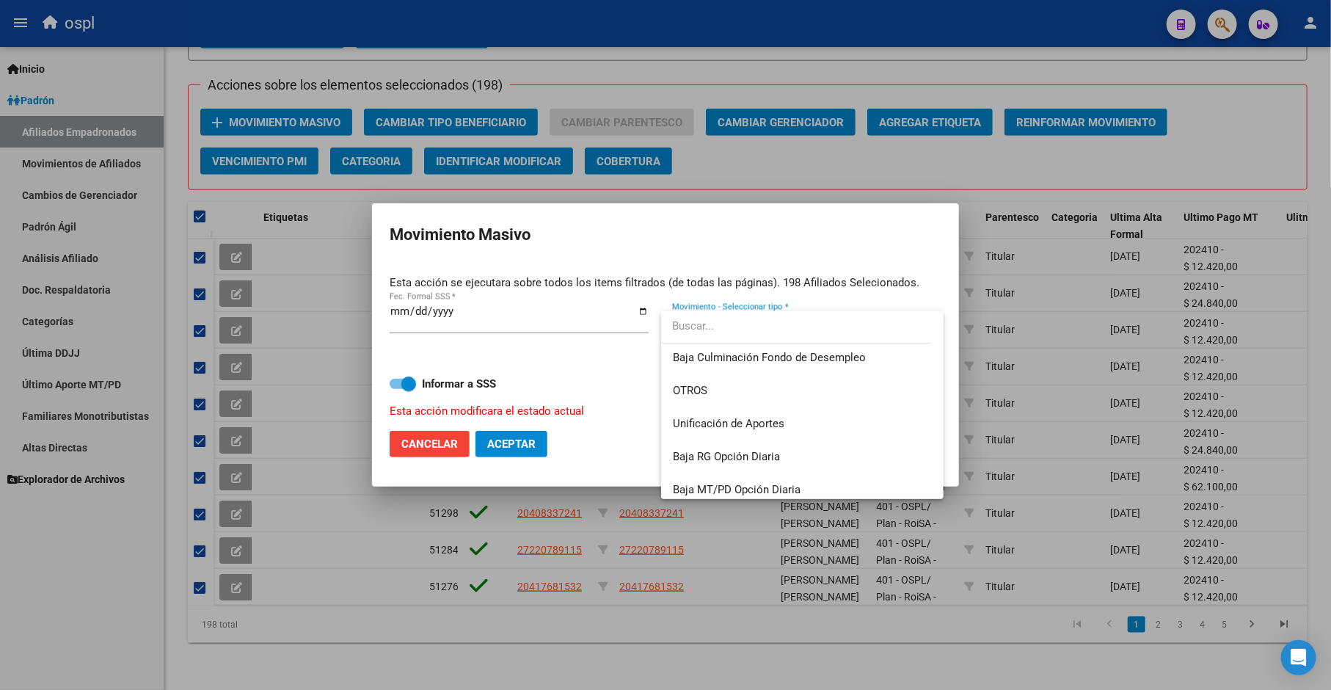
scroll to position [1067, 0]
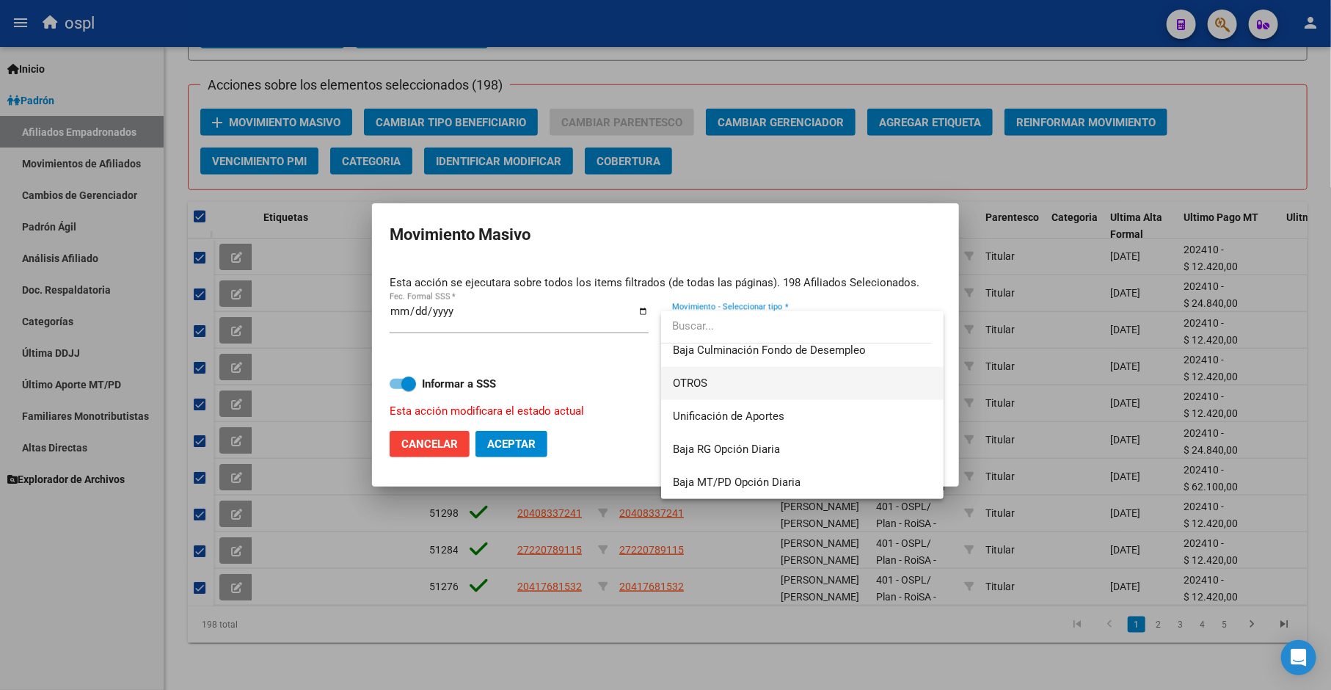
click at [806, 383] on span "OTROS" at bounding box center [802, 383] width 259 height 33
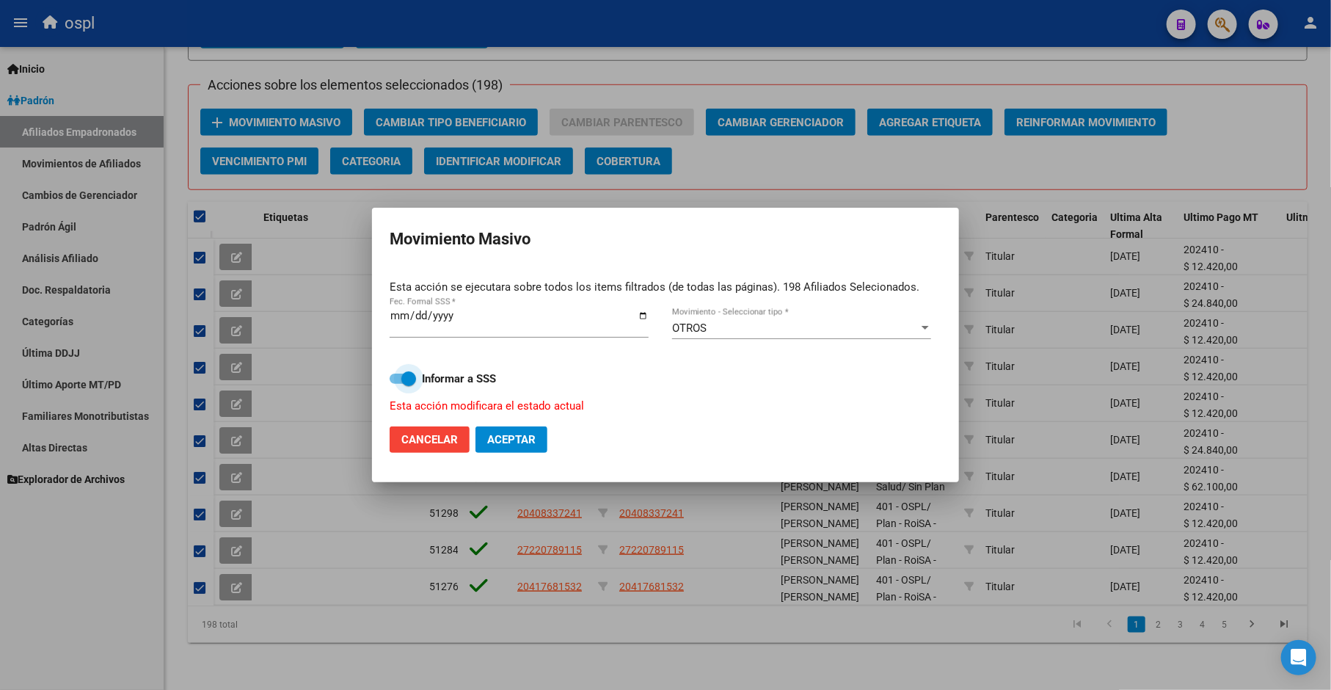
click at [407, 377] on span at bounding box center [408, 378] width 15 height 15
click at [397, 384] on input "Informar a SSS" at bounding box center [396, 384] width 1 height 1
checkbox input "false"
click at [525, 434] on span "Aceptar" at bounding box center [511, 439] width 48 height 13
checkbox input "false"
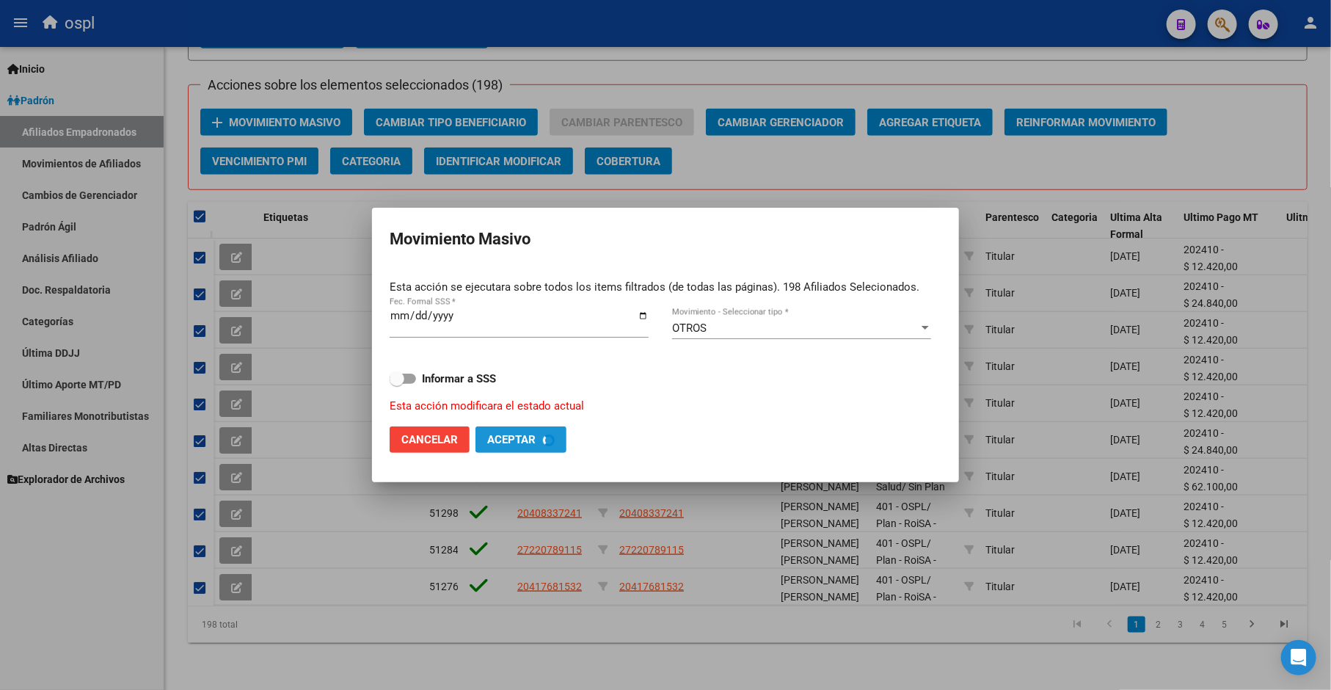
checkbox input "false"
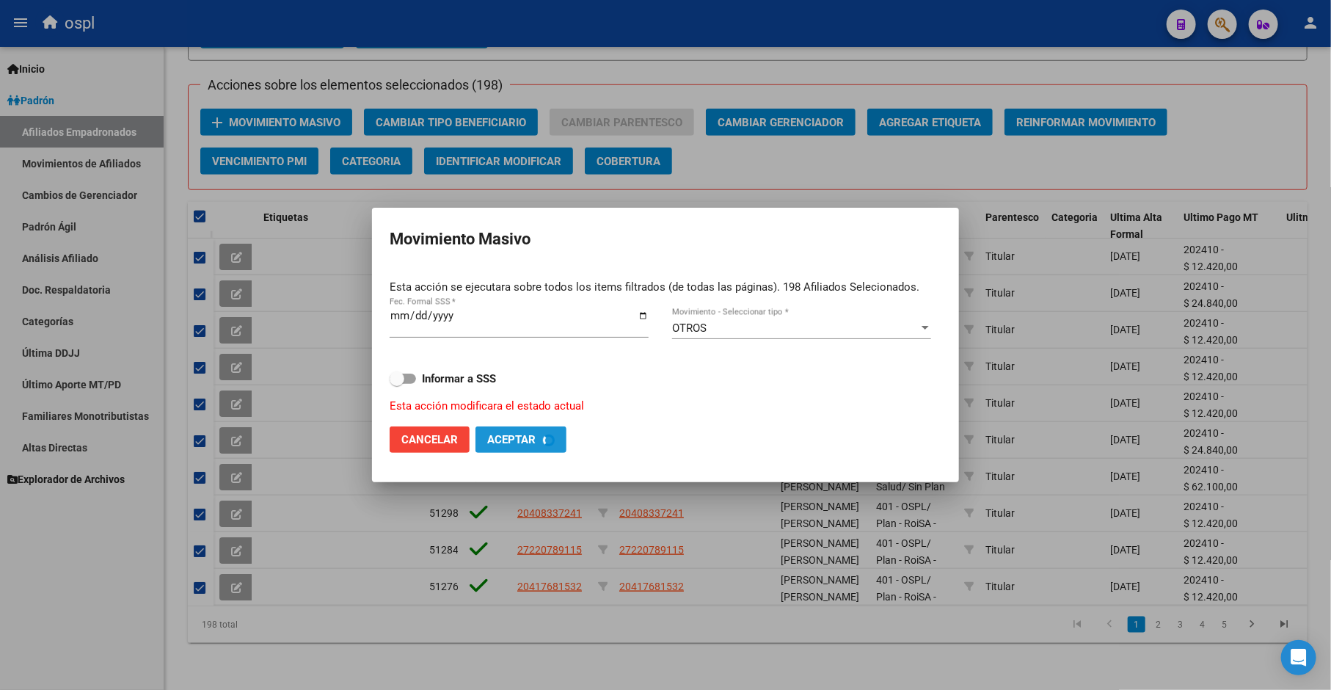
checkbox input "false"
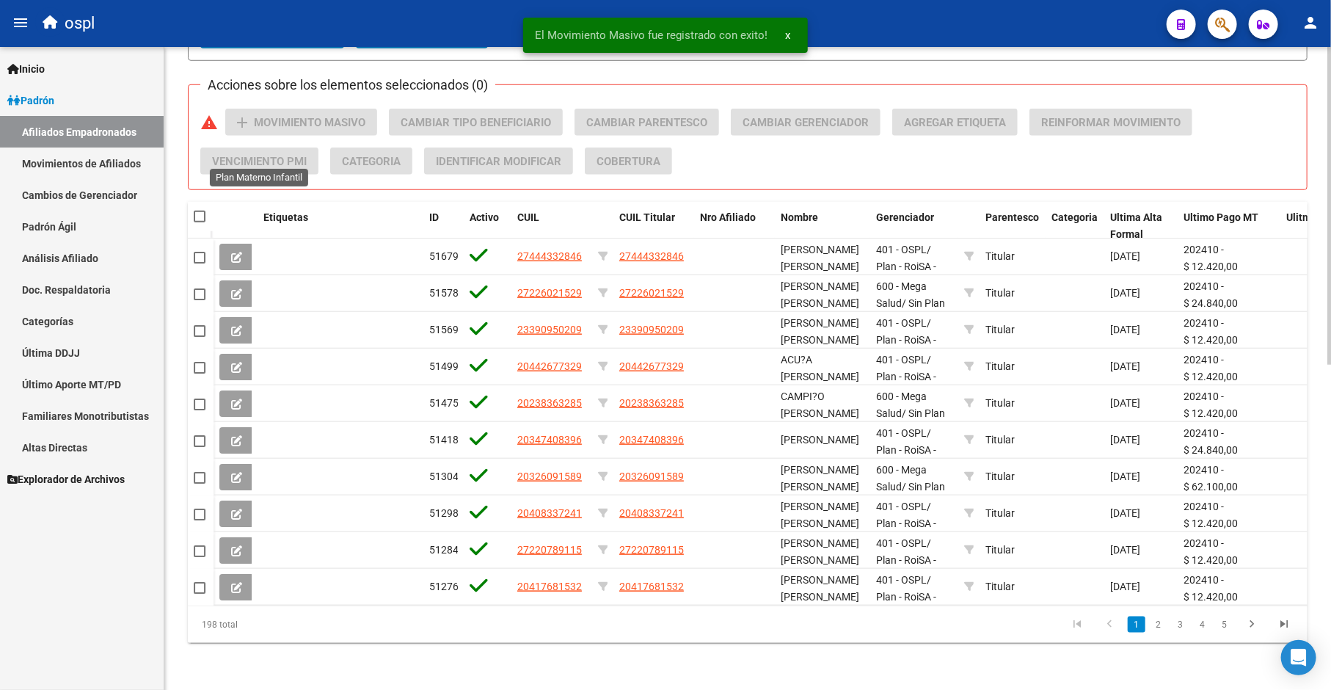
scroll to position [575, 0]
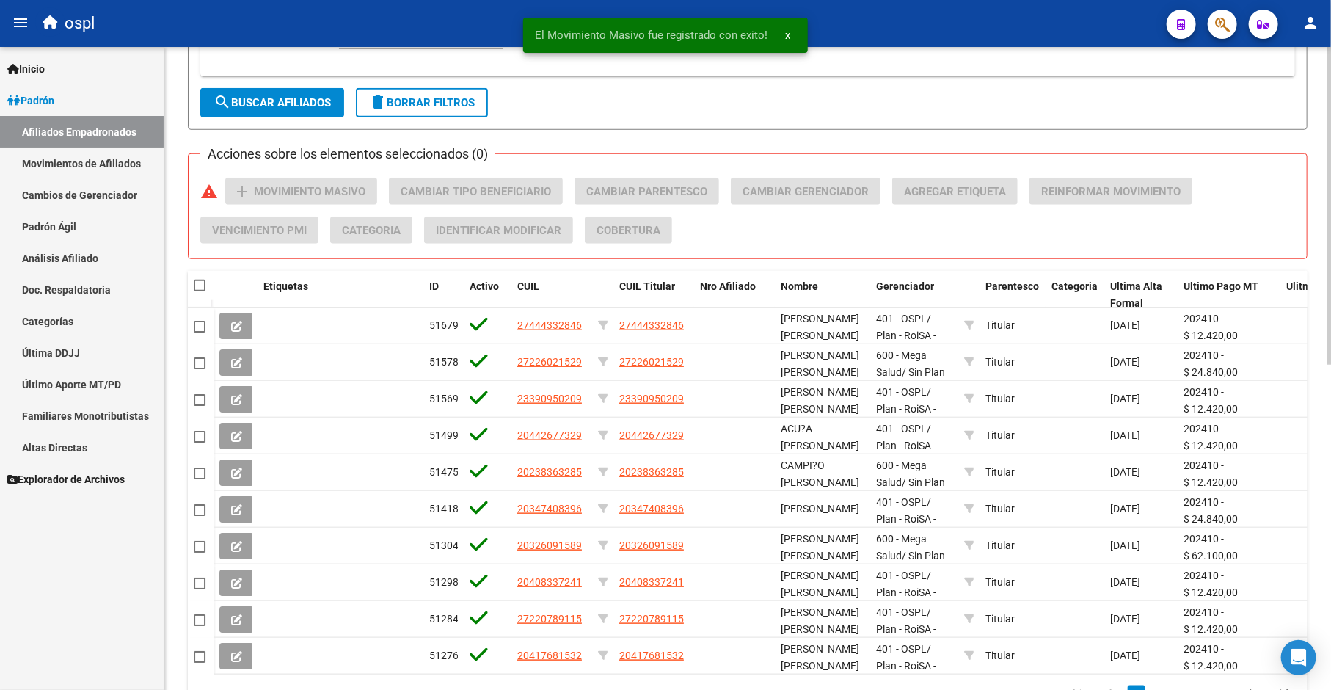
click at [262, 100] on span "search Buscar Afiliados" at bounding box center [272, 102] width 117 height 13
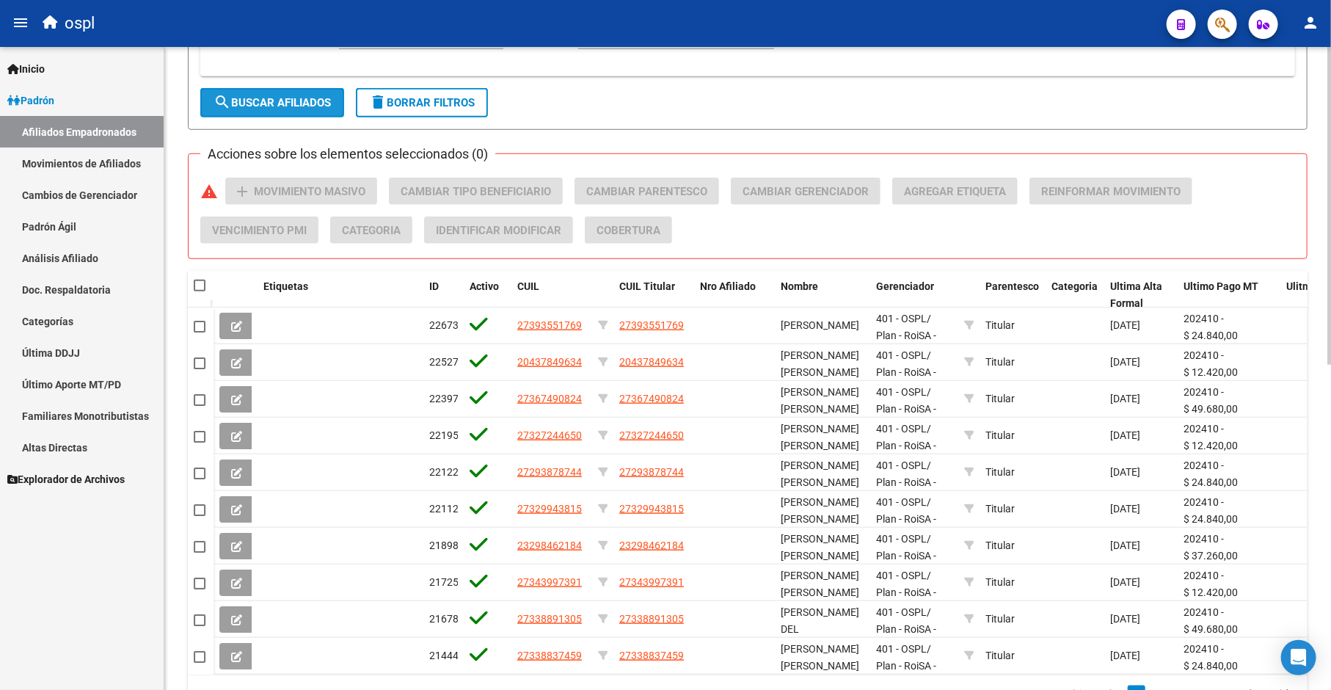
click at [269, 114] on button "search Buscar Afiliados" at bounding box center [272, 102] width 144 height 29
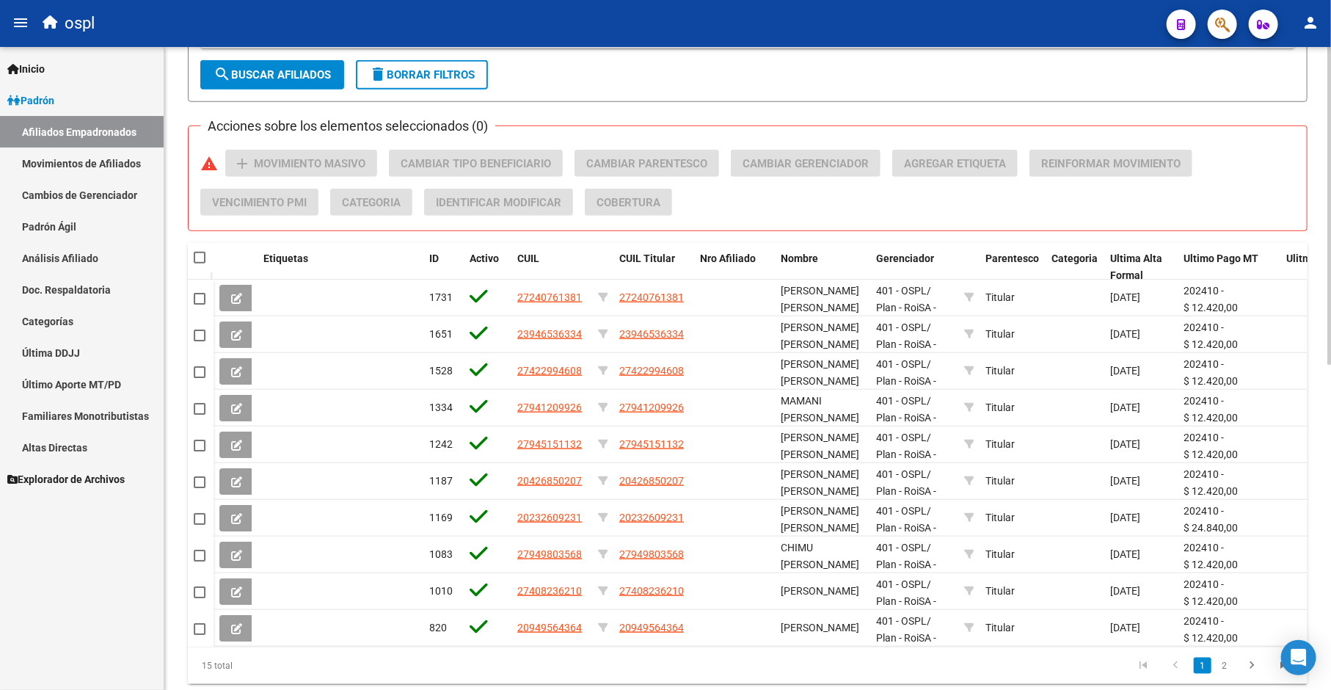
scroll to position [494, 0]
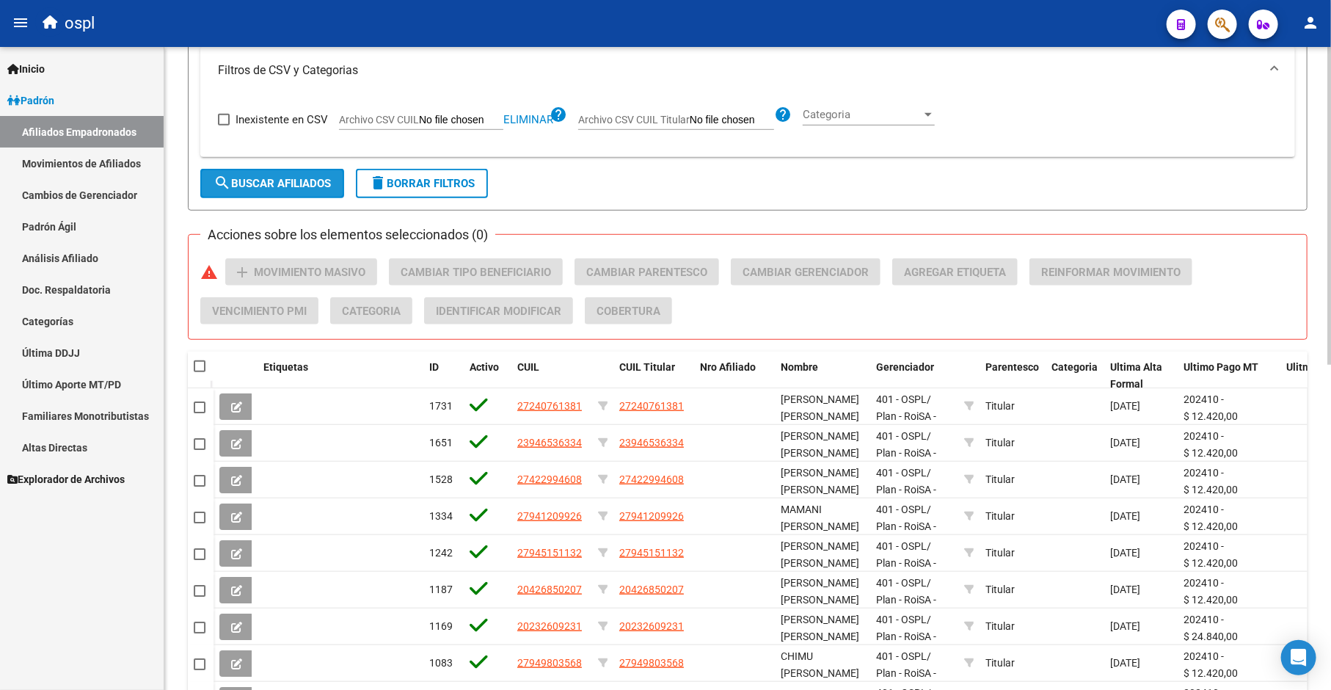
click at [272, 187] on span "search Buscar Afiliados" at bounding box center [272, 183] width 117 height 13
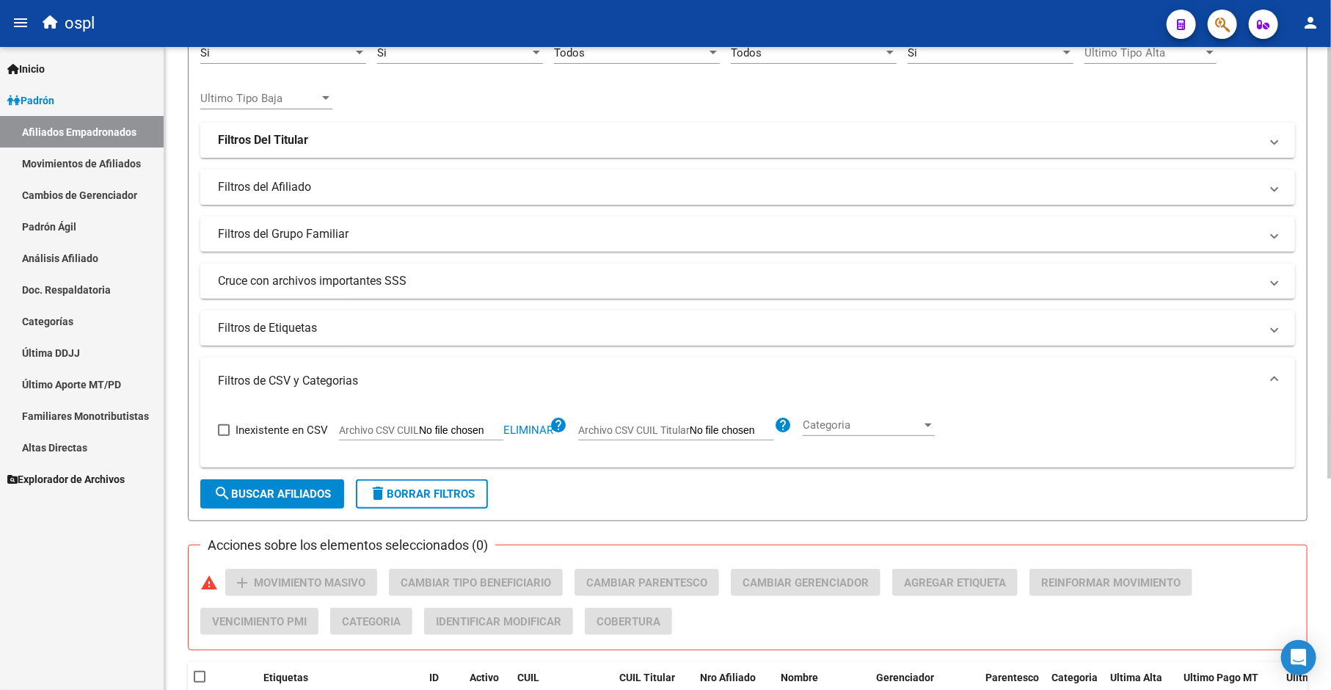
scroll to position [313, 0]
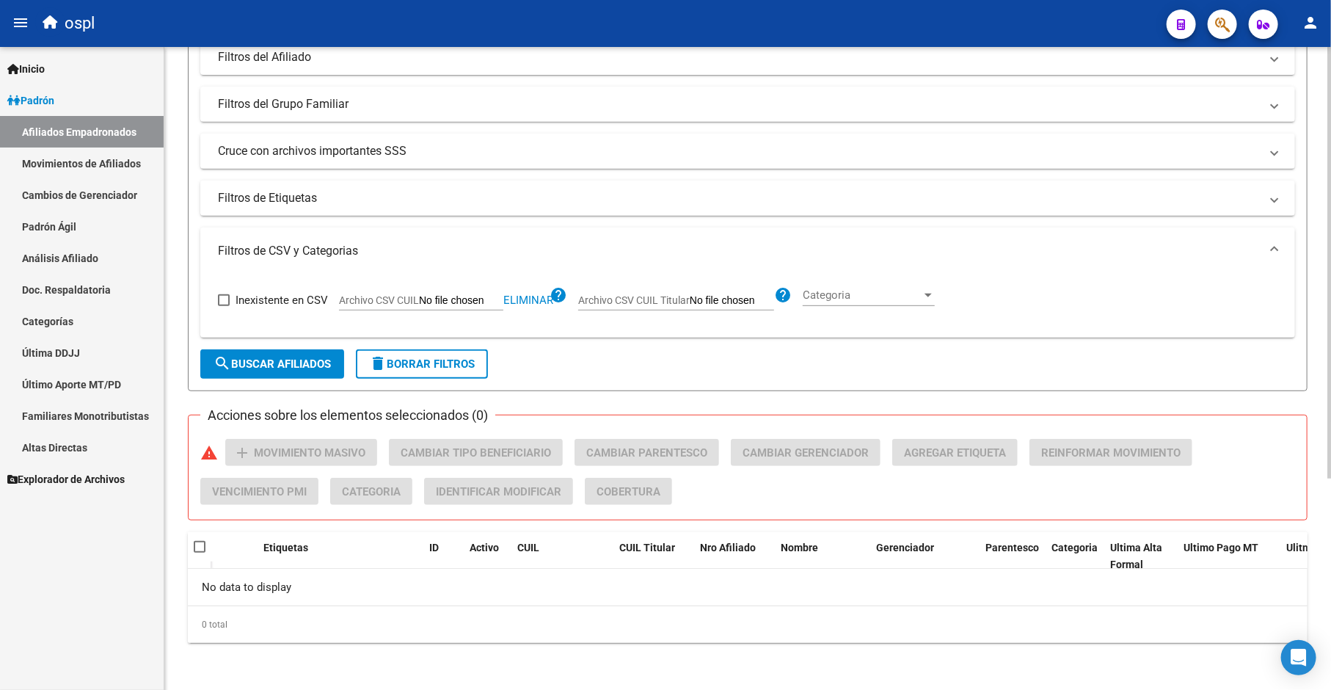
click at [516, 290] on app-file-filter "Archivo CSV CUIL Eliminar help" at bounding box center [453, 297] width 228 height 22
click at [516, 297] on span "Eliminar" at bounding box center [528, 300] width 50 height 13
click at [427, 301] on input "Archivo CSV CUIL" at bounding box center [461, 300] width 84 height 13
type input "C:\fakepath\bajas_padrón.csv"
click at [274, 357] on span "search Buscar Afiliados" at bounding box center [272, 363] width 117 height 13
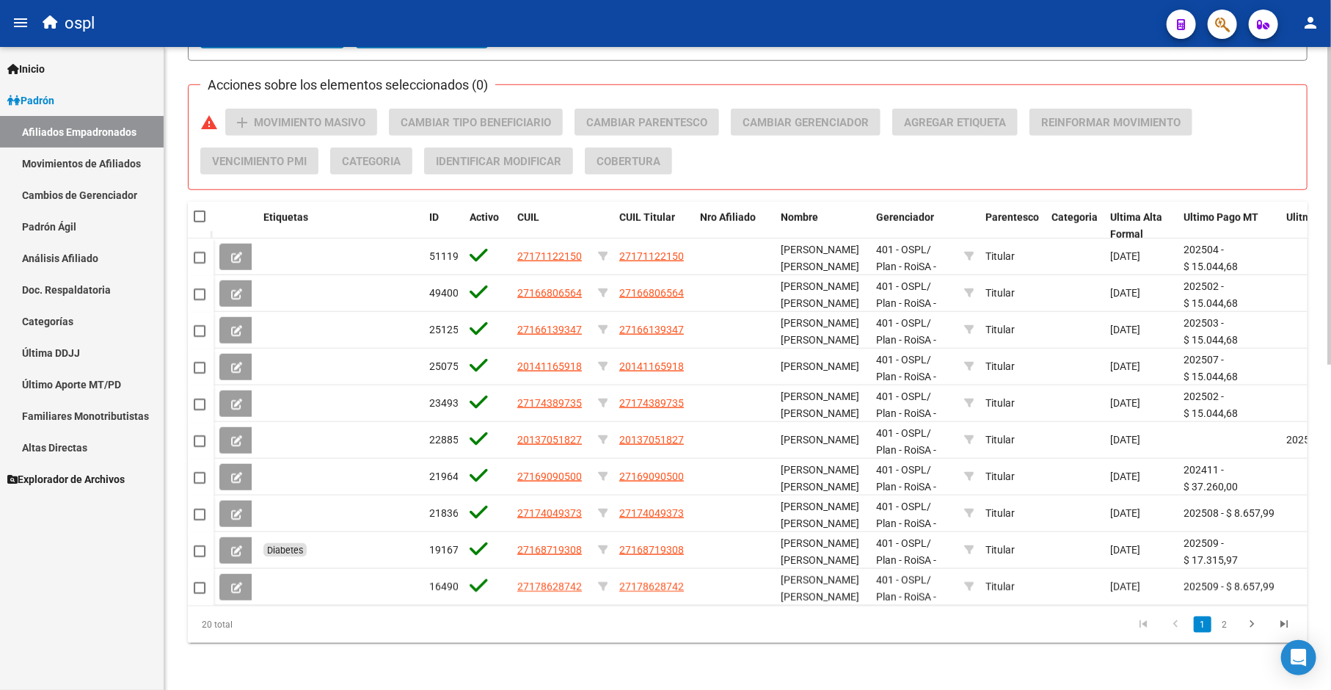
scroll to position [656, 0]
click at [199, 202] on datatable-header-cell at bounding box center [201, 216] width 26 height 29
click at [199, 211] on span at bounding box center [200, 217] width 12 height 12
click at [199, 222] on input "checkbox" at bounding box center [199, 222] width 1 height 1
checkbox input "true"
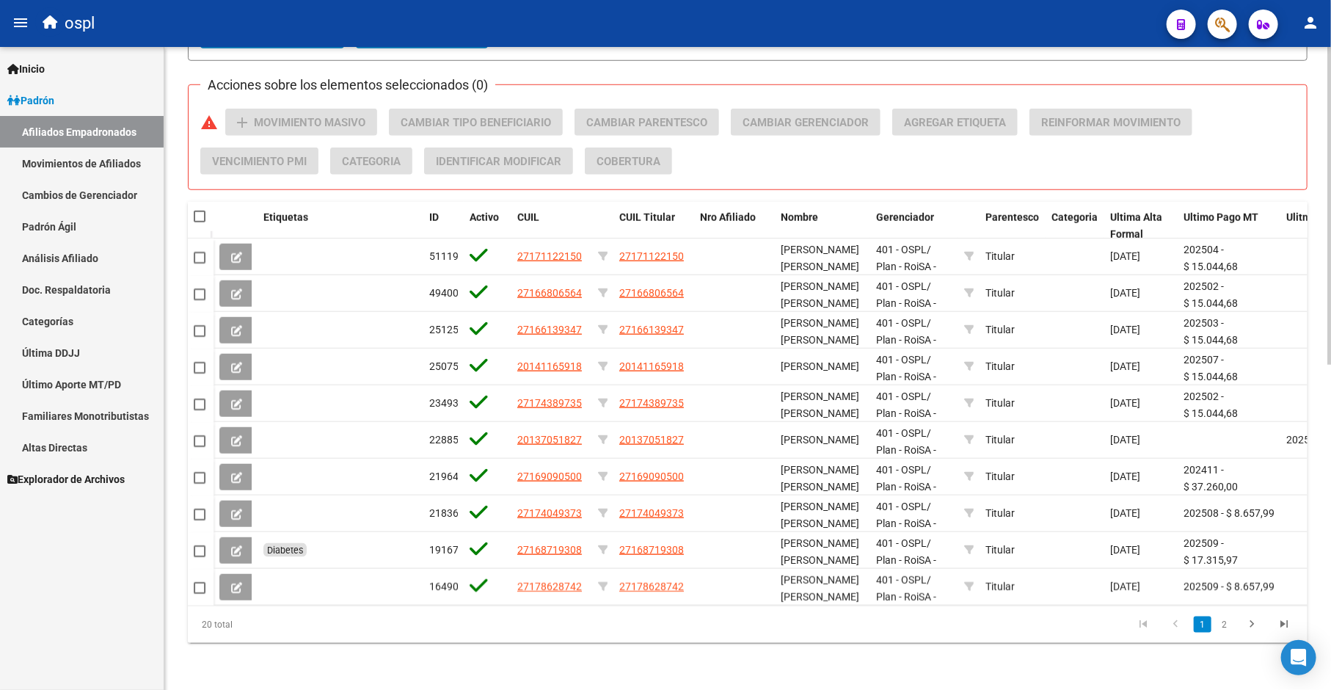
checkbox input "true"
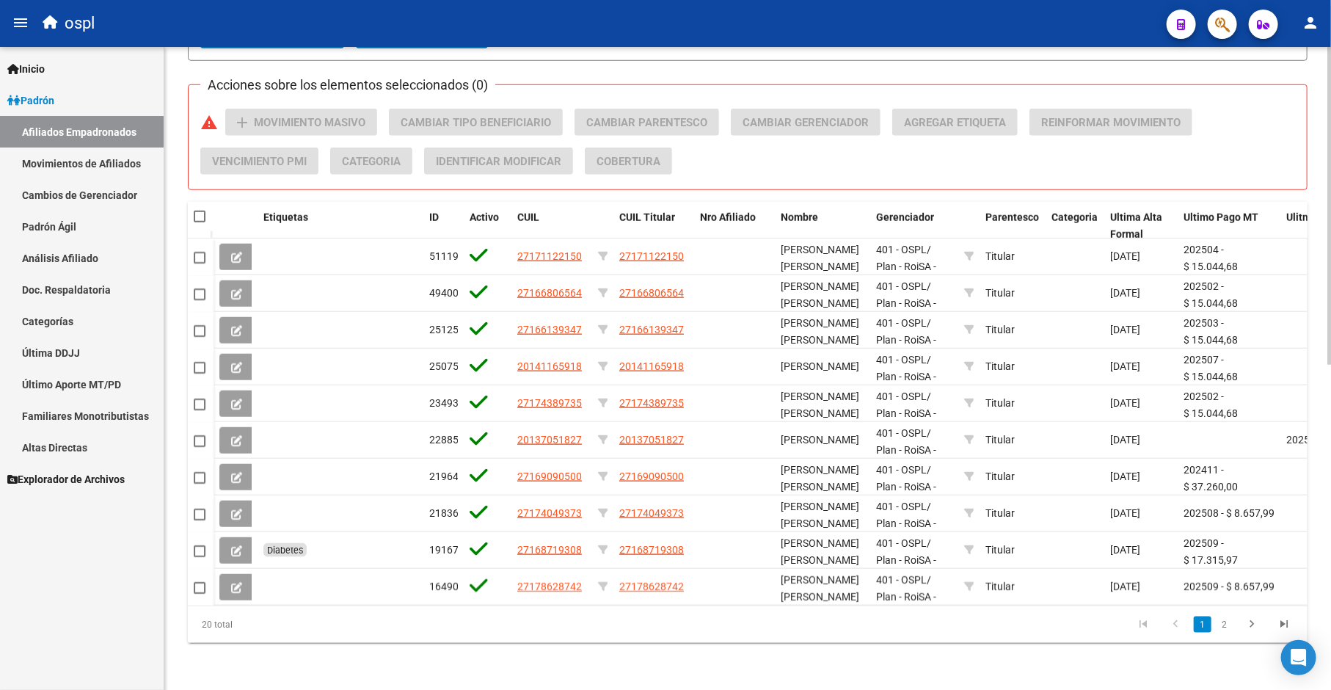
checkbox input "true"
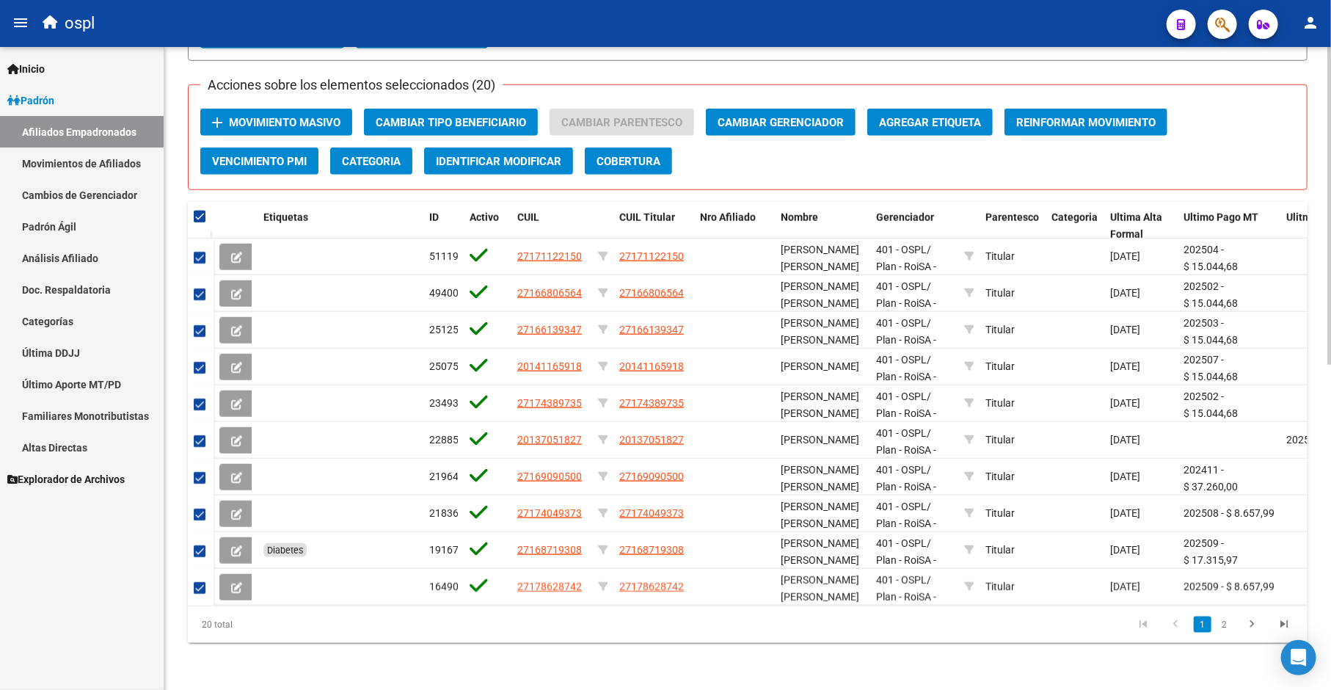
click at [297, 116] on span "Movimiento Masivo" at bounding box center [285, 122] width 112 height 13
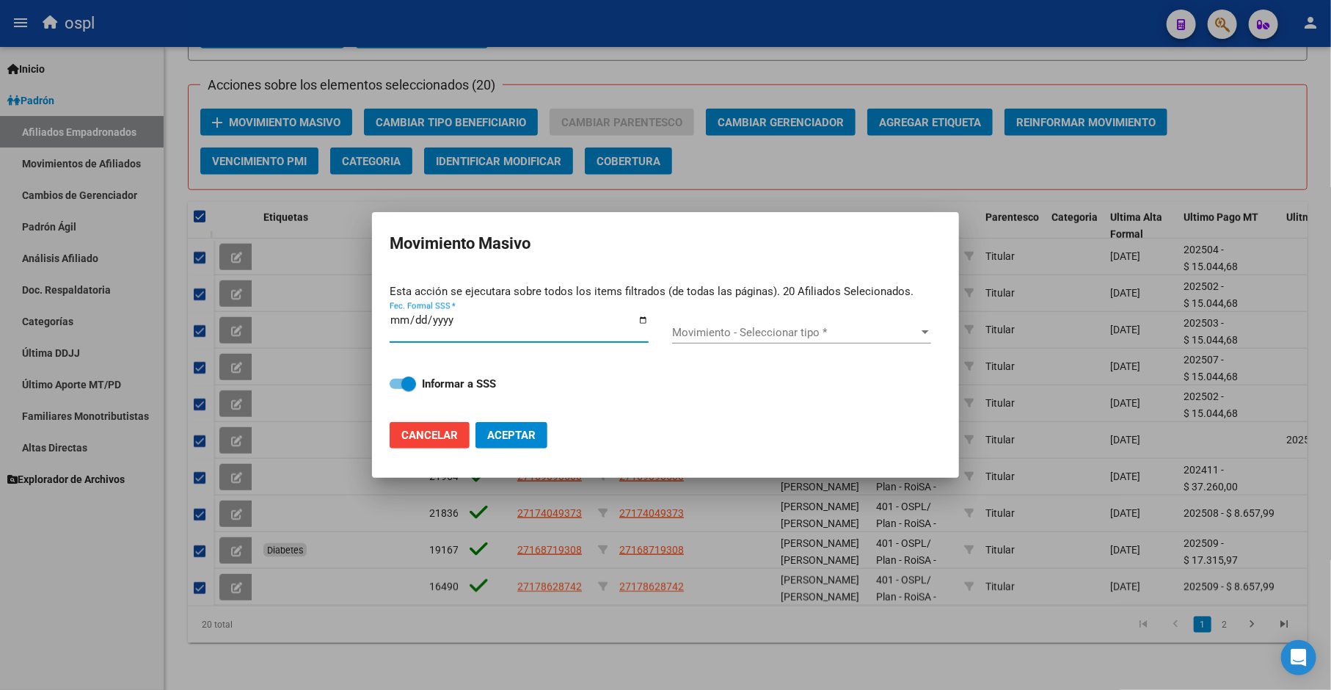
click at [641, 319] on input "Fec. Formal SSS *" at bounding box center [519, 325] width 259 height 23
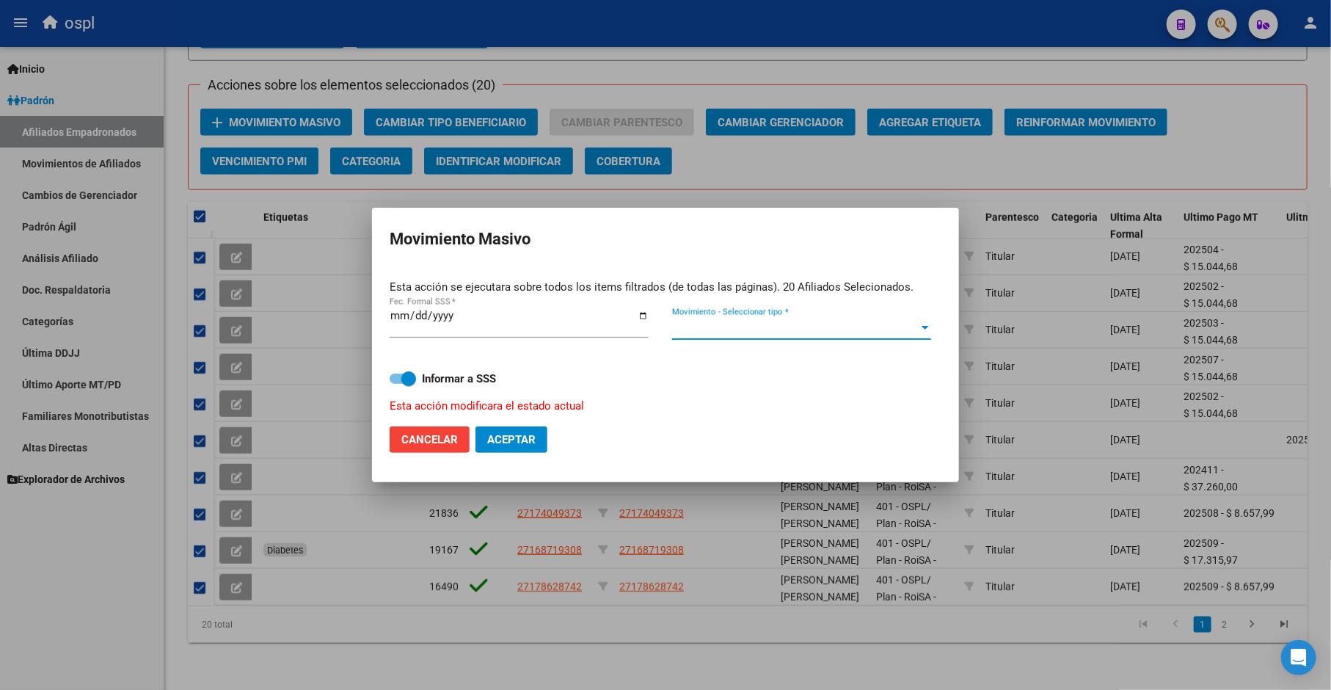
click at [732, 333] on span "Movimiento - Seleccionar tipo *" at bounding box center [795, 327] width 246 height 13
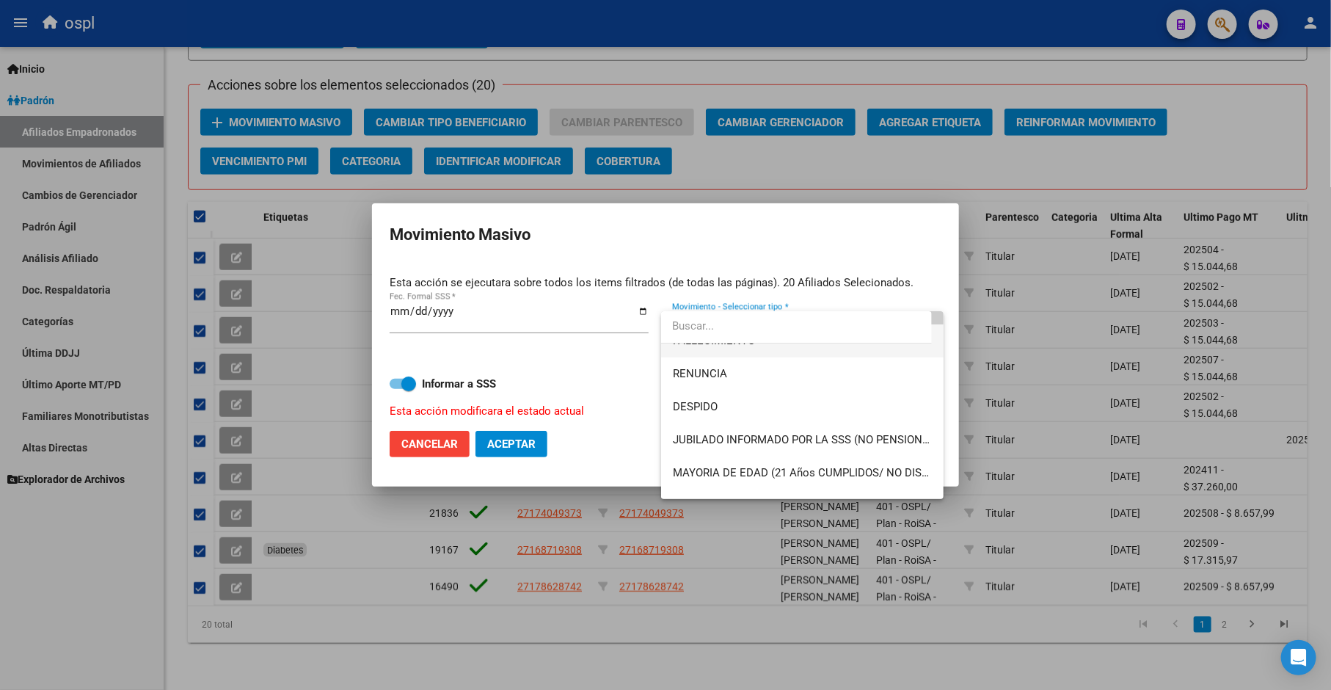
scroll to position [81, 0]
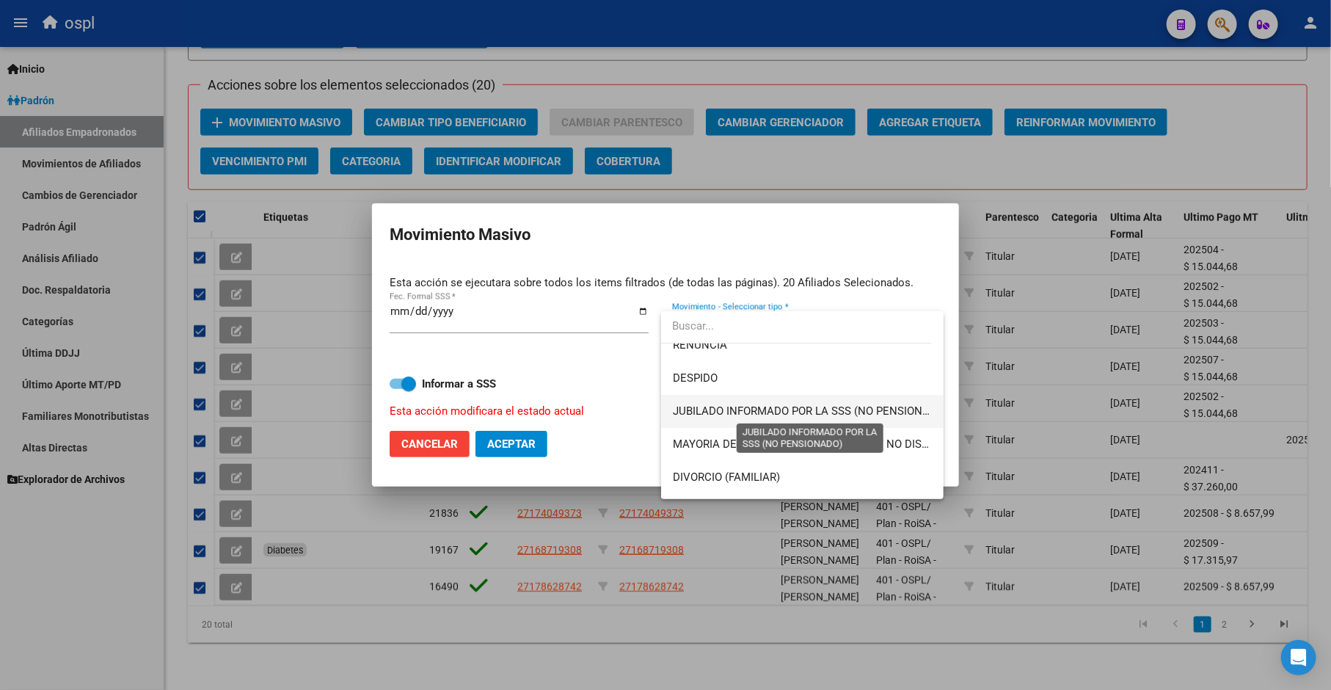
click at [757, 404] on span "JUBILADO INFORMADO POR LA SSS (NO PENSIONADO)" at bounding box center [810, 410] width 275 height 13
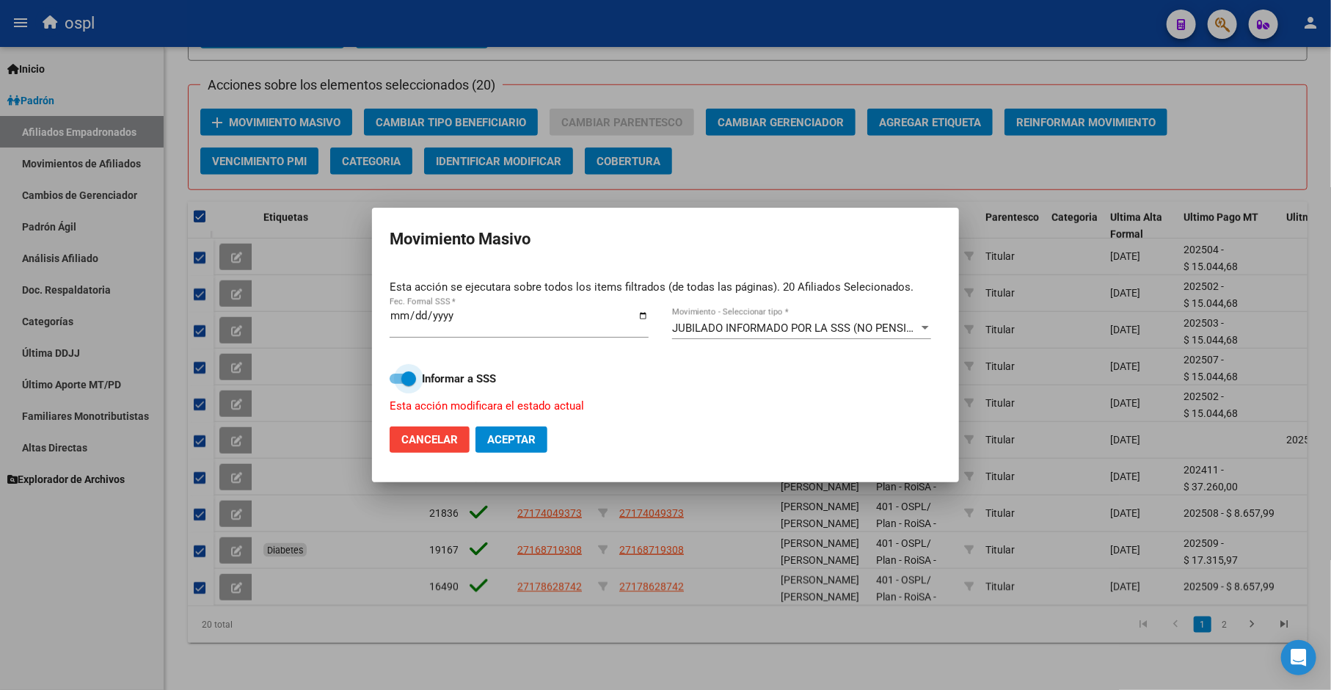
click at [397, 377] on span at bounding box center [403, 379] width 26 height 10
click at [397, 384] on input "Informar a SSS" at bounding box center [396, 384] width 1 height 1
click at [507, 438] on span "Aceptar" at bounding box center [511, 439] width 48 height 13
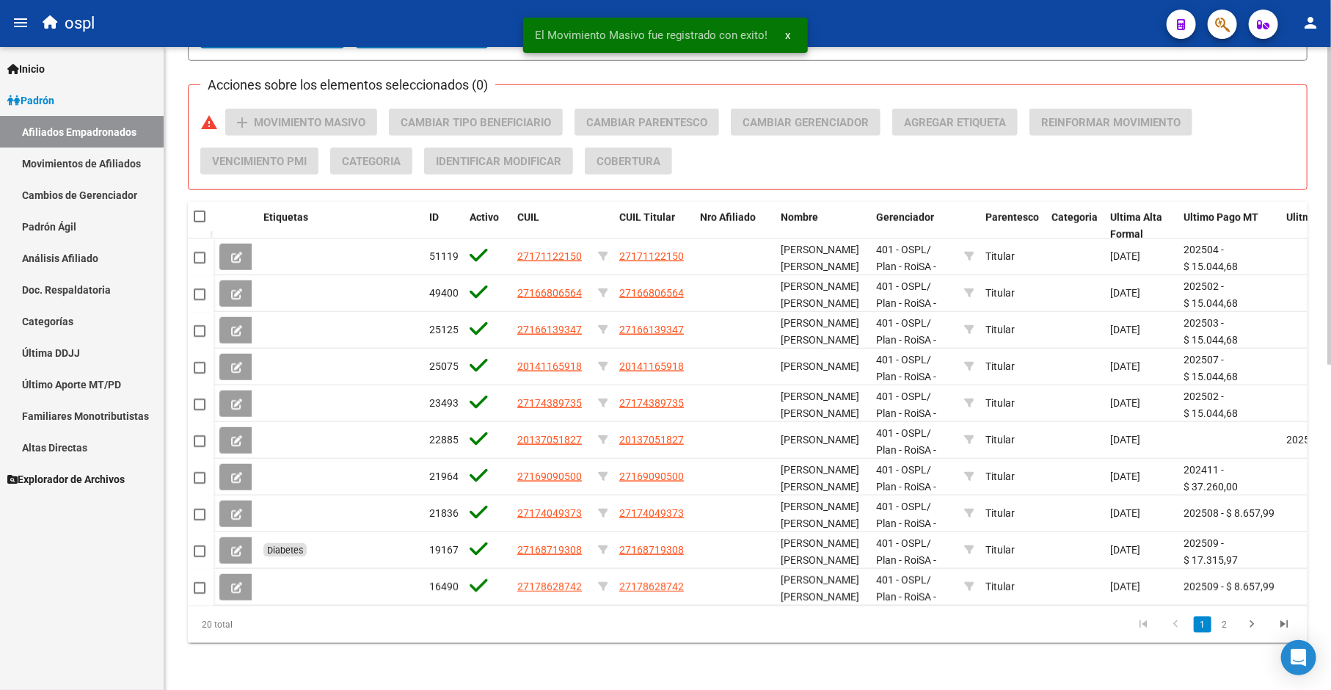
scroll to position [575, 0]
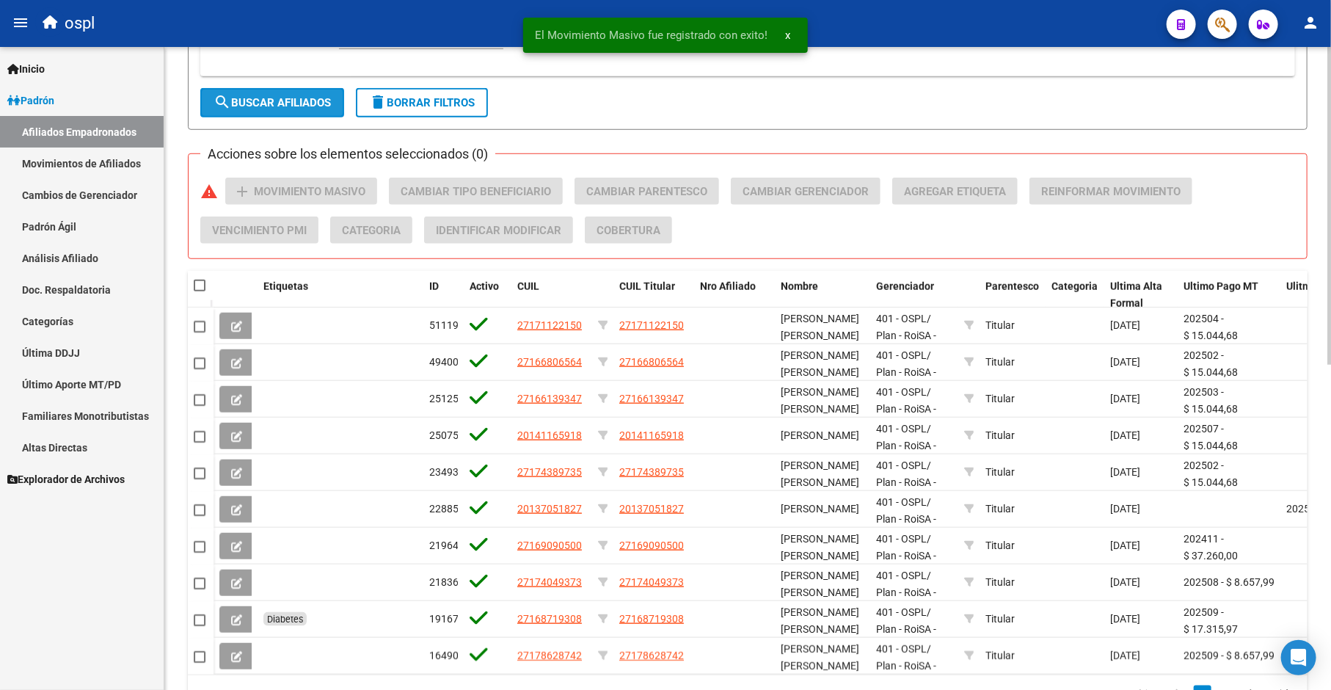
click at [291, 98] on span "search Buscar Afiliados" at bounding box center [272, 102] width 117 height 13
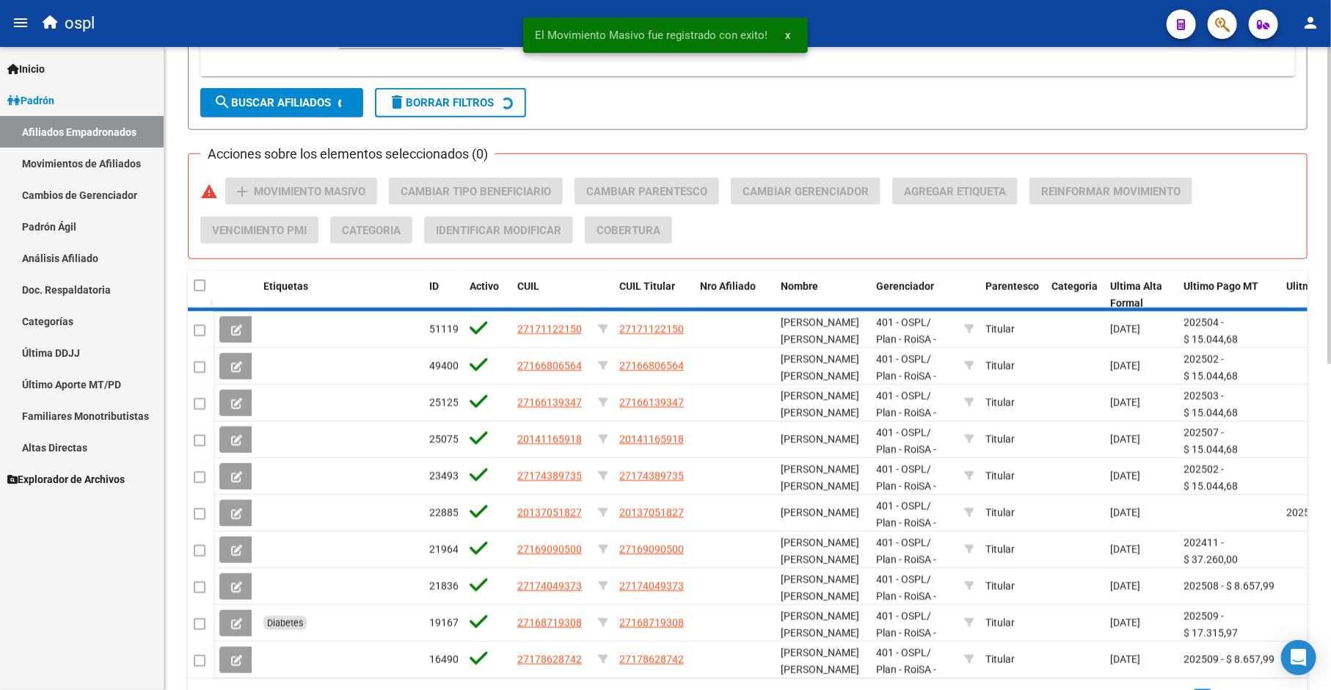
scroll to position [314, 0]
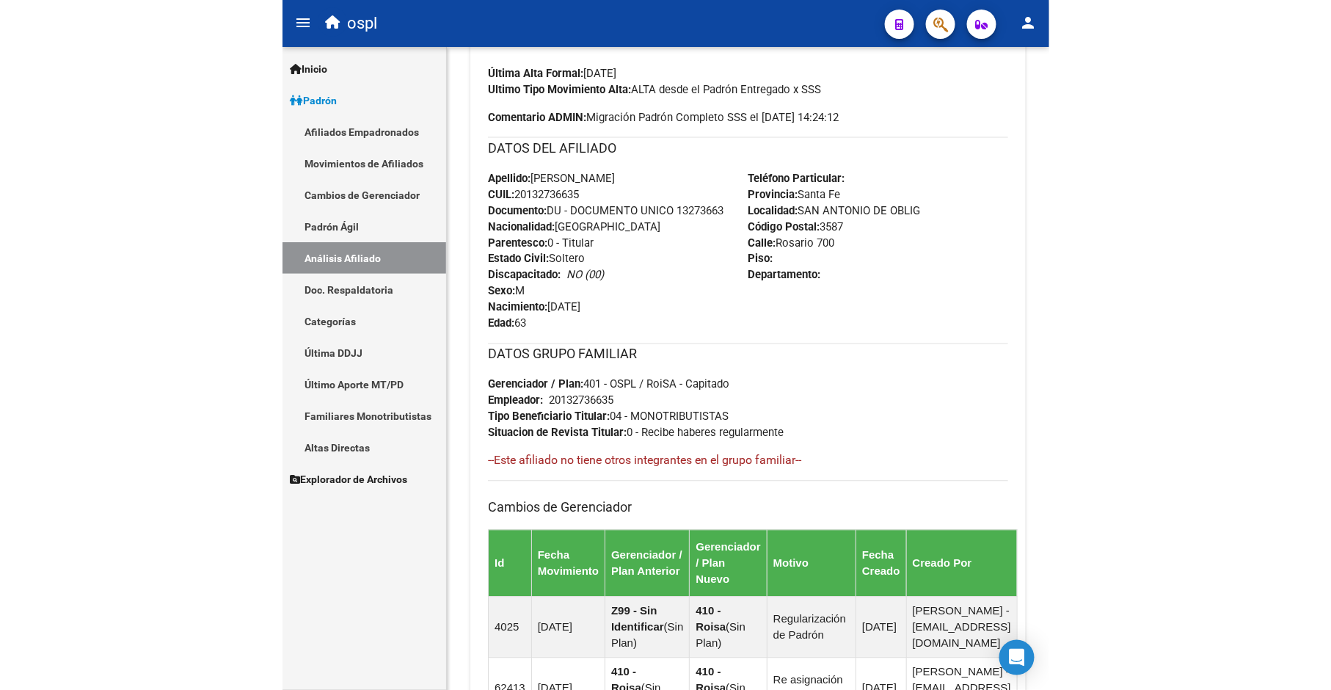
scroll to position [453, 0]
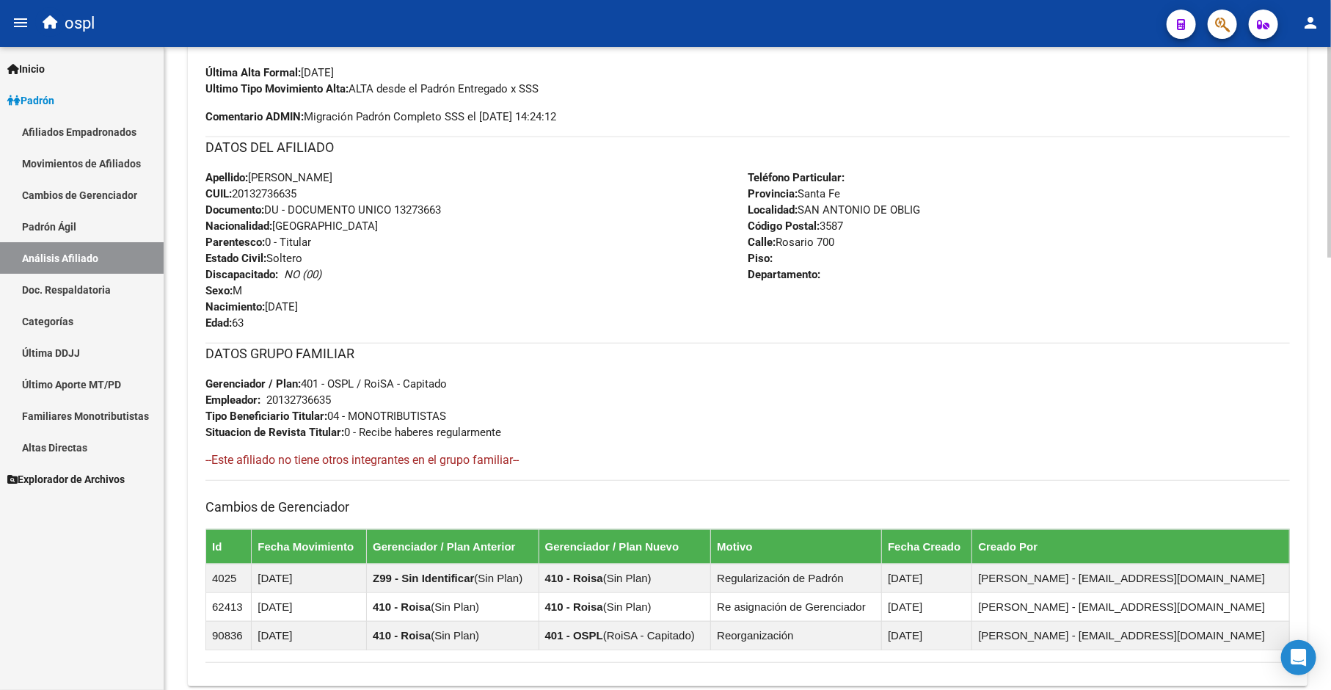
click at [412, 302] on div "Apellido: LUGO ELIAS HECTOR CUIL: 20132736635 Documento: DU - DOCUMENTO UNICO 1…" at bounding box center [476, 250] width 542 height 161
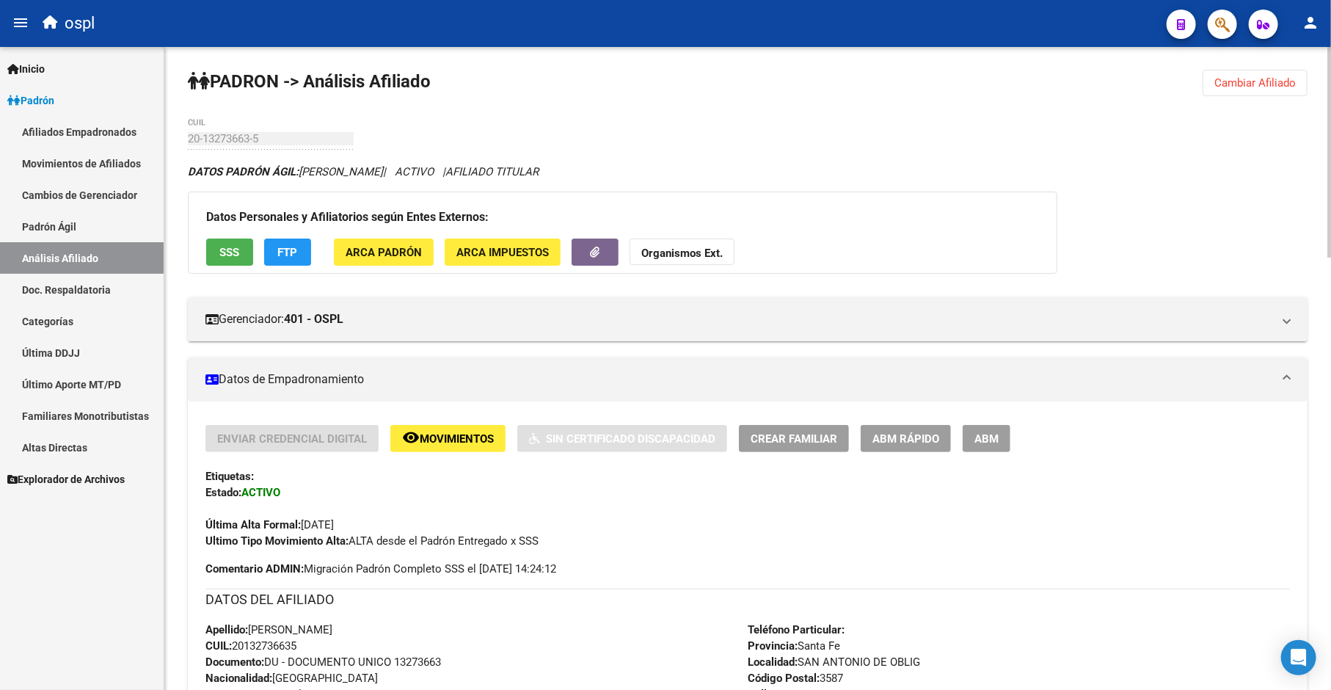
scroll to position [0, 0]
